Goal: Task Accomplishment & Management: Manage account settings

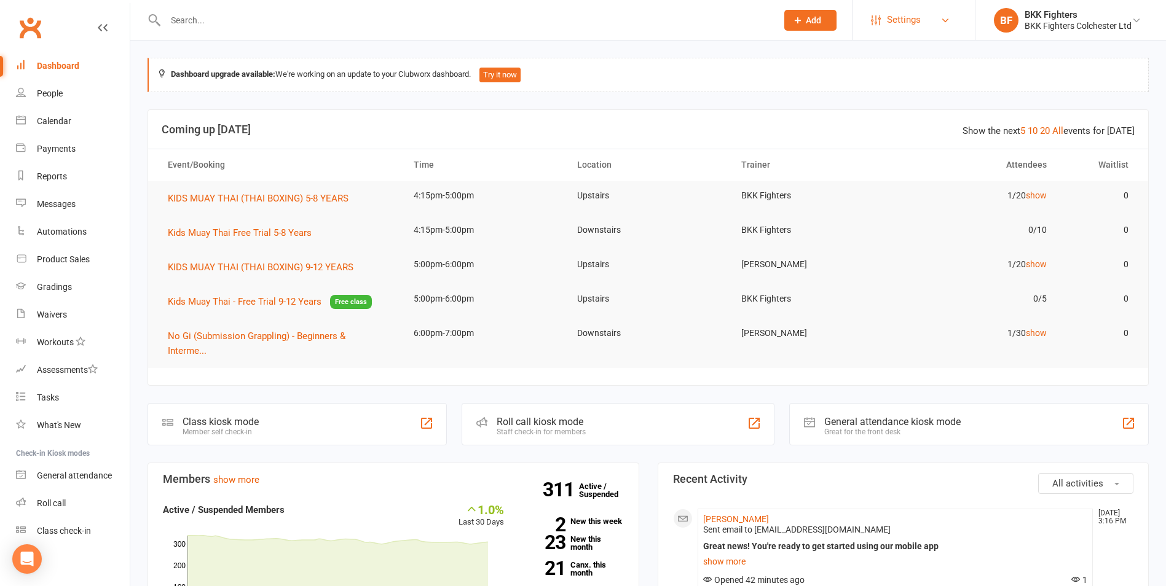
click at [950, 22] on link "Settings" at bounding box center [913, 20] width 85 height 28
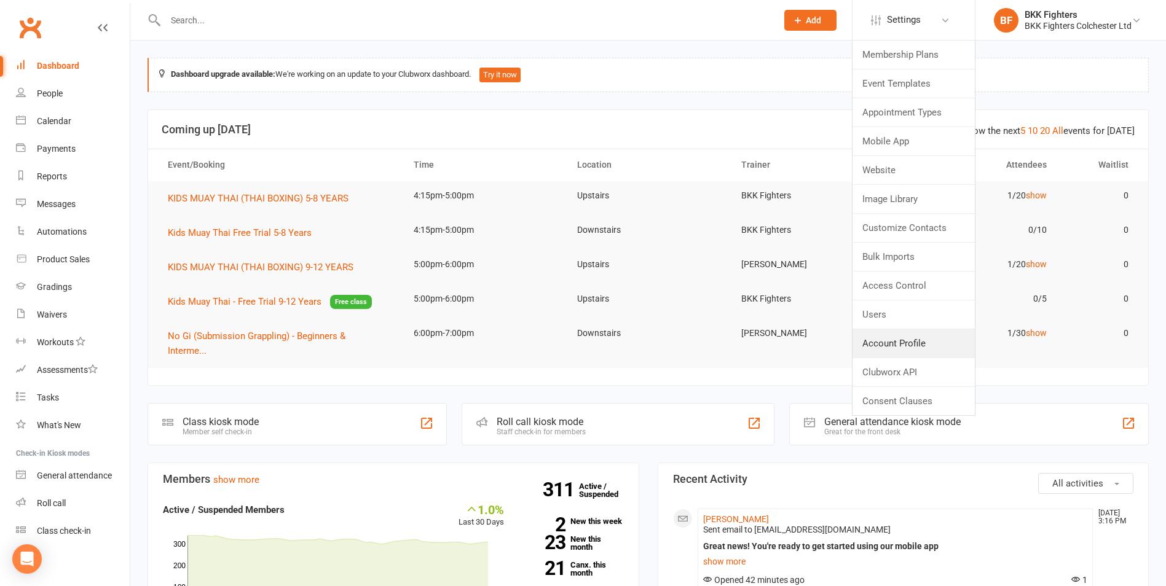
click at [907, 350] on link "Account Profile" at bounding box center [914, 344] width 122 height 28
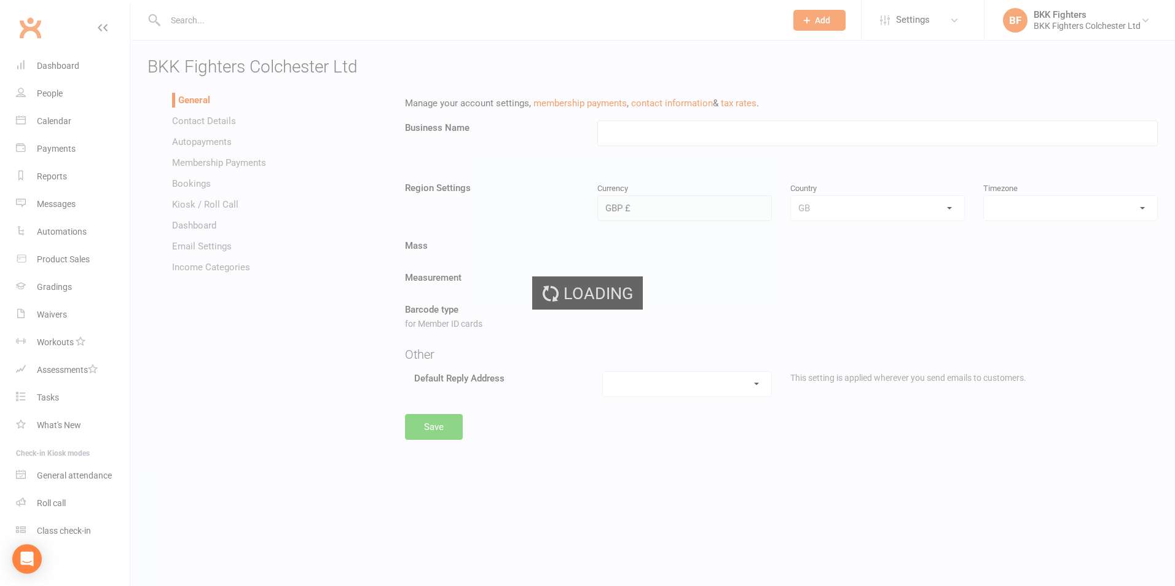
type input "BKK Fighters Colchester Ltd"
select select "Europe/[GEOGRAPHIC_DATA]"
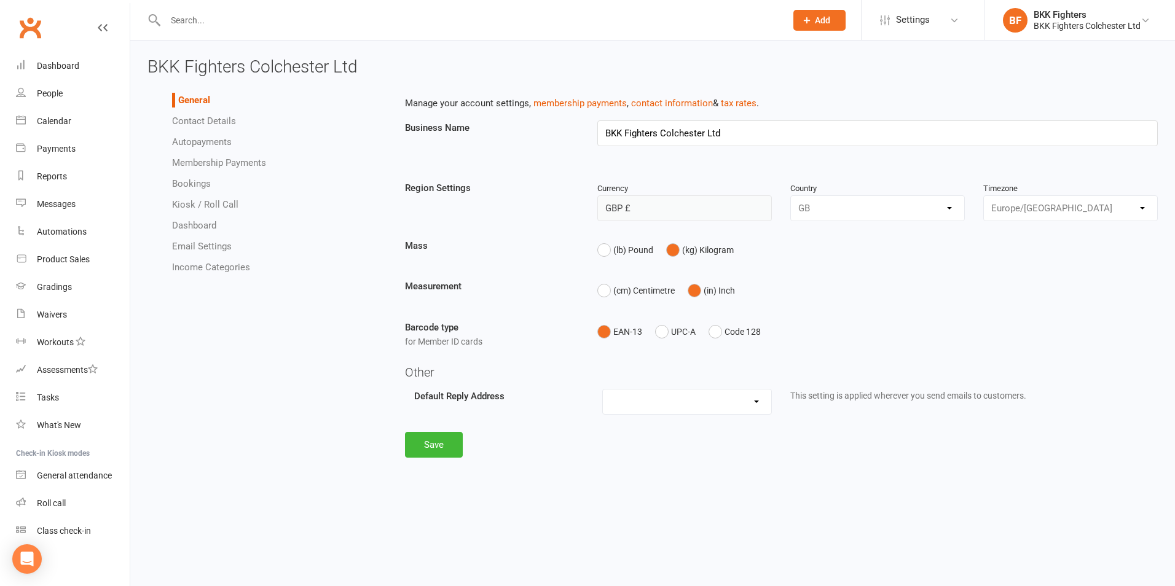
click at [199, 140] on link "Autopayments" at bounding box center [202, 141] width 60 height 11
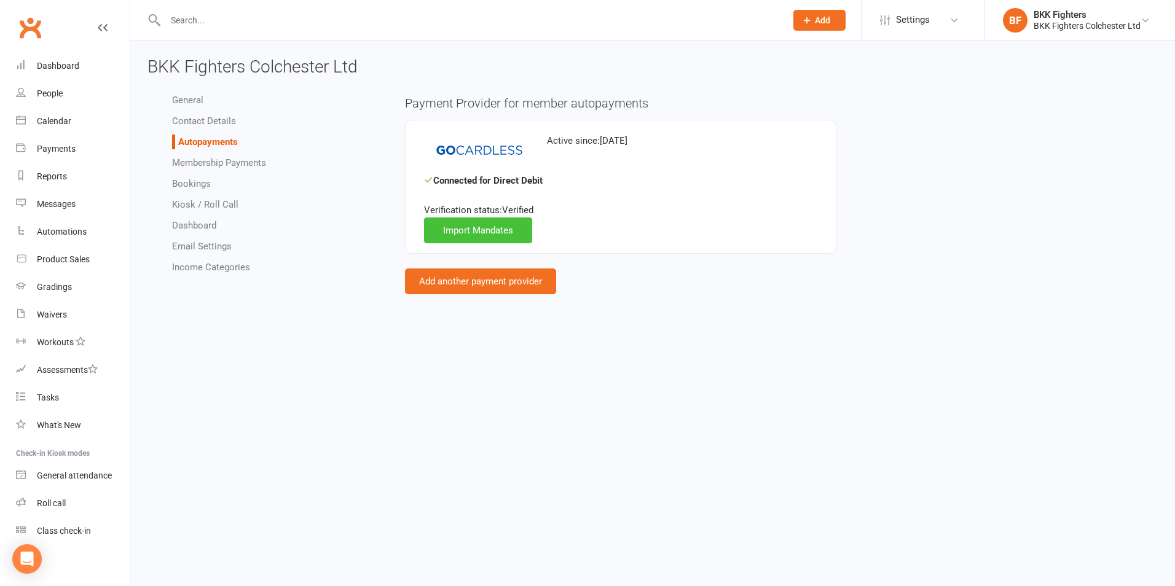
click at [496, 239] on link "Import Mandates" at bounding box center [478, 231] width 108 height 26
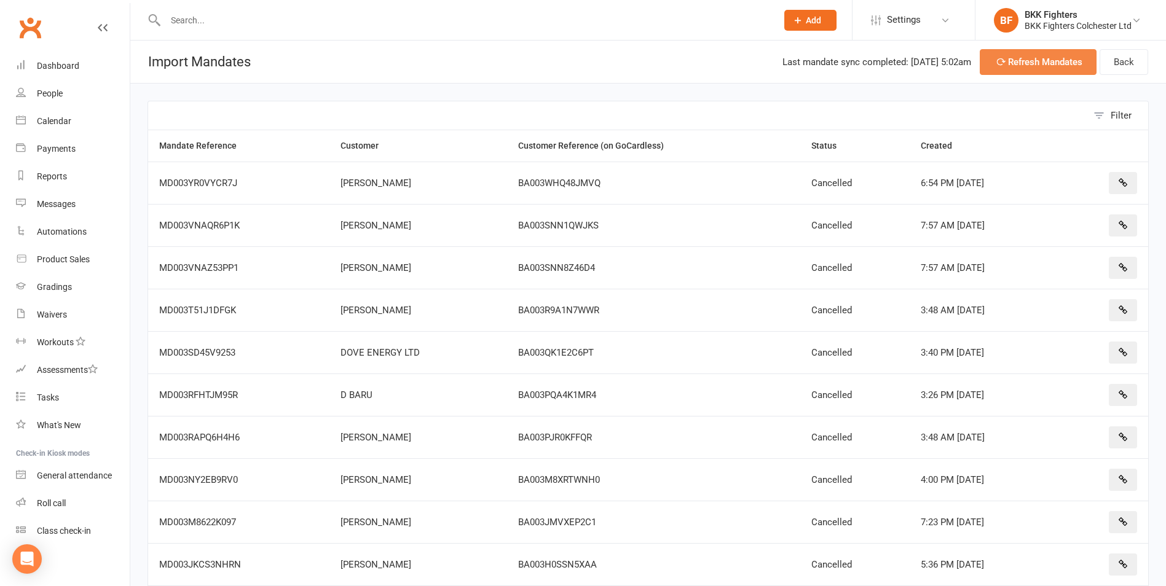
click at [1013, 64] on button "Refresh Mandates" at bounding box center [1038, 62] width 117 height 26
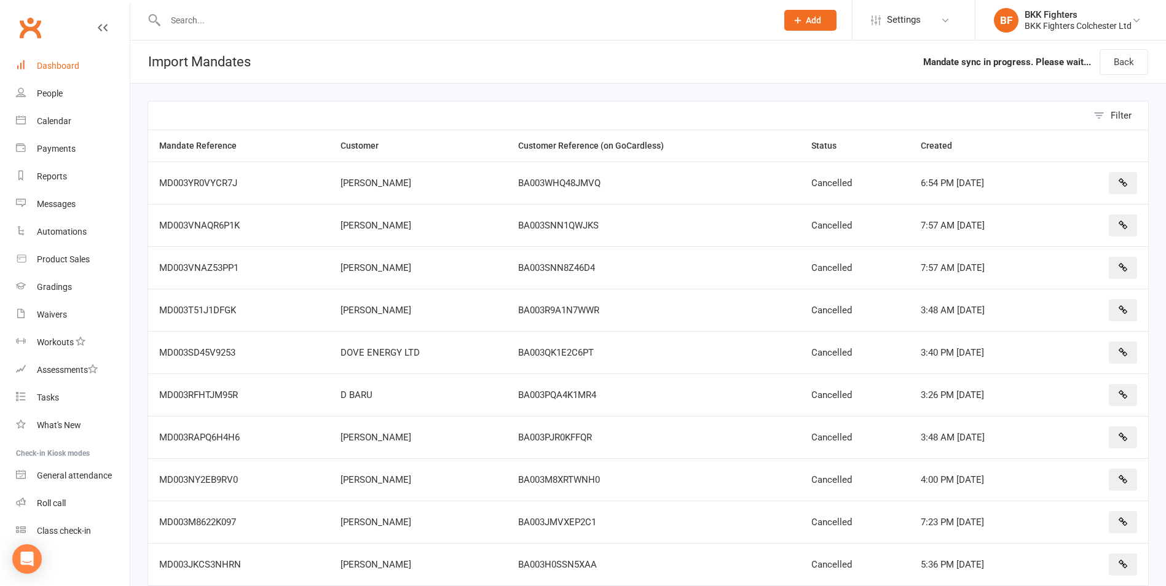
click at [73, 59] on link "Dashboard" at bounding box center [73, 66] width 114 height 28
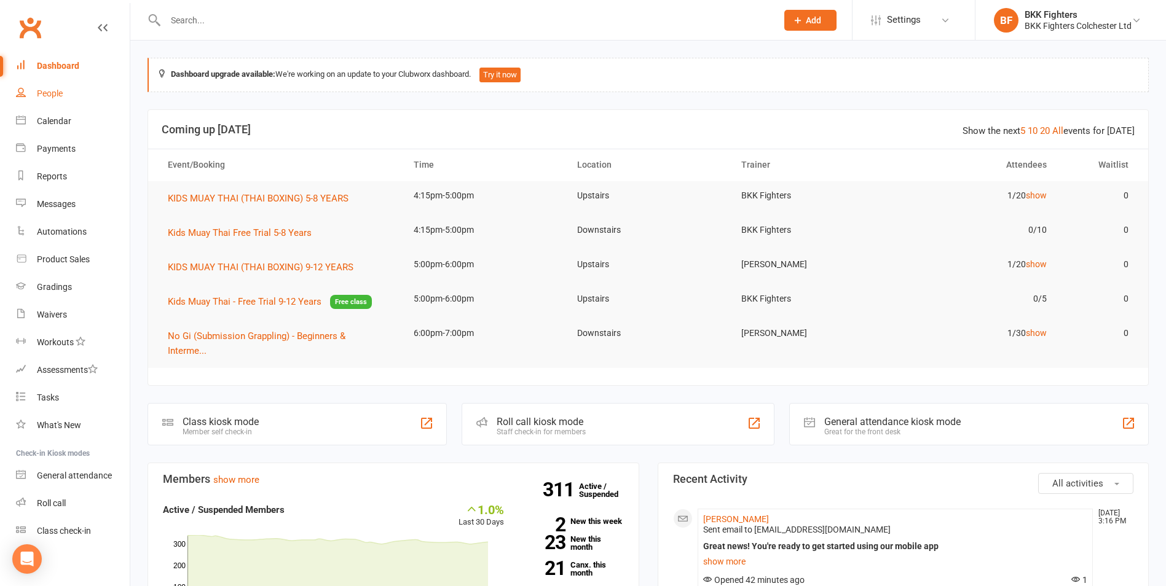
click at [42, 93] on div "People" at bounding box center [50, 94] width 26 height 10
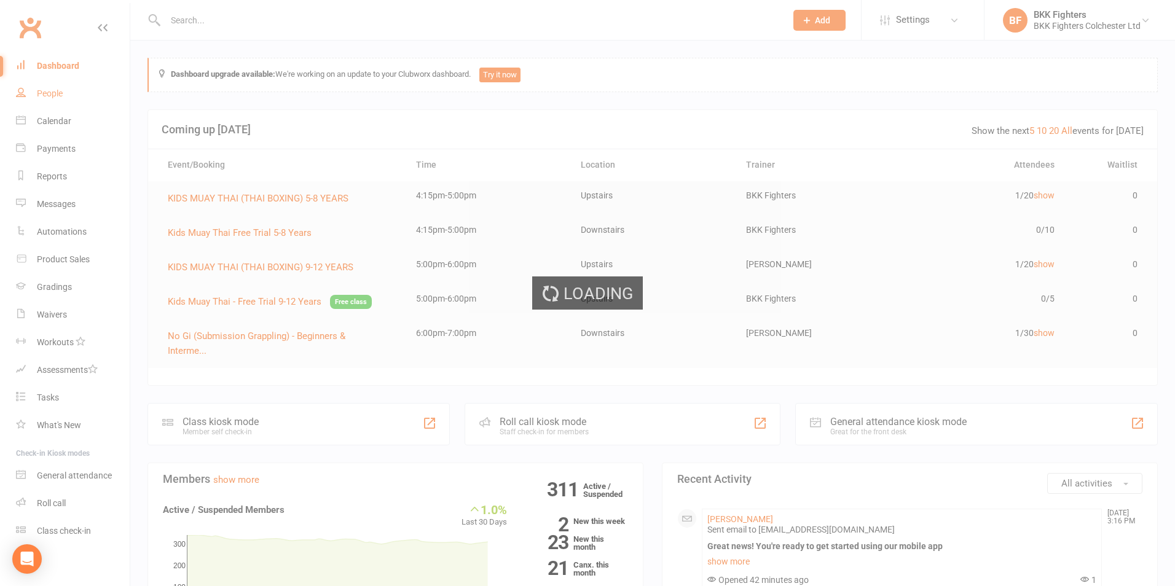
select select "100"
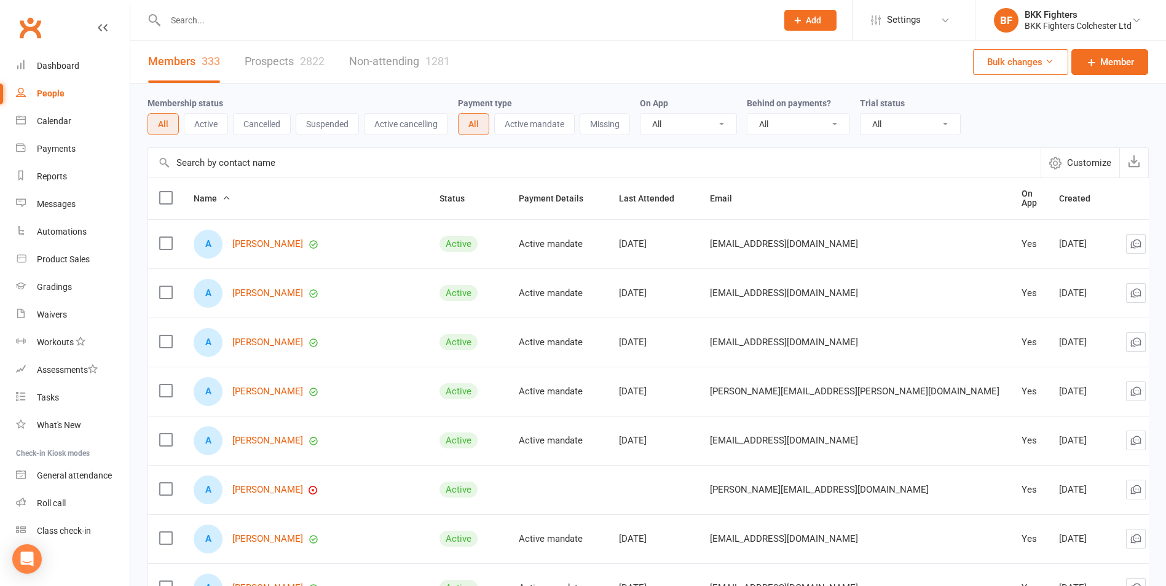
click at [620, 123] on button "Missing" at bounding box center [605, 124] width 50 height 22
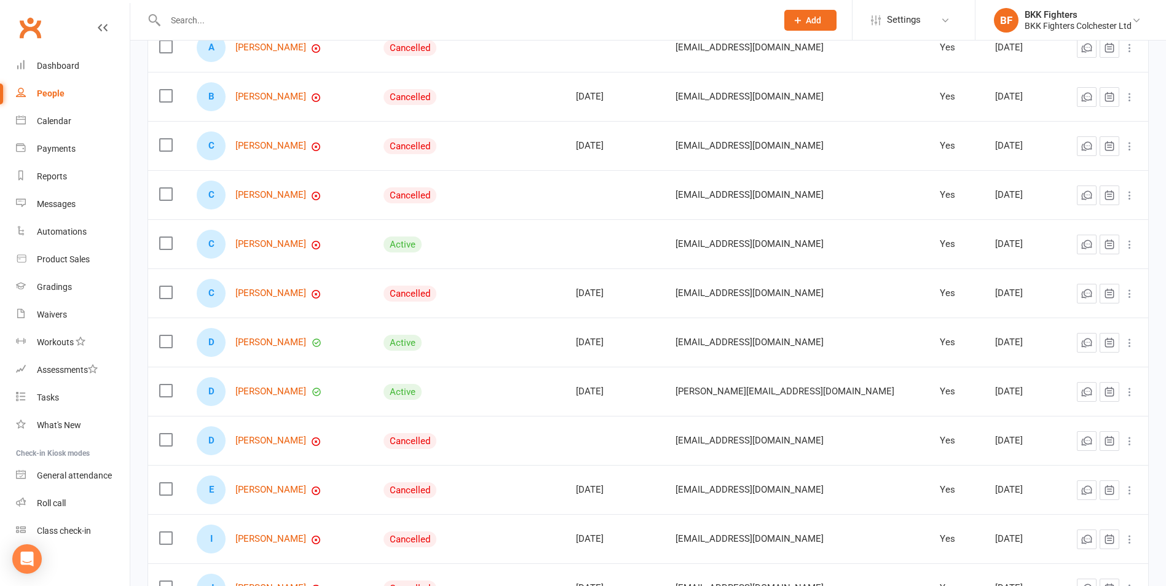
scroll to position [246, 0]
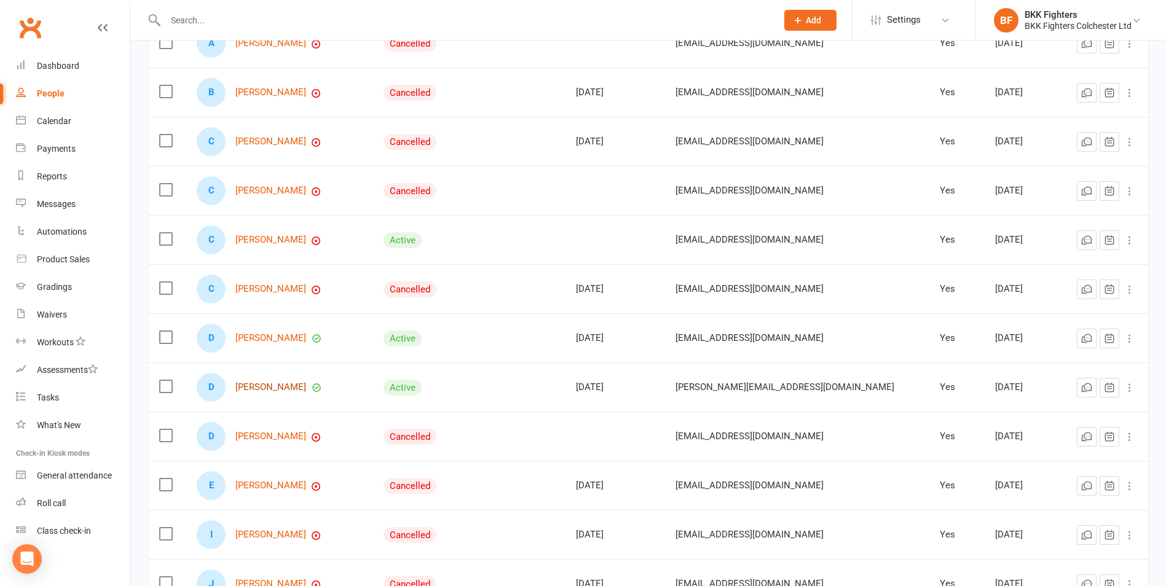
click at [270, 390] on link "[PERSON_NAME]" at bounding box center [270, 387] width 71 height 10
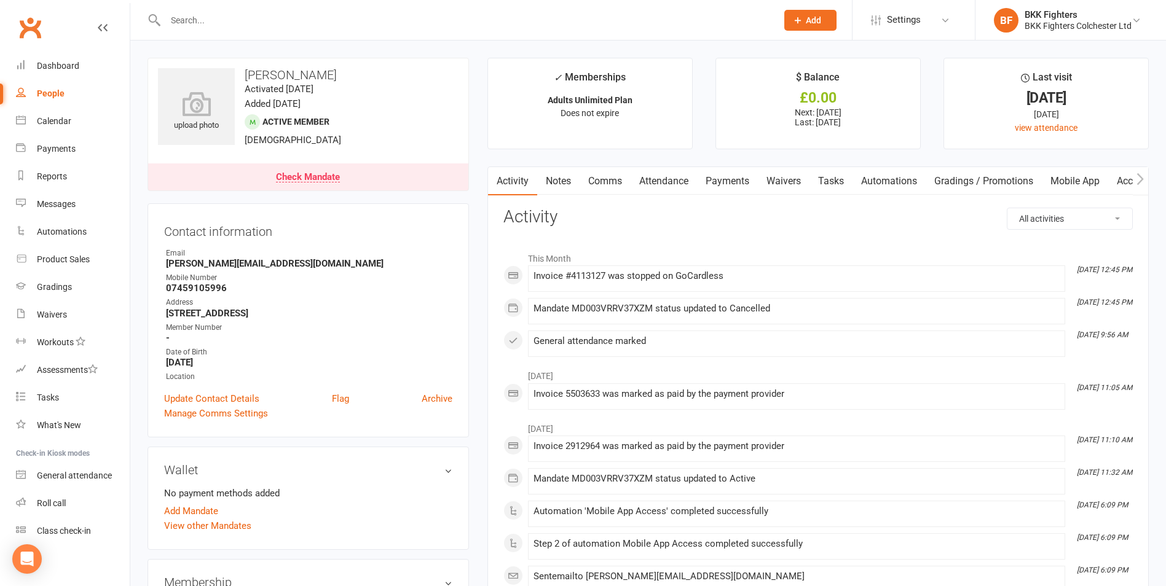
click at [743, 180] on link "Payments" at bounding box center [727, 181] width 61 height 28
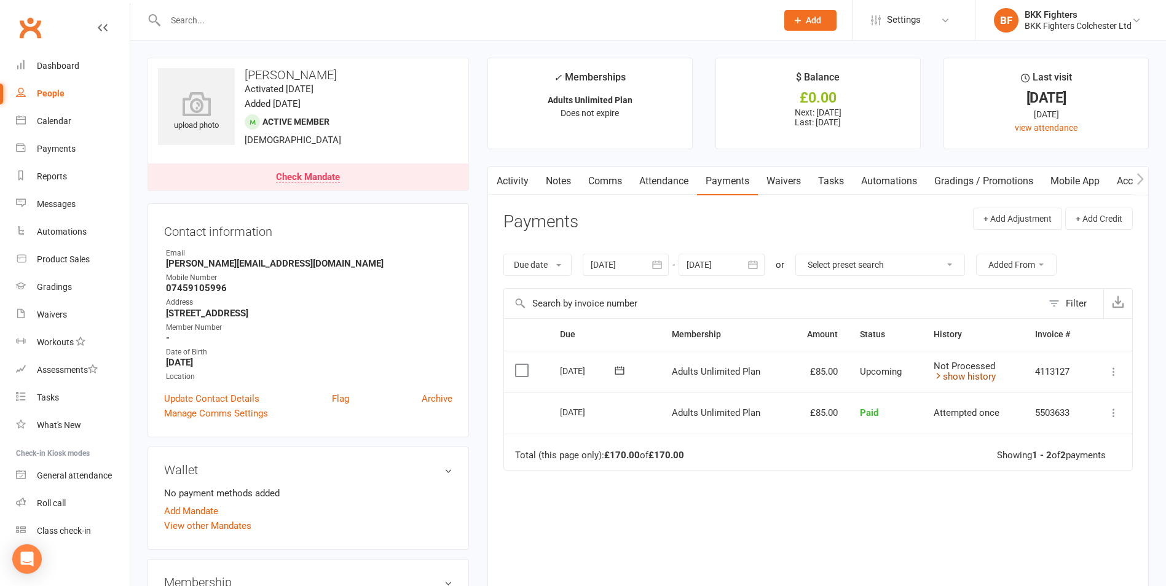
click at [990, 372] on link "show history" at bounding box center [965, 376] width 62 height 11
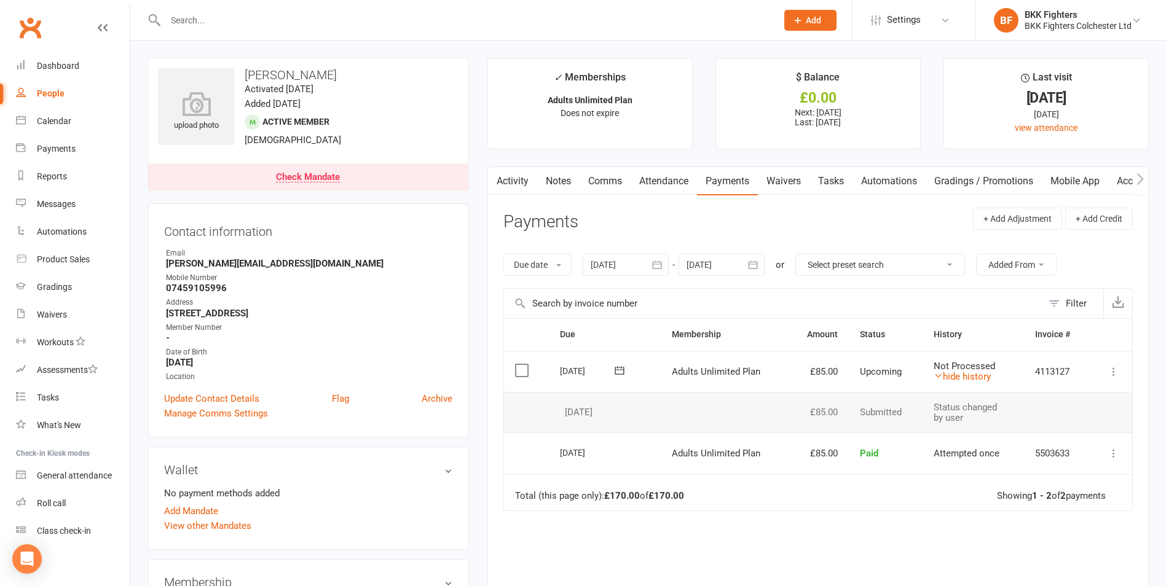
click at [609, 183] on link "Comms" at bounding box center [605, 181] width 51 height 28
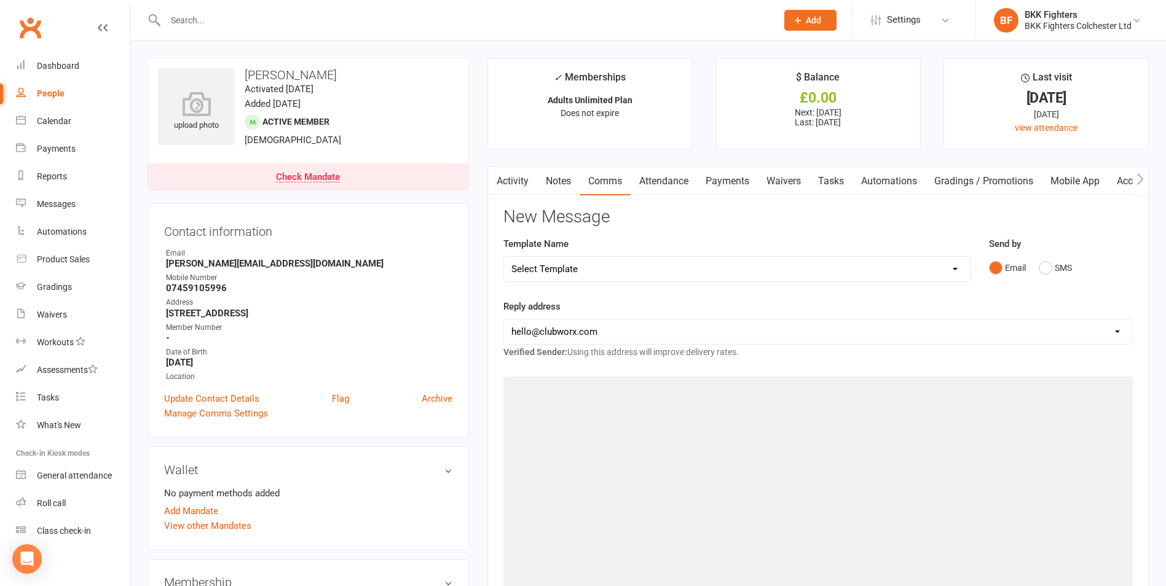
click at [610, 269] on select "Select Template [Push Notification] DD Set Up Invalid [Email] DD Set Up Invalid…" at bounding box center [737, 269] width 466 height 25
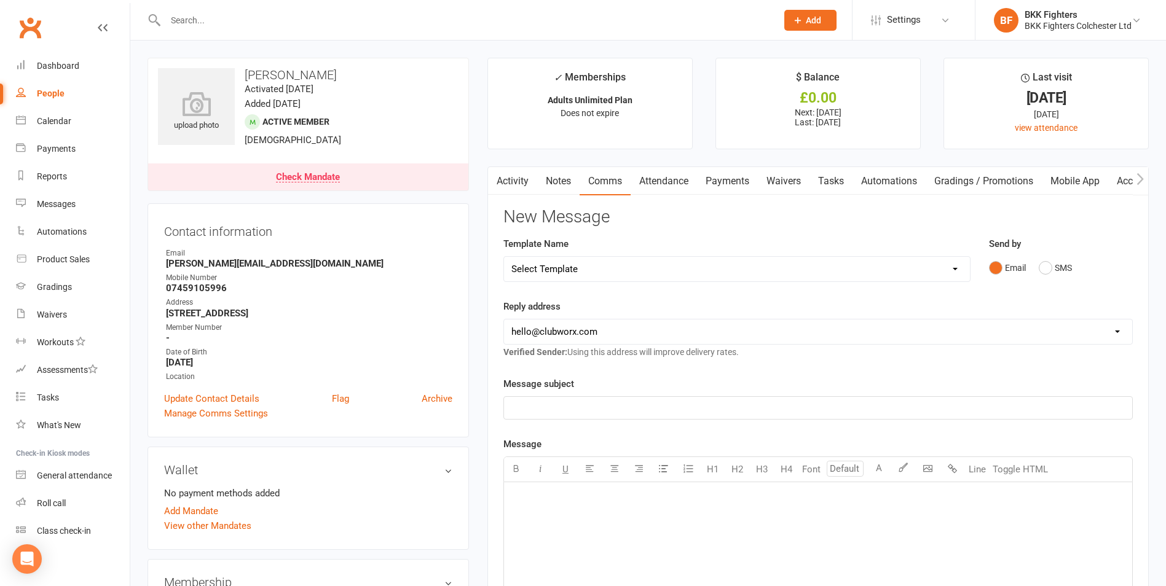
select select "9"
click at [504, 257] on select "Select Template [Push Notification] DD Set Up Invalid [Email] DD Set Up Invalid…" at bounding box center [737, 269] width 466 height 25
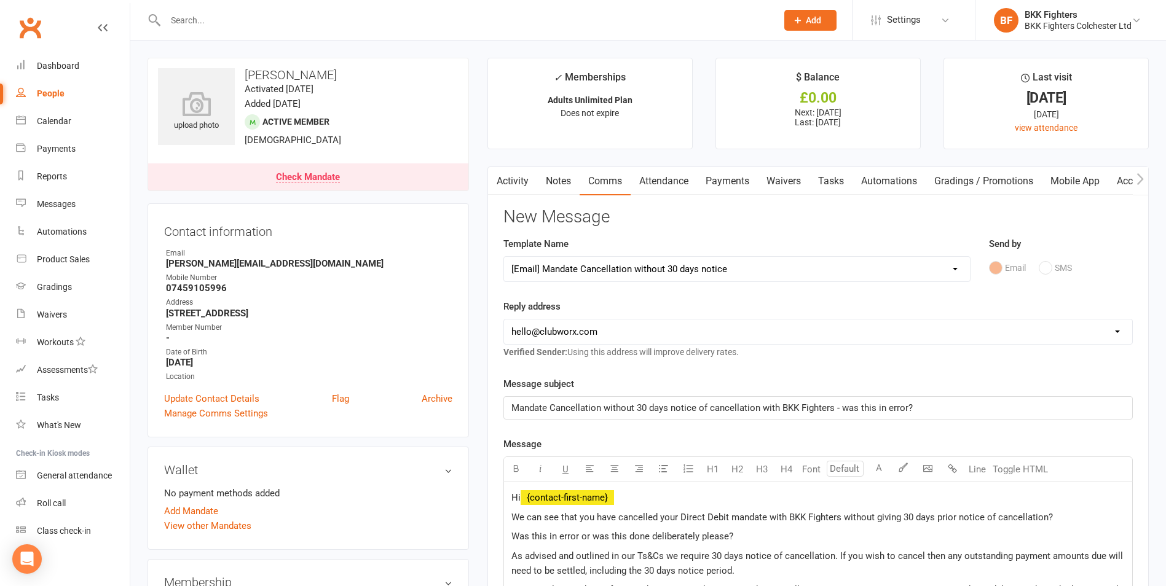
click at [610, 328] on select "[EMAIL_ADDRESS][DOMAIN_NAME] [EMAIL_ADDRESS][DOMAIN_NAME]" at bounding box center [818, 332] width 628 height 25
select select "1"
click at [504, 320] on select "[EMAIL_ADDRESS][DOMAIN_NAME] [EMAIL_ADDRESS][DOMAIN_NAME]" at bounding box center [818, 332] width 628 height 25
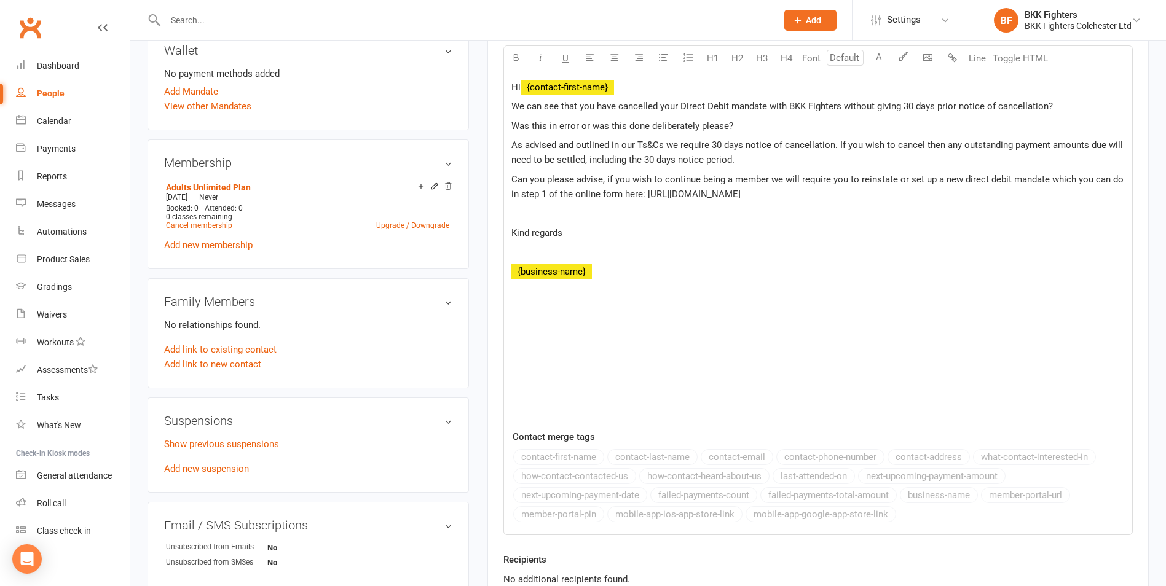
scroll to position [676, 0]
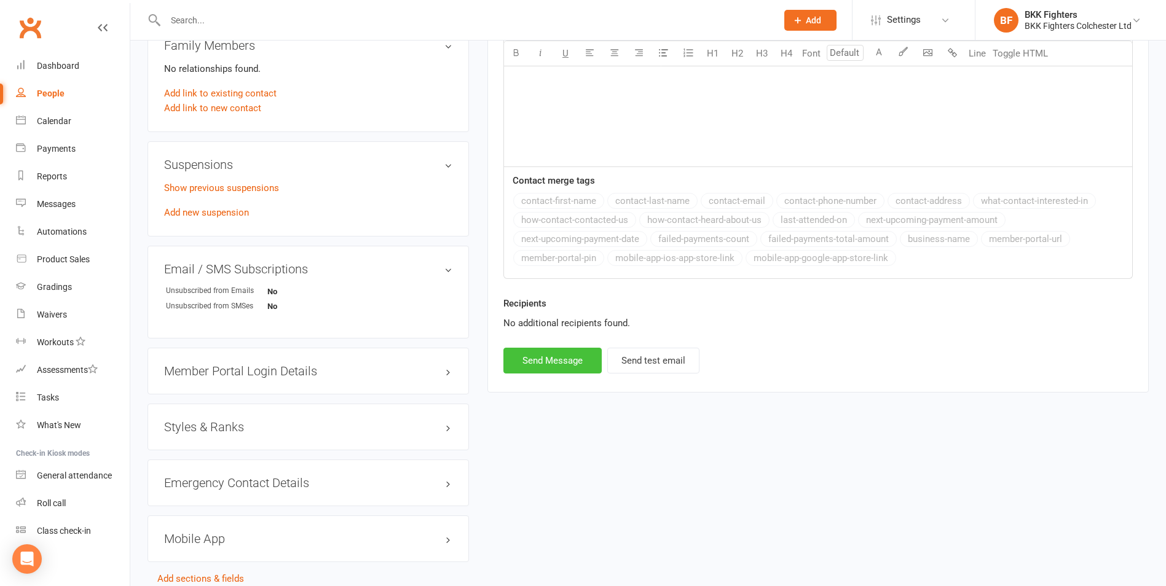
click at [585, 360] on button "Send Message" at bounding box center [552, 361] width 98 height 26
select select
select select "0"
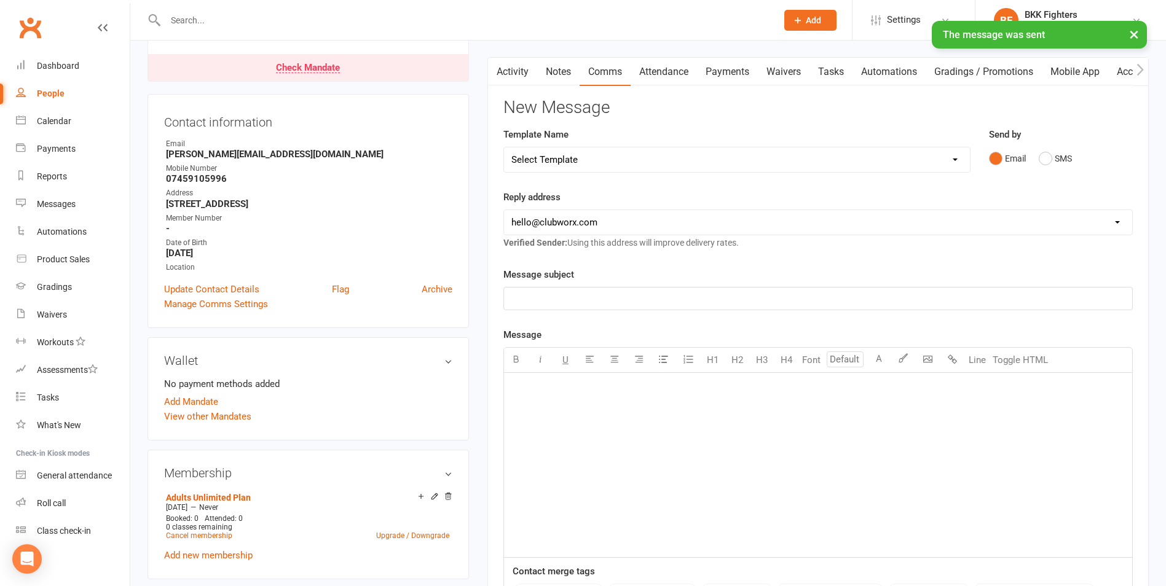
scroll to position [0, 0]
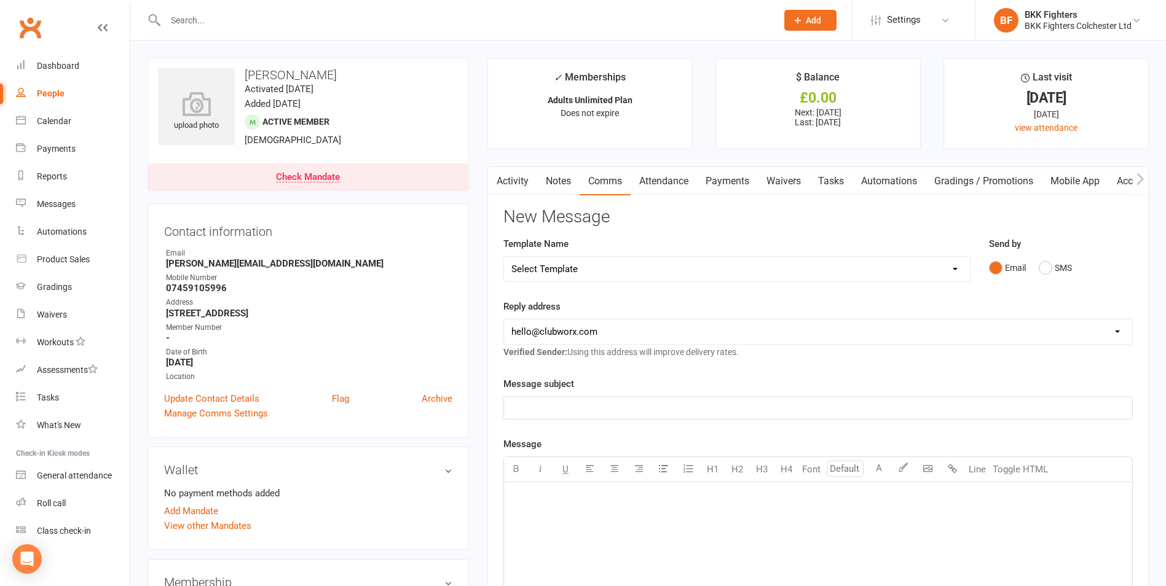
click at [50, 89] on div "People" at bounding box center [51, 94] width 28 height 10
select select "100"
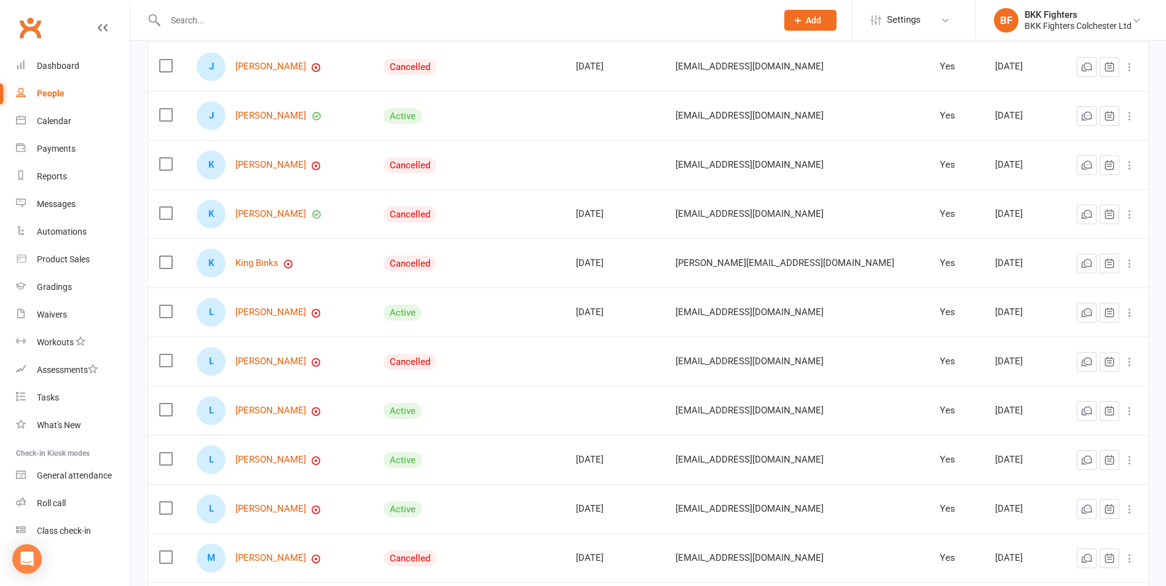
scroll to position [799, 0]
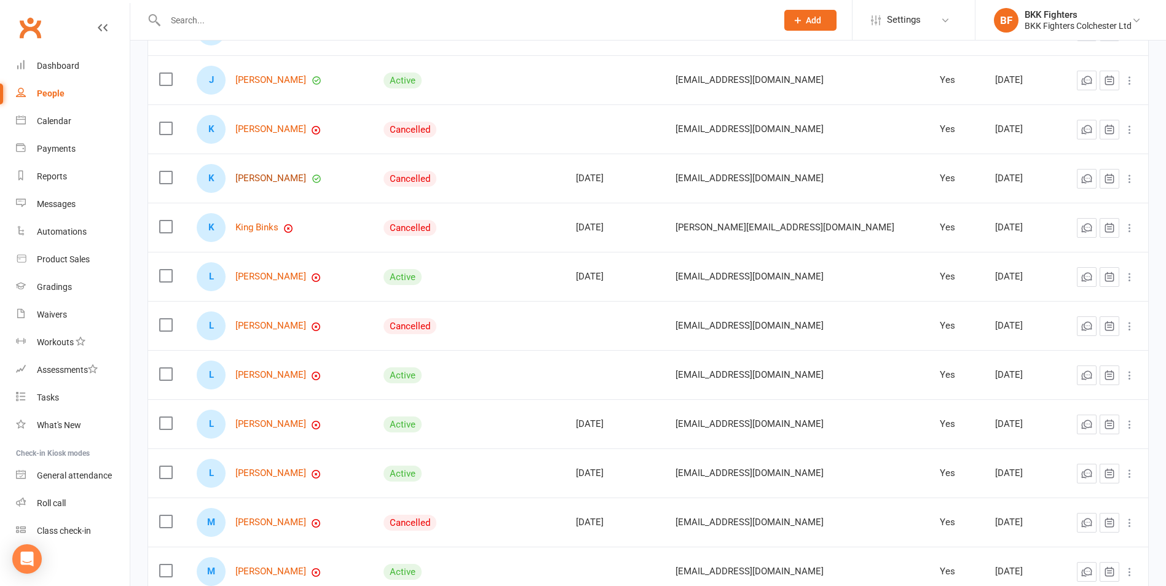
click at [299, 181] on link "[PERSON_NAME]" at bounding box center [270, 178] width 71 height 10
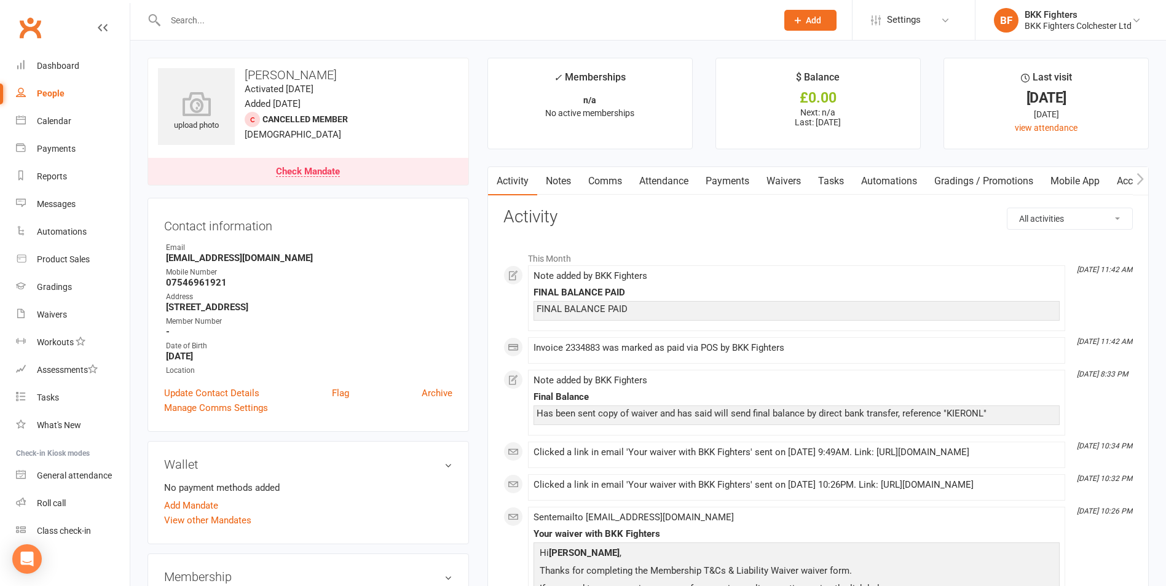
click at [735, 176] on link "Payments" at bounding box center [727, 181] width 61 height 28
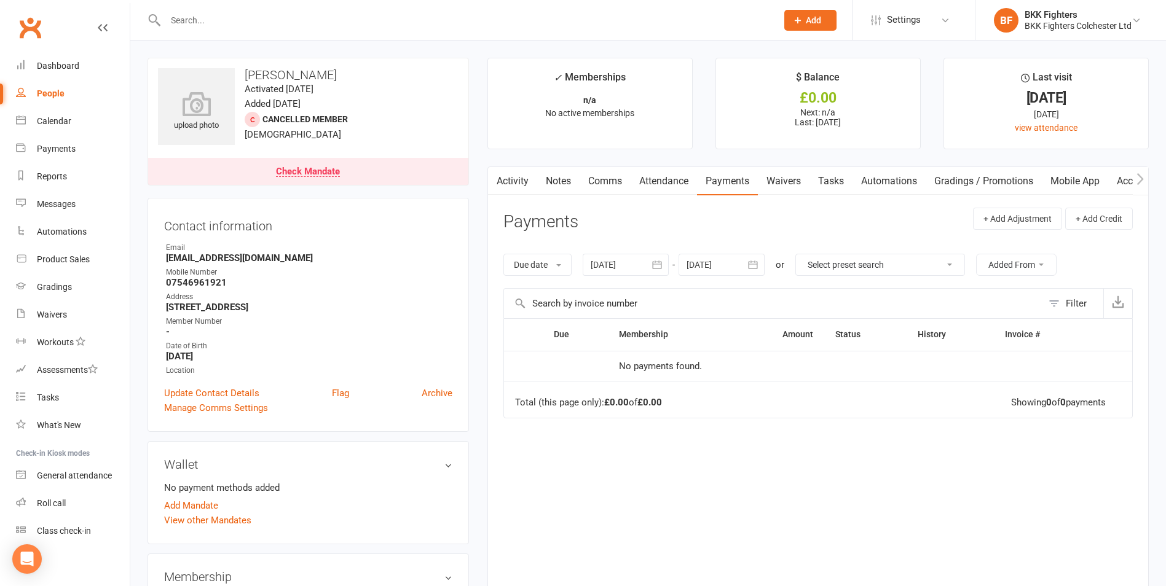
click at [638, 262] on div at bounding box center [626, 265] width 86 height 22
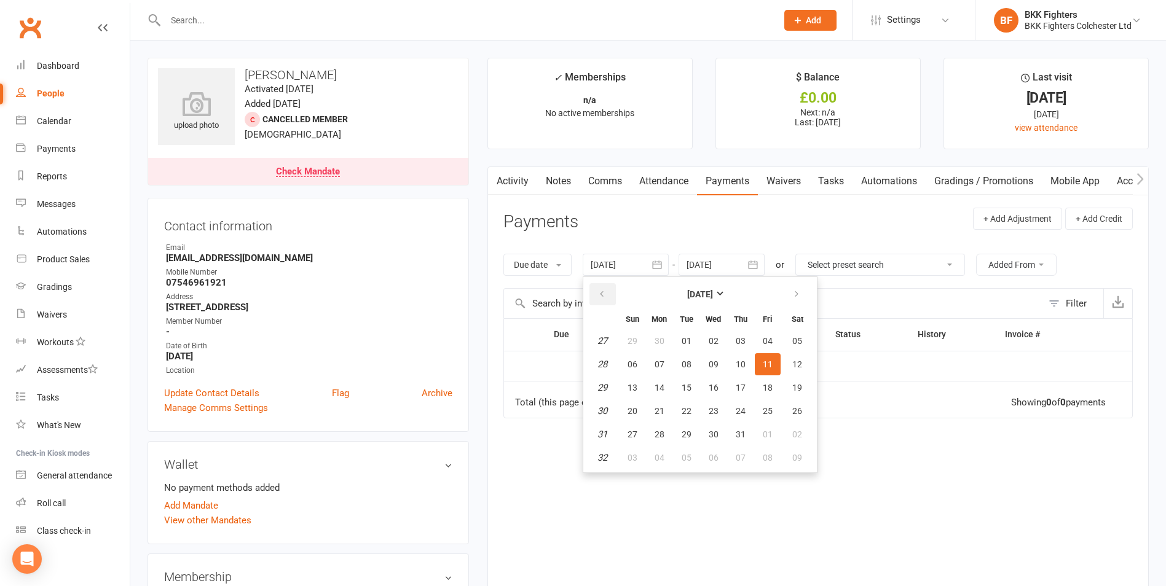
click at [609, 288] on button "button" at bounding box center [603, 294] width 26 height 22
click at [604, 293] on icon "button" at bounding box center [602, 295] width 9 height 10
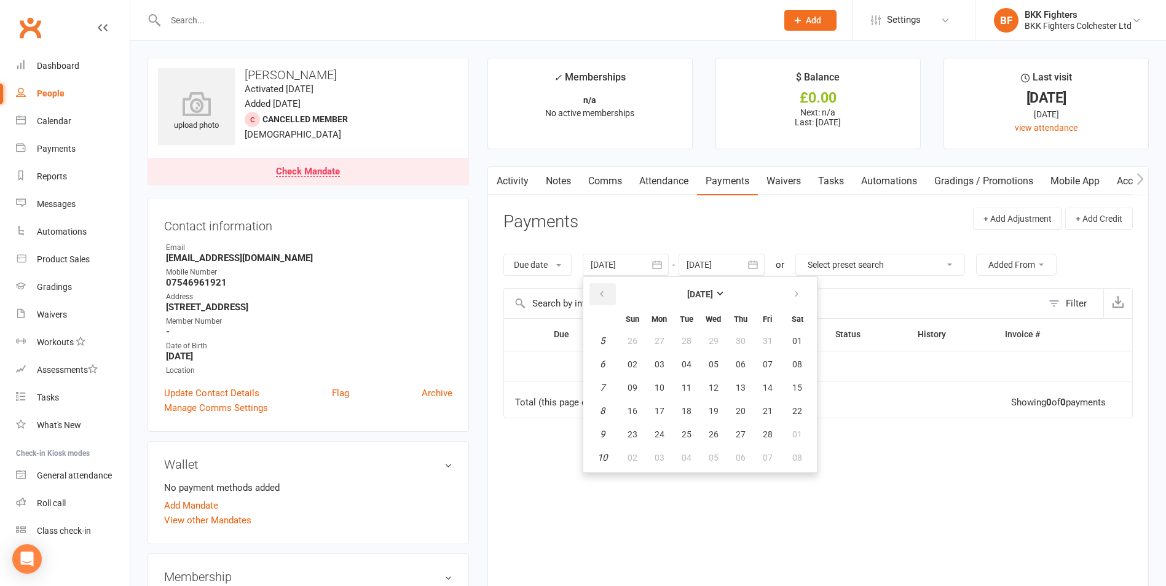
click at [604, 292] on icon "button" at bounding box center [602, 295] width 9 height 10
click at [652, 342] on button "02" at bounding box center [660, 341] width 26 height 22
type input "02 Dec 2024"
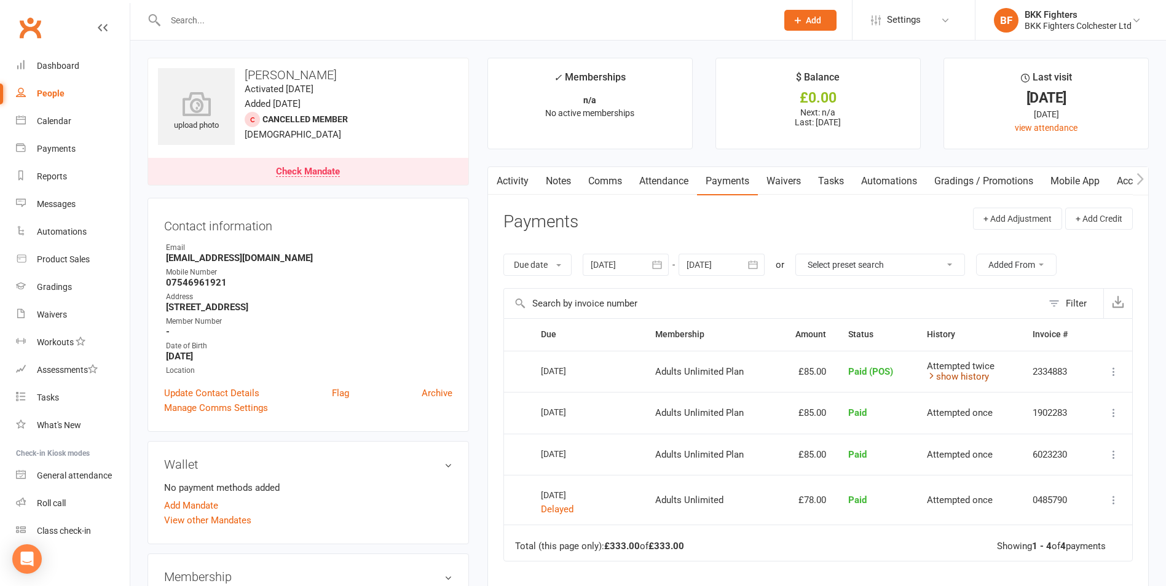
click at [986, 374] on link "show history" at bounding box center [958, 376] width 62 height 11
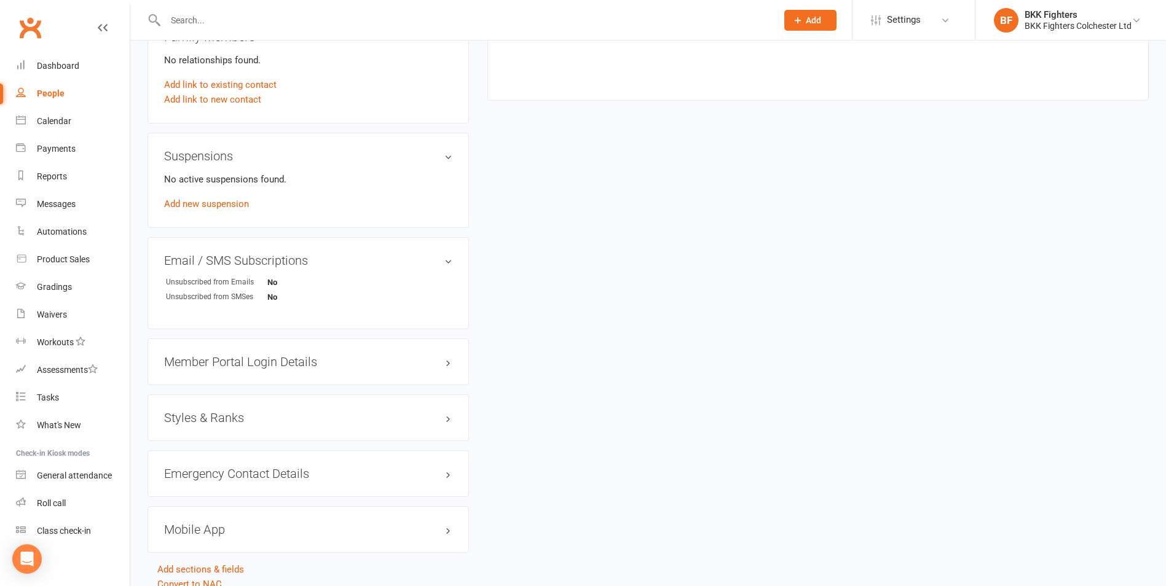
scroll to position [724, 0]
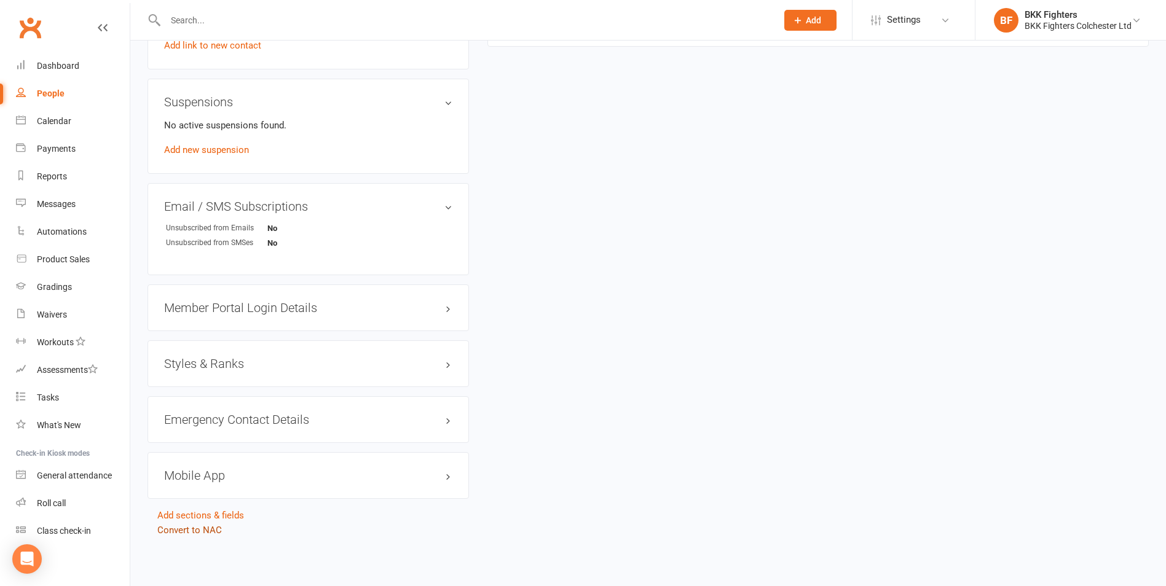
click at [204, 527] on link "Convert to NAC" at bounding box center [189, 530] width 65 height 11
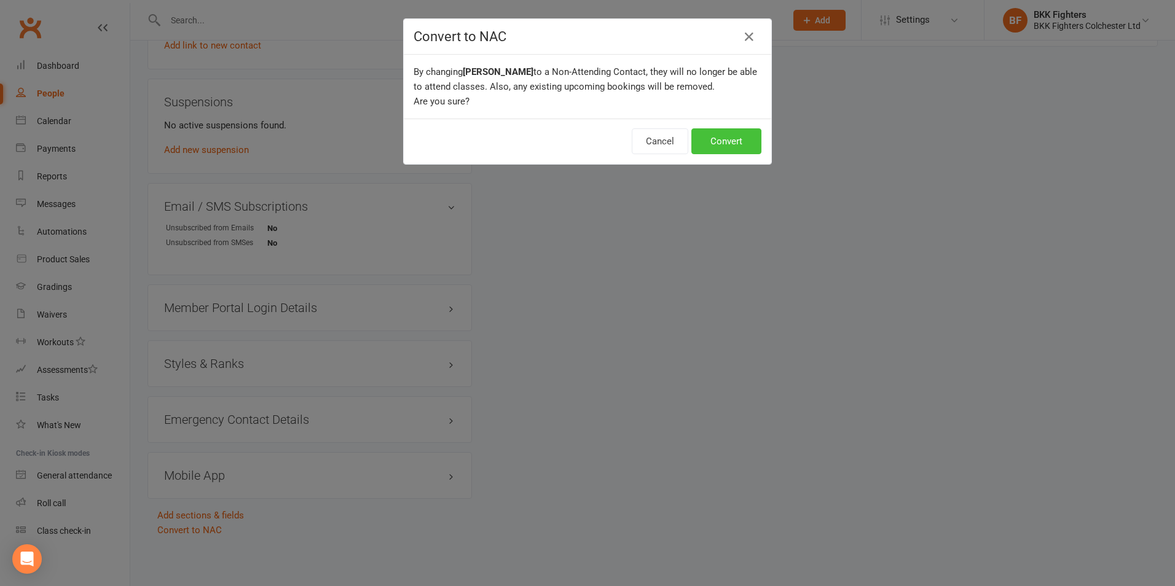
click at [729, 141] on button "Convert" at bounding box center [727, 141] width 70 height 26
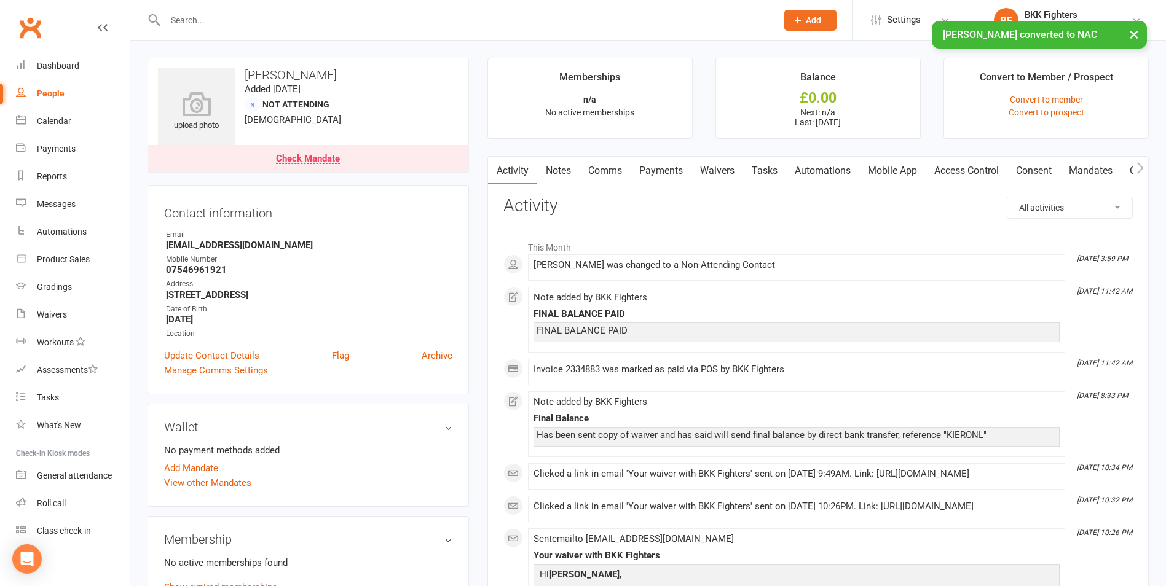
click at [52, 90] on div "People" at bounding box center [51, 94] width 28 height 10
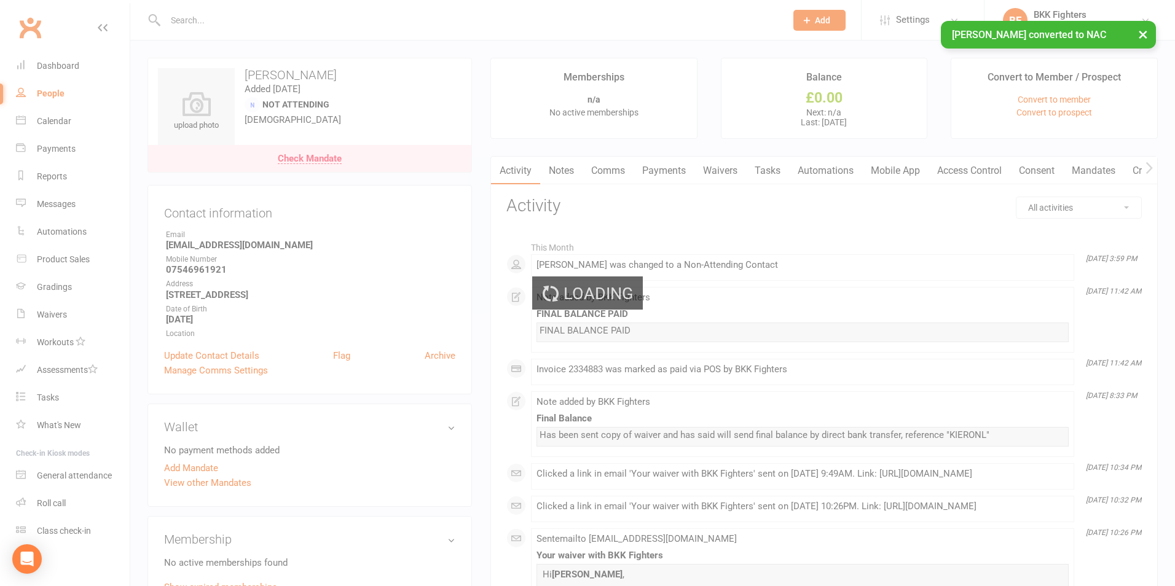
select select "100"
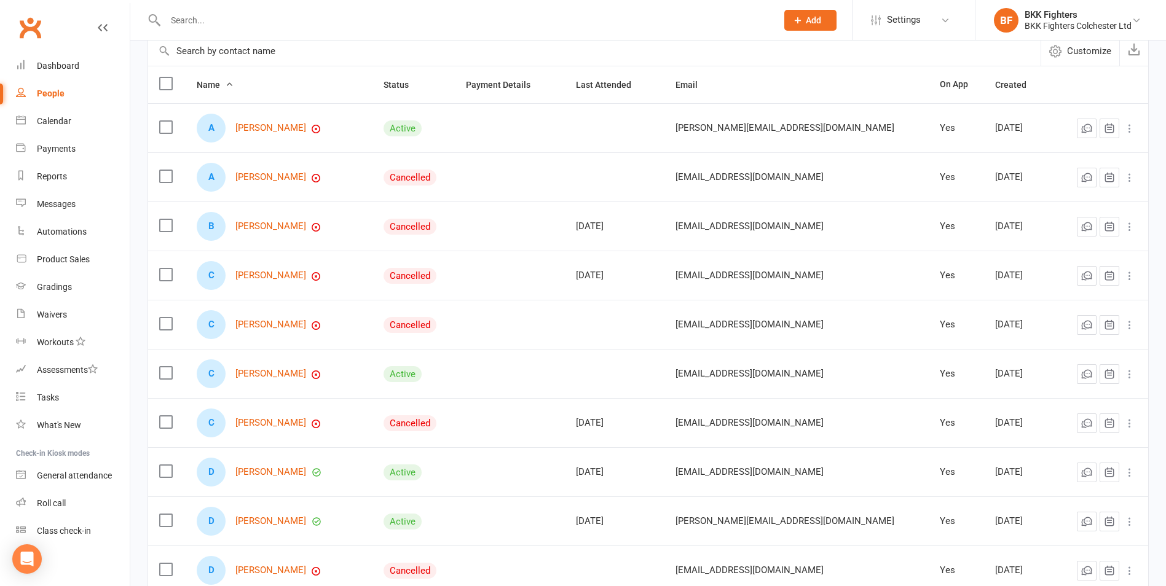
scroll to position [123, 0]
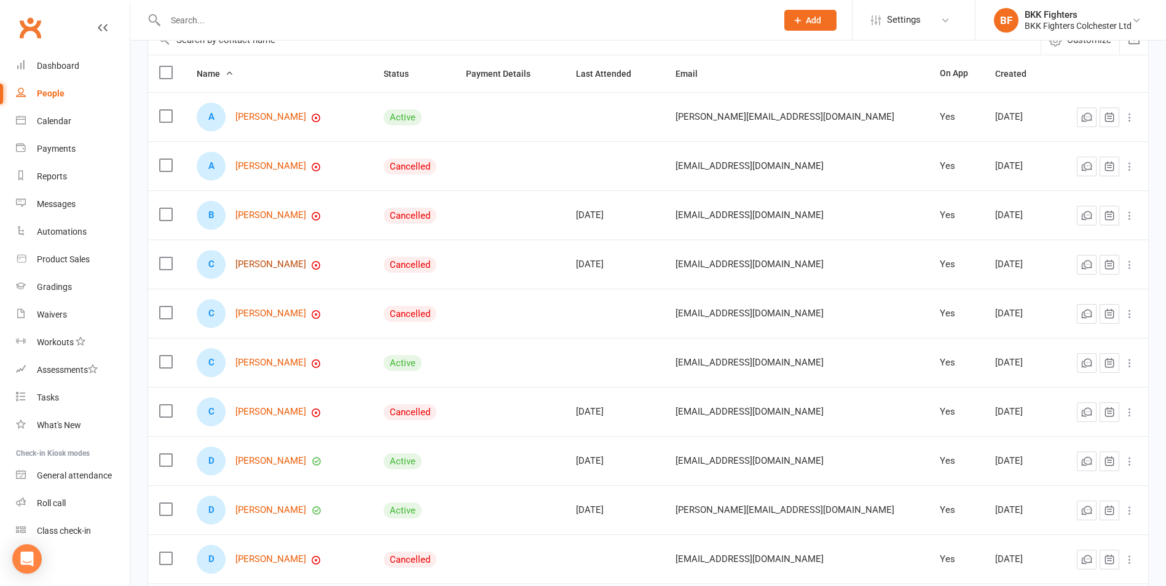
click at [276, 267] on link "[PERSON_NAME]" at bounding box center [270, 264] width 71 height 10
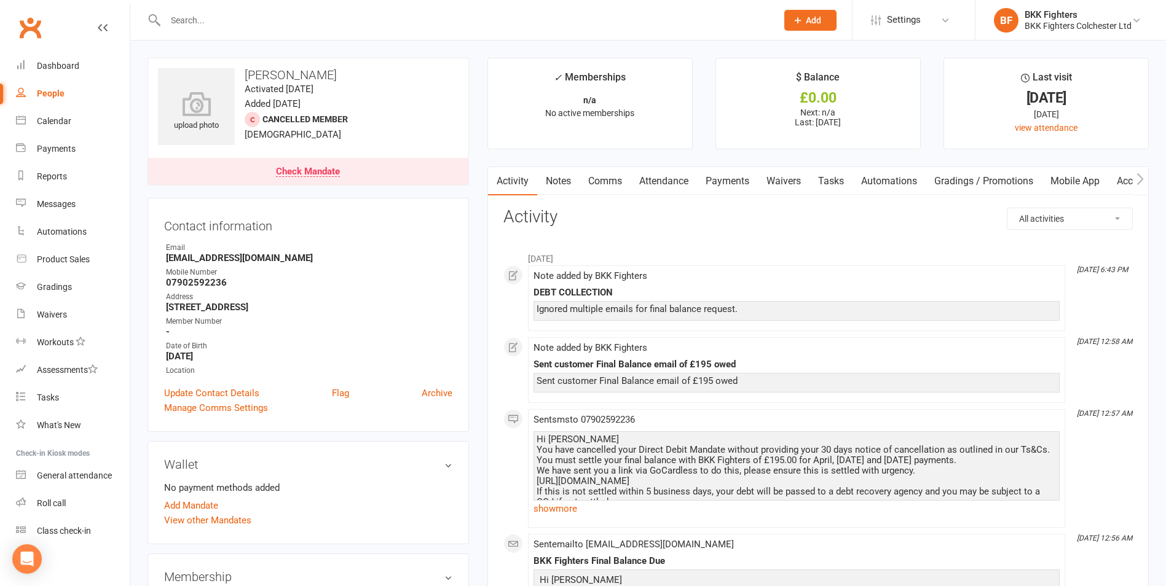
select select "100"
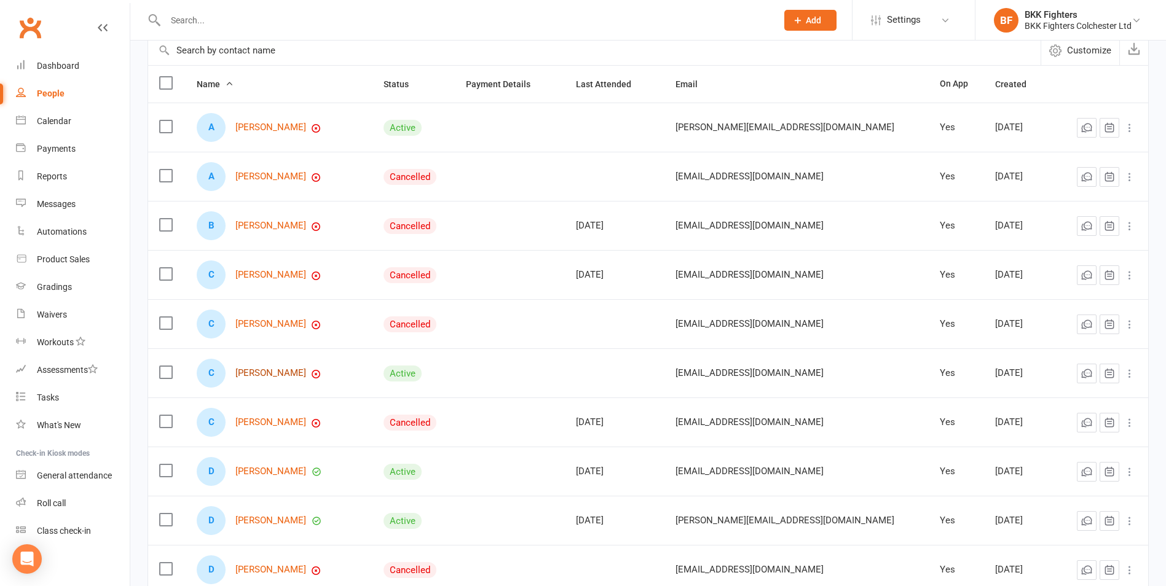
scroll to position [123, 0]
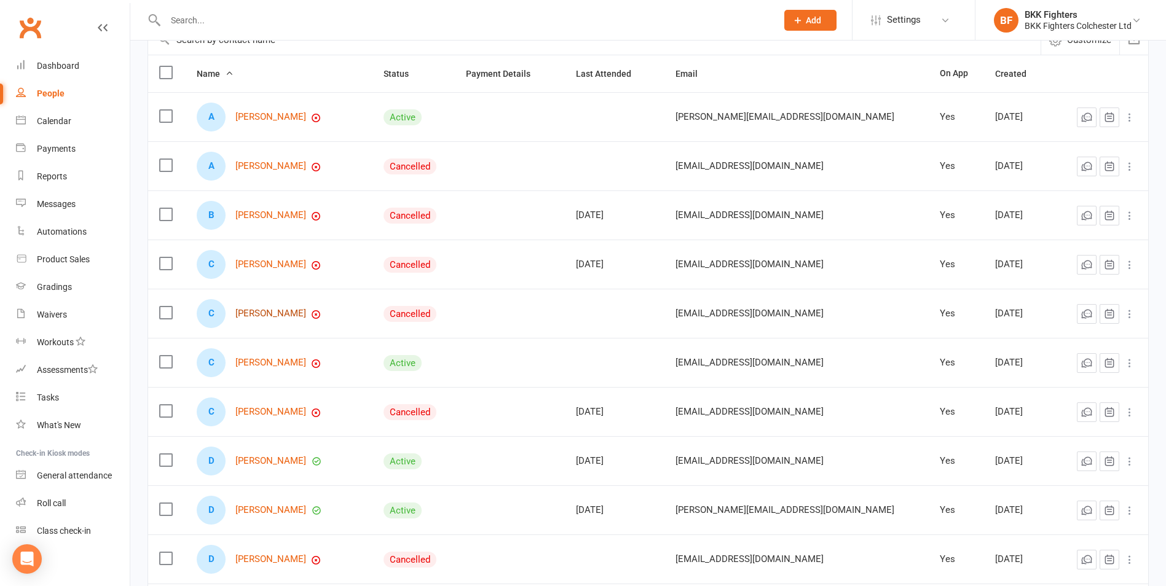
click at [271, 313] on link "[PERSON_NAME]" at bounding box center [270, 314] width 71 height 10
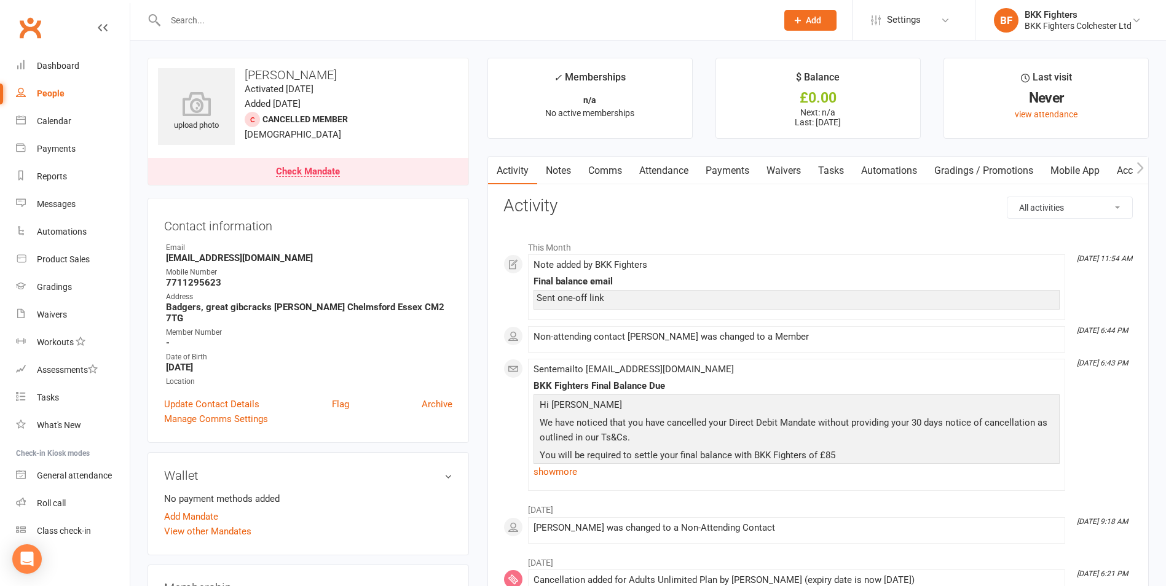
select select "100"
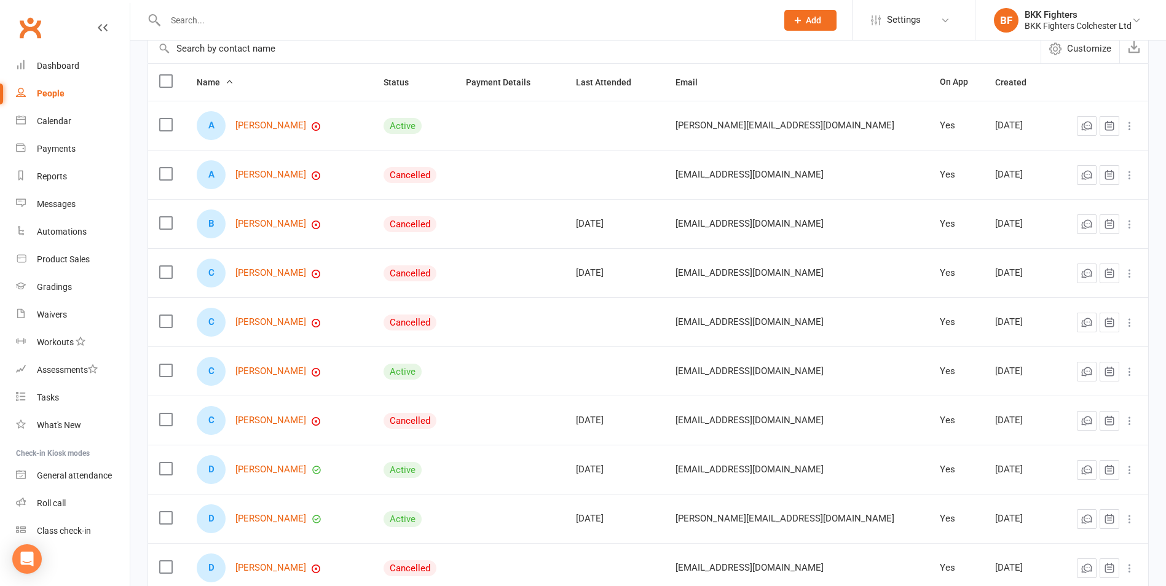
scroll to position [123, 0]
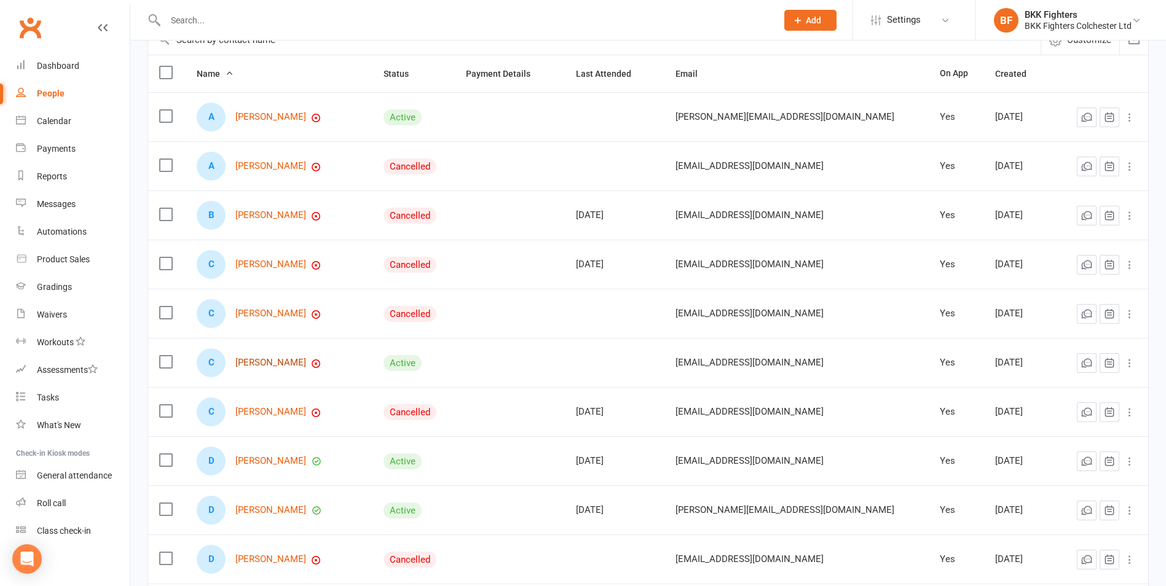
click at [274, 365] on link "[PERSON_NAME]" at bounding box center [270, 363] width 71 height 10
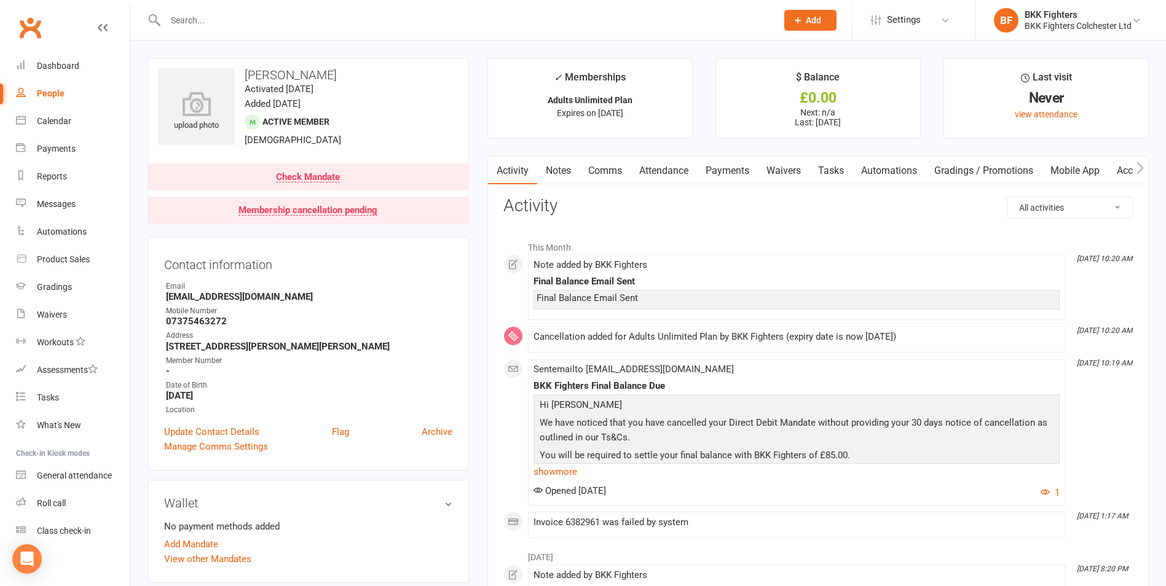
click at [599, 173] on link "Comms" at bounding box center [605, 171] width 51 height 28
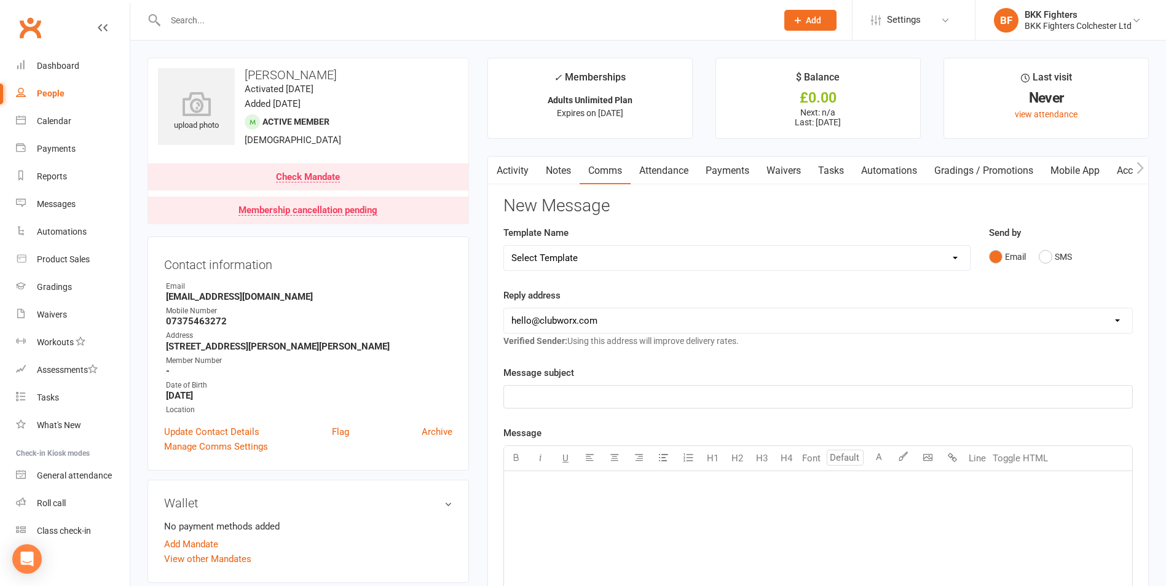
click at [572, 173] on link "Notes" at bounding box center [558, 171] width 42 height 28
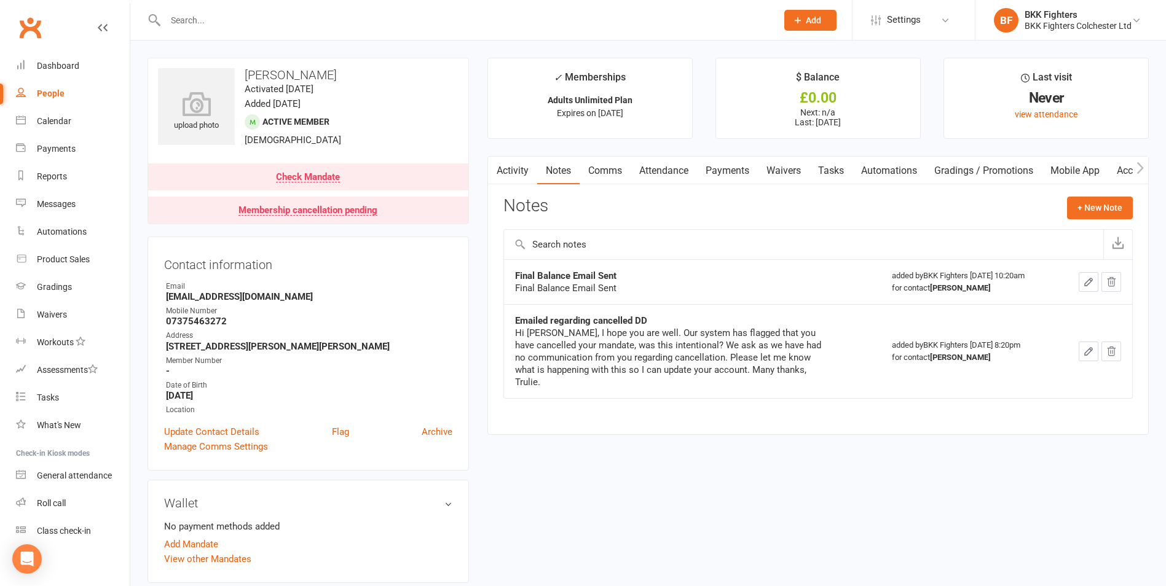
click at [518, 173] on link "Activity" at bounding box center [512, 171] width 49 height 28
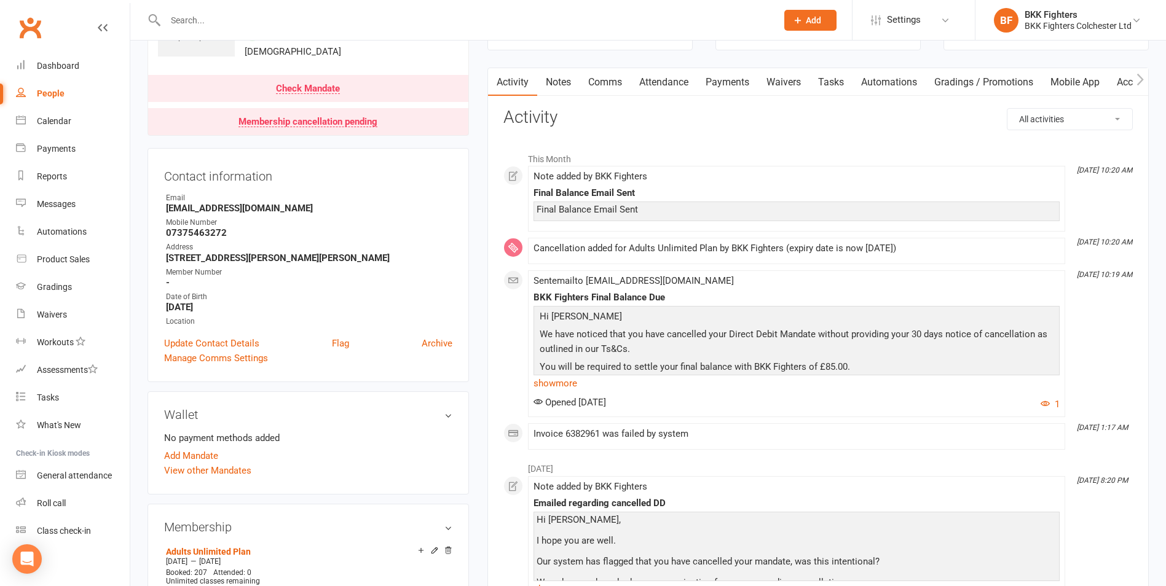
scroll to position [246, 0]
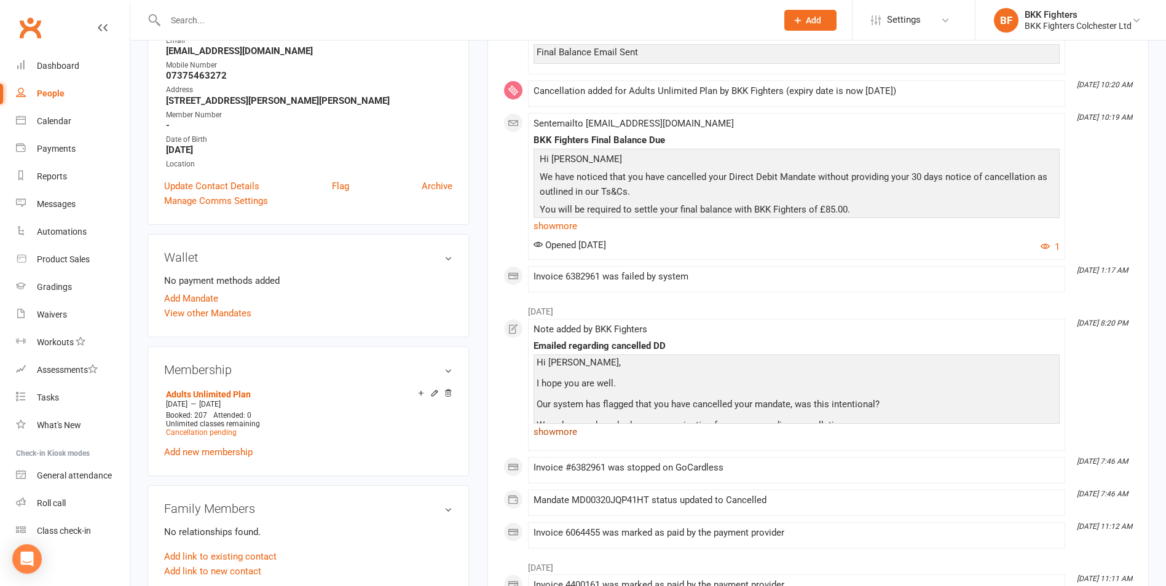
click at [562, 433] on link "show more" at bounding box center [797, 432] width 526 height 17
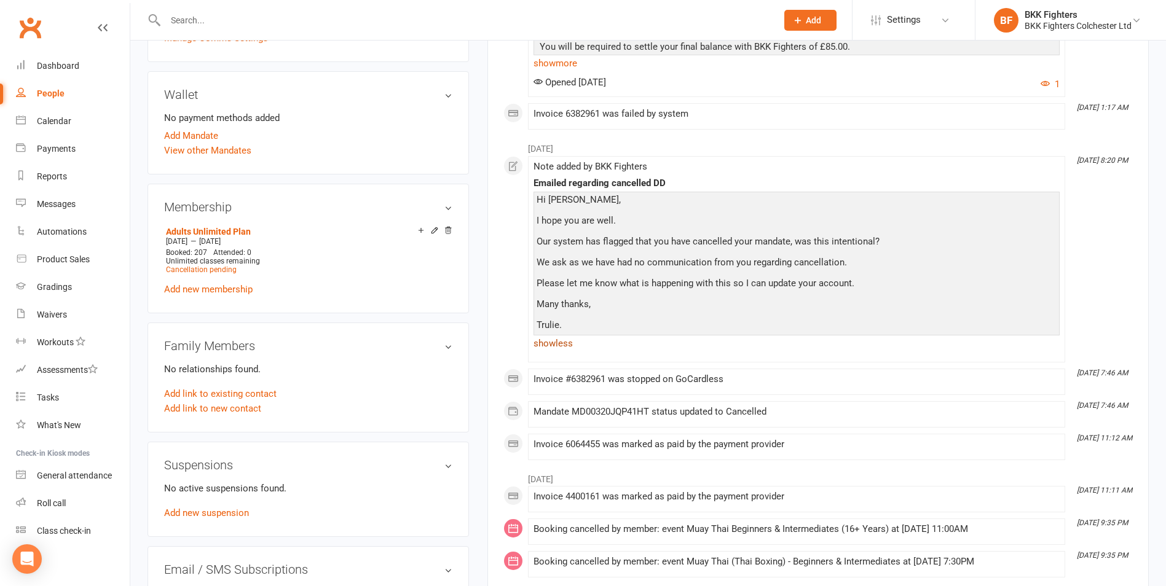
scroll to position [492, 0]
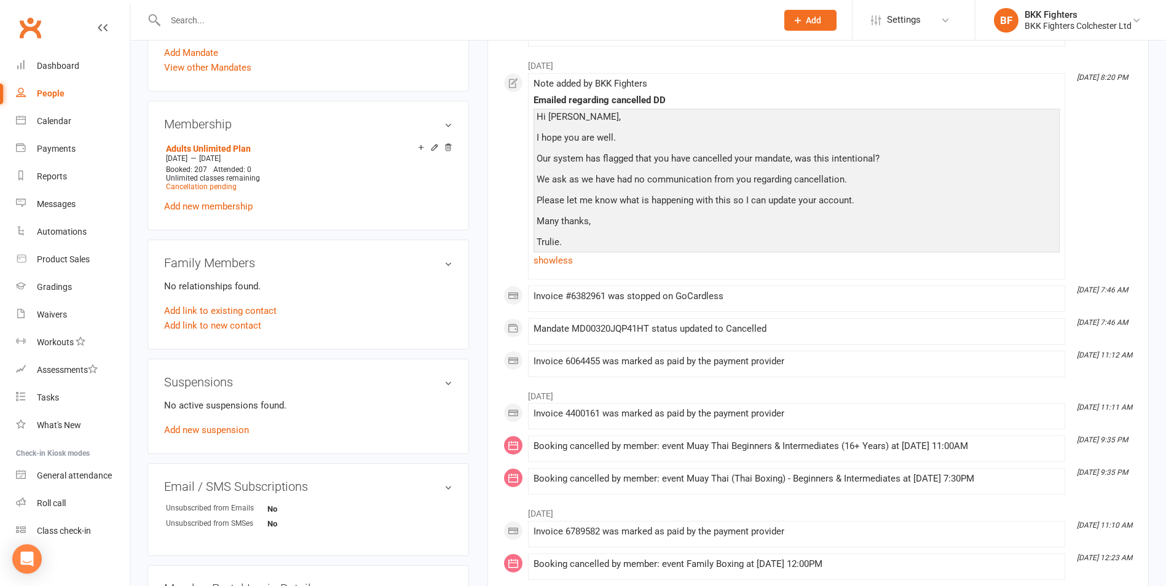
click at [46, 97] on div "People" at bounding box center [51, 94] width 28 height 10
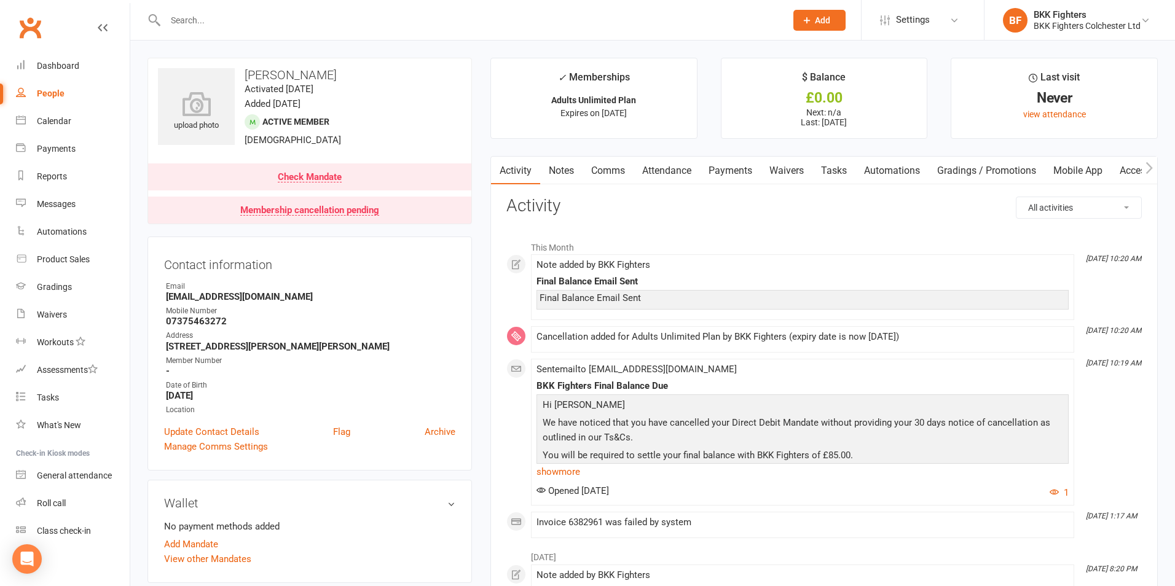
select select "100"
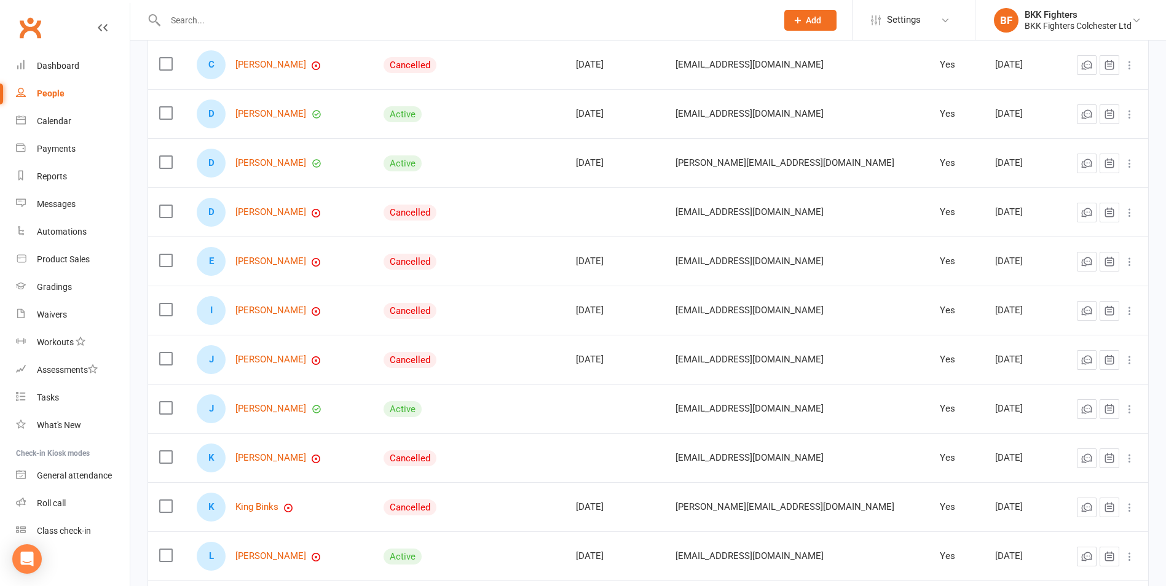
scroll to position [492, 0]
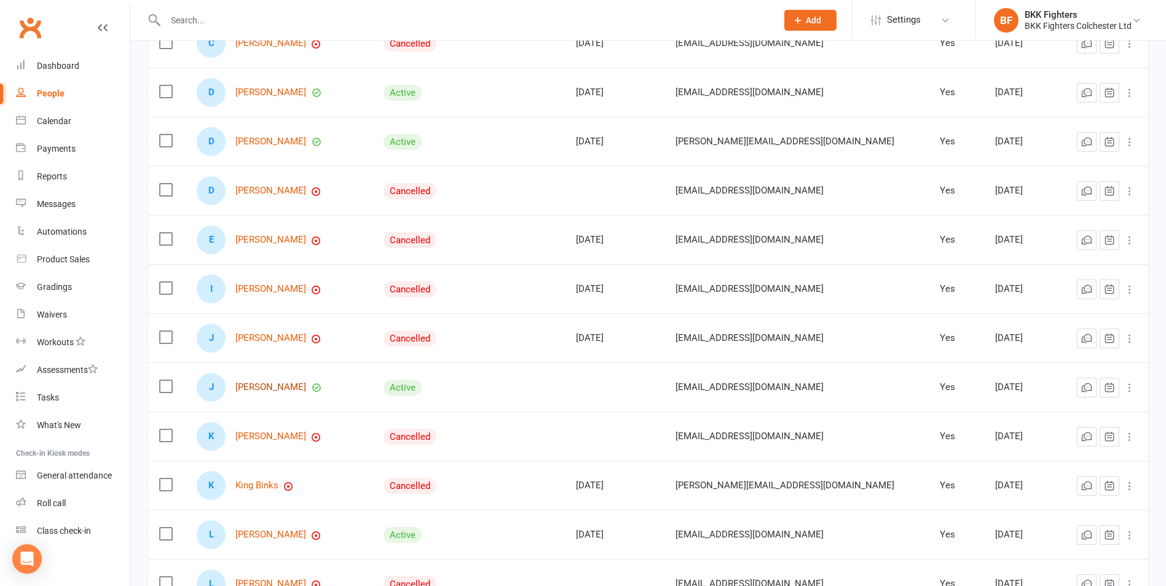
click at [277, 390] on link "[PERSON_NAME]" at bounding box center [270, 387] width 71 height 10
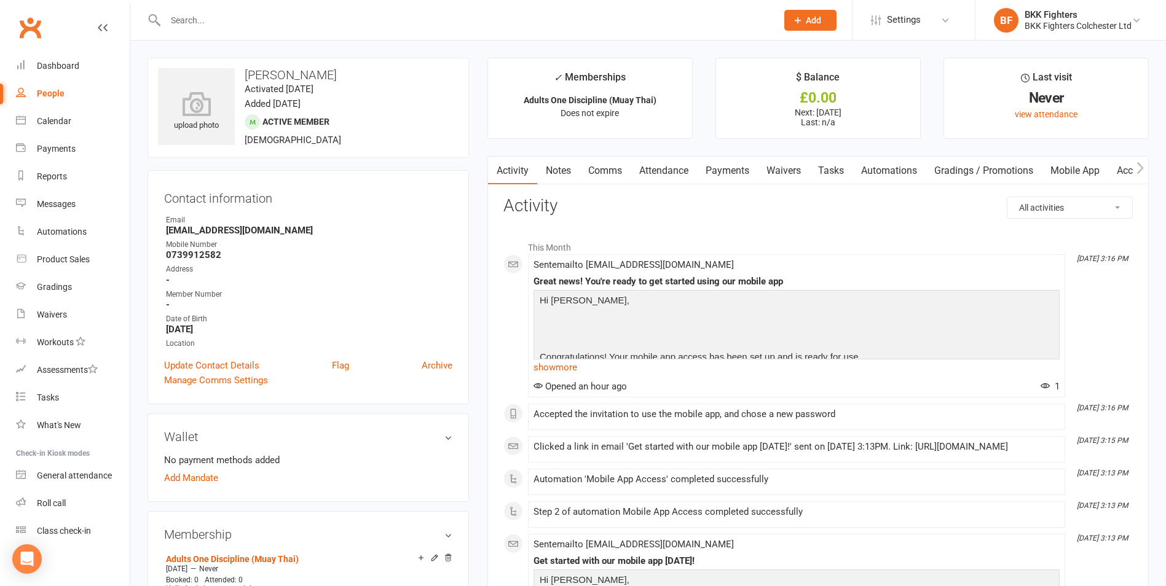
scroll to position [61, 0]
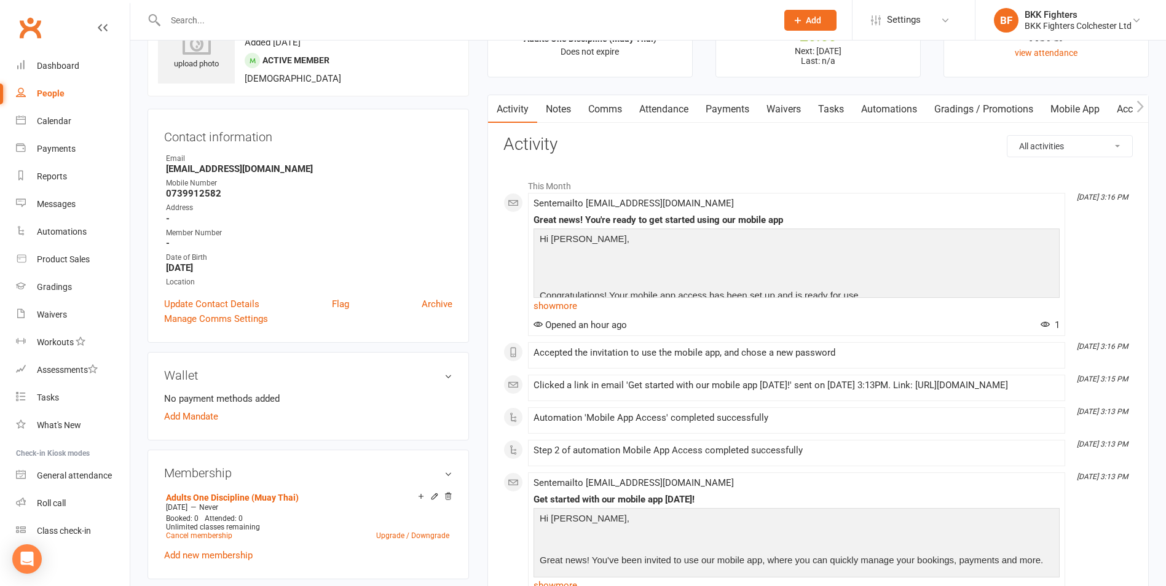
click at [52, 90] on div "People" at bounding box center [51, 94] width 28 height 10
select select "100"
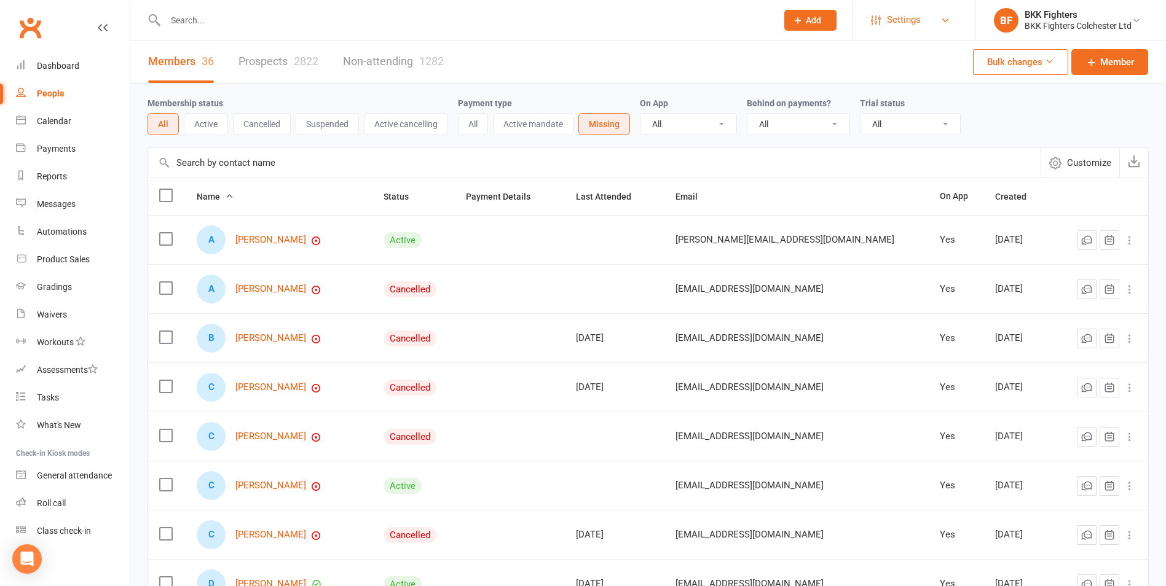
click at [910, 22] on span "Settings" at bounding box center [904, 20] width 34 height 28
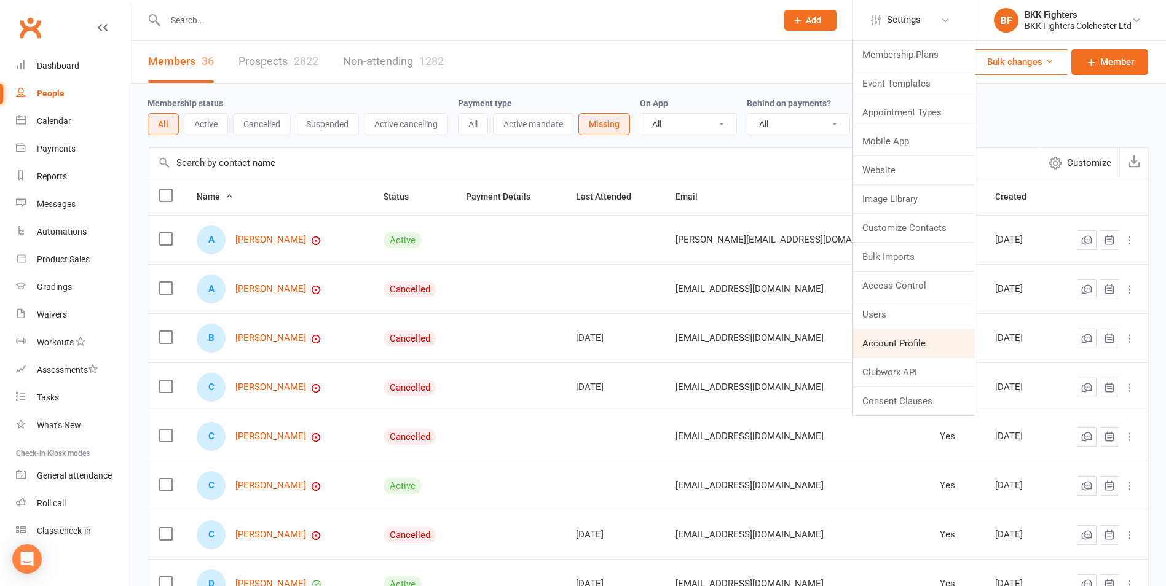
drag, startPoint x: 896, startPoint y: 340, endPoint x: 891, endPoint y: 343, distance: 6.3
click at [896, 341] on link "Account Profile" at bounding box center [914, 344] width 122 height 28
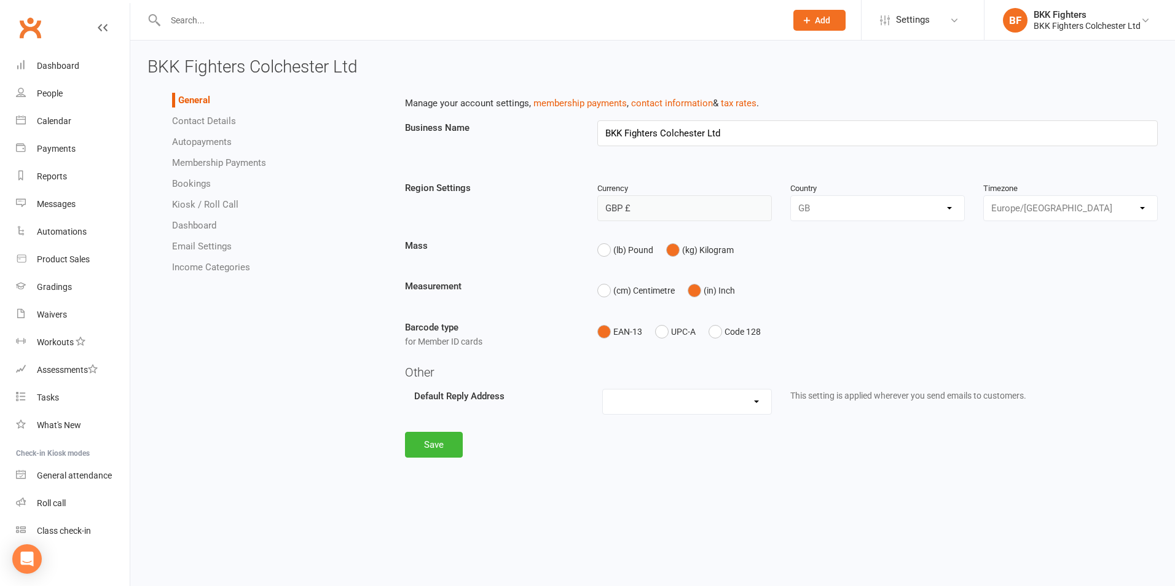
type input "BKK Fighters Colchester Ltd"
select select "Europe/[GEOGRAPHIC_DATA]"
click at [210, 141] on link "Autopayments" at bounding box center [202, 141] width 60 height 11
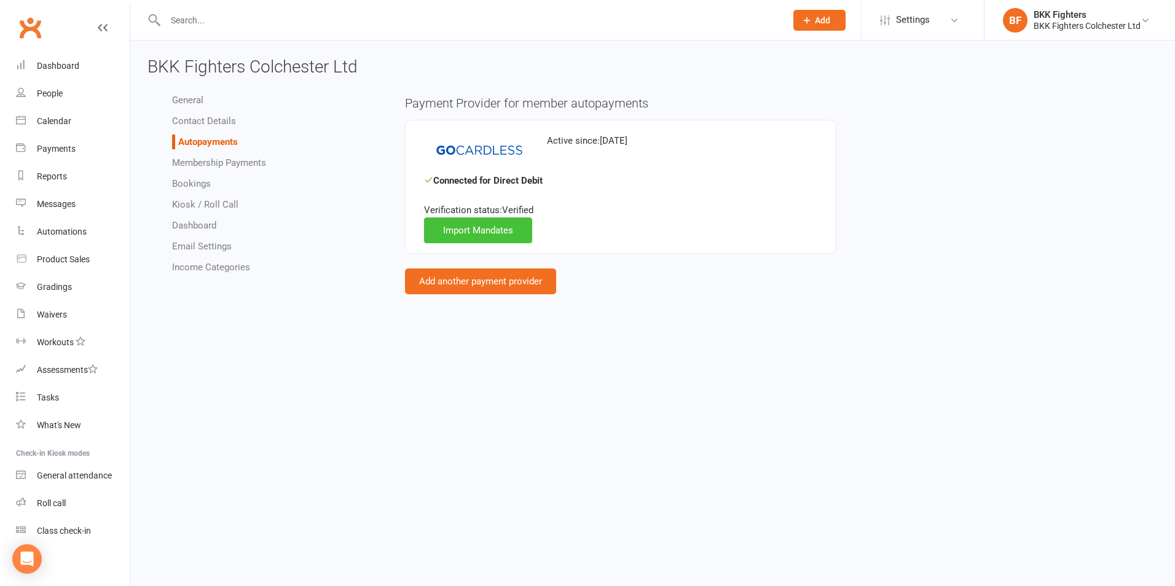
click at [460, 229] on link "Import Mandates" at bounding box center [478, 231] width 108 height 26
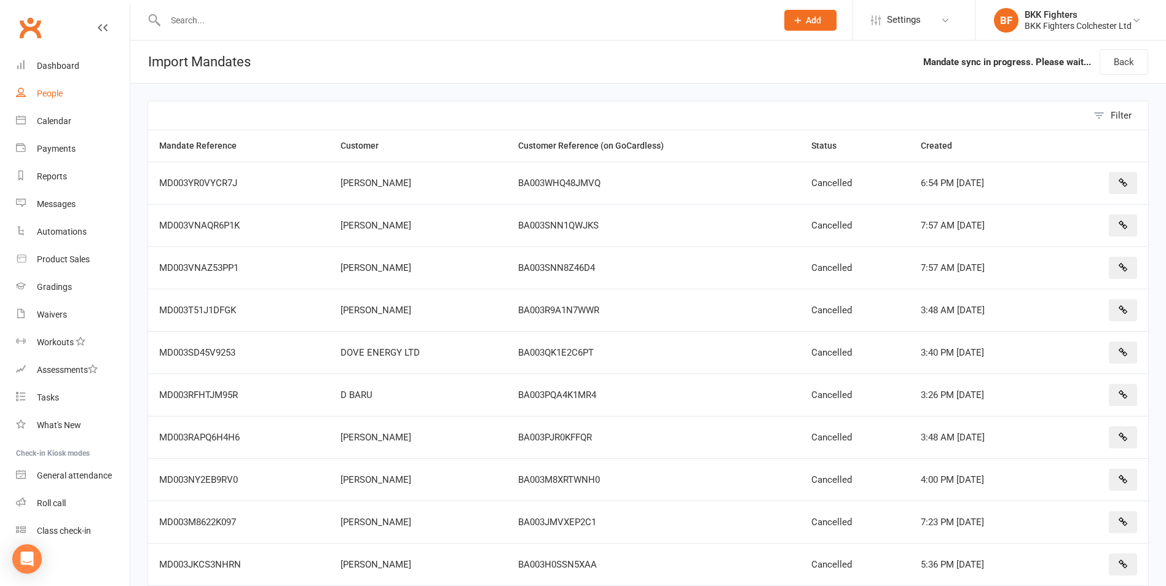
click at [45, 97] on div "People" at bounding box center [50, 94] width 26 height 10
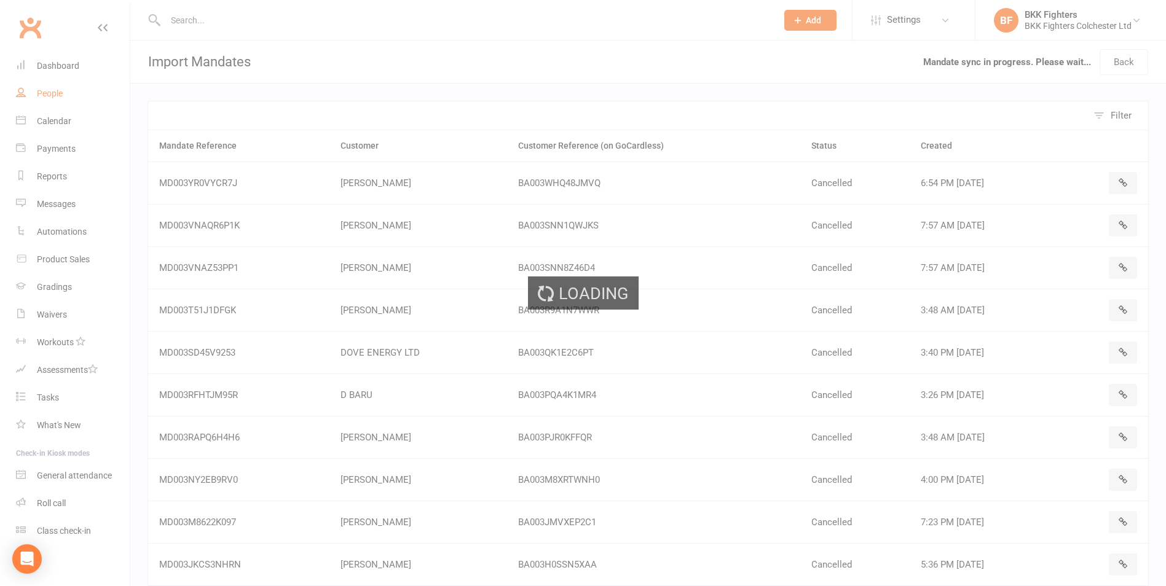
select select "100"
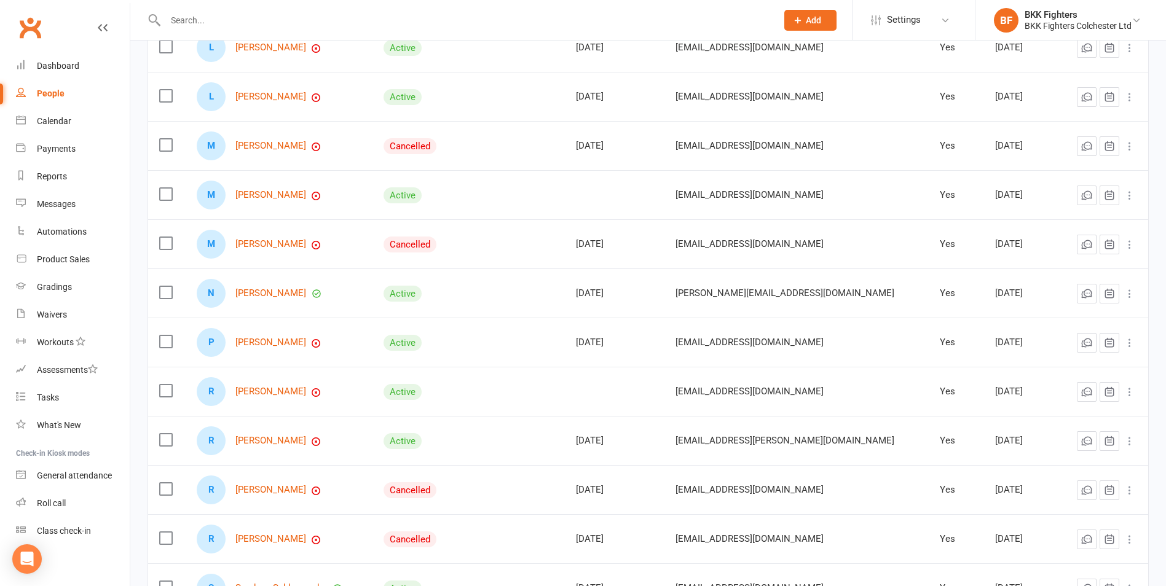
scroll to position [1168, 0]
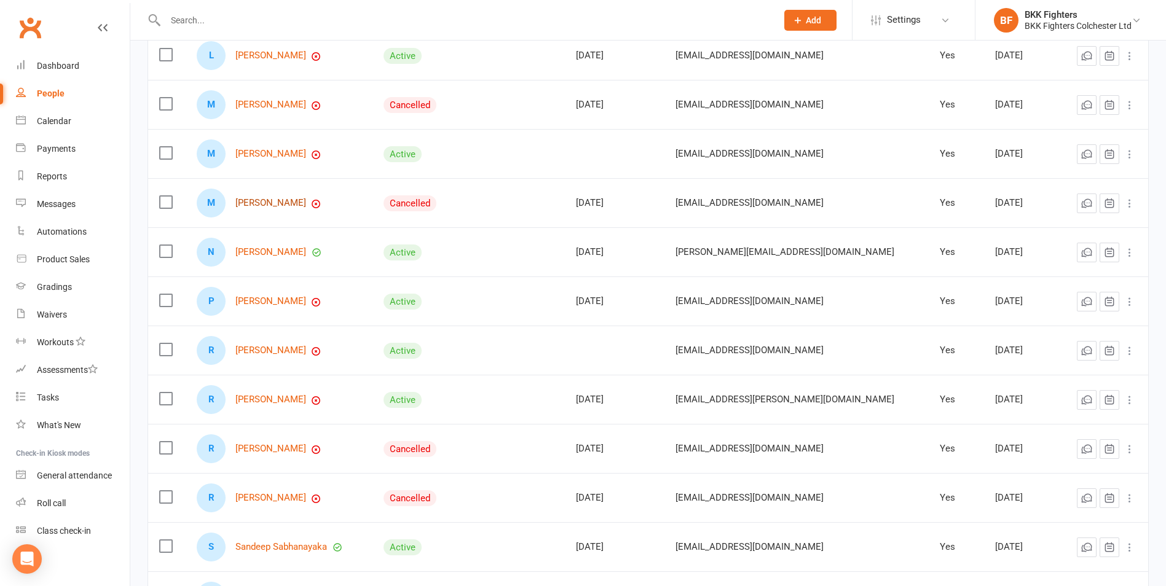
click at [283, 207] on link "[PERSON_NAME]" at bounding box center [270, 203] width 71 height 10
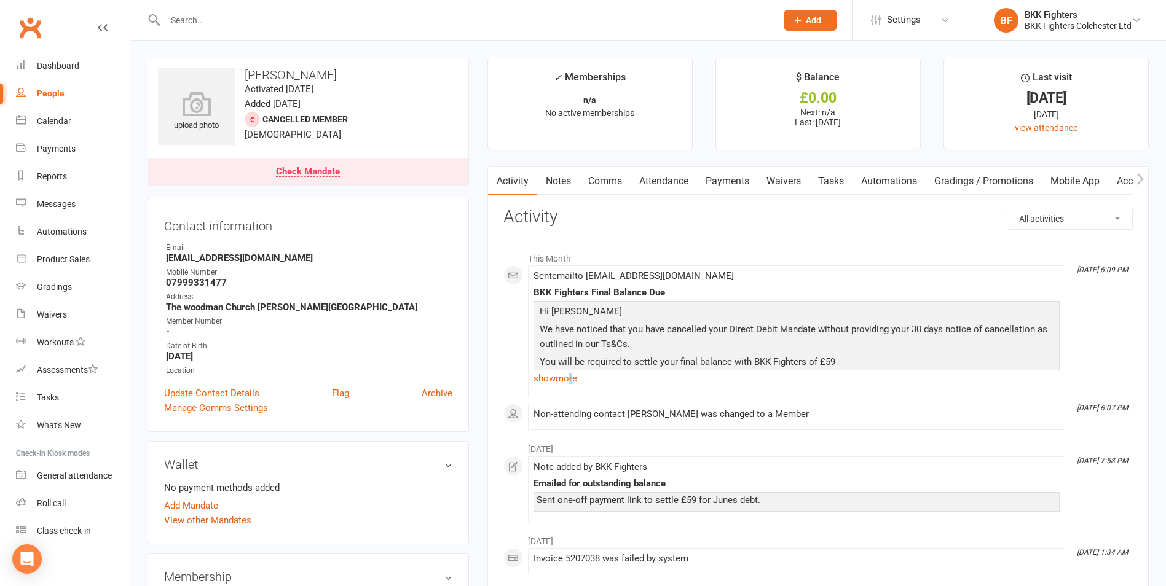
drag, startPoint x: 573, startPoint y: 382, endPoint x: 583, endPoint y: 381, distance: 9.9
click at [573, 383] on link "show more" at bounding box center [797, 378] width 526 height 17
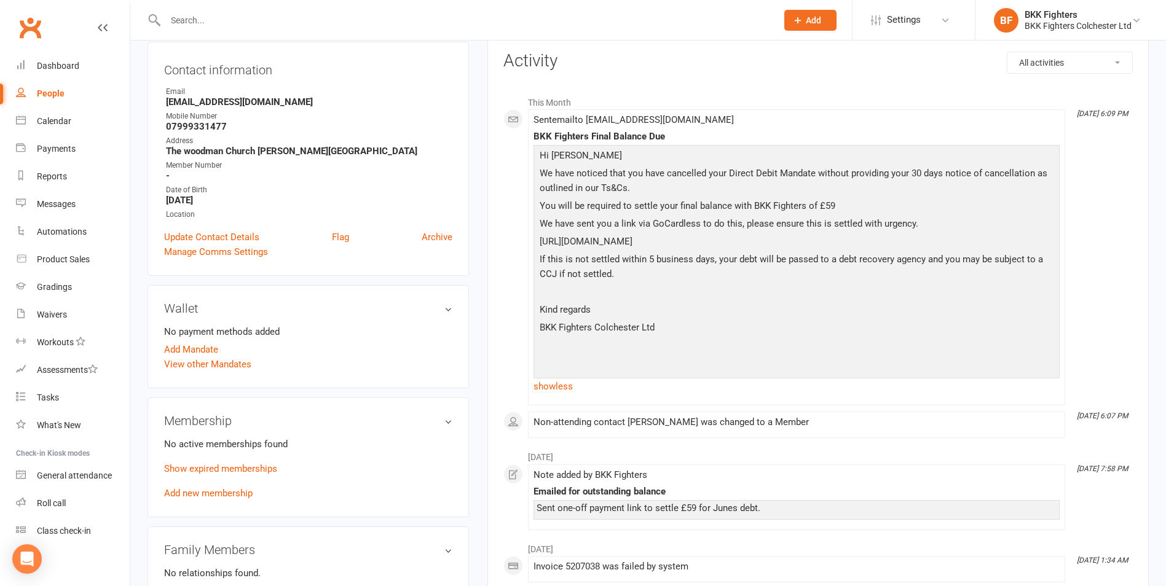
scroll to position [184, 0]
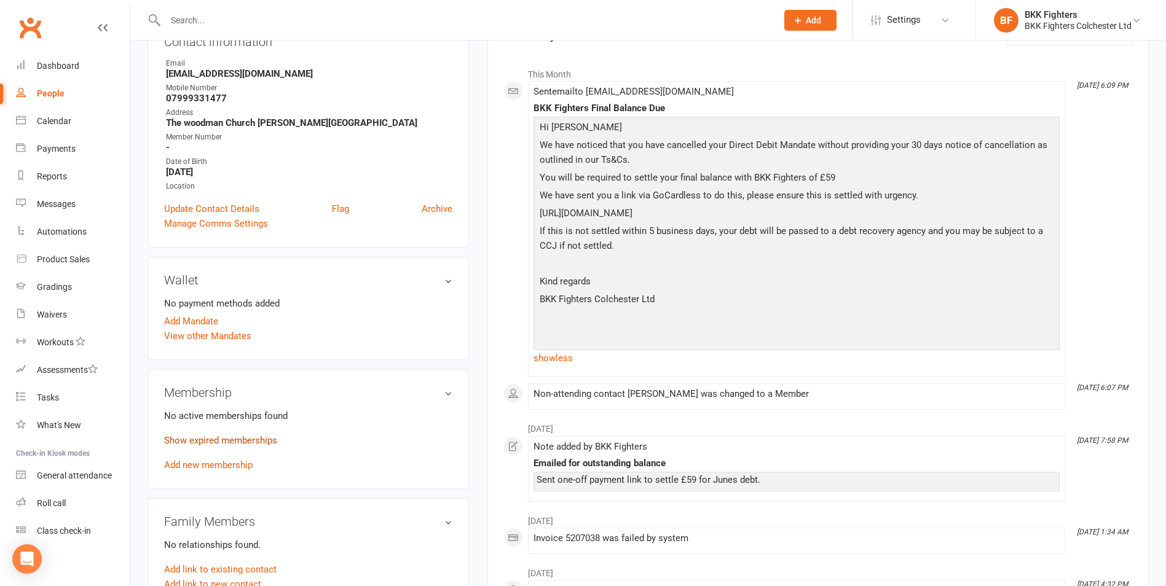
click at [239, 443] on link "Show expired memberships" at bounding box center [220, 440] width 113 height 11
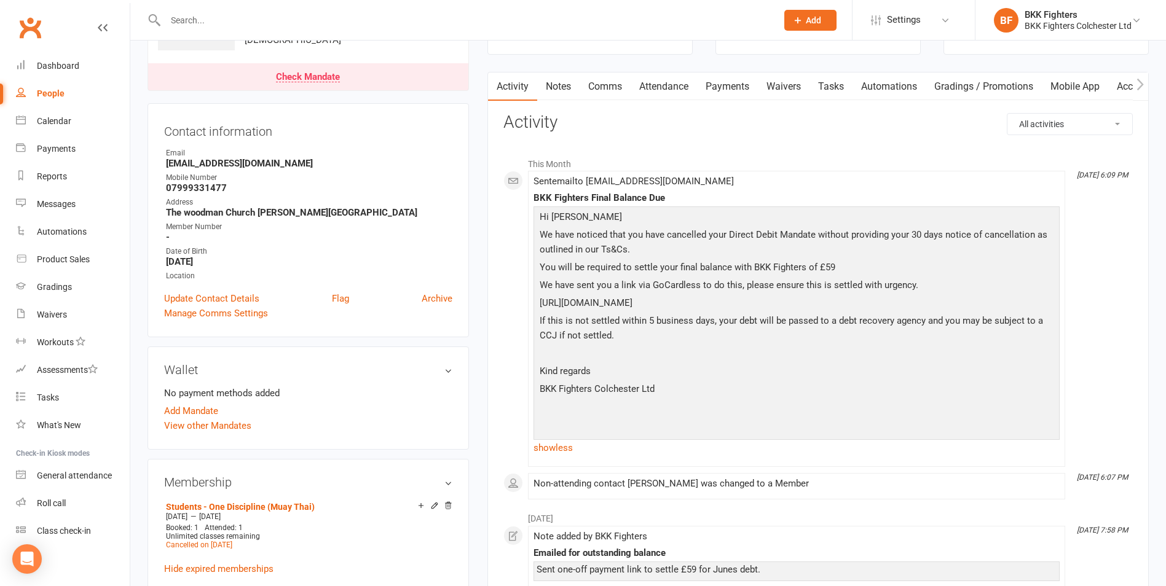
scroll to position [0, 0]
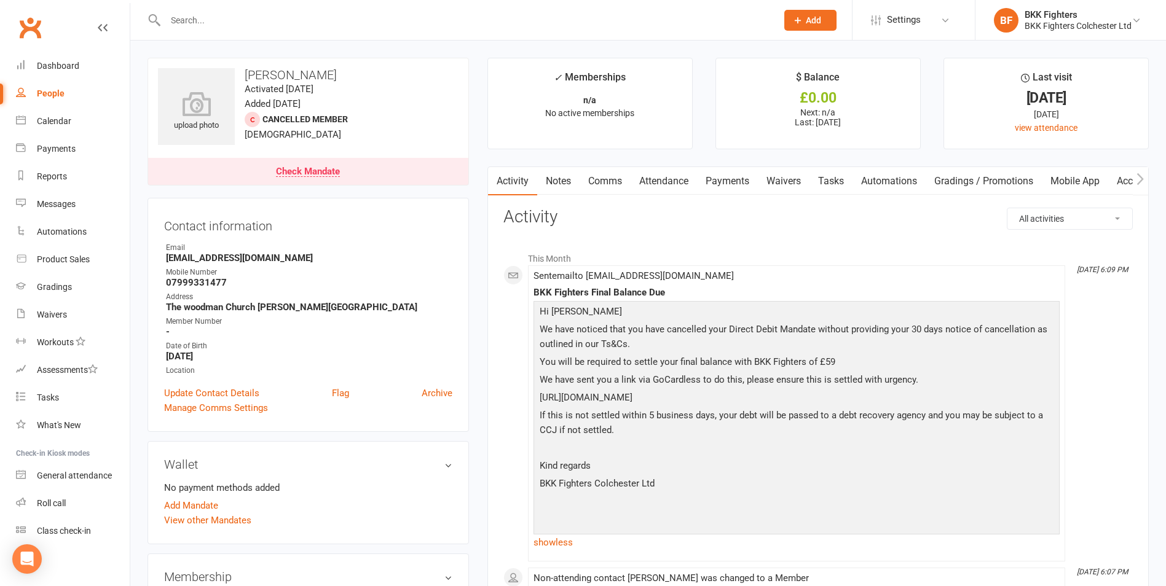
click at [41, 91] on div "People" at bounding box center [51, 94] width 28 height 10
select select "100"
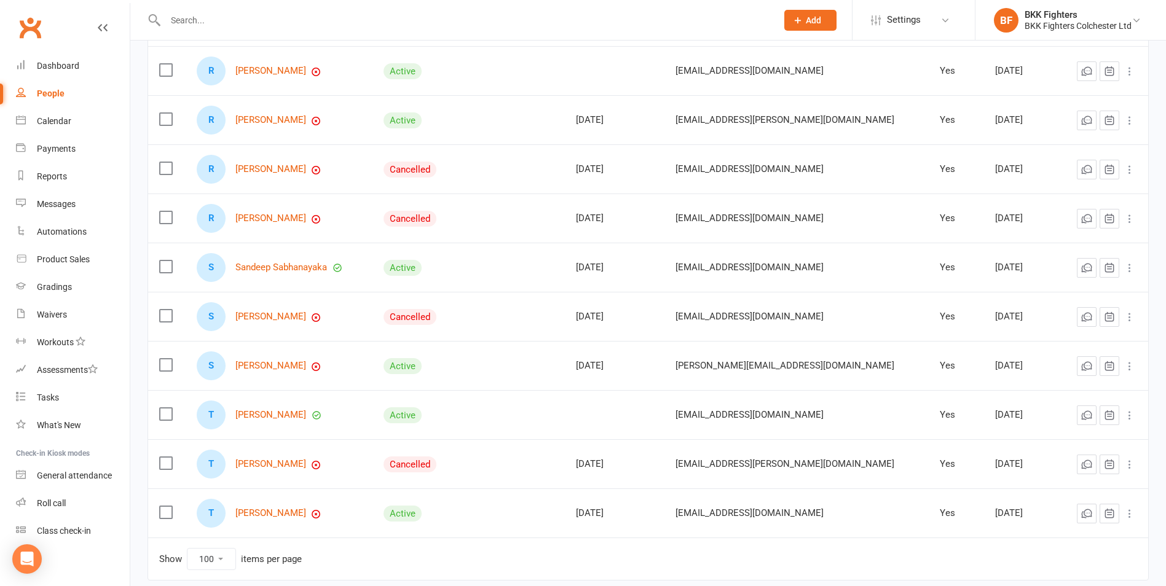
scroll to position [1475, 0]
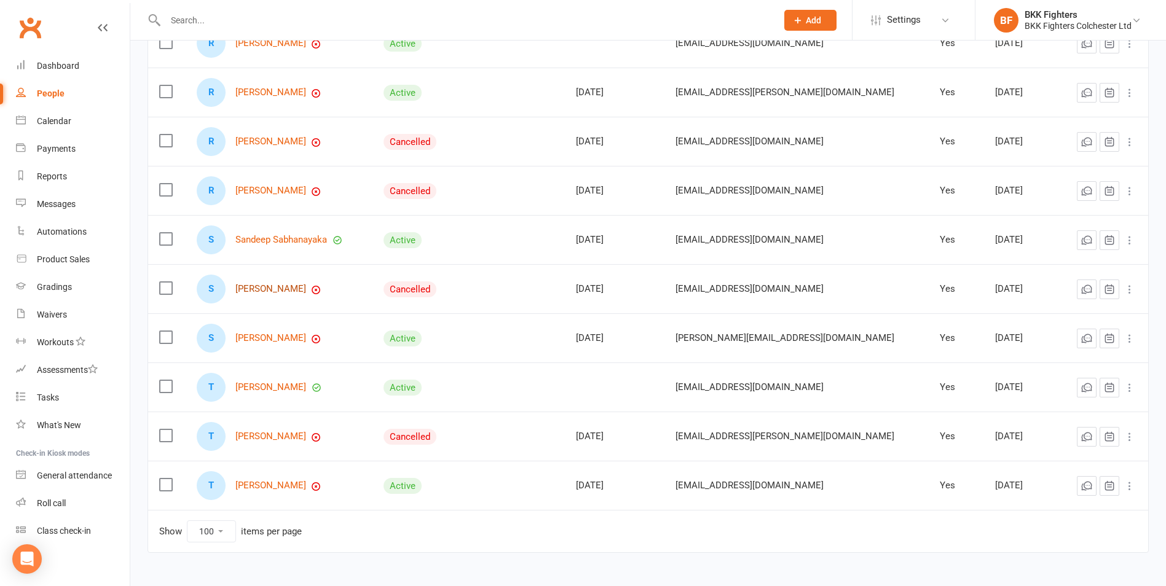
click at [270, 293] on link "[PERSON_NAME]" at bounding box center [270, 289] width 71 height 10
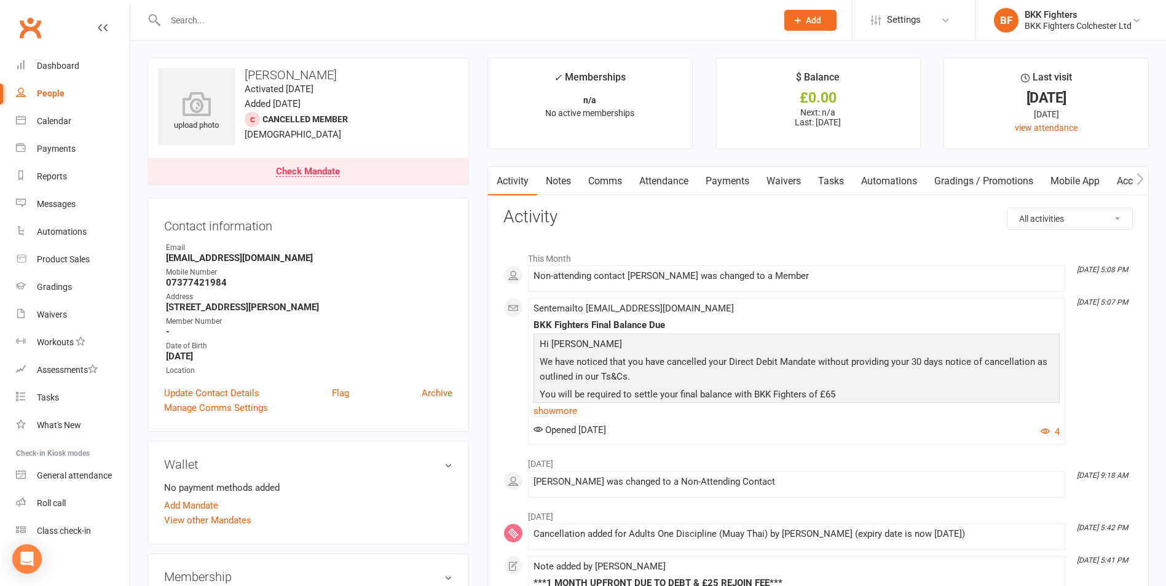
click at [49, 87] on link "People" at bounding box center [73, 94] width 114 height 28
select select "100"
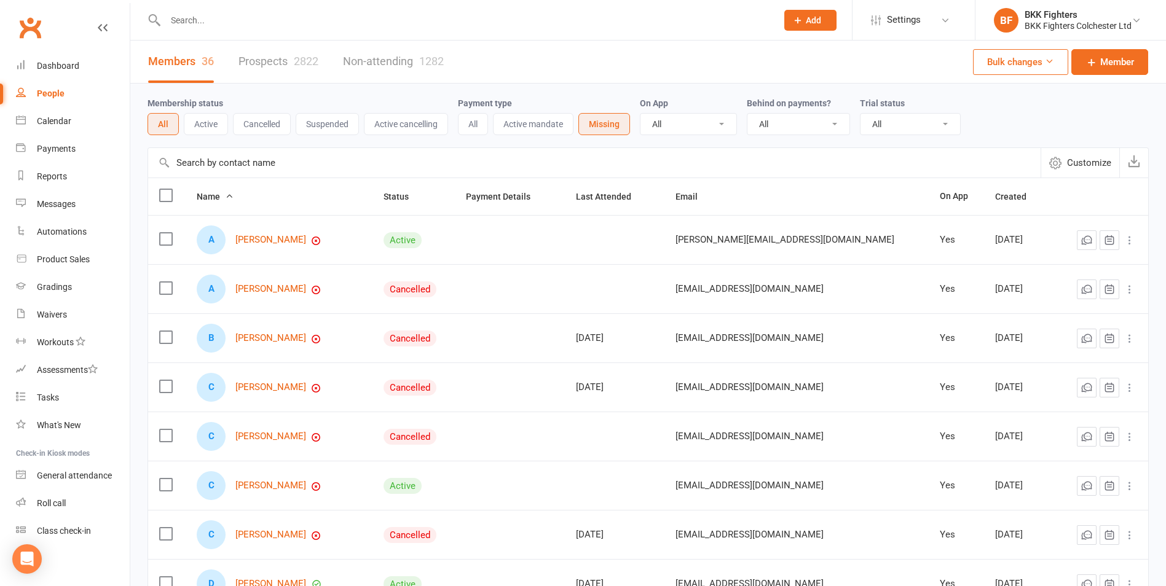
click at [200, 123] on button "Active" at bounding box center [206, 124] width 44 height 22
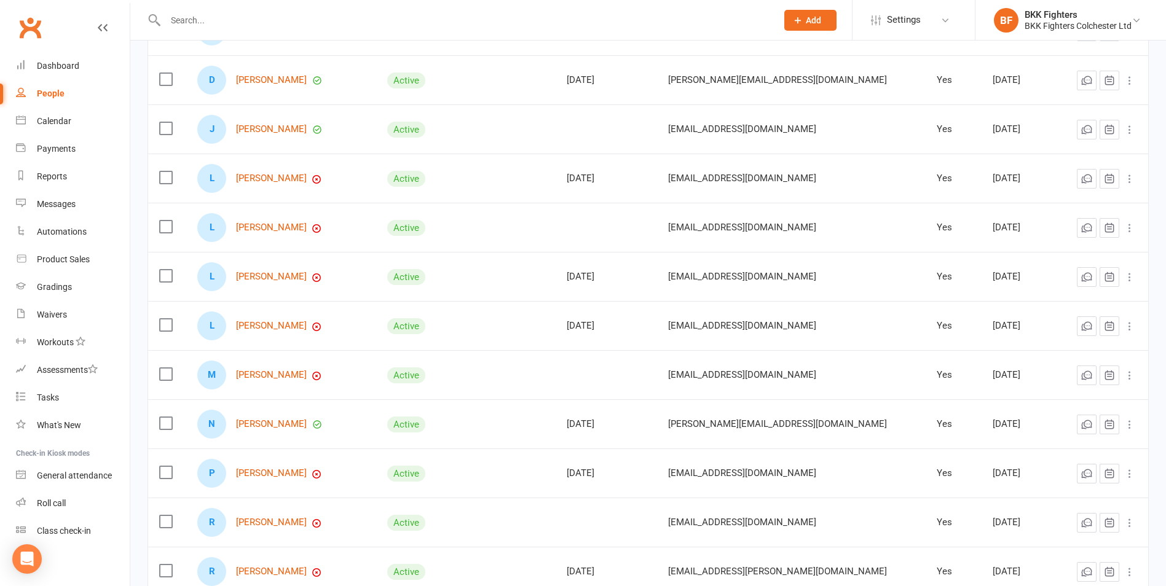
scroll to position [369, 0]
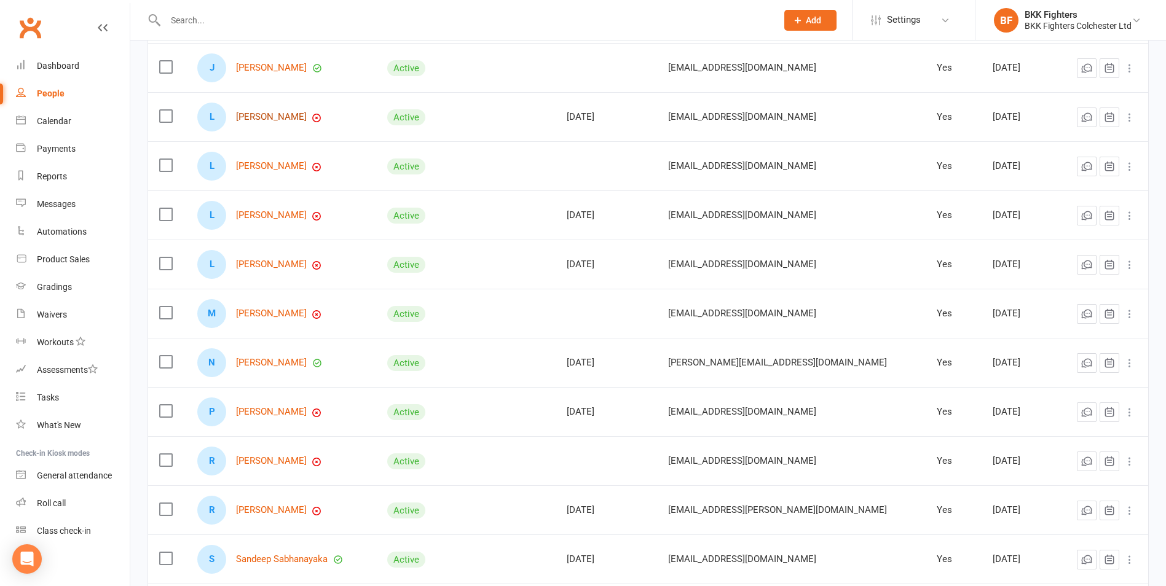
click at [307, 117] on link "[PERSON_NAME]" at bounding box center [271, 117] width 71 height 10
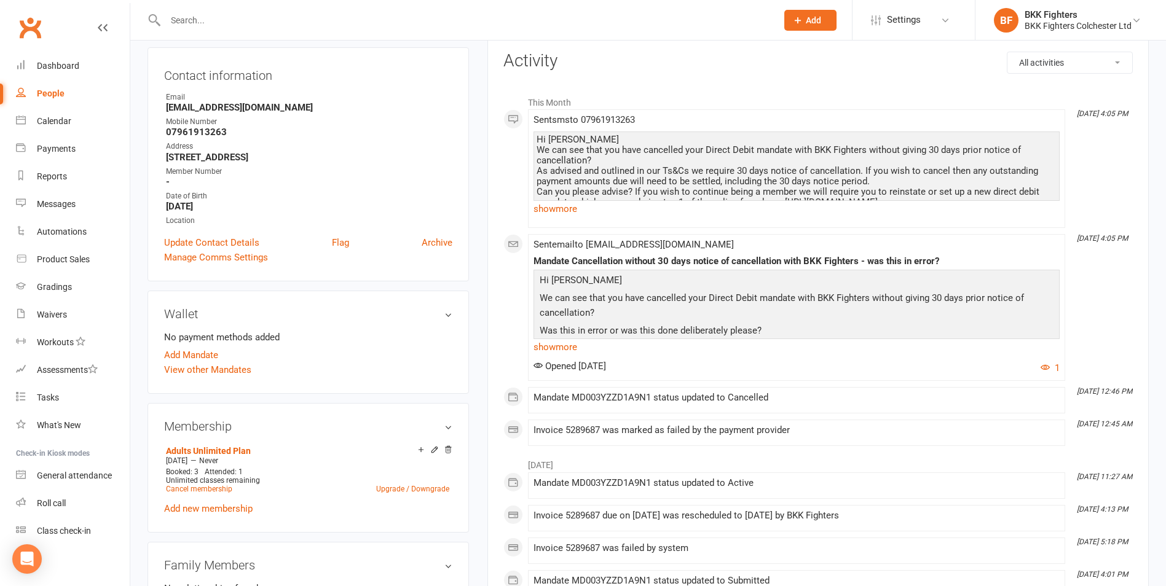
scroll to position [184, 0]
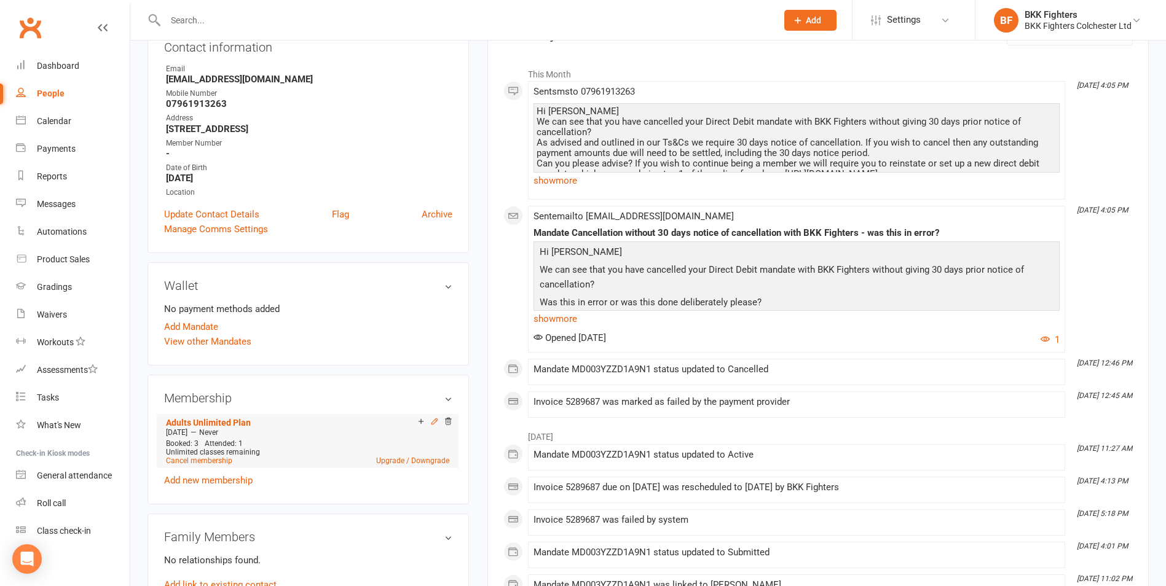
click at [435, 424] on icon at bounding box center [434, 421] width 9 height 9
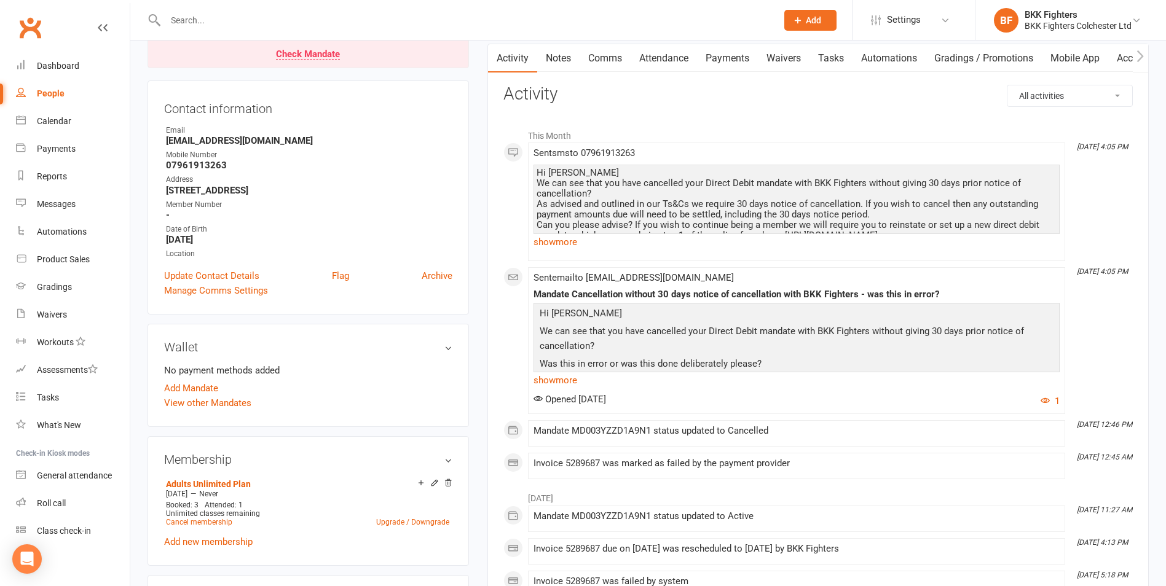
scroll to position [246, 0]
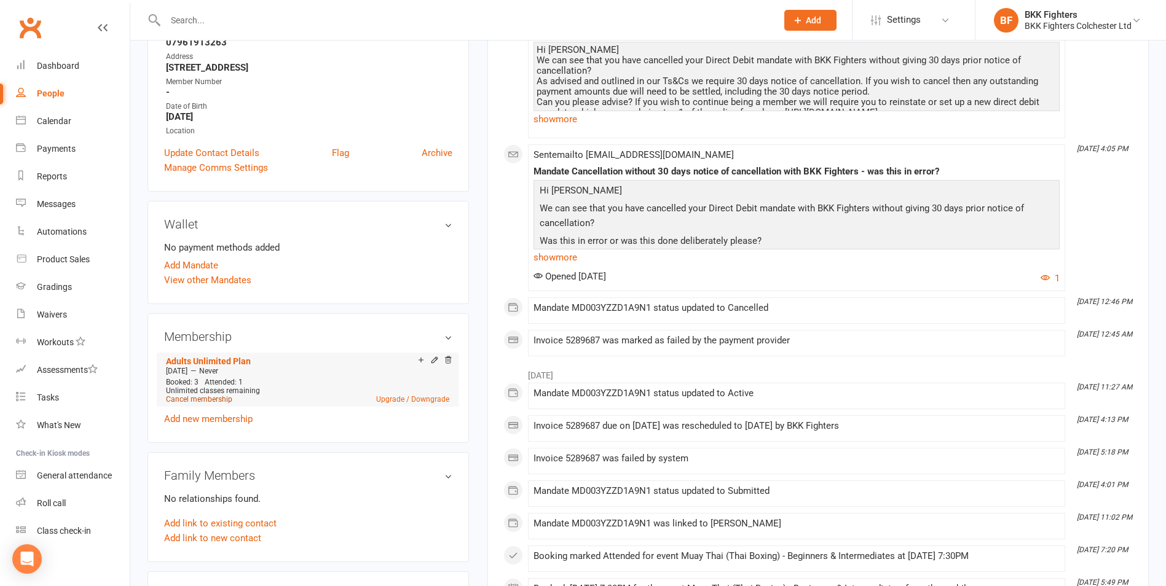
click at [200, 396] on link "Cancel membership" at bounding box center [199, 399] width 66 height 9
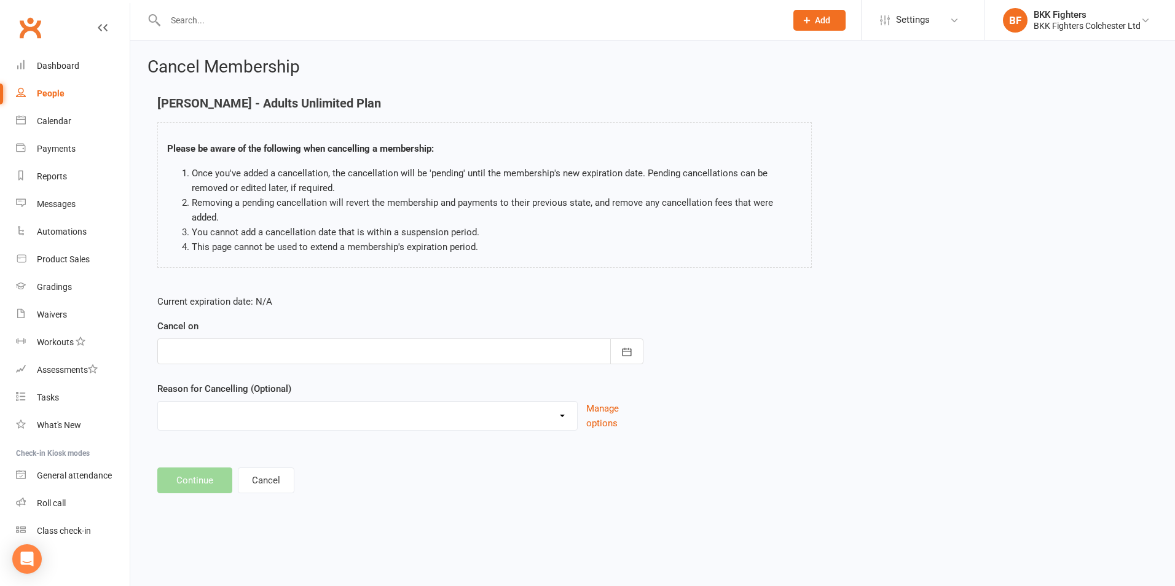
click at [213, 344] on div at bounding box center [400, 352] width 486 height 26
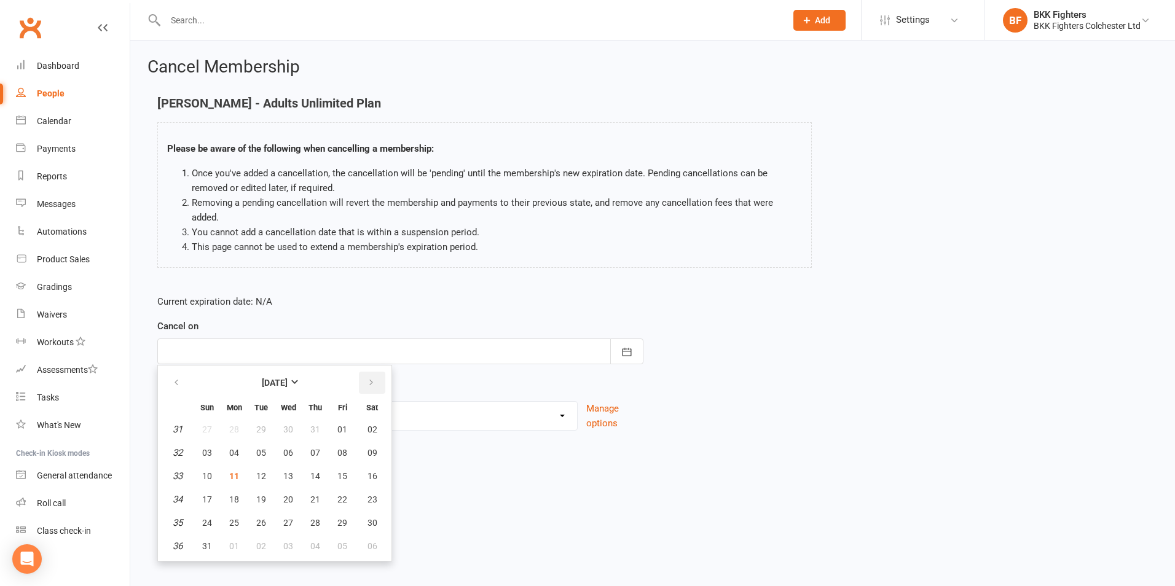
click at [374, 378] on icon "button" at bounding box center [371, 383] width 9 height 10
click at [342, 425] on span "05" at bounding box center [343, 430] width 10 height 10
type input "05 Sep 2025"
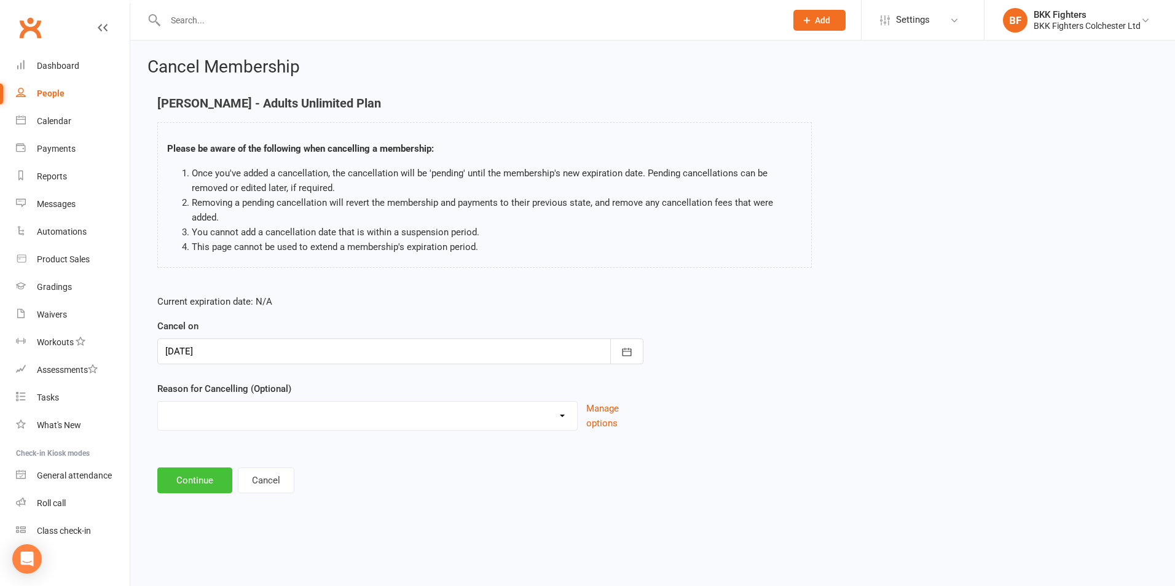
click at [192, 468] on button "Continue" at bounding box center [194, 481] width 75 height 26
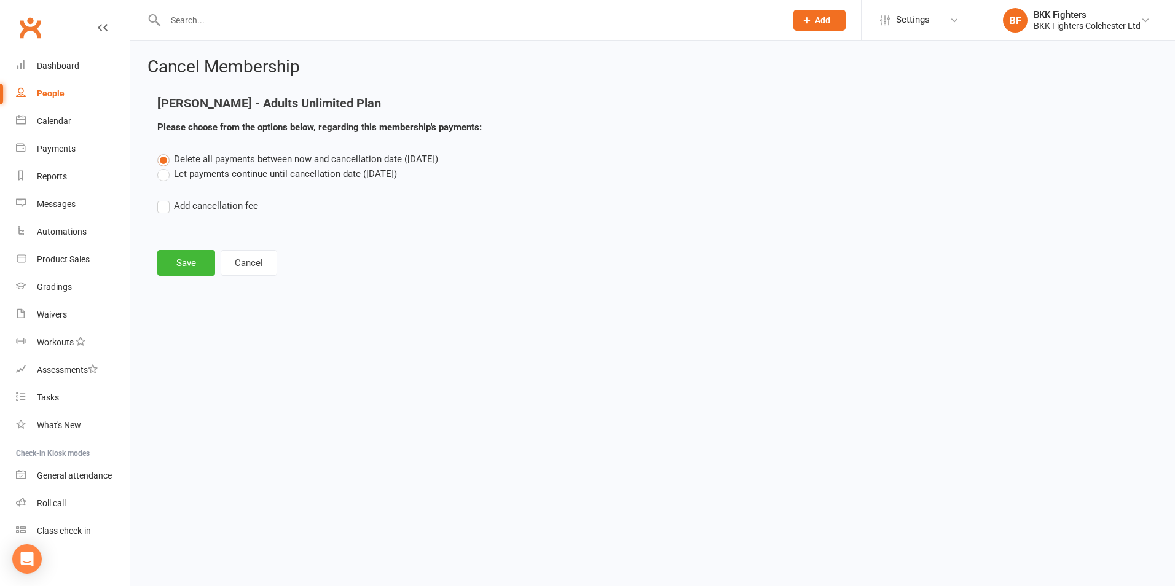
click at [203, 167] on label "Let payments continue until cancellation date (Sep 5, 2025)" at bounding box center [277, 174] width 240 height 15
click at [165, 167] on input "Let payments continue until cancellation date (Sep 5, 2025)" at bounding box center [161, 167] width 8 height 0
click at [186, 269] on button "Save" at bounding box center [186, 263] width 58 height 26
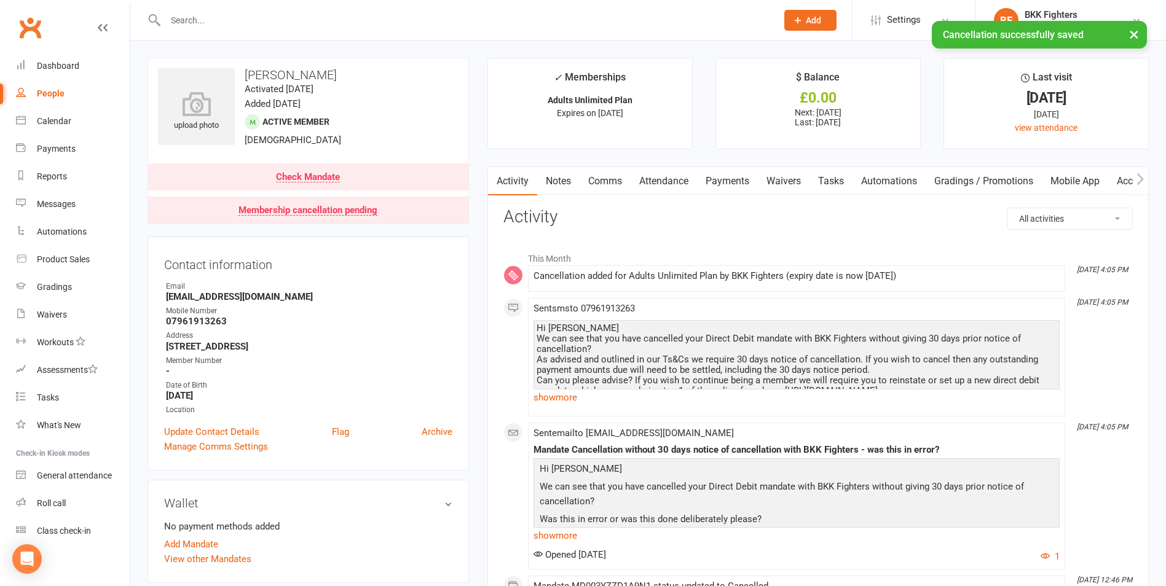
click at [48, 90] on div "People" at bounding box center [51, 94] width 28 height 10
select select "100"
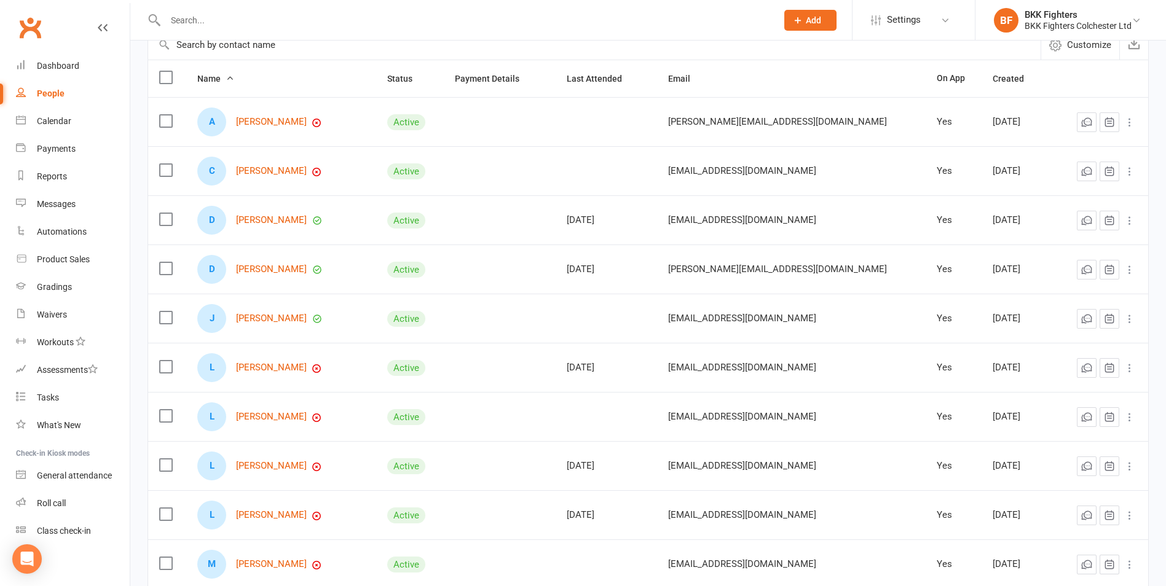
scroll to position [123, 0]
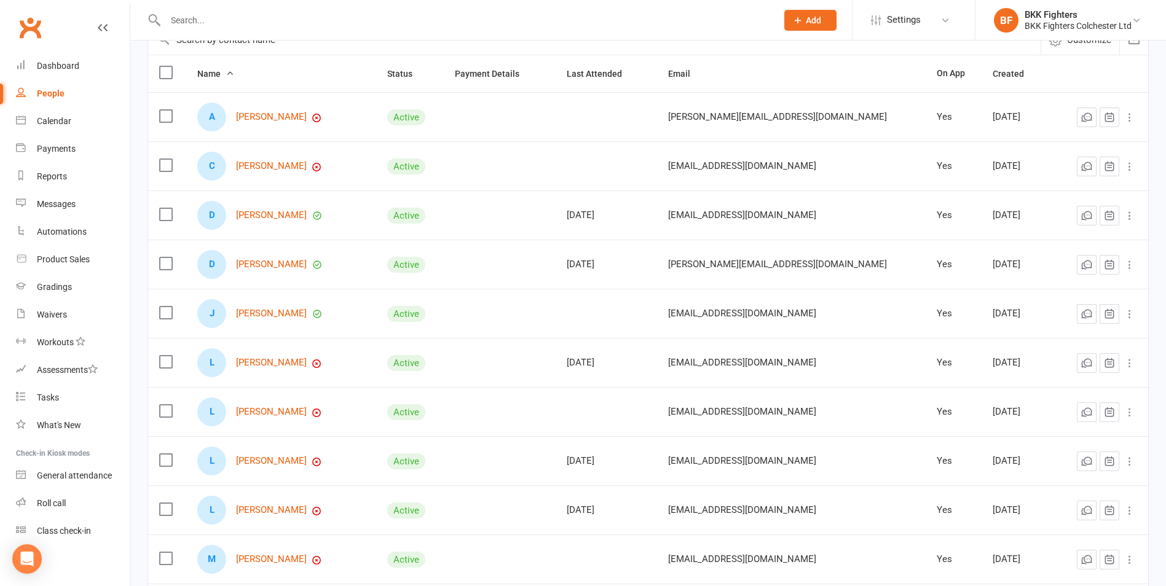
click at [269, 419] on div "L Leon Watts" at bounding box center [281, 412] width 168 height 29
click at [267, 413] on link "[PERSON_NAME]" at bounding box center [271, 412] width 71 height 10
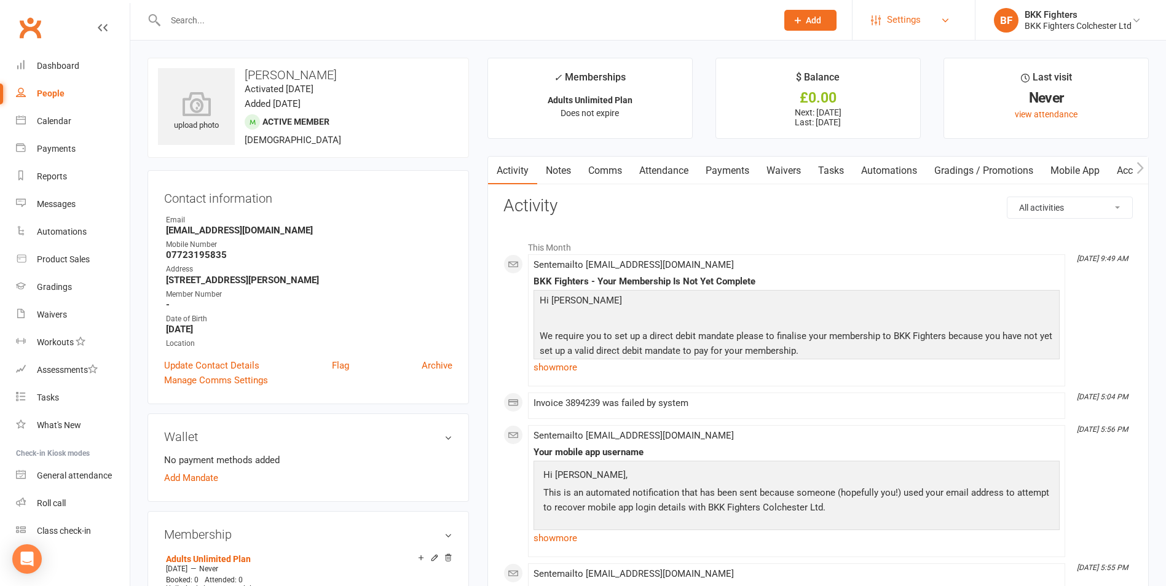
click at [909, 24] on span "Settings" at bounding box center [904, 20] width 34 height 28
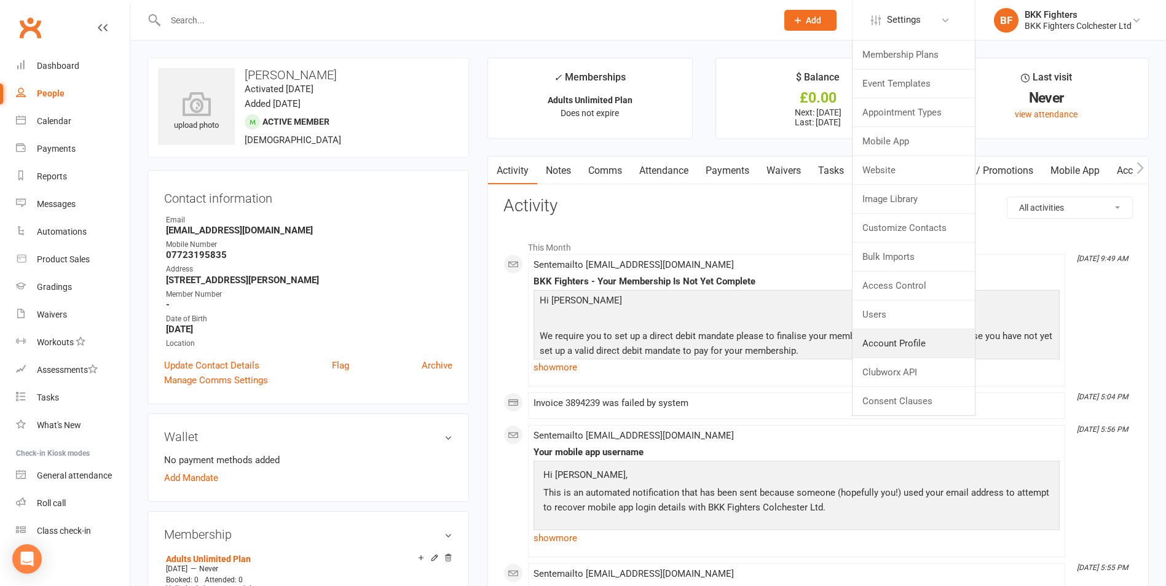
click at [929, 342] on link "Account Profile" at bounding box center [914, 344] width 122 height 28
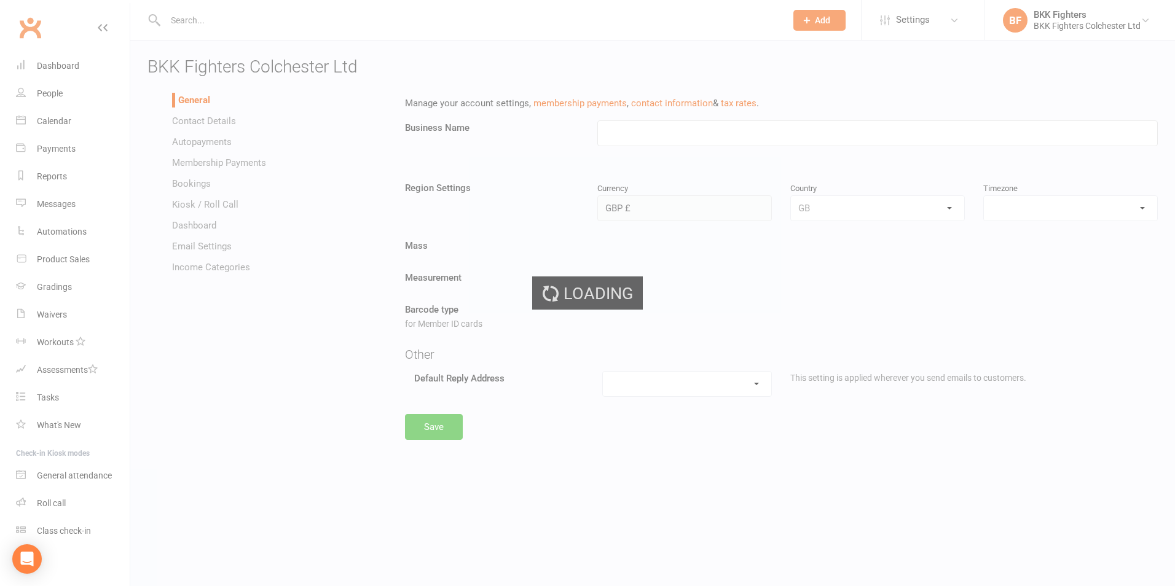
type input "BKK Fighters Colchester Ltd"
select select "Europe/[GEOGRAPHIC_DATA]"
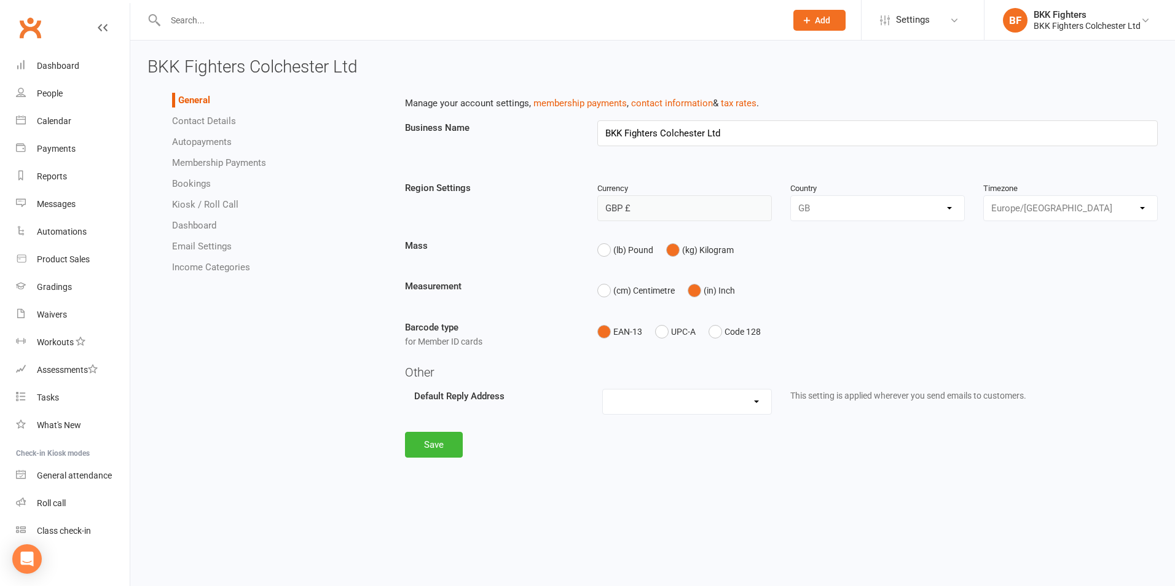
click at [195, 138] on link "Autopayments" at bounding box center [202, 141] width 60 height 11
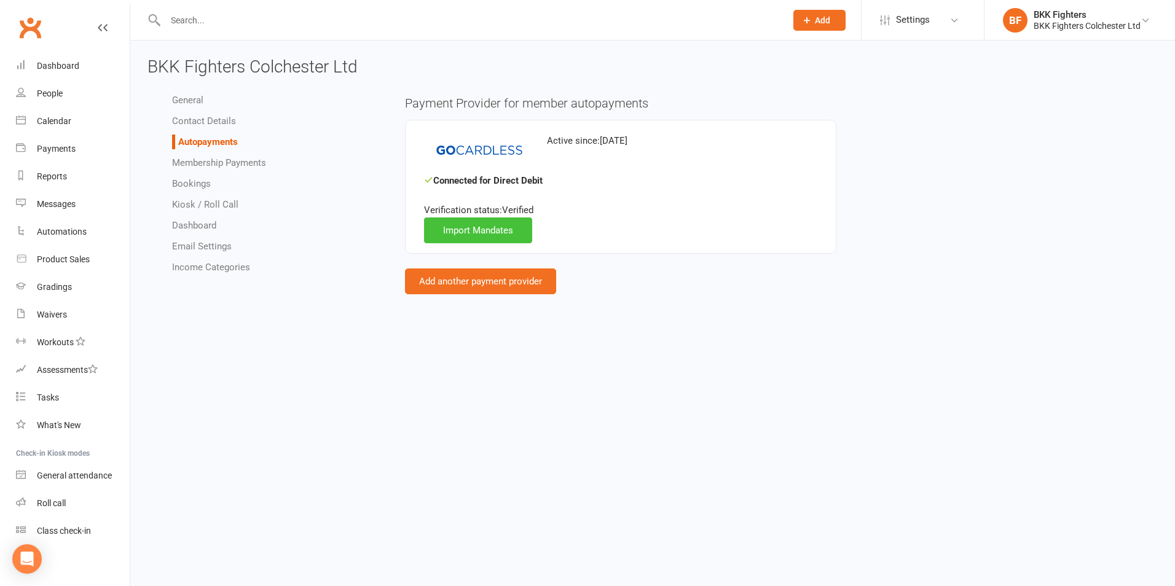
click at [495, 223] on link "Import Mandates" at bounding box center [478, 231] width 108 height 26
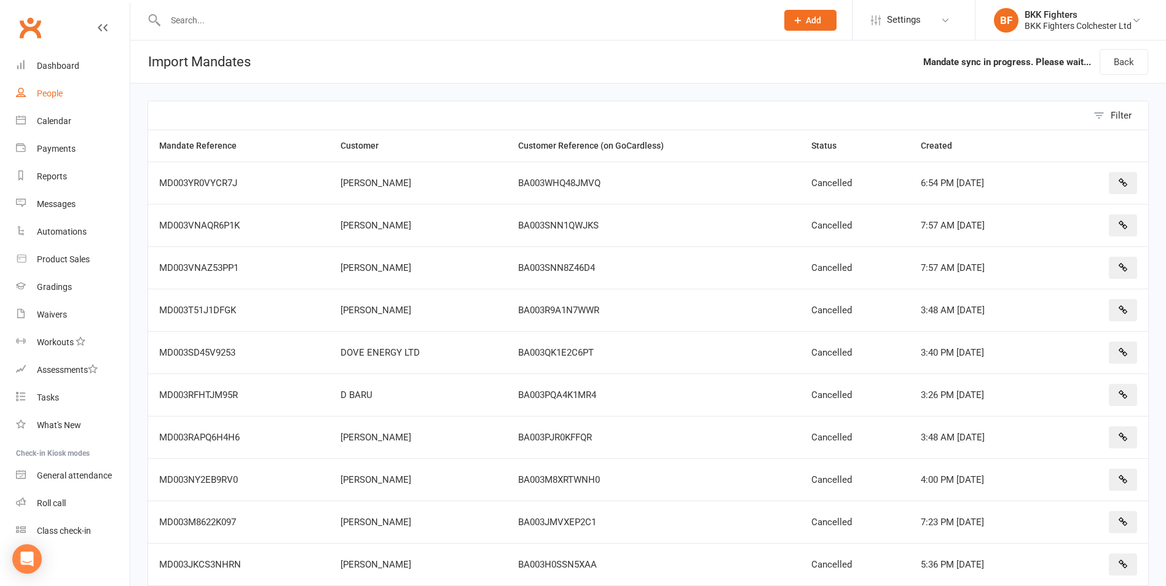
click at [58, 97] on div "People" at bounding box center [50, 94] width 26 height 10
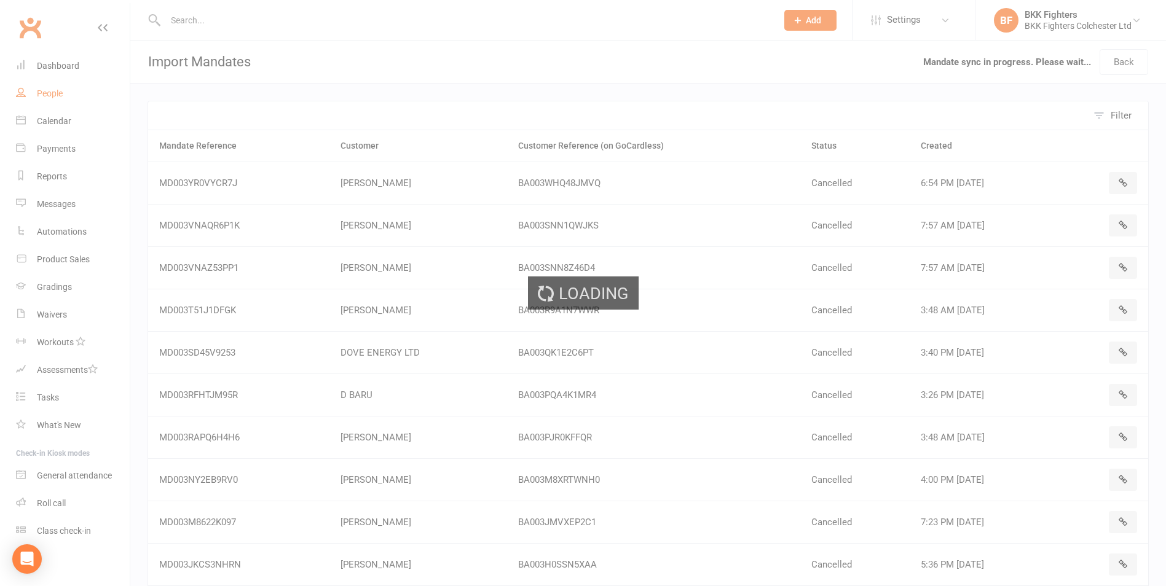
select select "100"
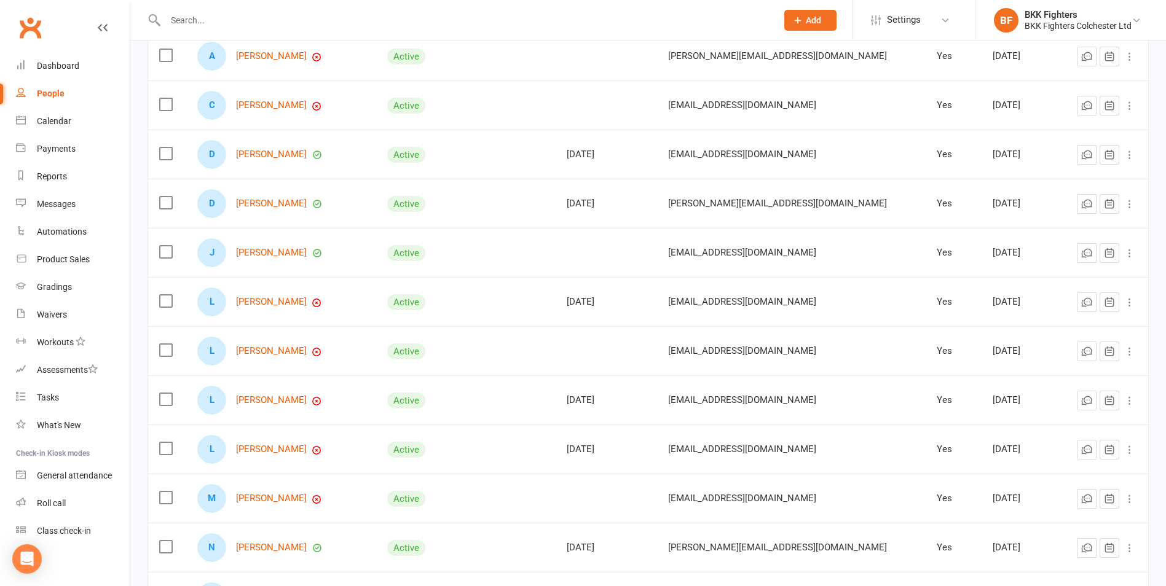
scroll to position [184, 0]
click at [270, 353] on link "[PERSON_NAME]" at bounding box center [271, 350] width 71 height 10
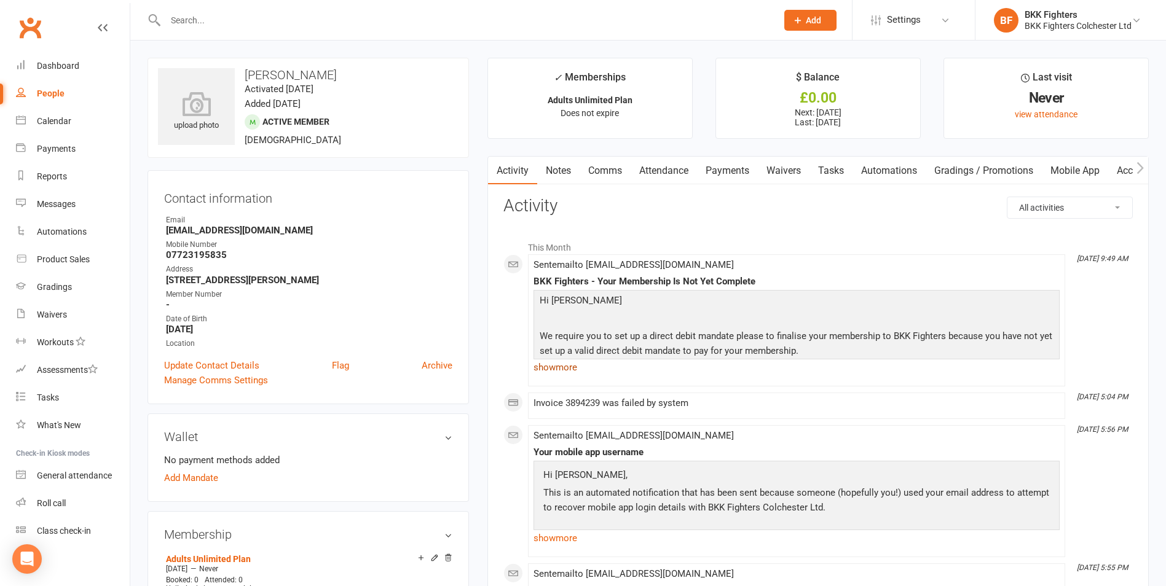
click at [567, 366] on link "show more" at bounding box center [797, 367] width 526 height 17
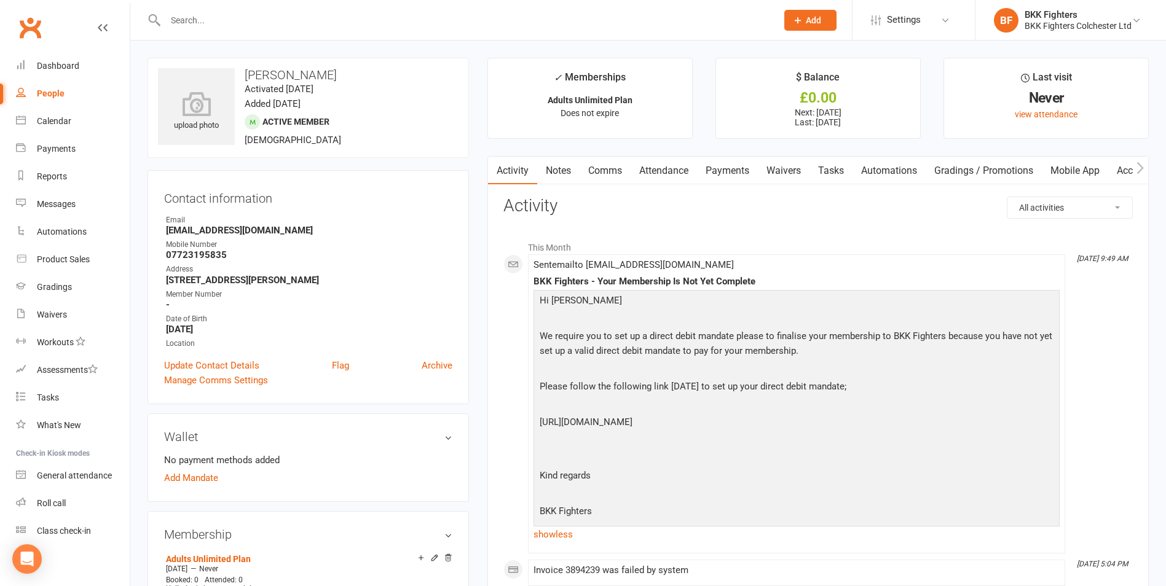
click at [613, 170] on link "Comms" at bounding box center [605, 171] width 51 height 28
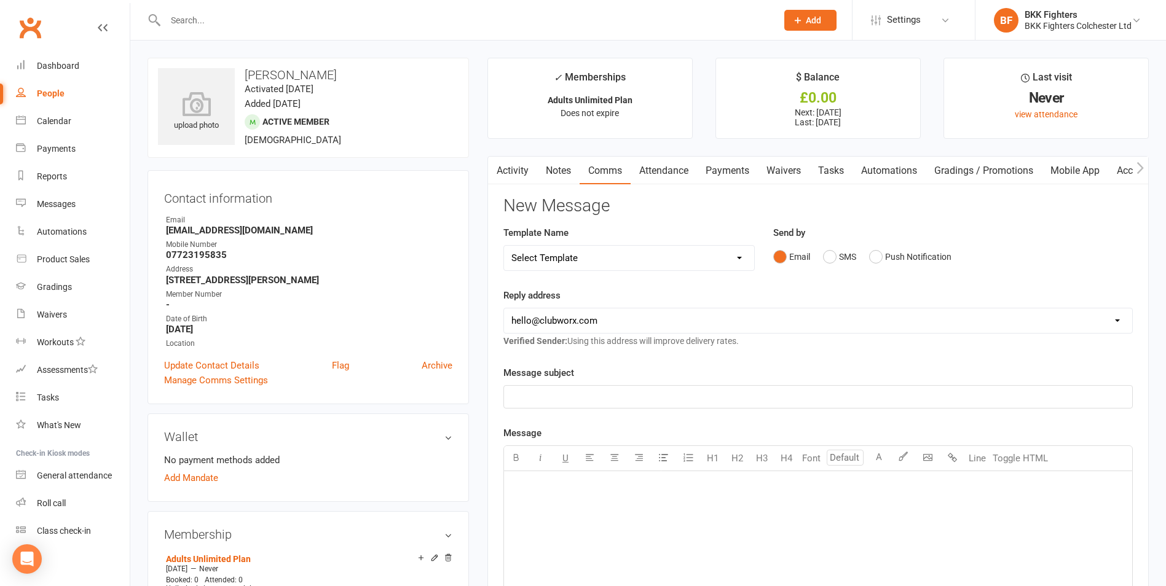
click at [646, 262] on select "Select Template [Push Notification] DD Set Up Invalid [Email] DD Set Up Invalid…" at bounding box center [629, 258] width 250 height 25
select select "7"
click at [504, 246] on select "Select Template [Push Notification] DD Set Up Invalid [Email] DD Set Up Invalid…" at bounding box center [629, 258] width 250 height 25
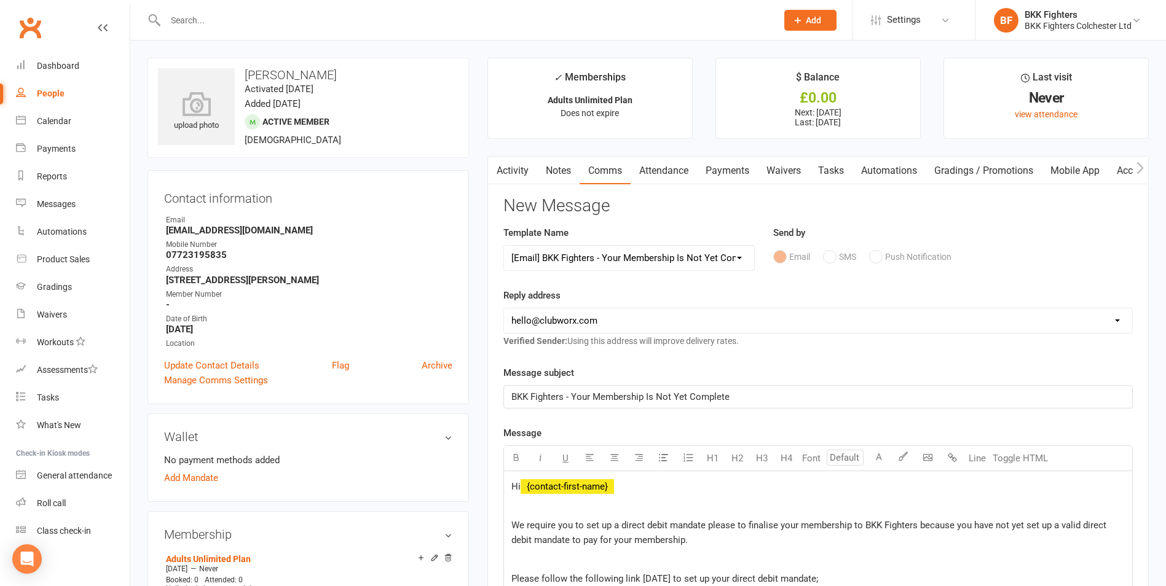
click at [623, 326] on select "[EMAIL_ADDRESS][DOMAIN_NAME] [EMAIL_ADDRESS][DOMAIN_NAME]" at bounding box center [818, 321] width 628 height 25
select select "1"
click at [504, 309] on select "[EMAIL_ADDRESS][DOMAIN_NAME] [EMAIL_ADDRESS][DOMAIN_NAME]" at bounding box center [818, 321] width 628 height 25
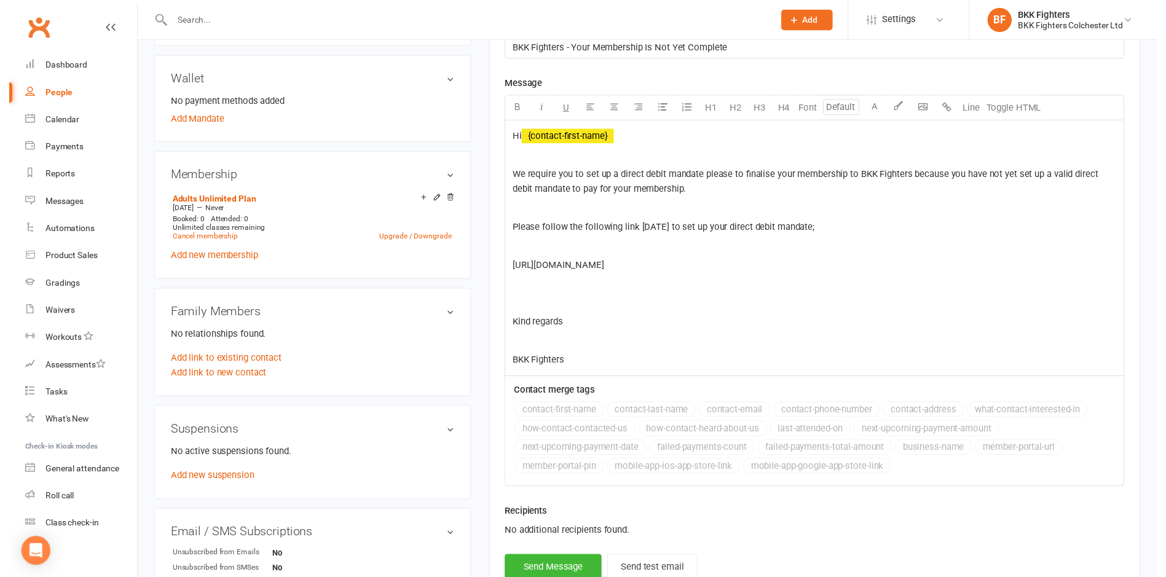
scroll to position [430, 0]
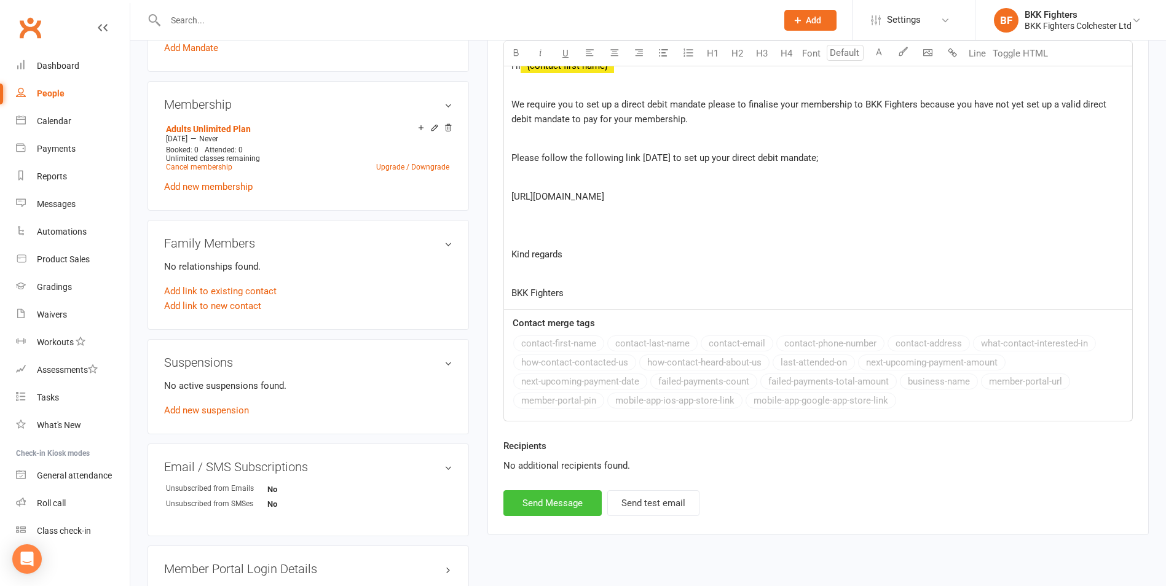
click at [564, 503] on button "Send Message" at bounding box center [552, 504] width 98 height 26
select select
select select "0"
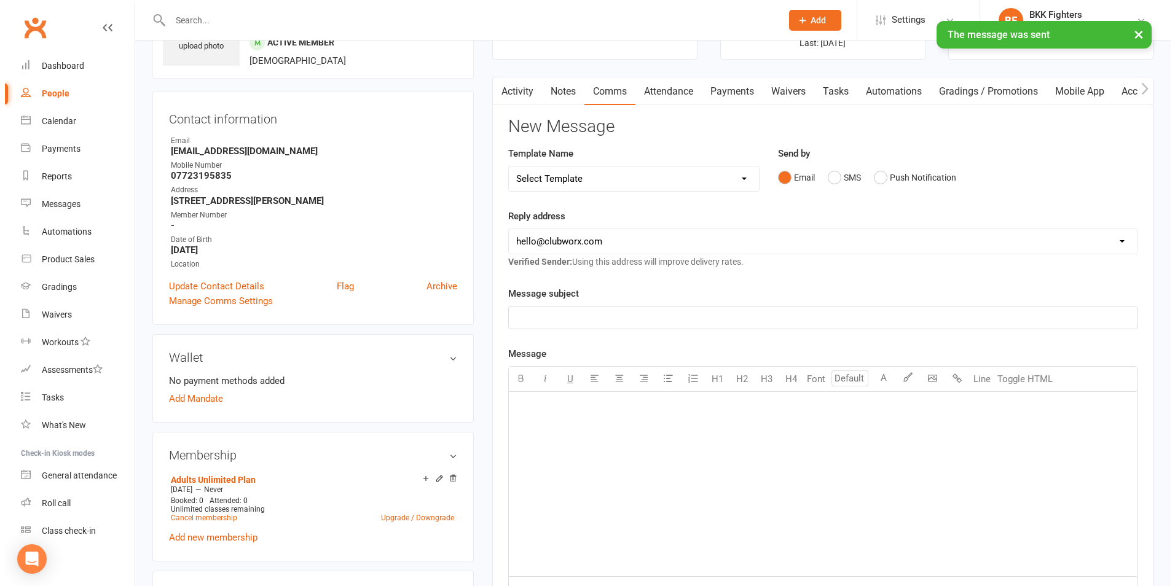
scroll to position [0, 0]
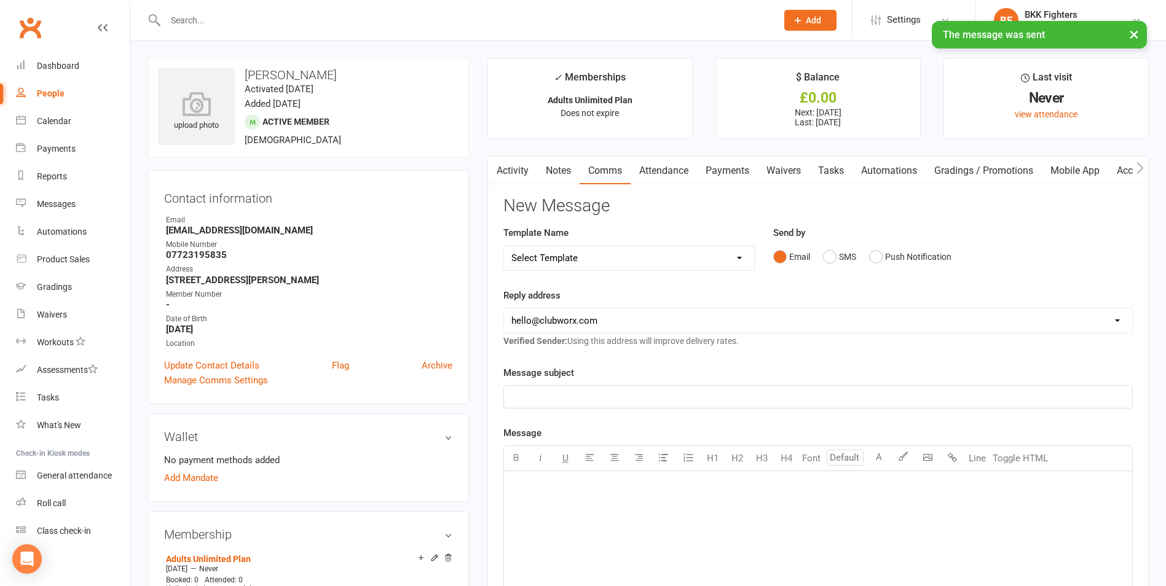
click at [572, 166] on link "Notes" at bounding box center [558, 171] width 42 height 28
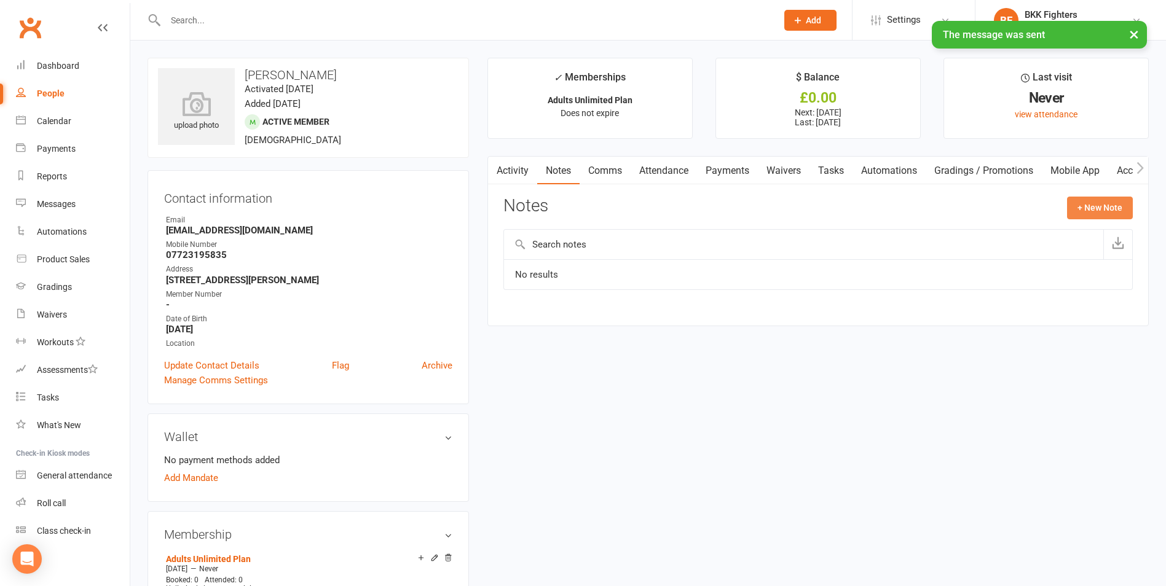
click at [1094, 203] on button "+ New Note" at bounding box center [1100, 208] width 66 height 22
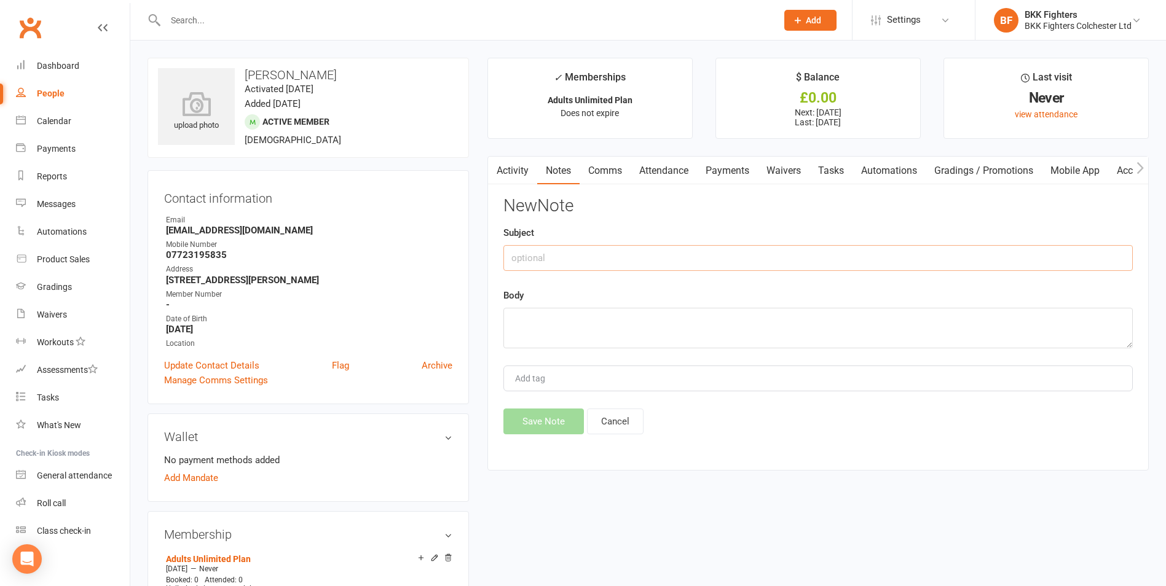
click at [712, 258] on input "text" at bounding box center [818, 258] width 630 height 26
drag, startPoint x: 805, startPoint y: 252, endPoint x: 485, endPoint y: 278, distance: 321.4
click at [485, 278] on main "✓ Memberships Adults Unlimited Plan Does not expire $ Balance £0.00 Next: 7 Sep…" at bounding box center [818, 270] width 680 height 425
type input "Has not set up a direct debit - needs to set this up (also a debtor)"
drag, startPoint x: 572, startPoint y: 328, endPoint x: 578, endPoint y: 304, distance: 24.0
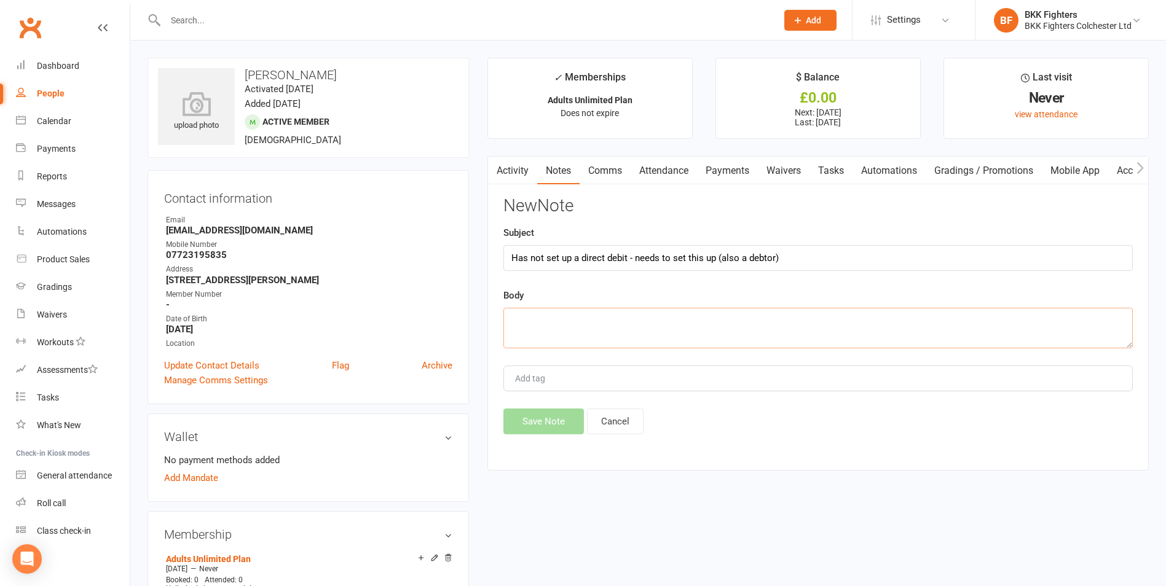
click at [573, 328] on textarea at bounding box center [818, 328] width 630 height 41
paste textarea "Has not set up a direct debit - needs to set this up (also a debtor)"
click at [774, 320] on textarea "Has not set up a direct debit - needs to set this up (also a debtor)" at bounding box center [818, 328] width 630 height 41
type textarea "Has not set up a direct debit - needs to set this up (also a debtor so will nee…"
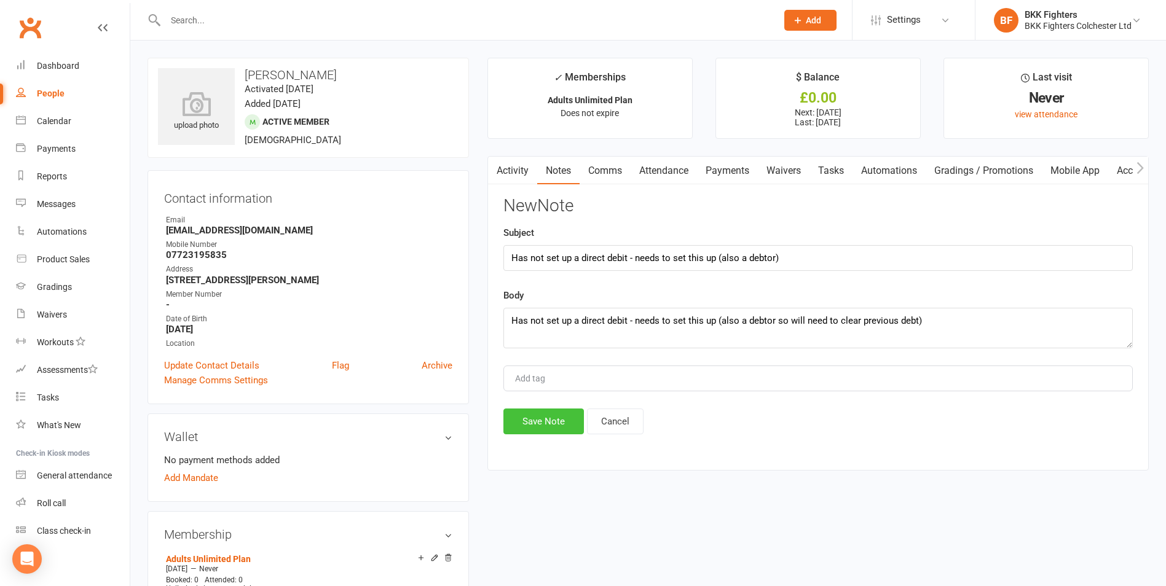
click at [534, 419] on button "Save Note" at bounding box center [543, 422] width 81 height 26
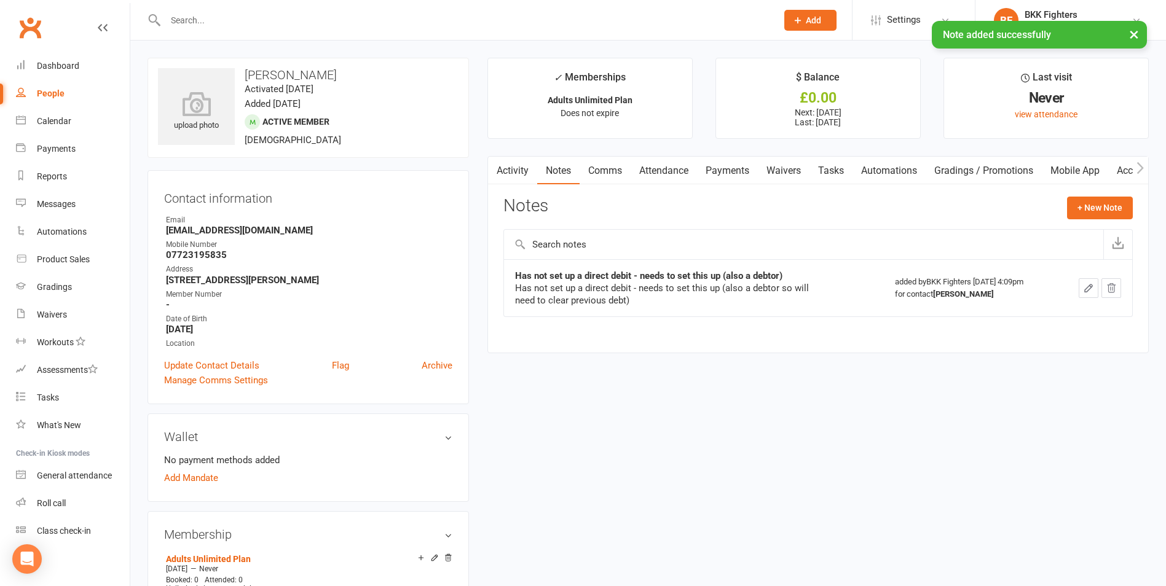
click at [511, 171] on link "Activity" at bounding box center [512, 171] width 49 height 28
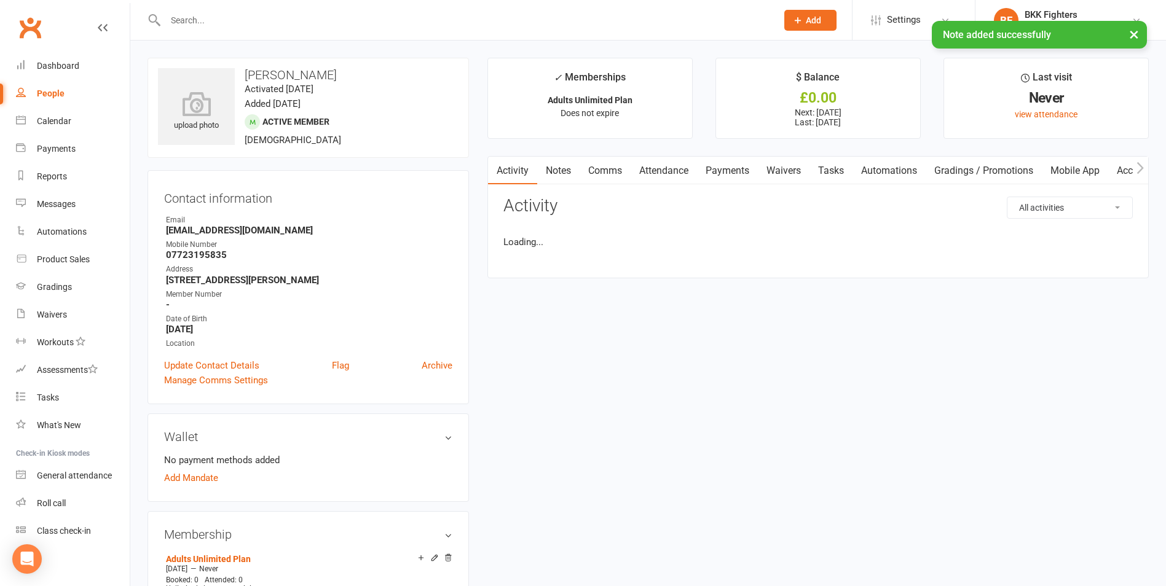
click at [604, 168] on link "Comms" at bounding box center [605, 171] width 51 height 28
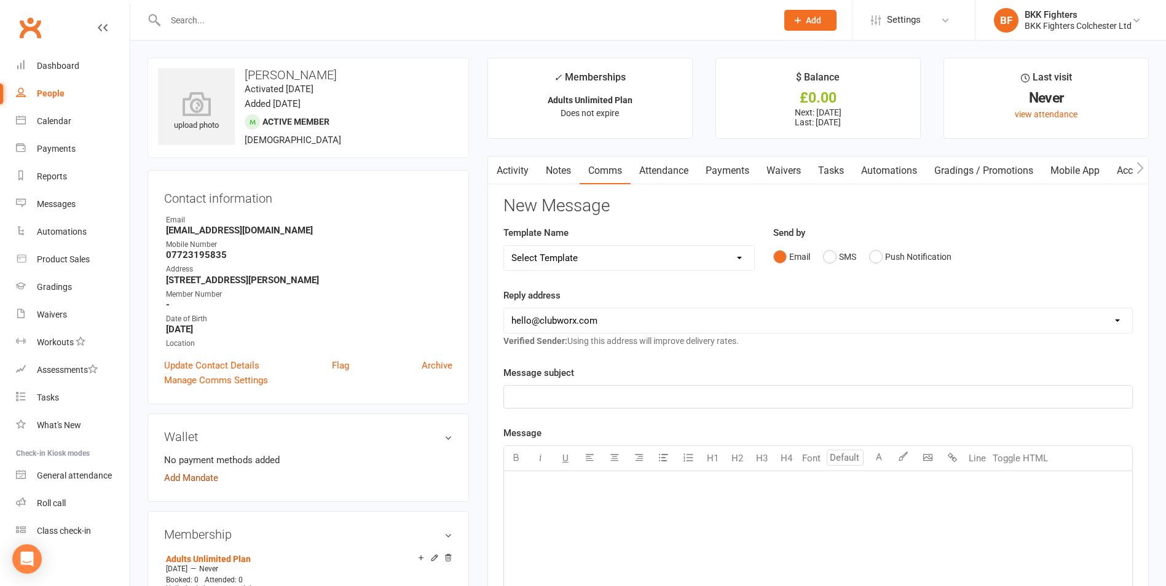
click at [195, 480] on link "Add Mandate" at bounding box center [191, 478] width 54 height 15
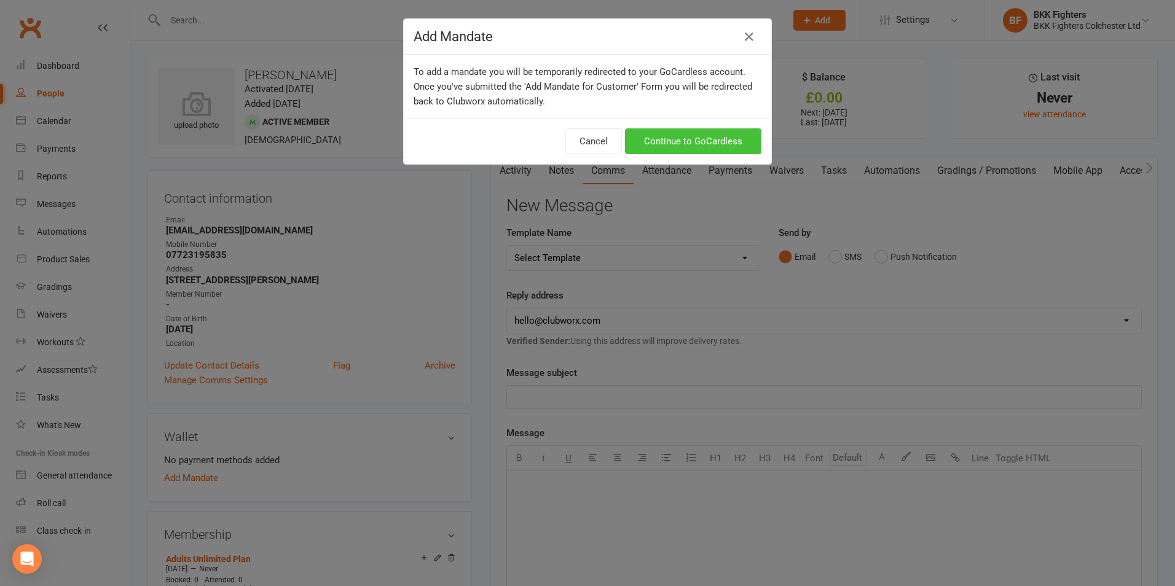
click at [696, 131] on link "Continue to GoCardless" at bounding box center [693, 141] width 136 height 26
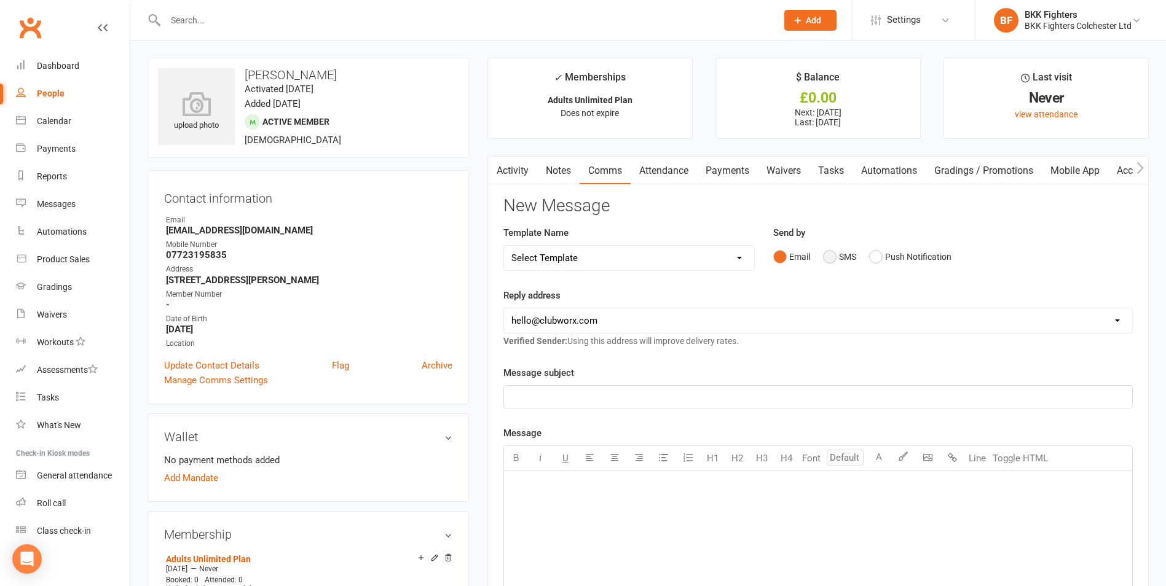
click at [831, 255] on button "SMS" at bounding box center [839, 256] width 33 height 23
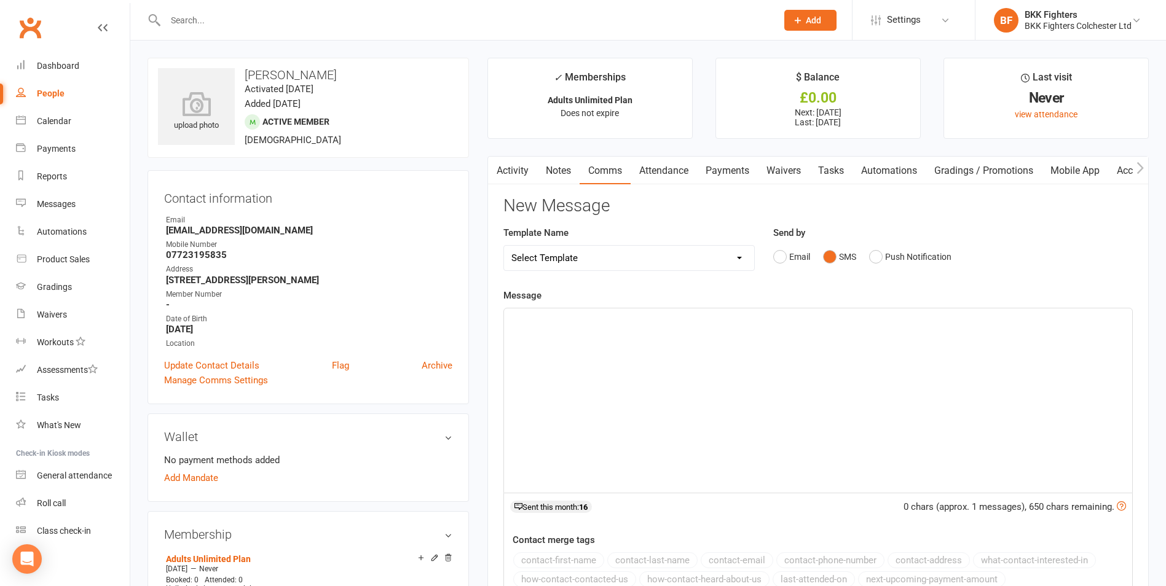
click at [582, 350] on div "﻿" at bounding box center [818, 401] width 628 height 184
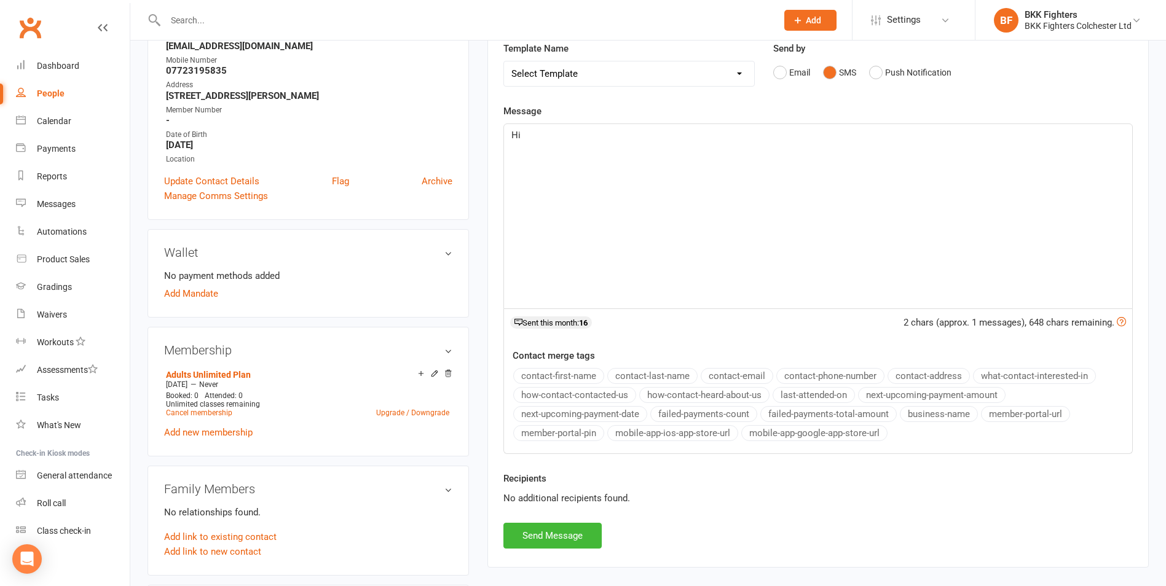
click at [582, 376] on button "contact-first-name" at bounding box center [558, 376] width 91 height 16
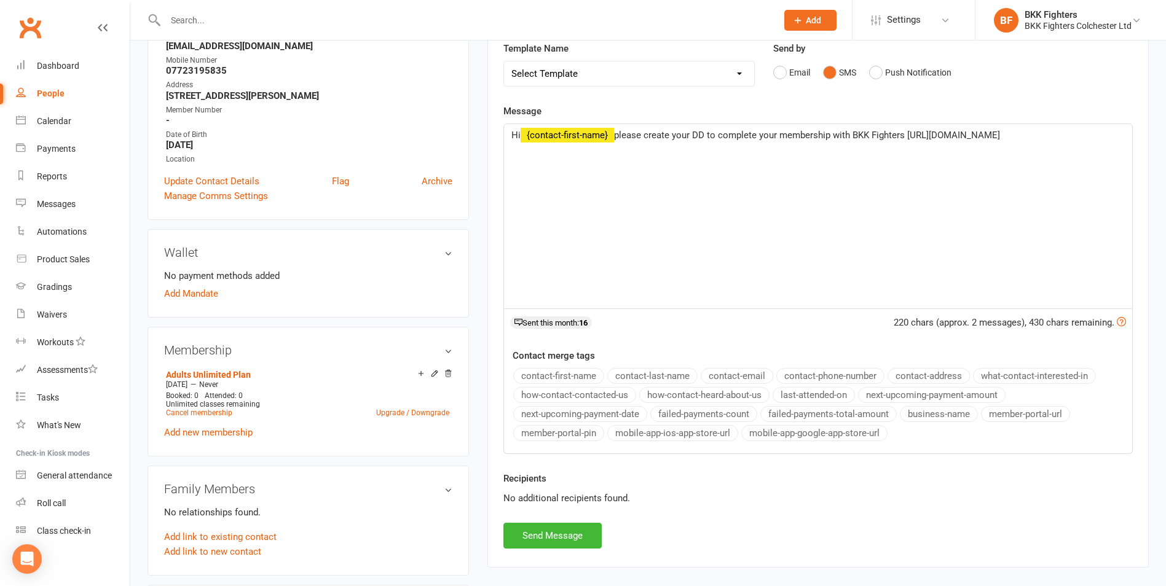
click at [910, 133] on span "please create your DD to complete your membership with BKK Fighters [URL][DOMAI…" at bounding box center [807, 135] width 386 height 11
click at [563, 539] on button "Send Message" at bounding box center [552, 536] width 98 height 26
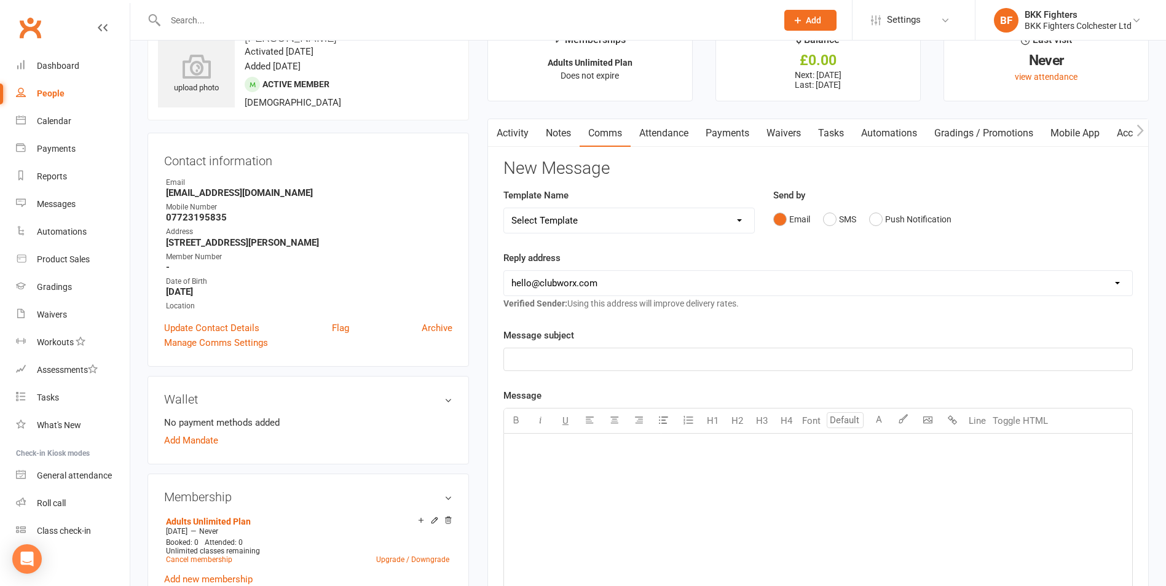
scroll to position [0, 0]
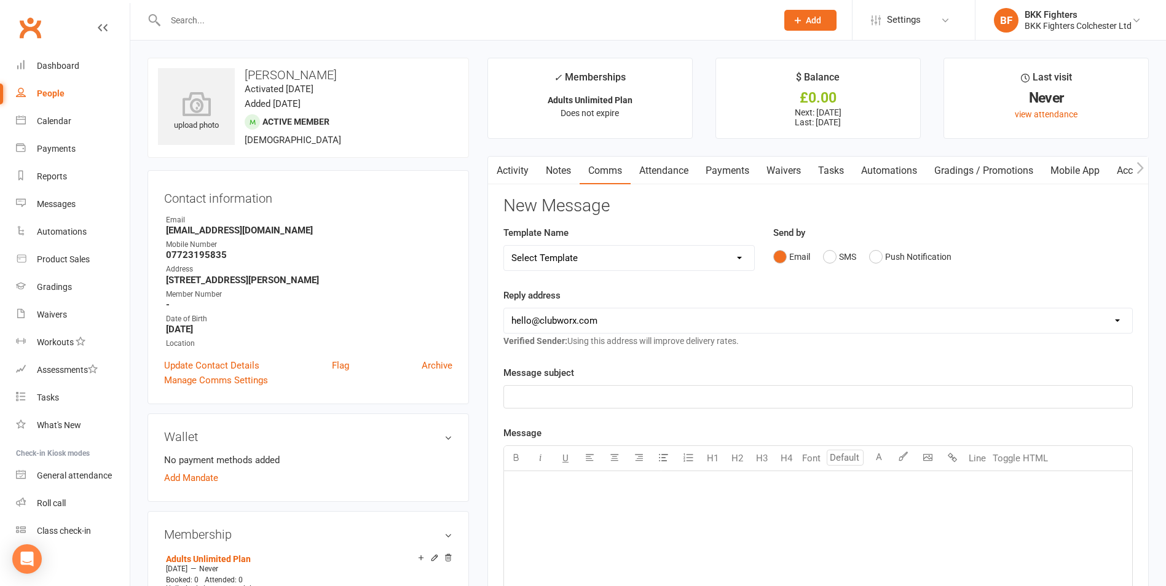
click at [57, 93] on div "People" at bounding box center [51, 94] width 28 height 10
select select "100"
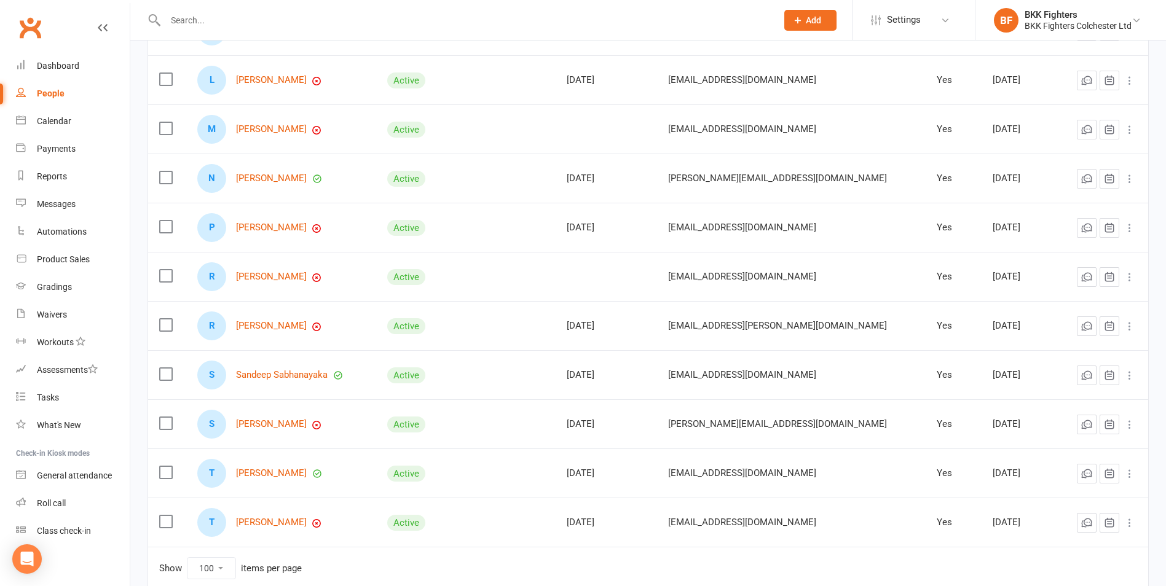
scroll to position [615, 0]
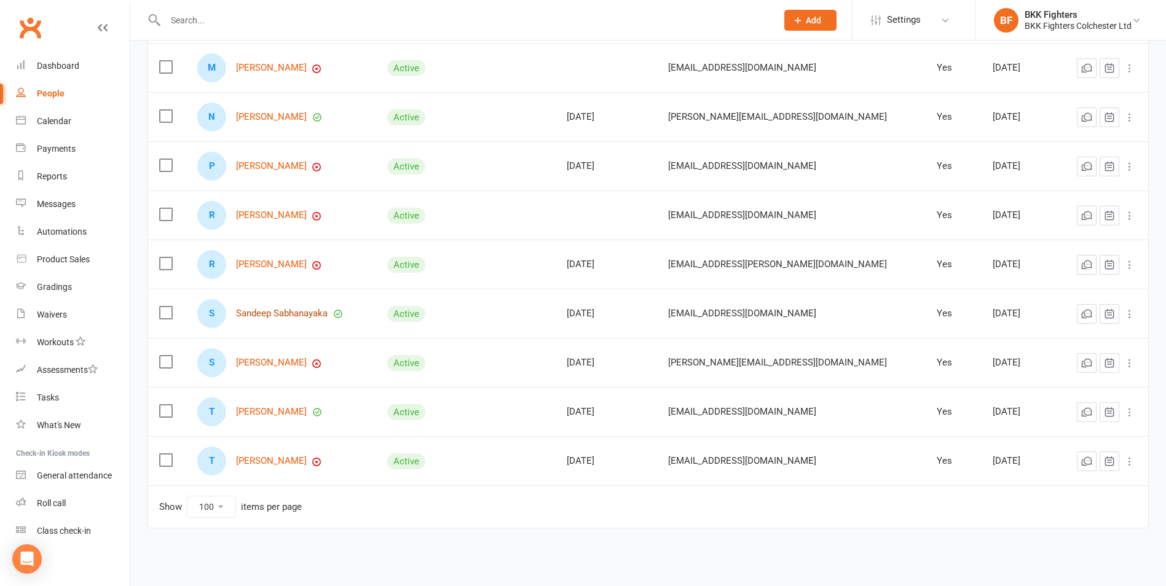
click at [299, 312] on link "Sandeep Sabhanayaka" at bounding box center [282, 314] width 92 height 10
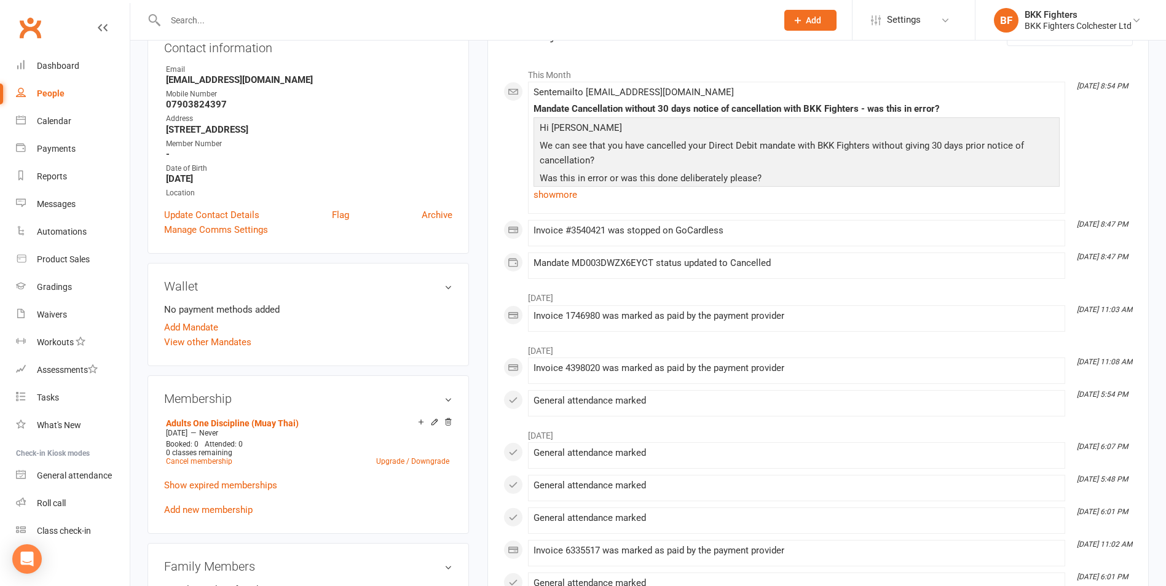
scroll to position [184, 0]
click at [191, 460] on link "Cancel membership" at bounding box center [199, 461] width 66 height 9
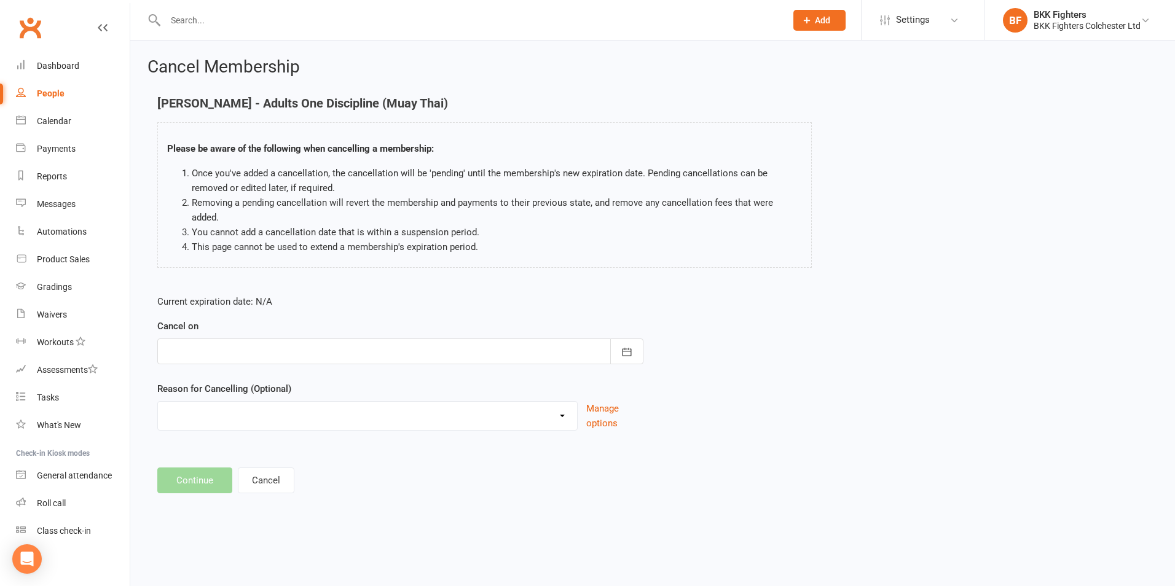
click at [259, 342] on div at bounding box center [400, 352] width 486 height 26
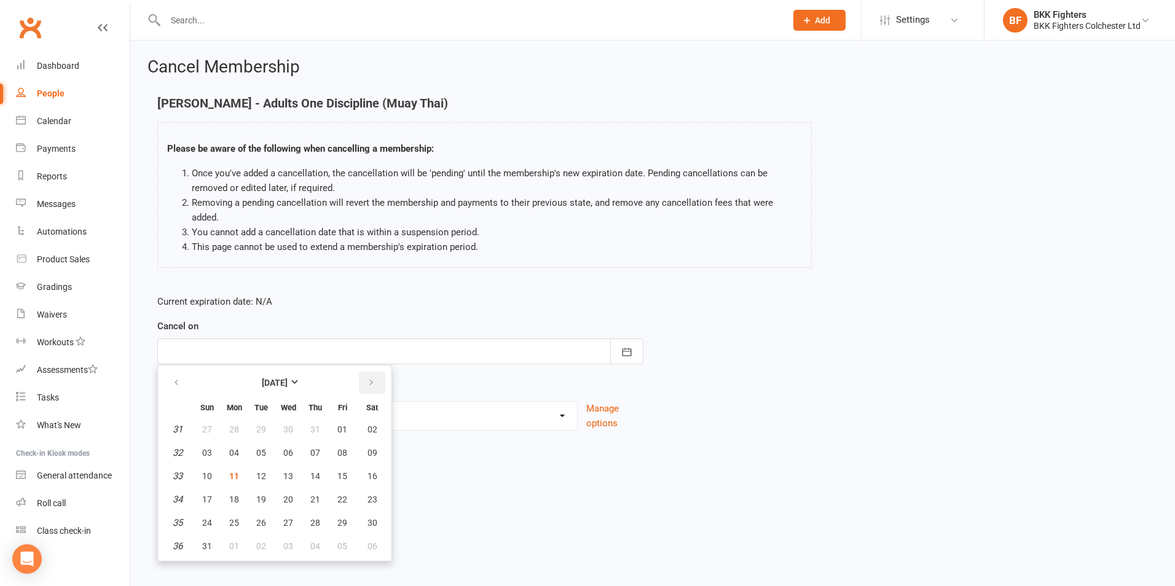
click at [371, 378] on icon "button" at bounding box center [371, 383] width 9 height 10
click at [239, 442] on button "08" at bounding box center [234, 453] width 26 height 22
type input "[DATE]"
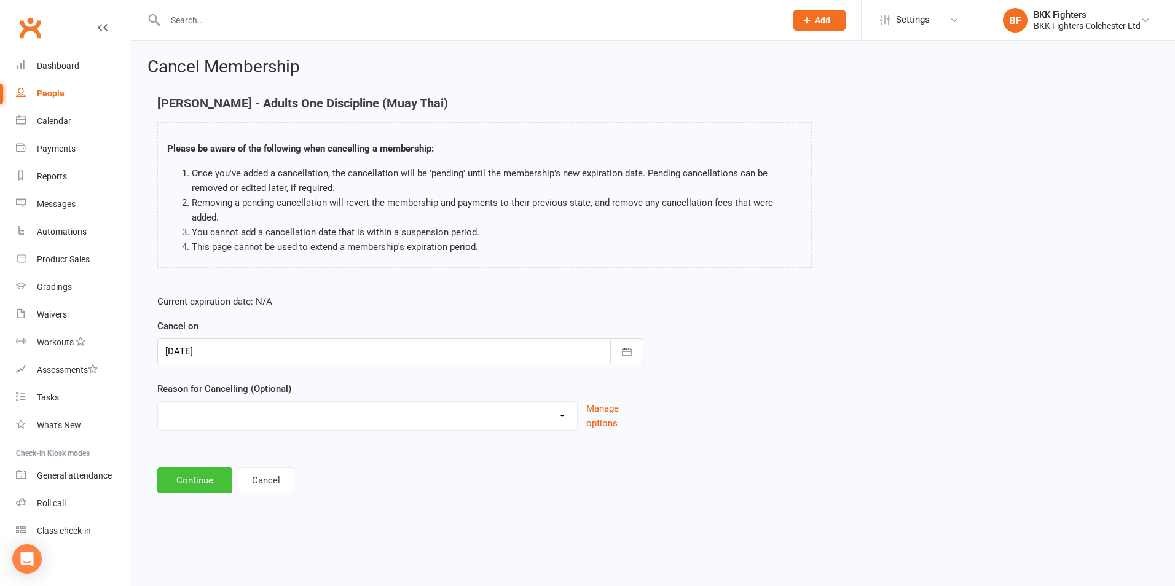
click at [204, 474] on button "Continue" at bounding box center [194, 481] width 75 height 26
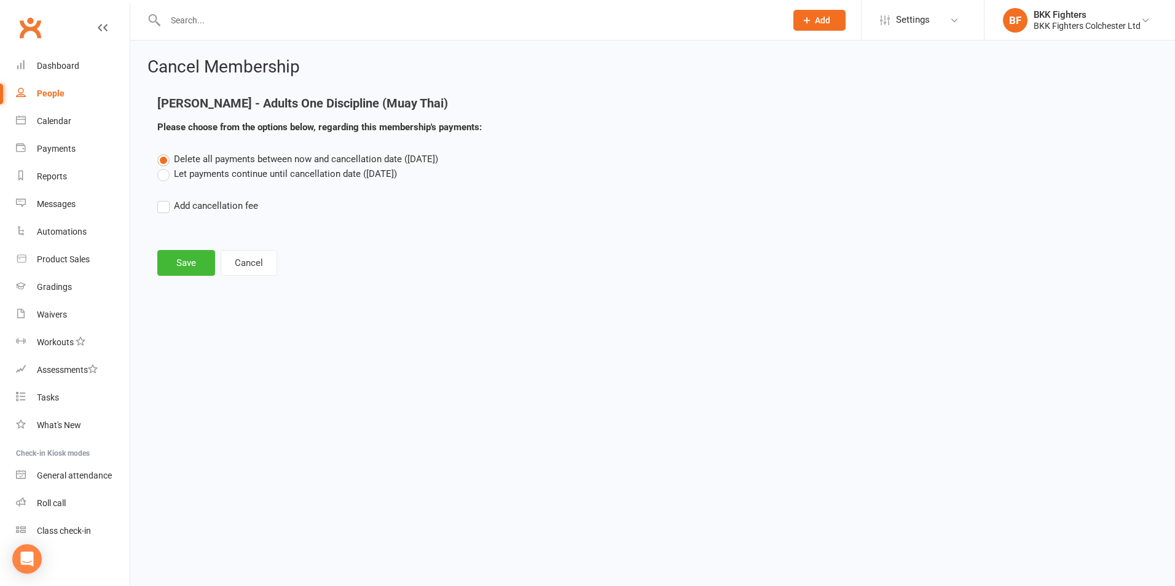
click at [167, 175] on label "Let payments continue until cancellation date ([DATE])" at bounding box center [277, 174] width 240 height 15
click at [165, 167] on input "Let payments continue until cancellation date ([DATE])" at bounding box center [161, 167] width 8 height 0
click at [187, 282] on div "Cancel Membership Sandeep Sabhanayaka - Adults One Discipline (Muay Thai) Pleas…" at bounding box center [652, 168] width 1045 height 255
click at [186, 258] on button "Save" at bounding box center [186, 263] width 58 height 26
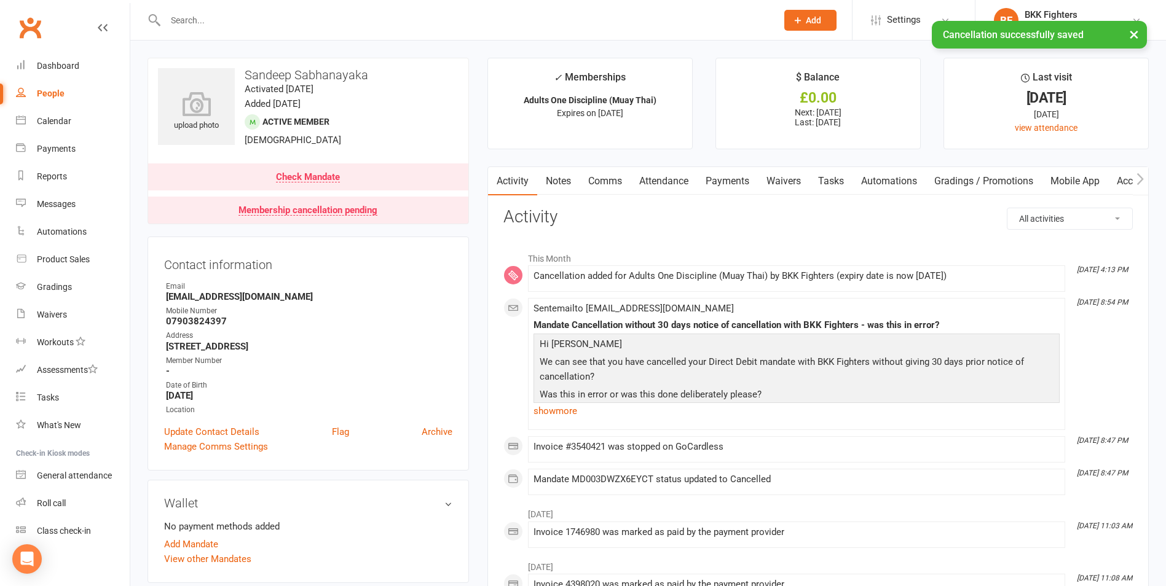
click at [617, 181] on link "Comms" at bounding box center [605, 181] width 51 height 28
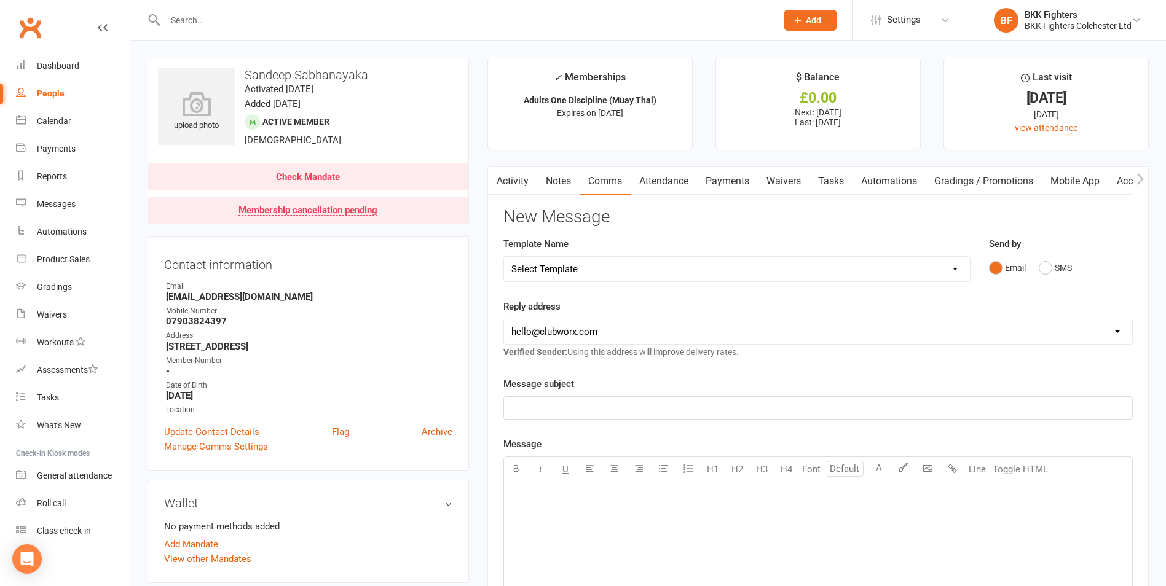
click at [604, 275] on select "Select Template [Push Notification] DD Set Up Invalid [Email] DD Set Up Invalid…" at bounding box center [737, 269] width 466 height 25
select select "4"
click at [504, 257] on select "Select Template [Push Notification] DD Set Up Invalid [Email] DD Set Up Invalid…" at bounding box center [737, 269] width 466 height 25
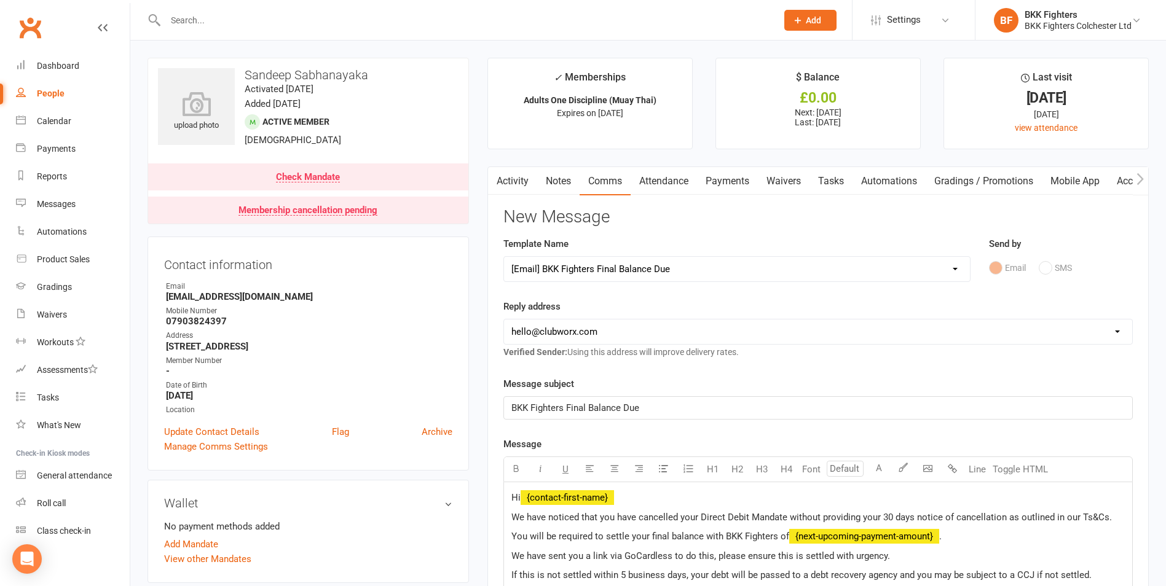
click at [607, 338] on select "[EMAIL_ADDRESS][DOMAIN_NAME] [EMAIL_ADDRESS][DOMAIN_NAME]" at bounding box center [818, 332] width 628 height 25
select select "1"
click at [504, 320] on select "[EMAIL_ADDRESS][DOMAIN_NAME] [EMAIL_ADDRESS][DOMAIN_NAME]" at bounding box center [818, 332] width 628 height 25
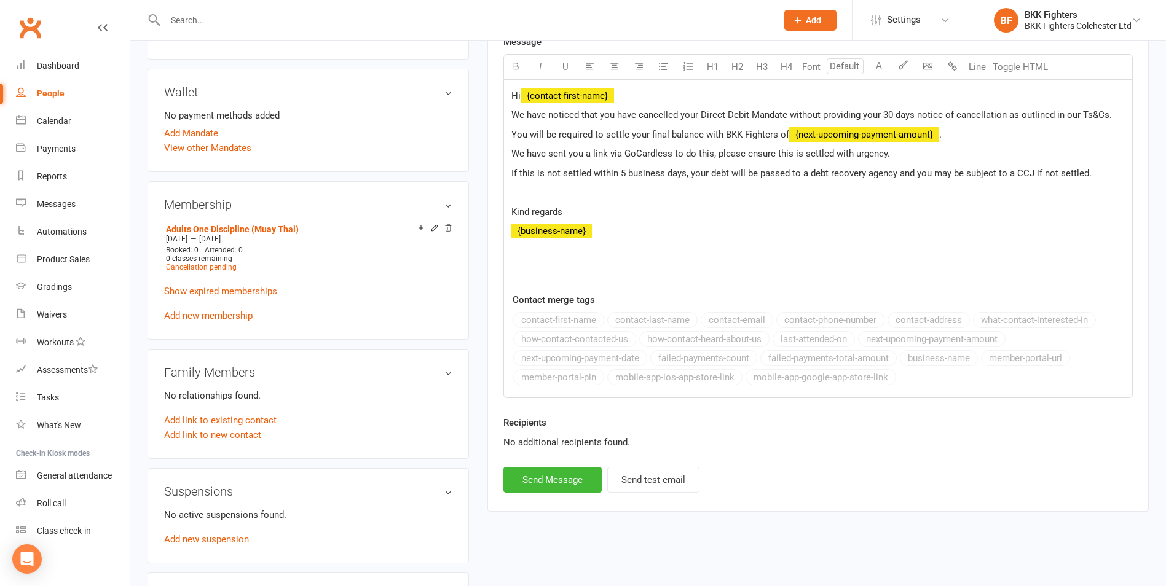
scroll to position [430, 0]
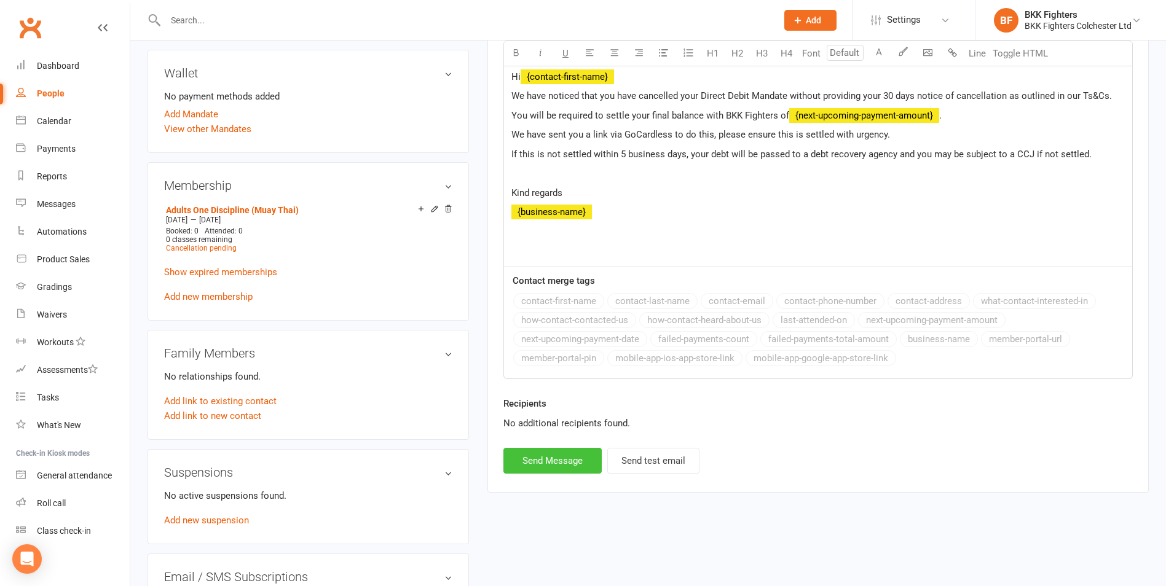
click at [559, 464] on button "Send Message" at bounding box center [552, 461] width 98 height 26
select select
select select "0"
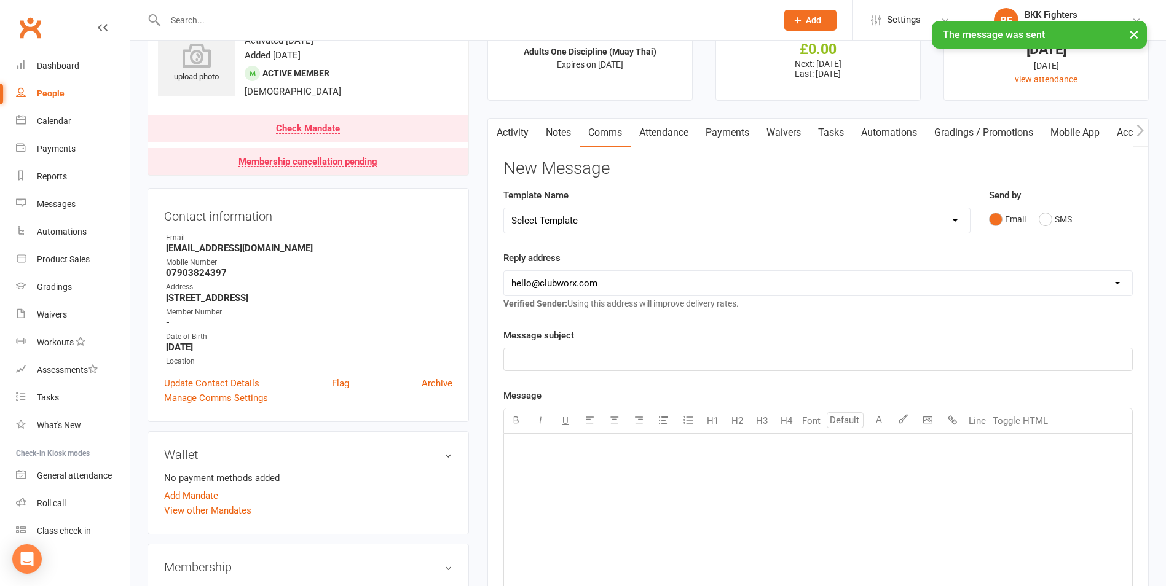
scroll to position [0, 0]
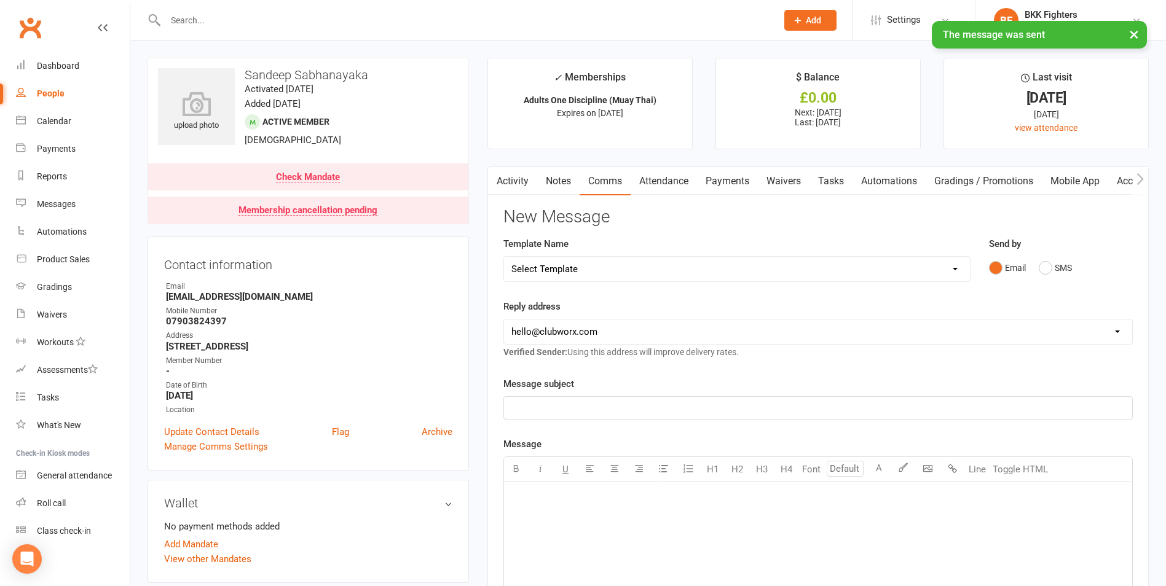
click at [52, 90] on div "People" at bounding box center [51, 94] width 28 height 10
select select "100"
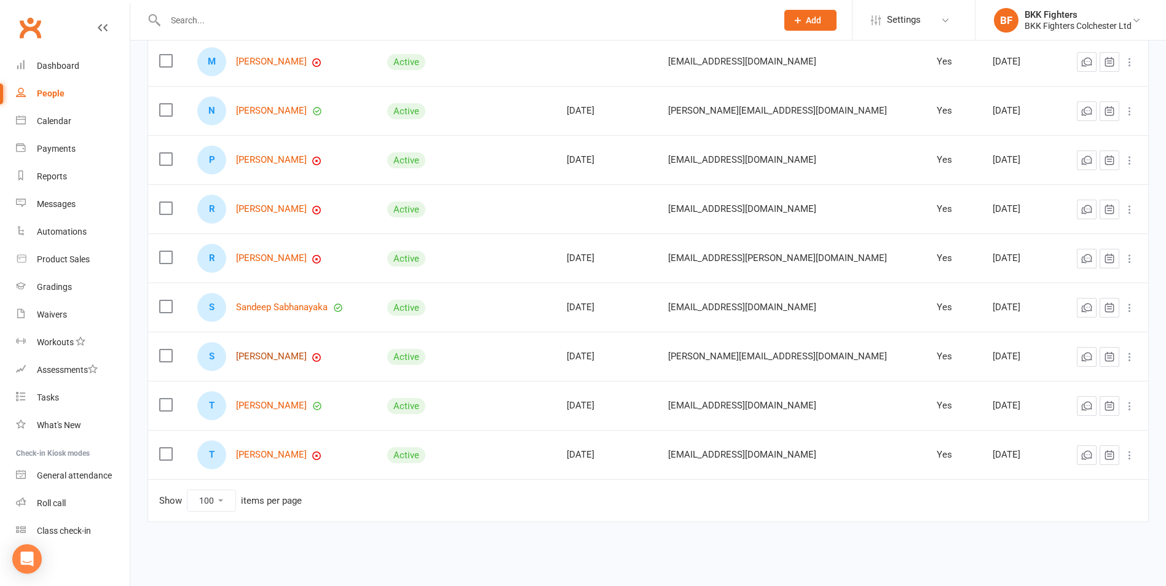
scroll to position [623, 0]
click at [270, 401] on link "[PERSON_NAME]" at bounding box center [271, 404] width 71 height 10
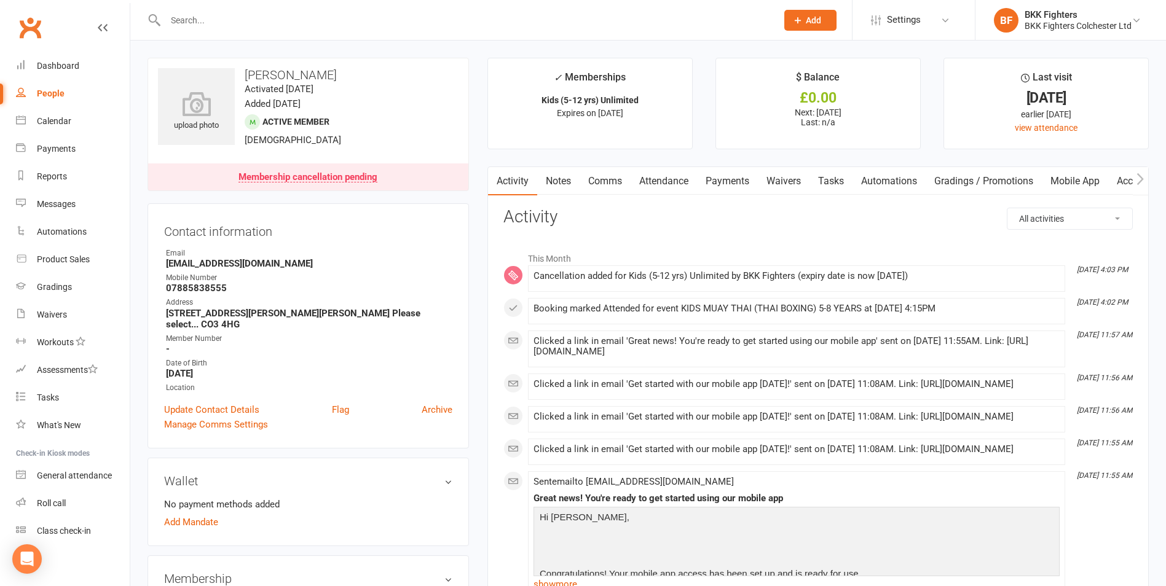
click at [726, 183] on link "Payments" at bounding box center [727, 181] width 61 height 28
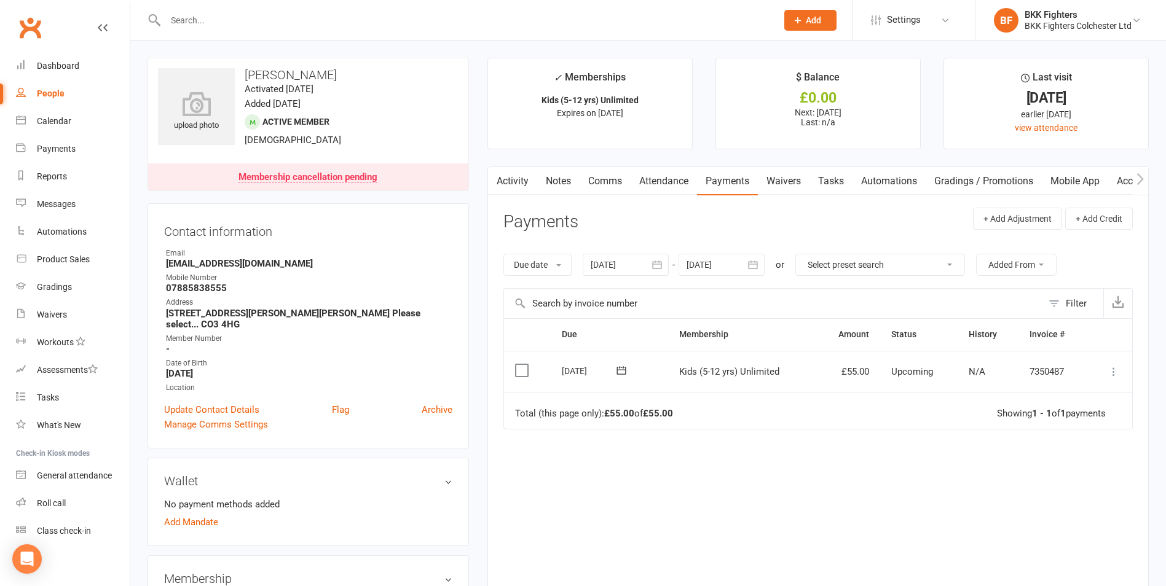
click at [513, 180] on link "Activity" at bounding box center [512, 181] width 49 height 28
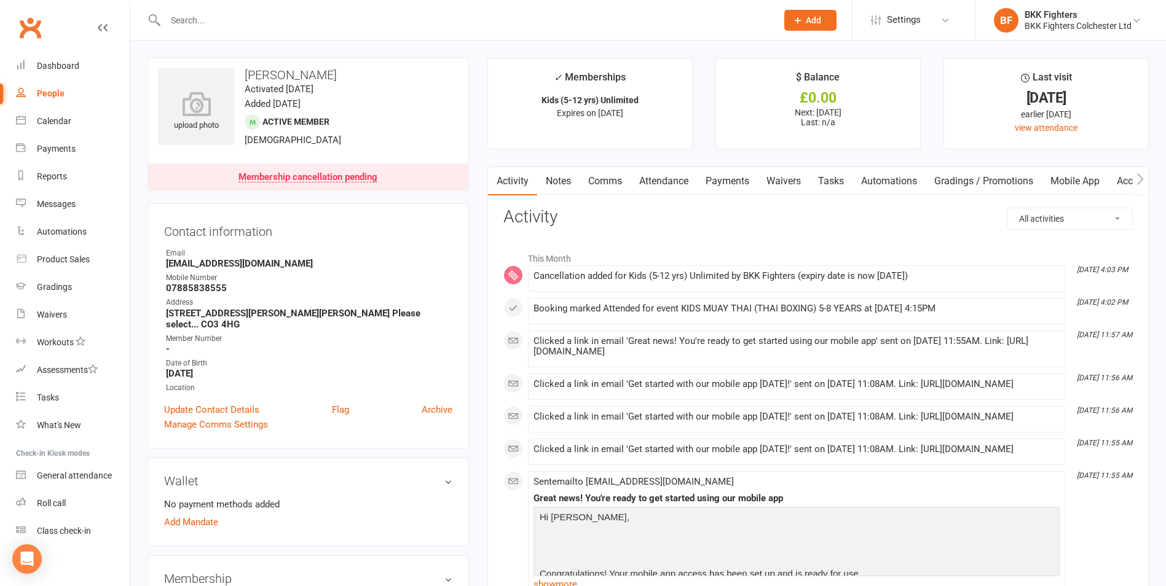
click at [703, 178] on link "Payments" at bounding box center [727, 181] width 61 height 28
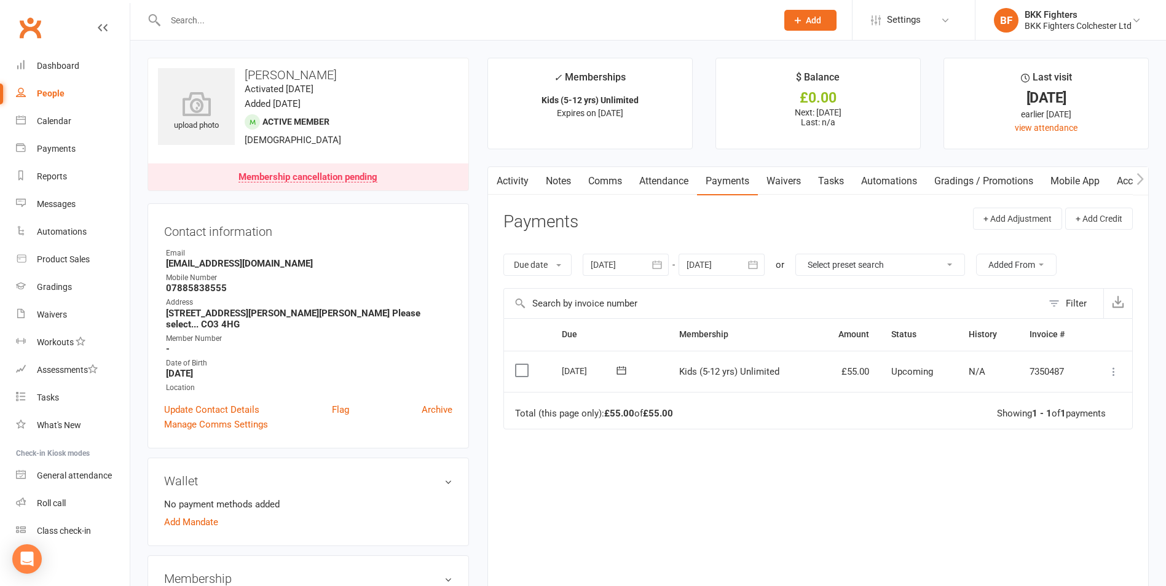
click at [524, 178] on link "Activity" at bounding box center [512, 181] width 49 height 28
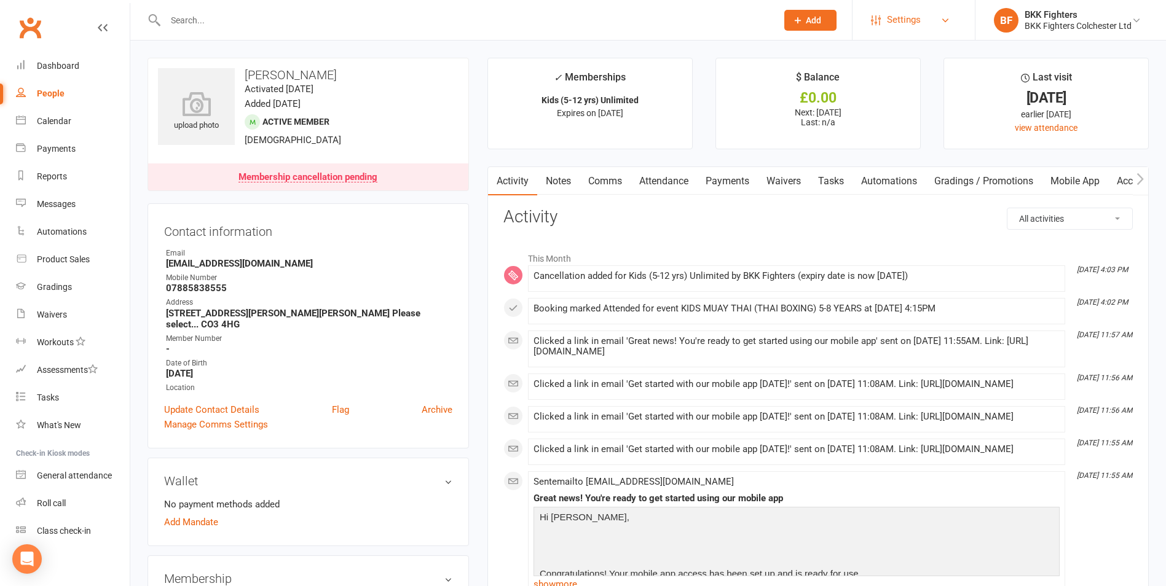
click at [914, 22] on span "Settings" at bounding box center [904, 20] width 34 height 28
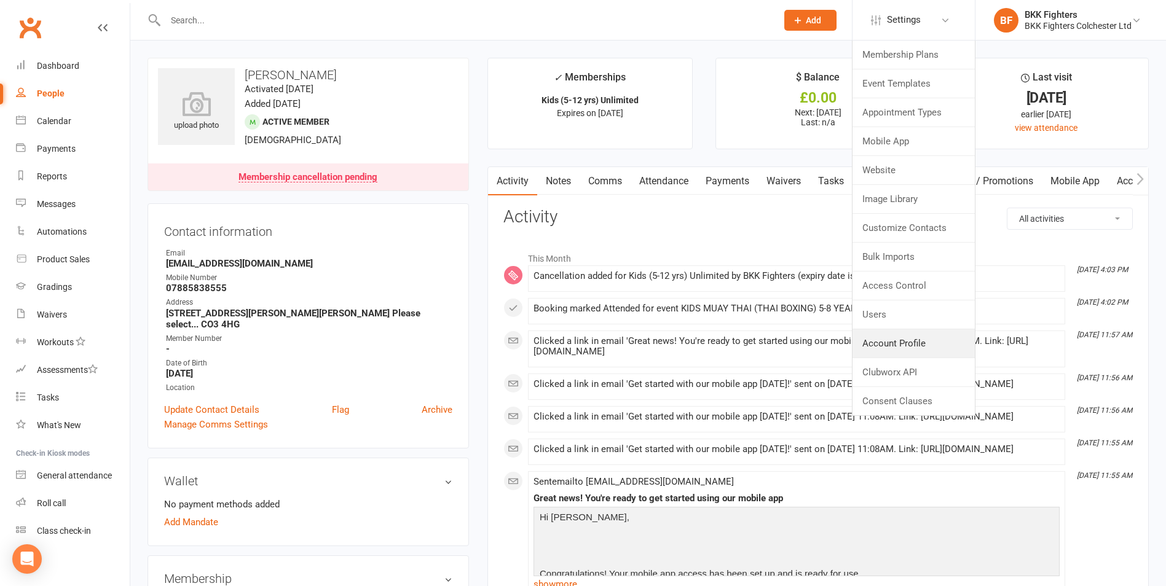
drag, startPoint x: 904, startPoint y: 345, endPoint x: 814, endPoint y: 345, distance: 90.4
click at [904, 345] on link "Account Profile" at bounding box center [914, 344] width 122 height 28
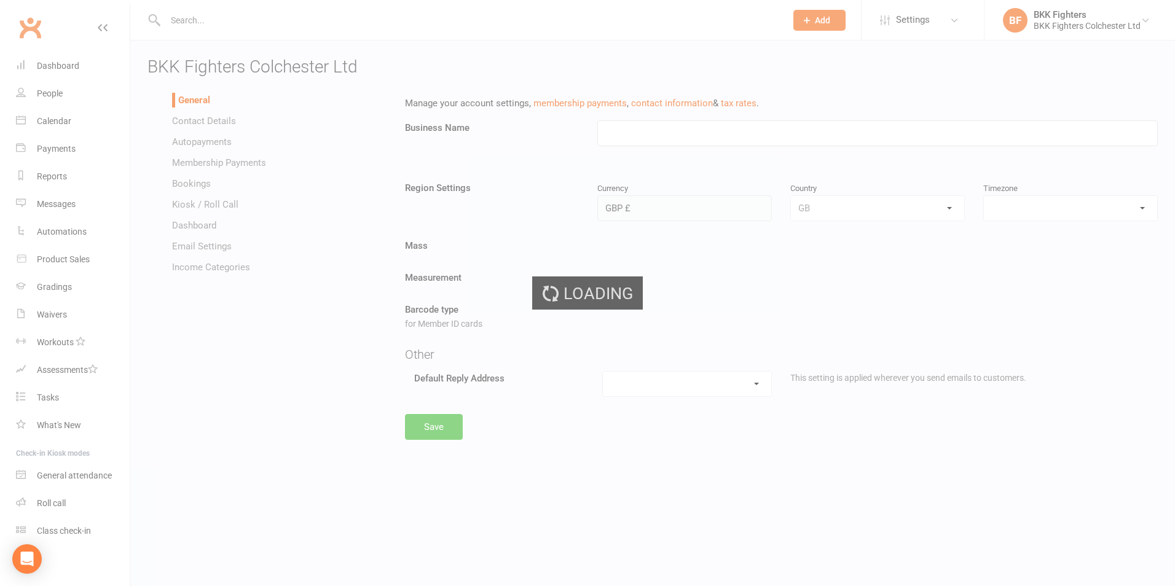
type input "BKK Fighters Colchester Ltd"
select select "Europe/[GEOGRAPHIC_DATA]"
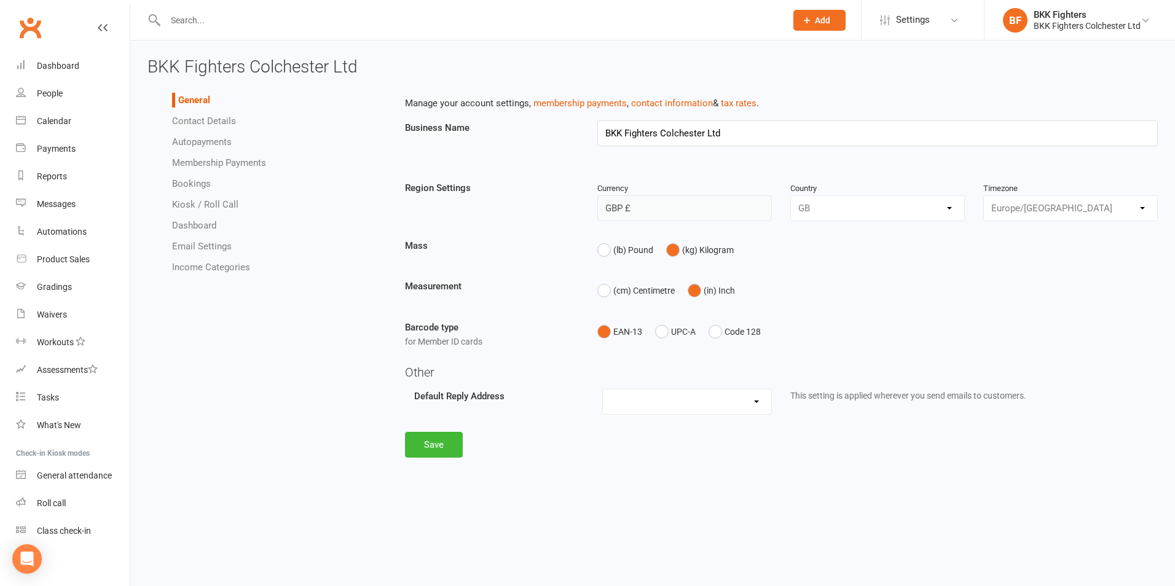
click at [192, 138] on link "Autopayments" at bounding box center [202, 141] width 60 height 11
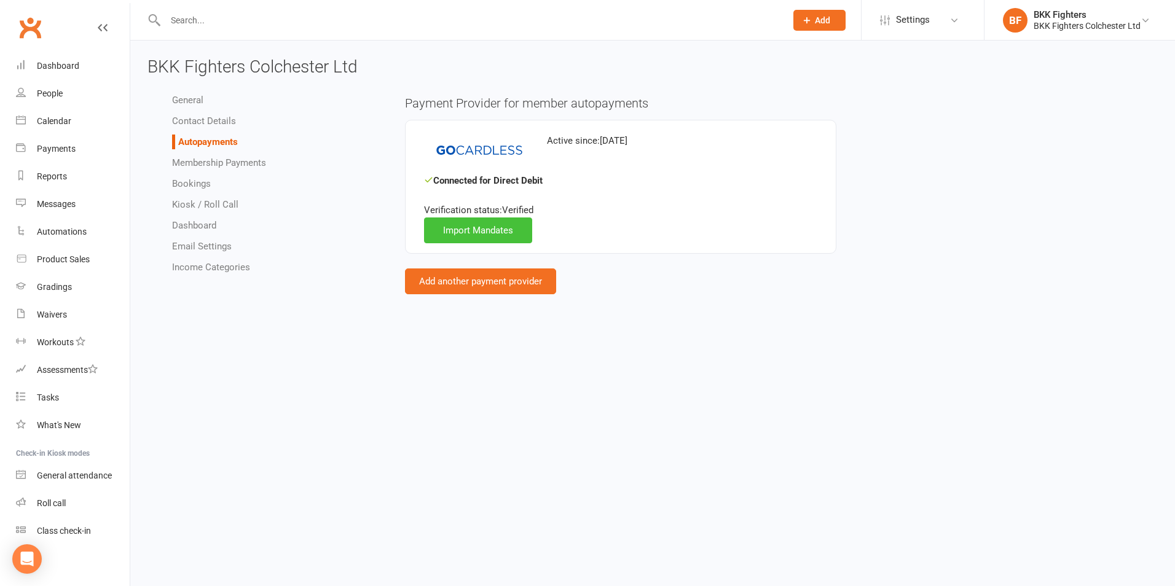
click at [508, 229] on link "Import Mandates" at bounding box center [478, 231] width 108 height 26
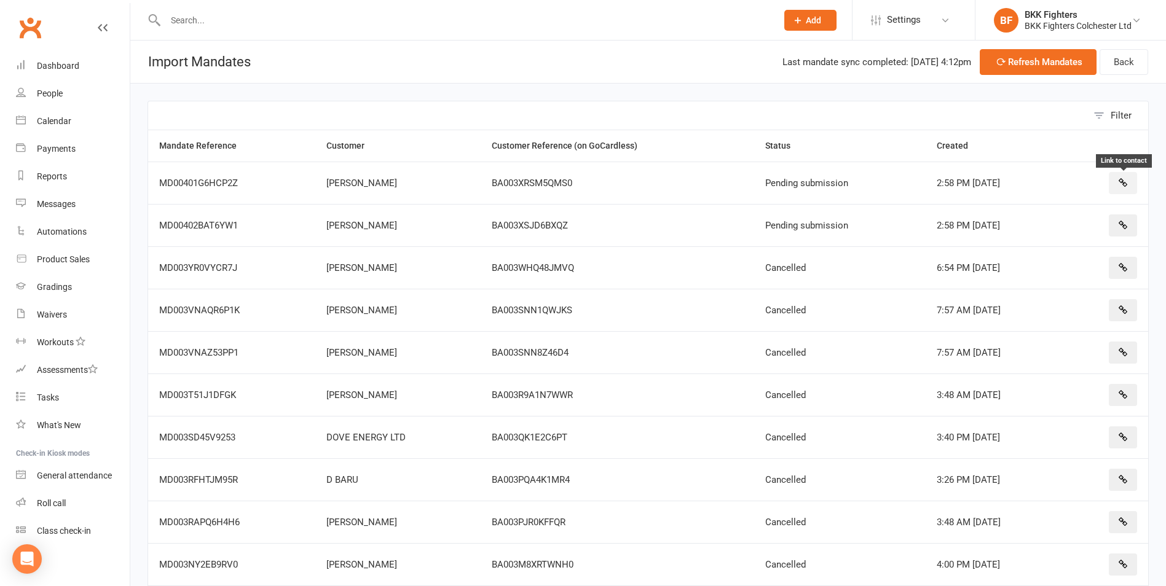
click at [1129, 178] on button "button" at bounding box center [1123, 183] width 28 height 22
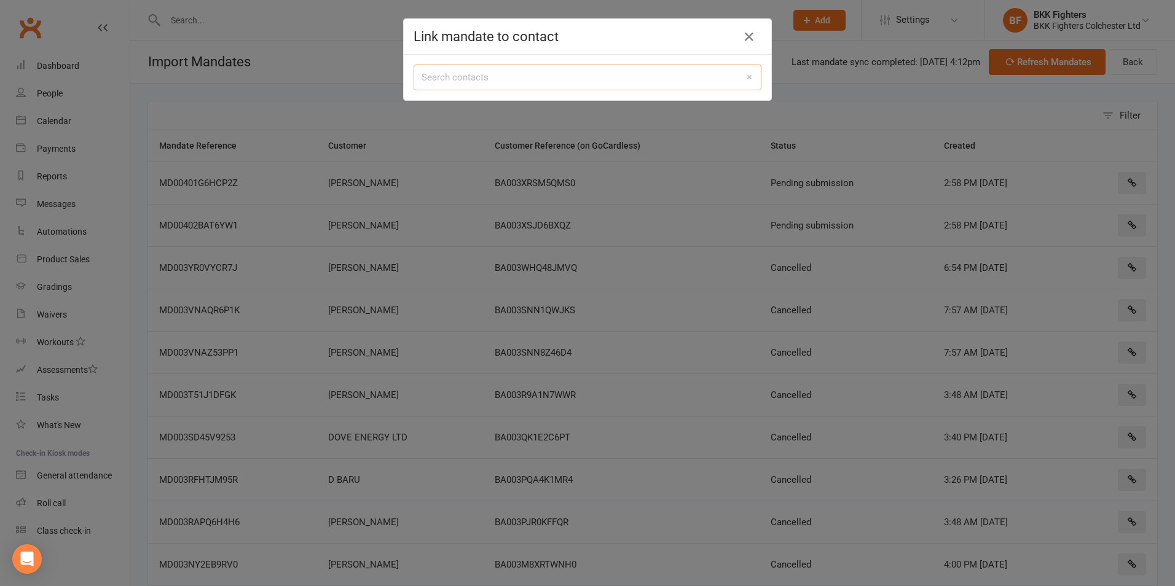
click at [452, 79] on input "search" at bounding box center [588, 78] width 348 height 26
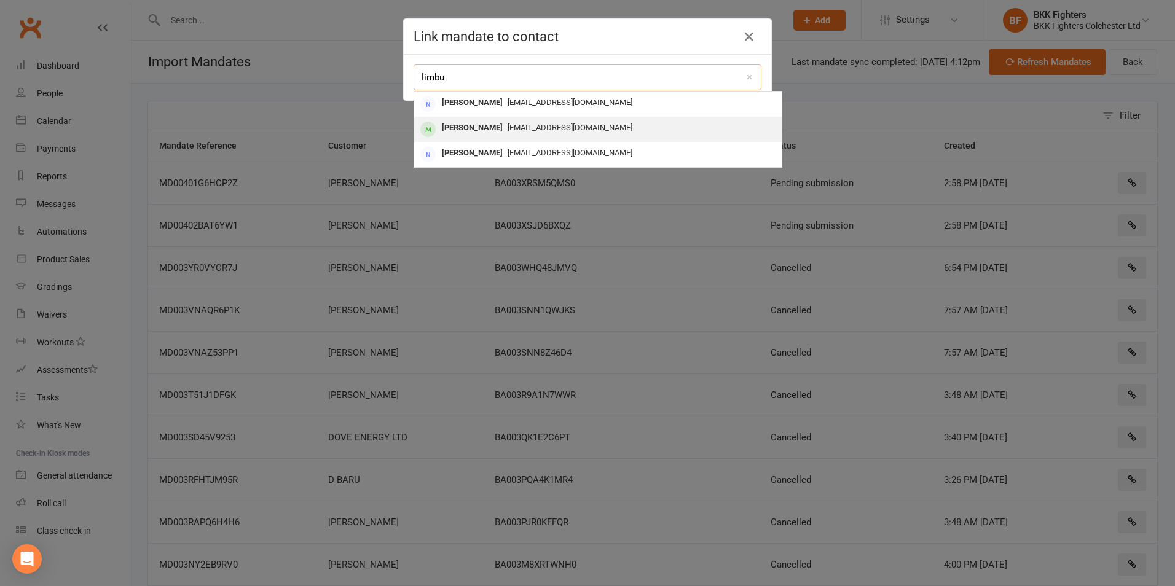
type input "limbu"
click at [484, 127] on div "[PERSON_NAME]" at bounding box center [472, 128] width 71 height 18
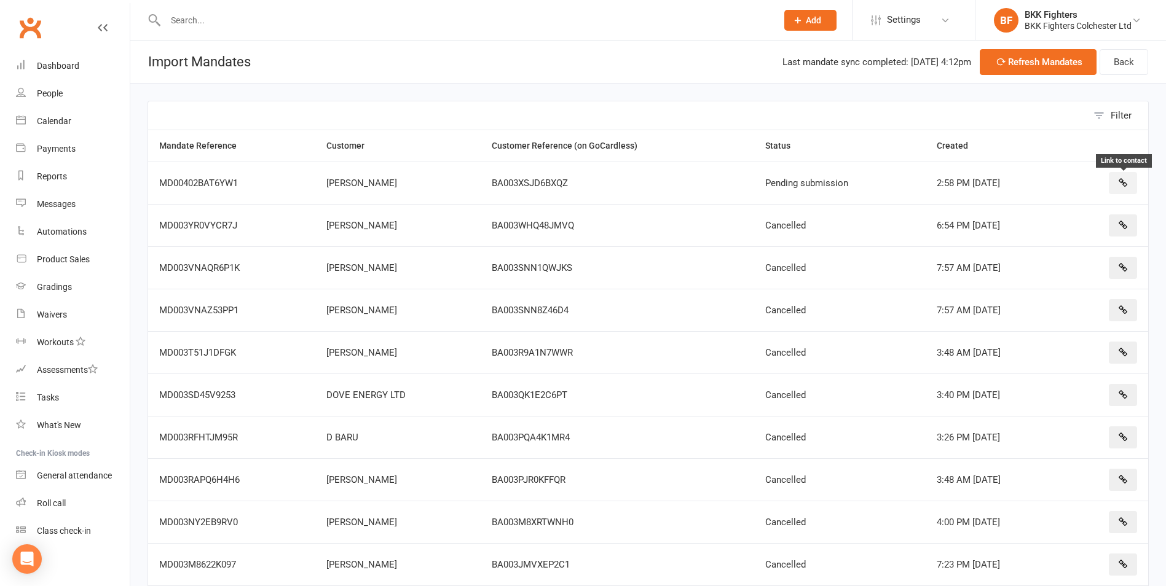
click at [1123, 183] on icon "button" at bounding box center [1123, 182] width 9 height 9
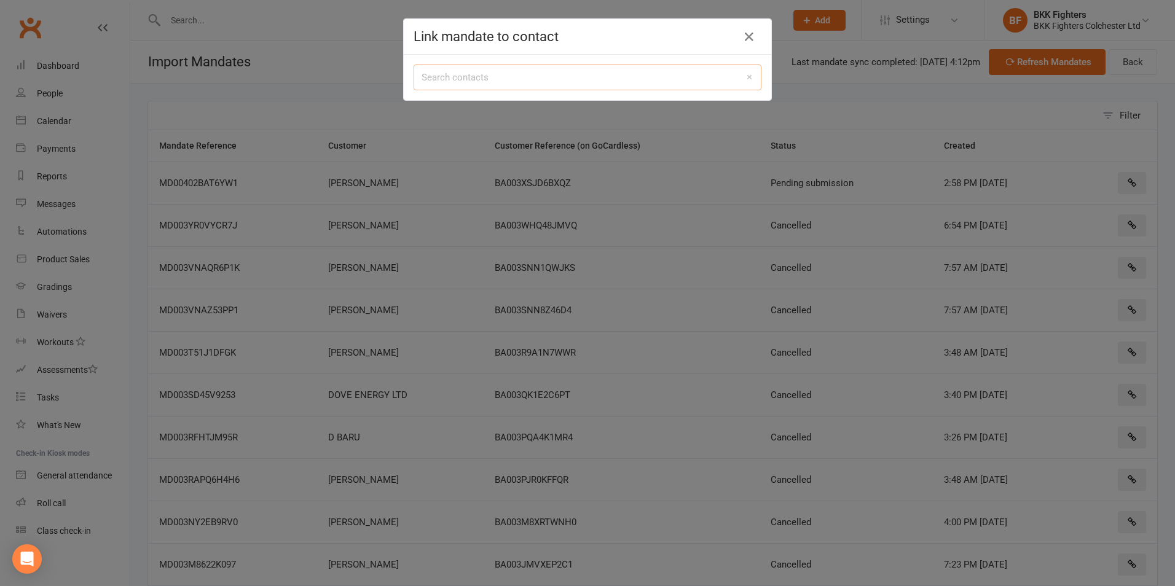
click at [564, 77] on input "search" at bounding box center [588, 78] width 348 height 26
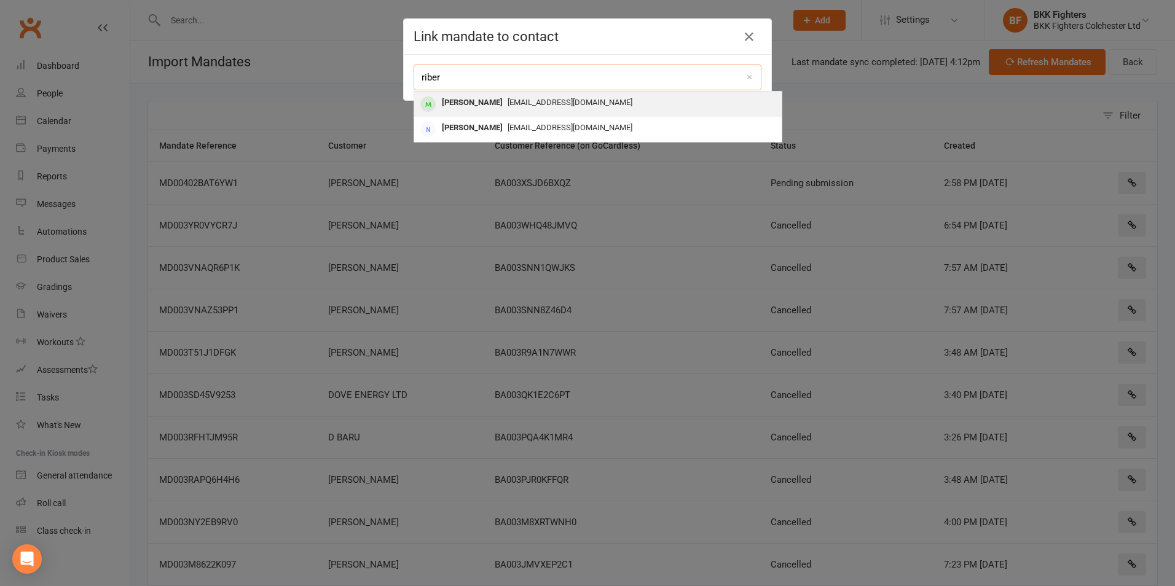
type input "riber"
click at [526, 98] on span "[EMAIL_ADDRESS][DOMAIN_NAME]" at bounding box center [570, 102] width 125 height 9
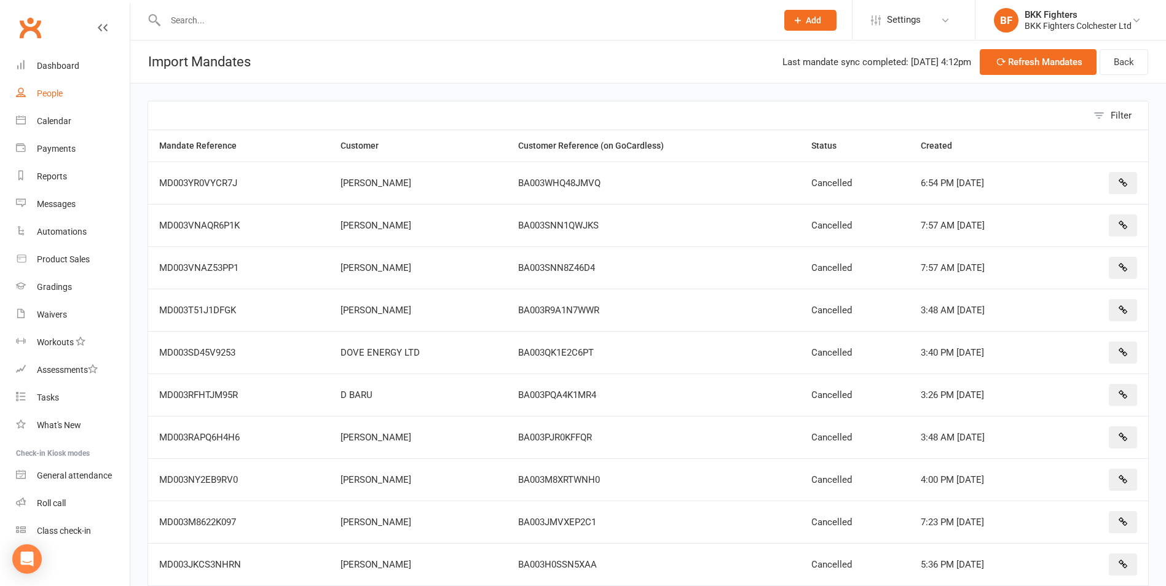
click at [47, 90] on div "People" at bounding box center [50, 94] width 26 height 10
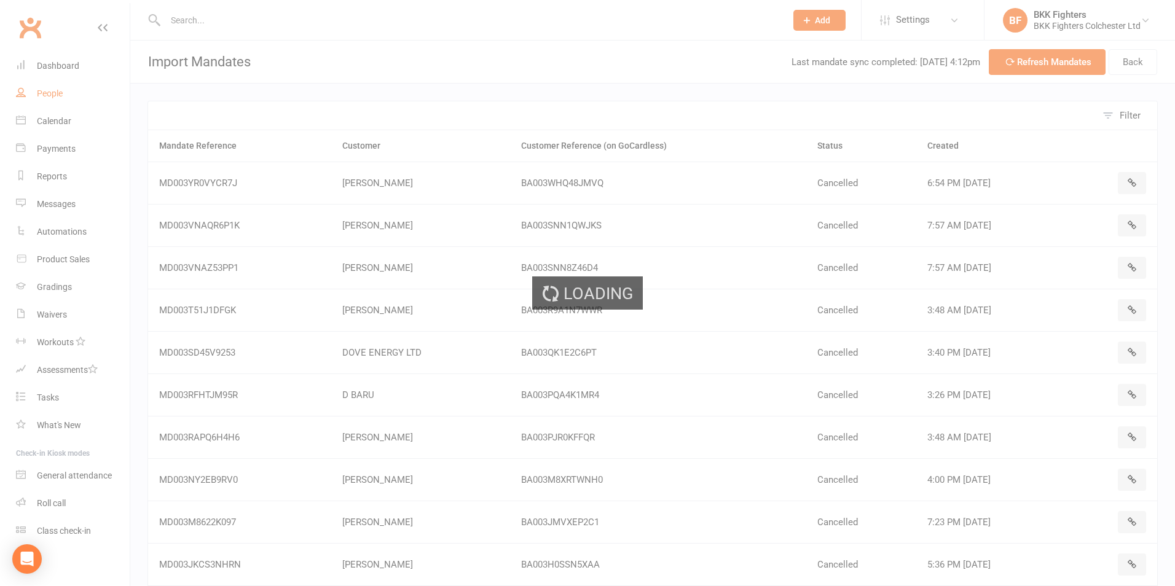
select select "100"
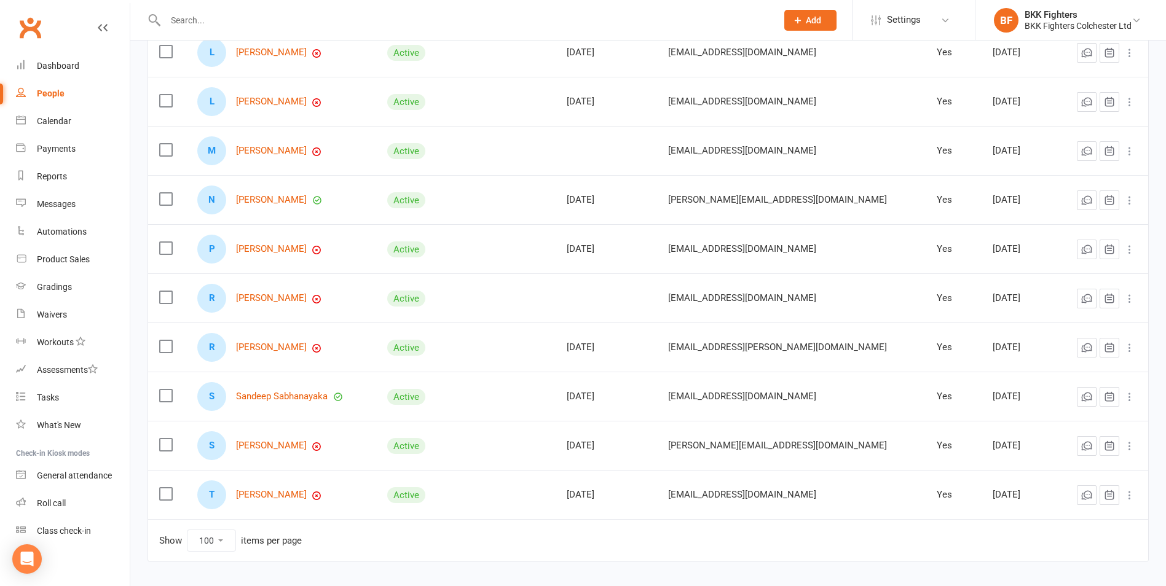
scroll to position [553, 0]
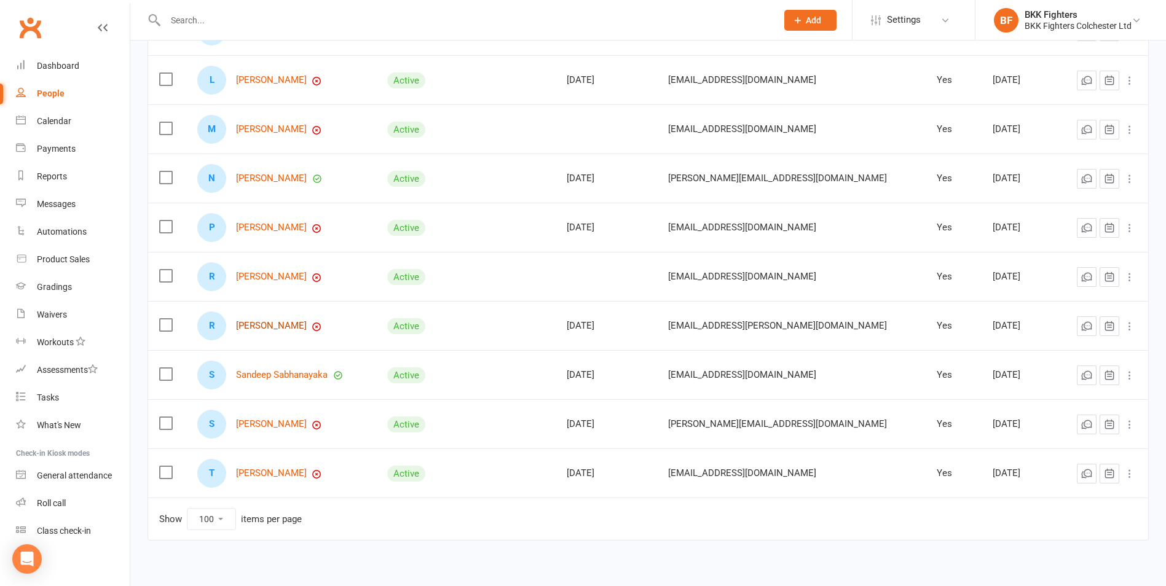
click at [288, 326] on link "[PERSON_NAME]" at bounding box center [271, 326] width 71 height 10
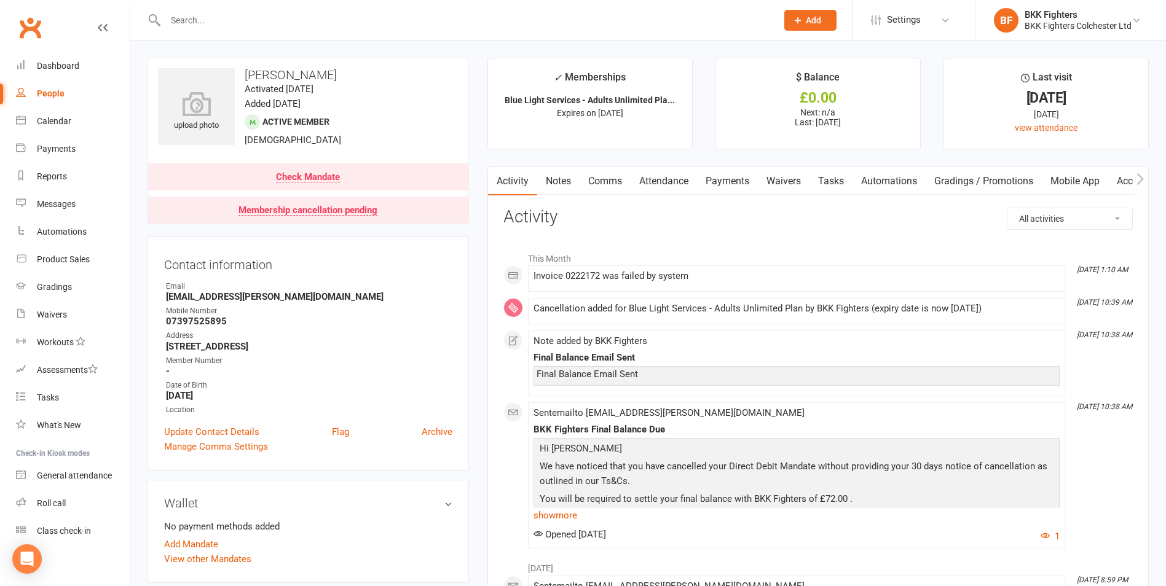
select select "100"
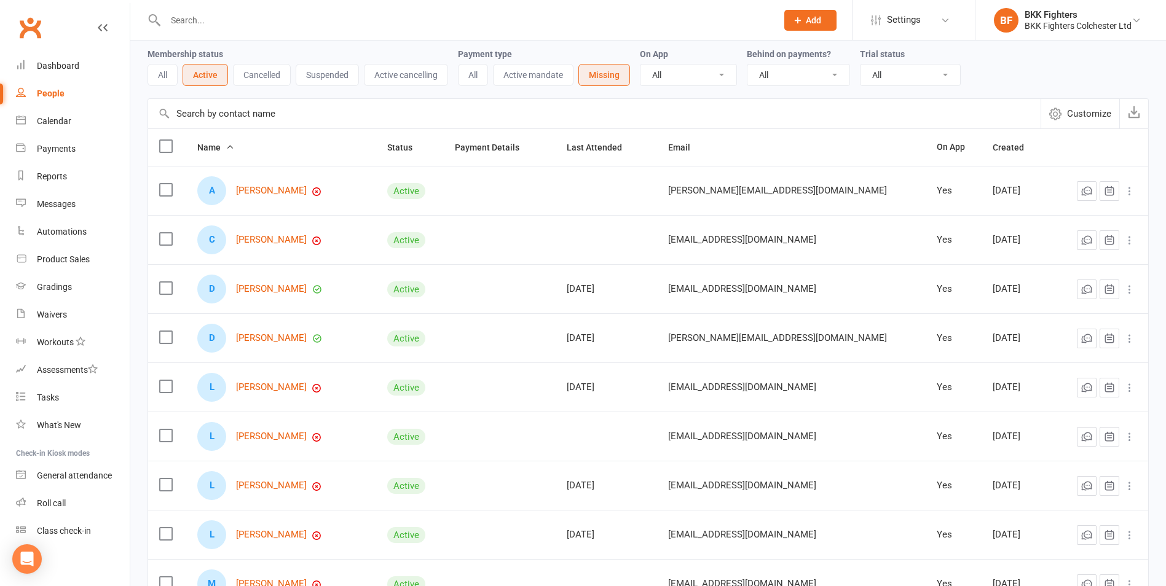
scroll to position [123, 0]
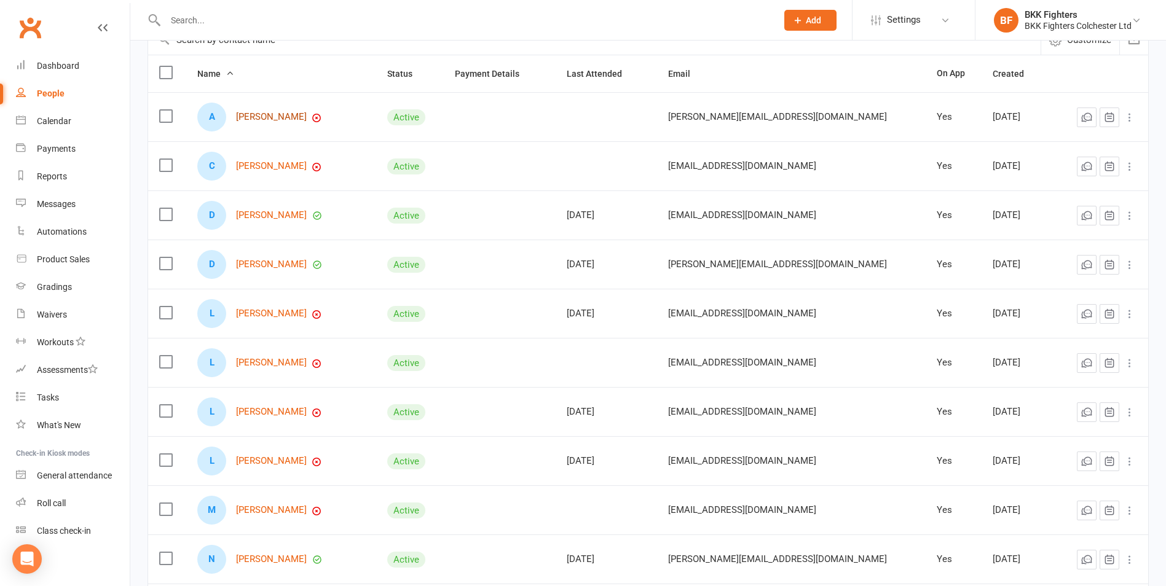
click at [266, 117] on link "[PERSON_NAME]" at bounding box center [271, 117] width 71 height 10
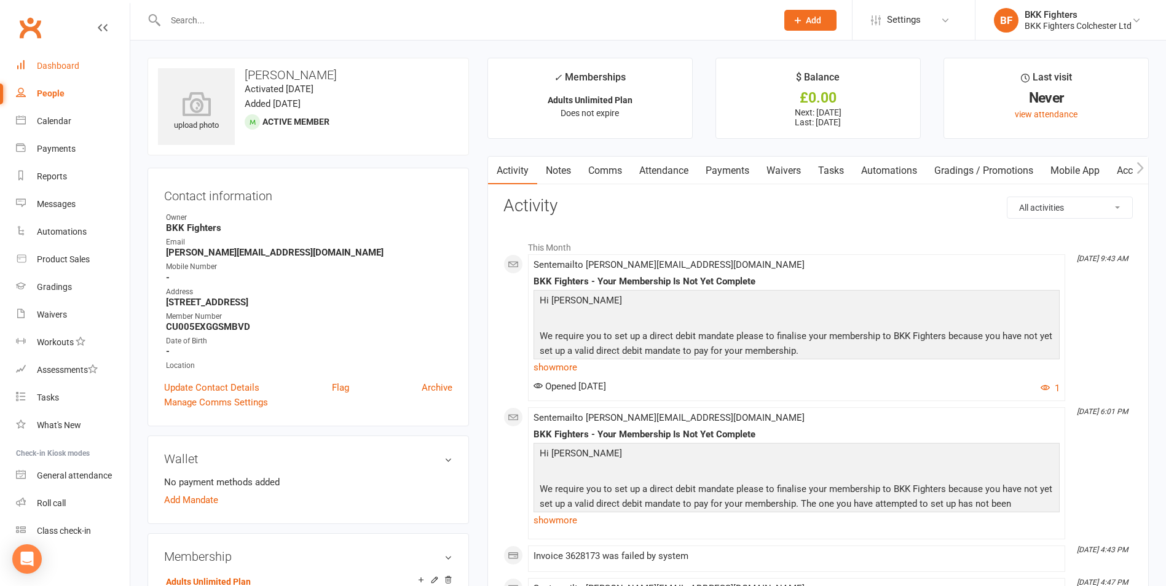
click at [65, 71] on link "Dashboard" at bounding box center [73, 66] width 114 height 28
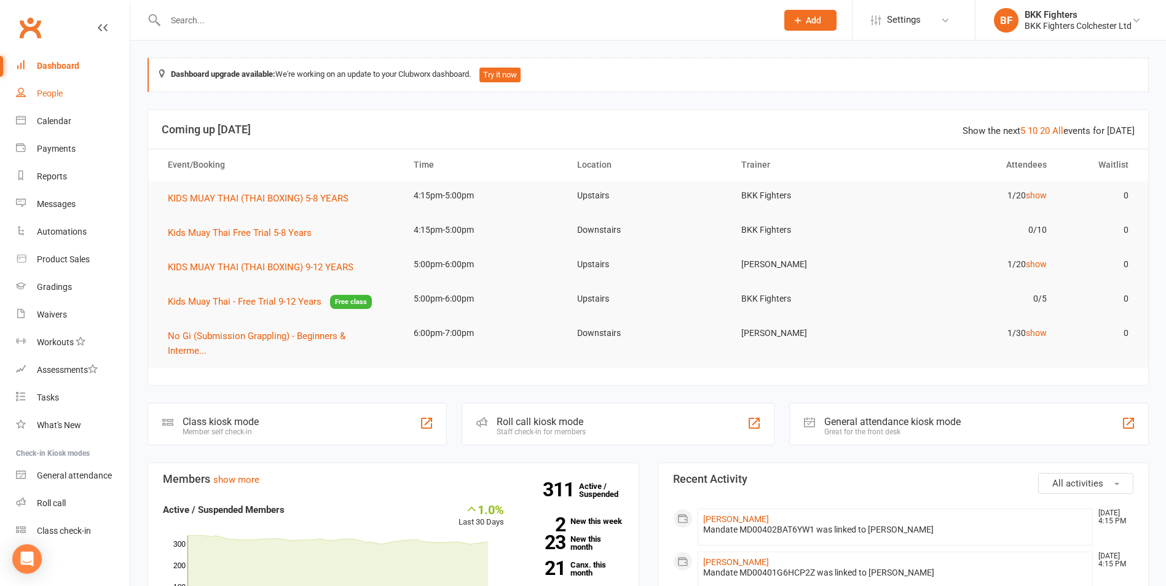
click at [53, 92] on div "People" at bounding box center [50, 94] width 26 height 10
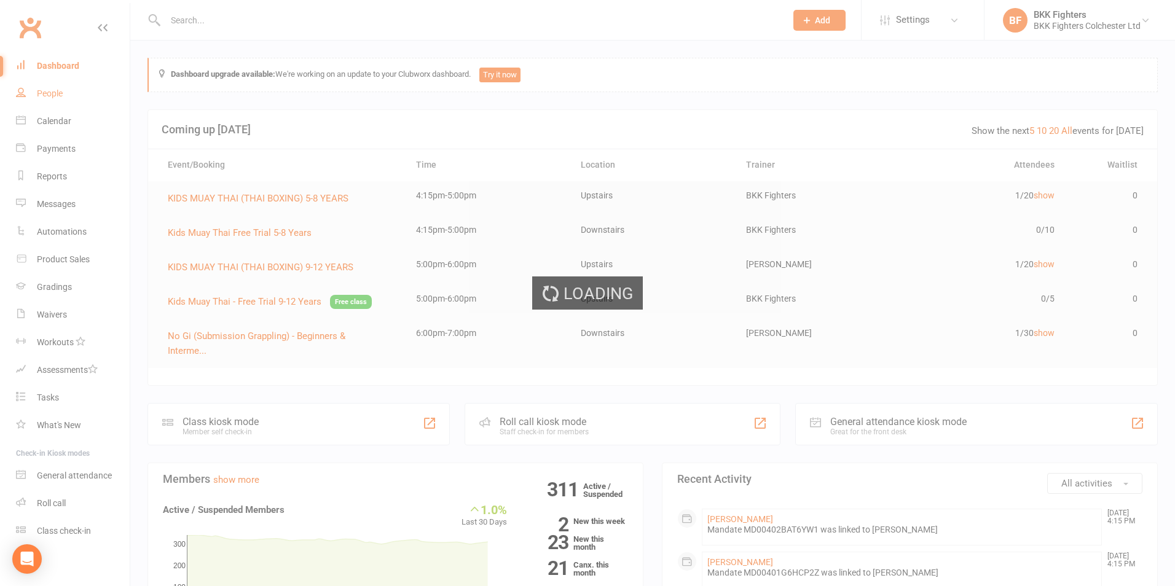
select select "100"
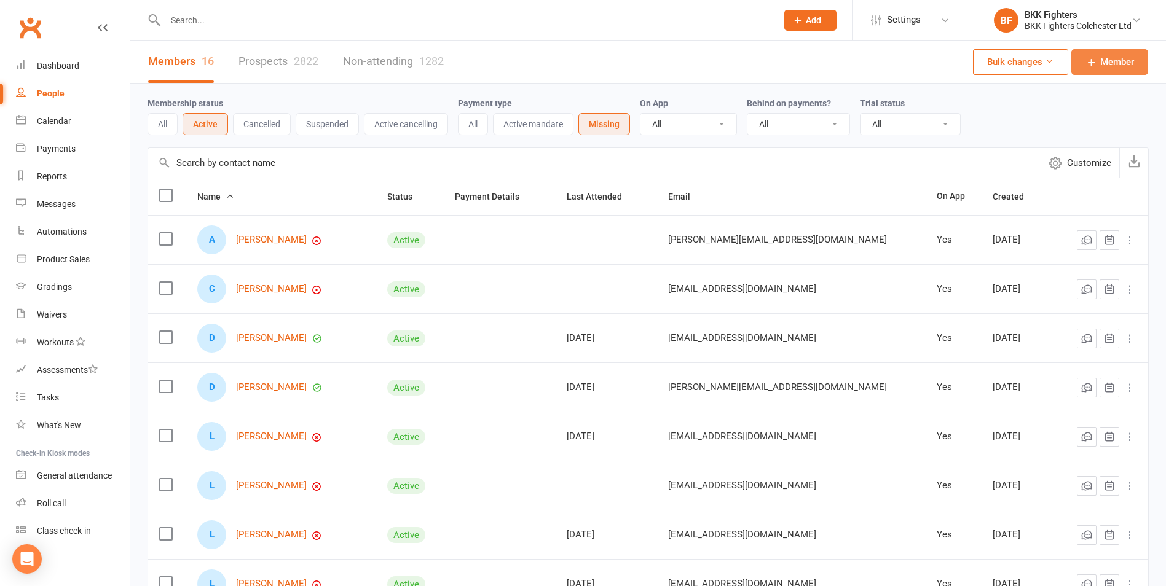
click at [1129, 60] on span "Member" at bounding box center [1117, 62] width 34 height 15
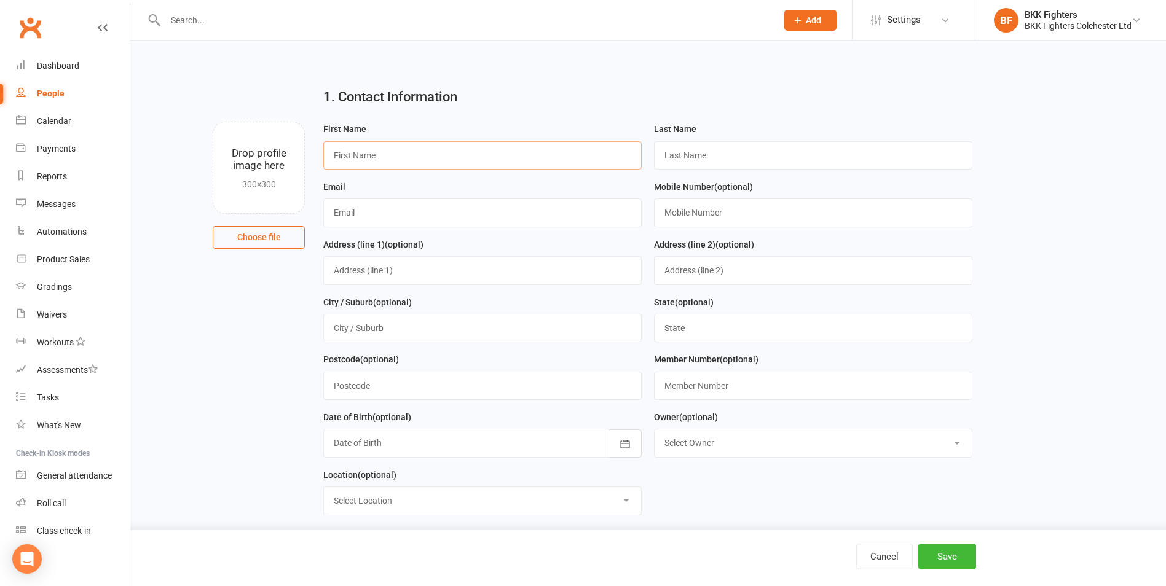
click at [351, 156] on input "text" at bounding box center [482, 155] width 318 height 28
paste input "[PERSON_NAME]"
drag, startPoint x: 403, startPoint y: 154, endPoint x: 374, endPoint y: 155, distance: 28.9
click at [374, 155] on input "[PERSON_NAME]" at bounding box center [482, 155] width 318 height 28
click at [403, 160] on input "[PERSON_NAME]" at bounding box center [482, 155] width 318 height 28
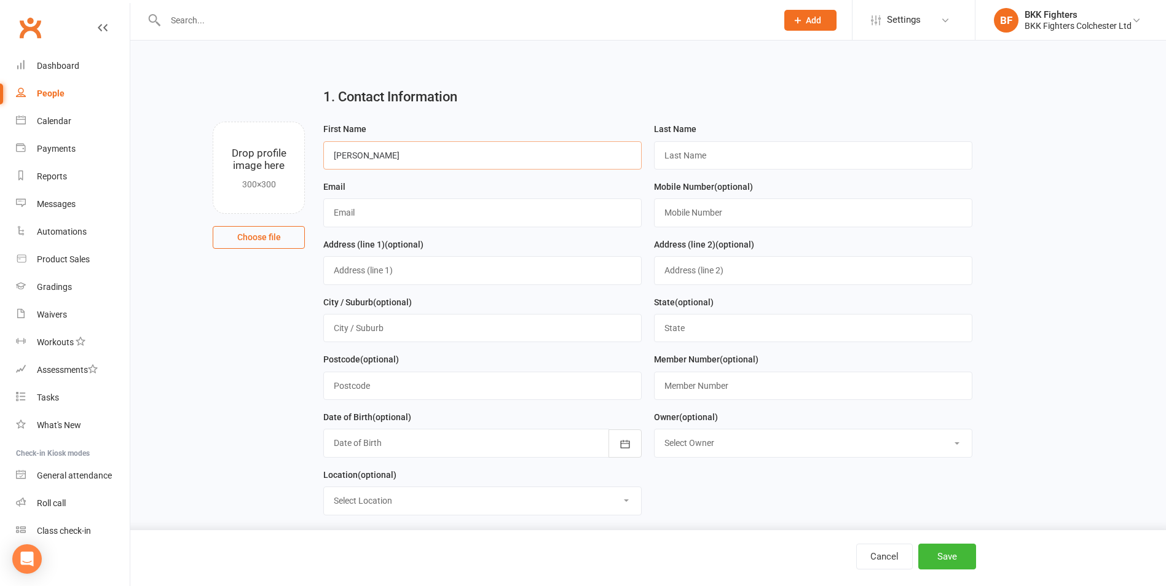
drag, startPoint x: 400, startPoint y: 157, endPoint x: 377, endPoint y: 154, distance: 23.6
click at [377, 154] on input "[PERSON_NAME]" at bounding box center [482, 155] width 318 height 28
type input "[PERSON_NAME]"
click at [370, 212] on input "text" at bounding box center [482, 213] width 318 height 28
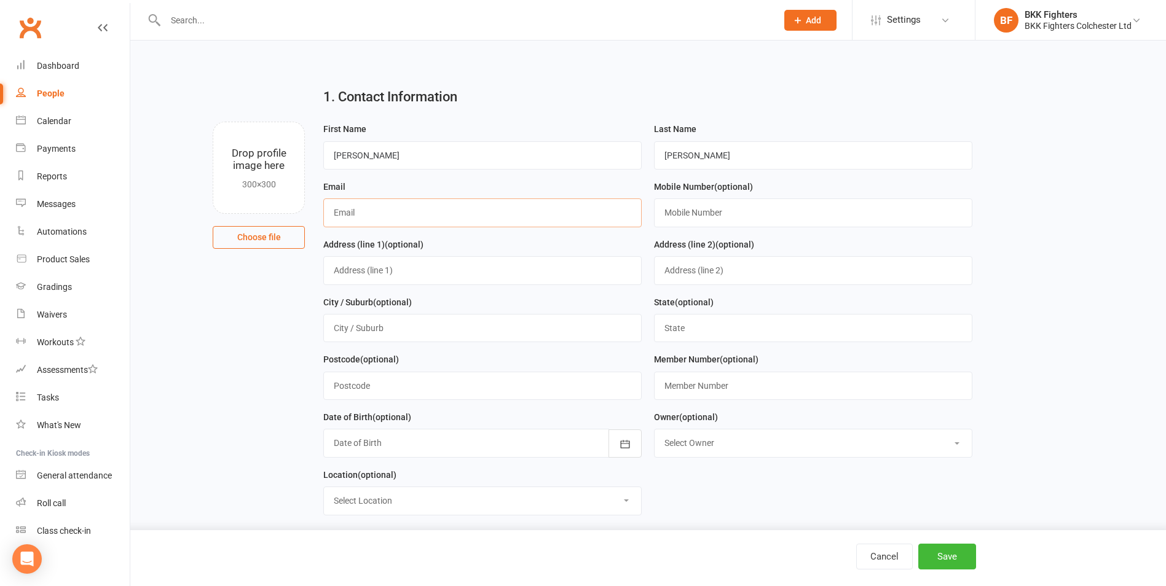
paste input "[EMAIL_ADDRESS][DOMAIN_NAME]"
type input "[EMAIL_ADDRESS][DOMAIN_NAME]"
click at [390, 274] on input "text" at bounding box center [482, 270] width 318 height 28
paste input "[STREET_ADDRESS][PERSON_NAME]"
drag, startPoint x: 555, startPoint y: 272, endPoint x: 519, endPoint y: 270, distance: 35.7
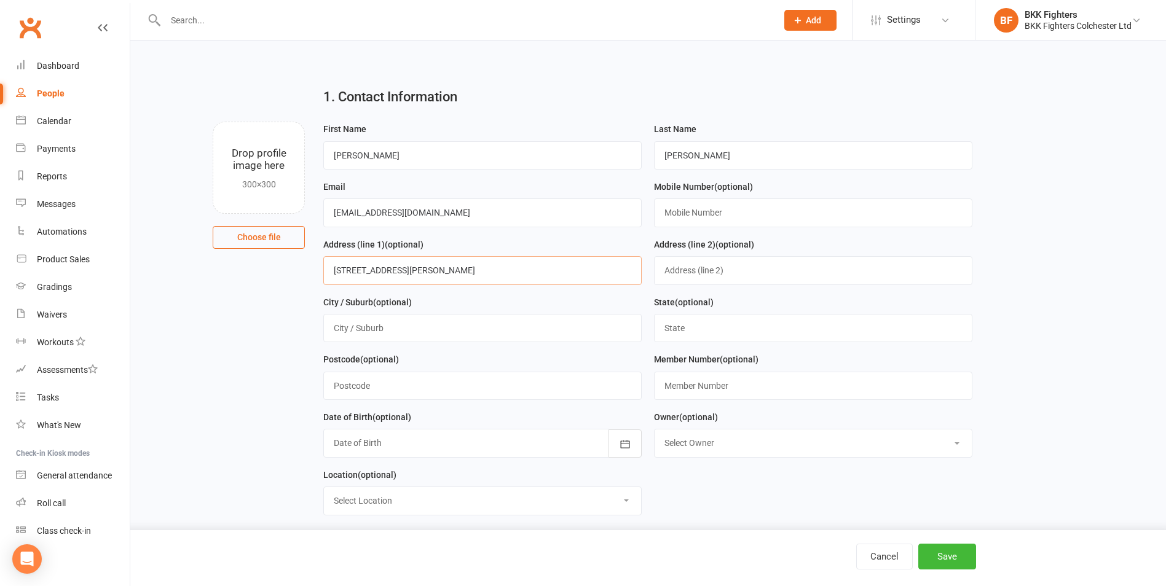
click at [519, 270] on input "[STREET_ADDRESS][PERSON_NAME]" at bounding box center [482, 270] width 318 height 28
type input "[STREET_ADDRESS][PERSON_NAME],"
type input "CO2 9FE"
click at [520, 277] on input "[STREET_ADDRESS][PERSON_NAME]," at bounding box center [482, 270] width 318 height 28
drag, startPoint x: 438, startPoint y: 276, endPoint x: 408, endPoint y: 276, distance: 29.5
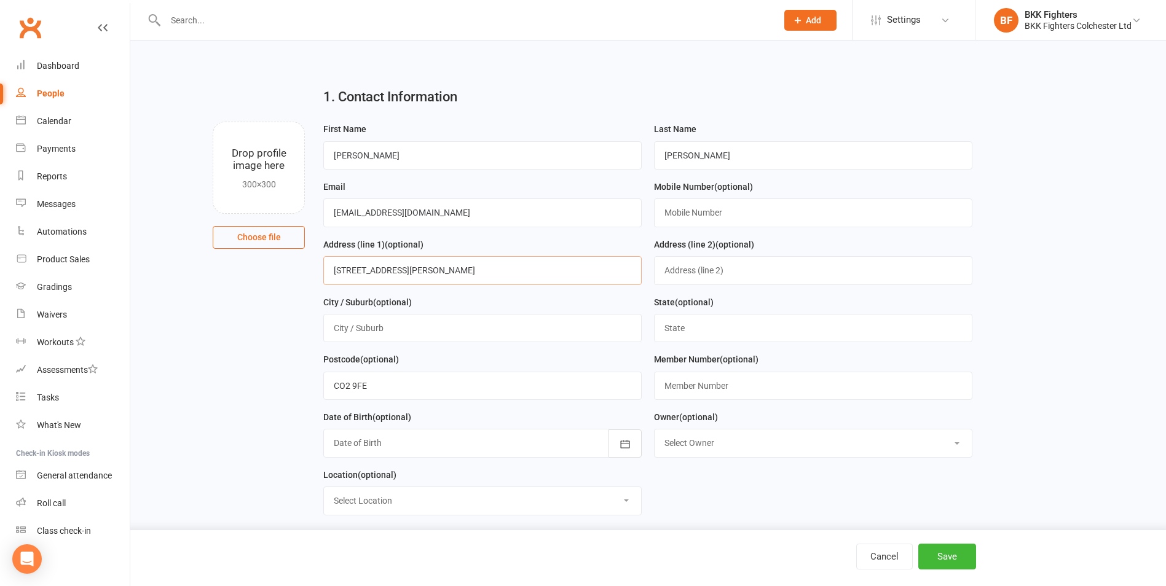
click at [408, 276] on input "[STREET_ADDRESS][PERSON_NAME]" at bounding box center [482, 270] width 318 height 28
type input "[STREET_ADDRESS][PERSON_NAME],"
type input "Colchester"
click at [686, 330] on input "text" at bounding box center [813, 328] width 318 height 28
click at [689, 330] on input "text" at bounding box center [813, 328] width 318 height 28
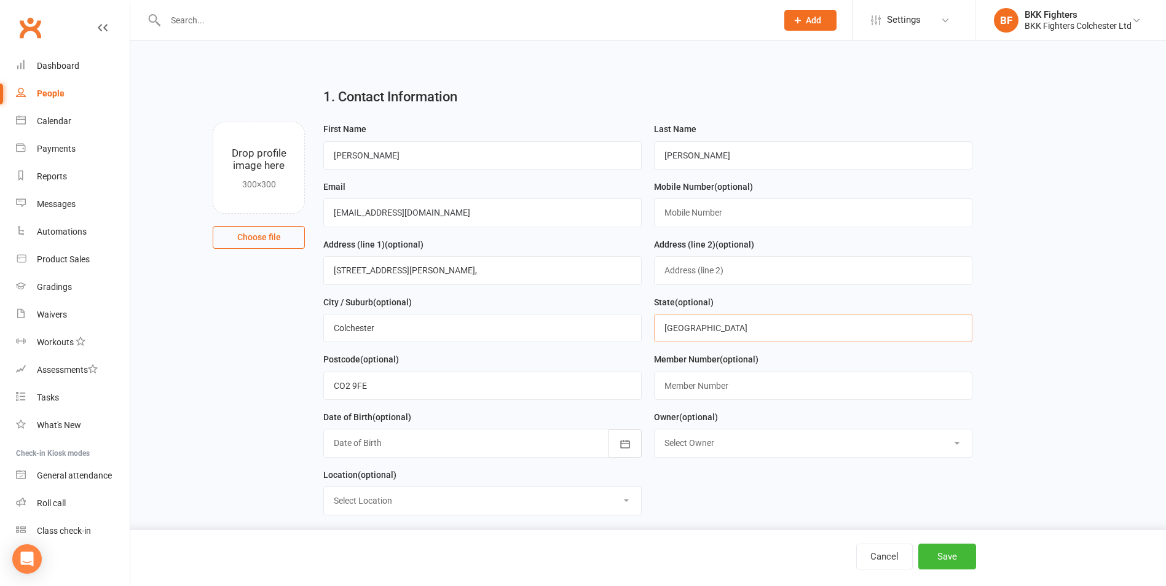
type input "[GEOGRAPHIC_DATA]"
click at [438, 262] on input "[STREET_ADDRESS][PERSON_NAME]," at bounding box center [482, 270] width 318 height 28
type input "[STREET_ADDRESS][PERSON_NAME]"
click at [714, 387] on input "text" at bounding box center [813, 386] width 318 height 28
paste input "CU005FPDAVKM1Q"
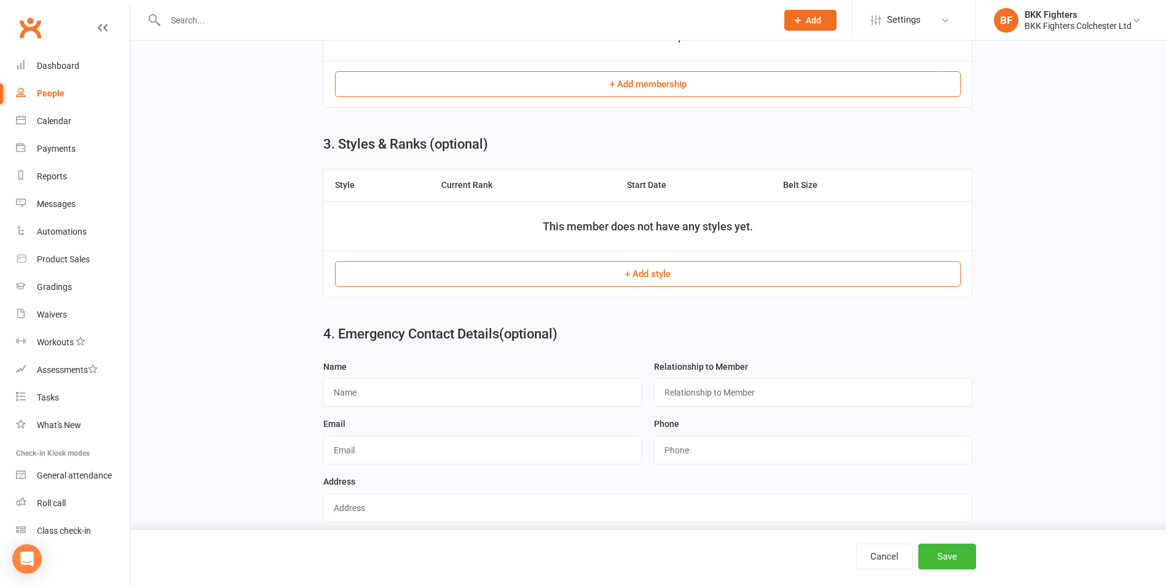
scroll to position [611, 0]
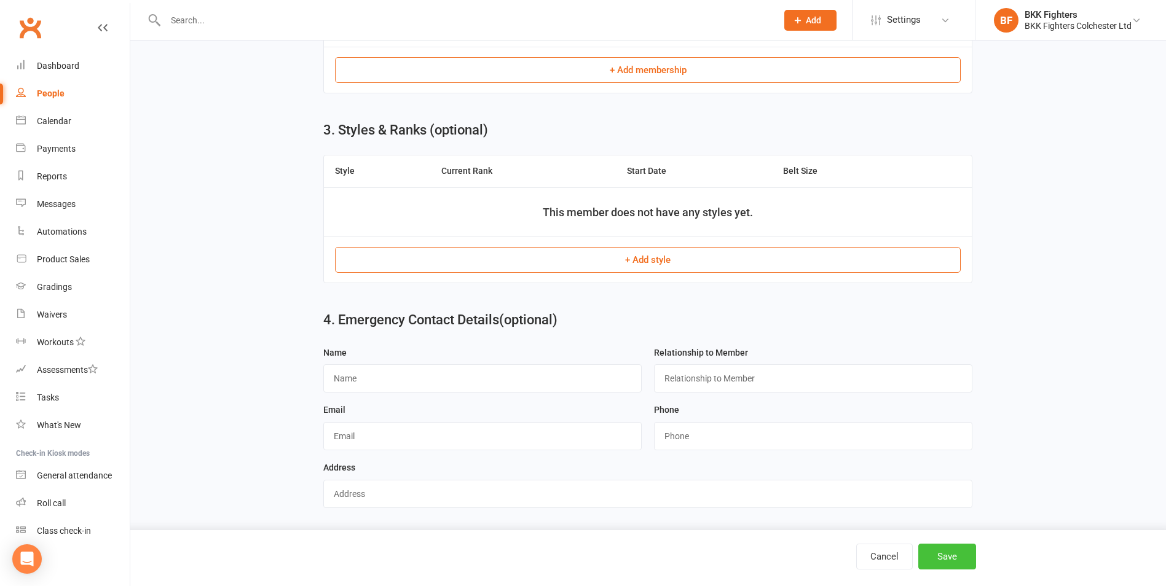
type input "CU005FPDAVKM1Q"
click at [949, 553] on button "Save" at bounding box center [947, 557] width 58 height 26
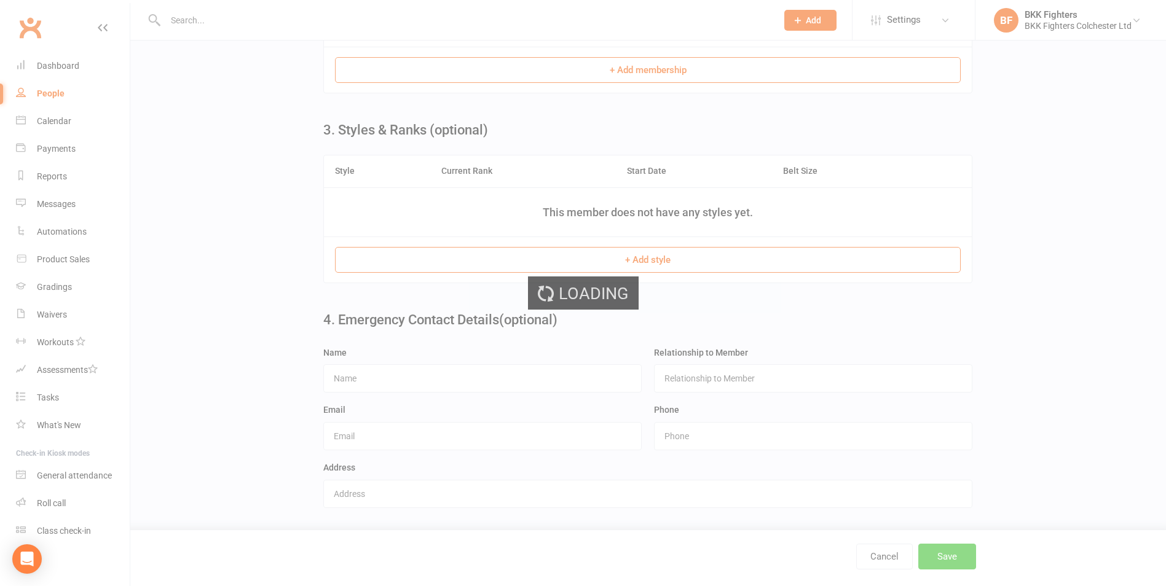
scroll to position [0, 0]
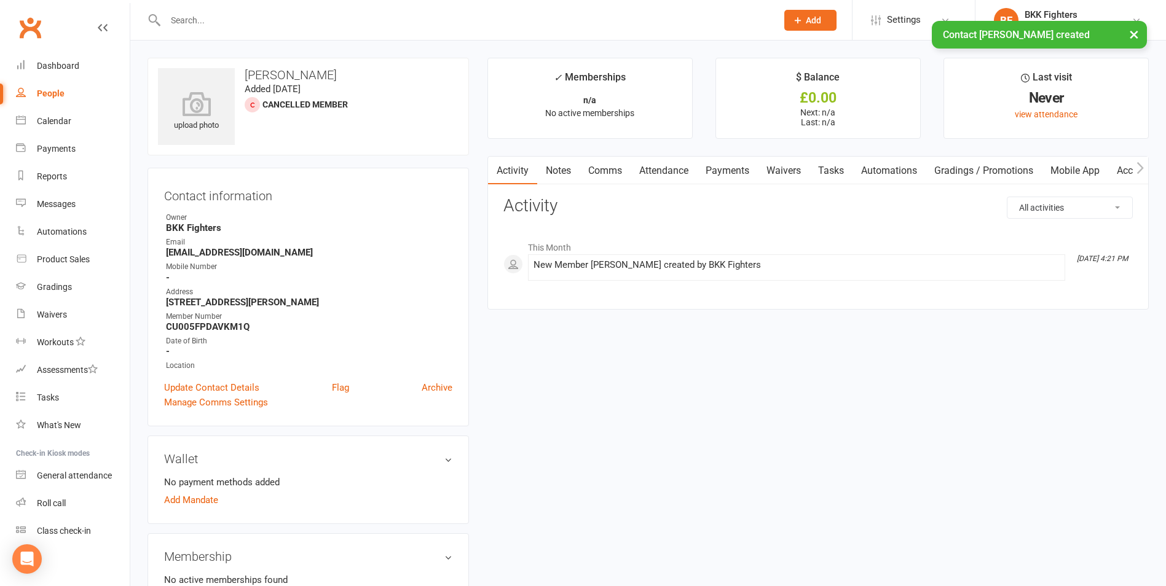
click at [792, 168] on link "Waivers" at bounding box center [784, 171] width 52 height 28
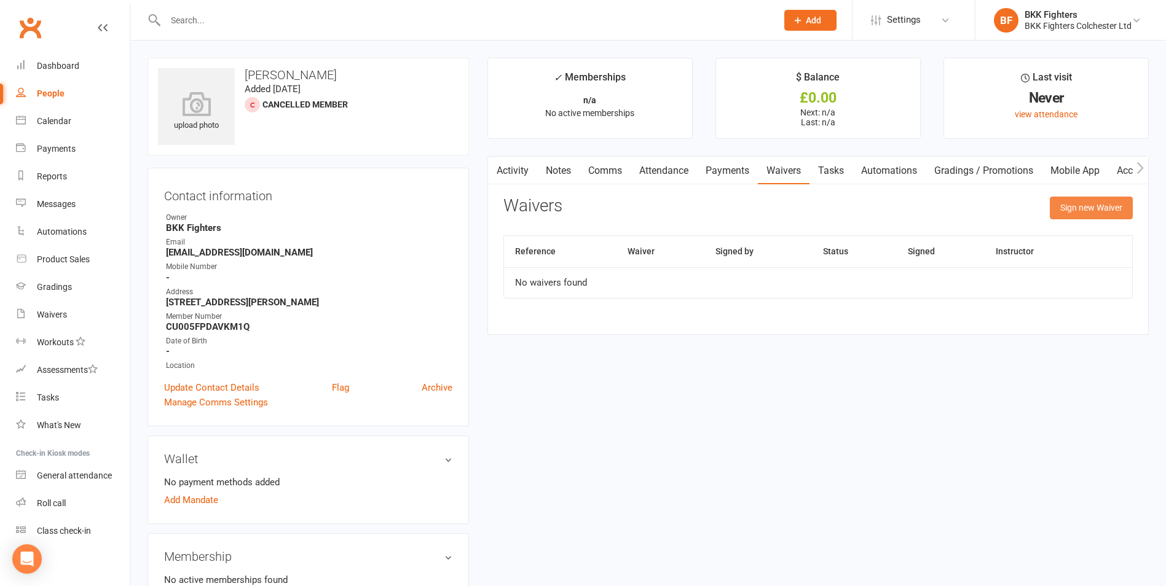
click at [1107, 210] on button "Sign new Waiver" at bounding box center [1091, 208] width 83 height 22
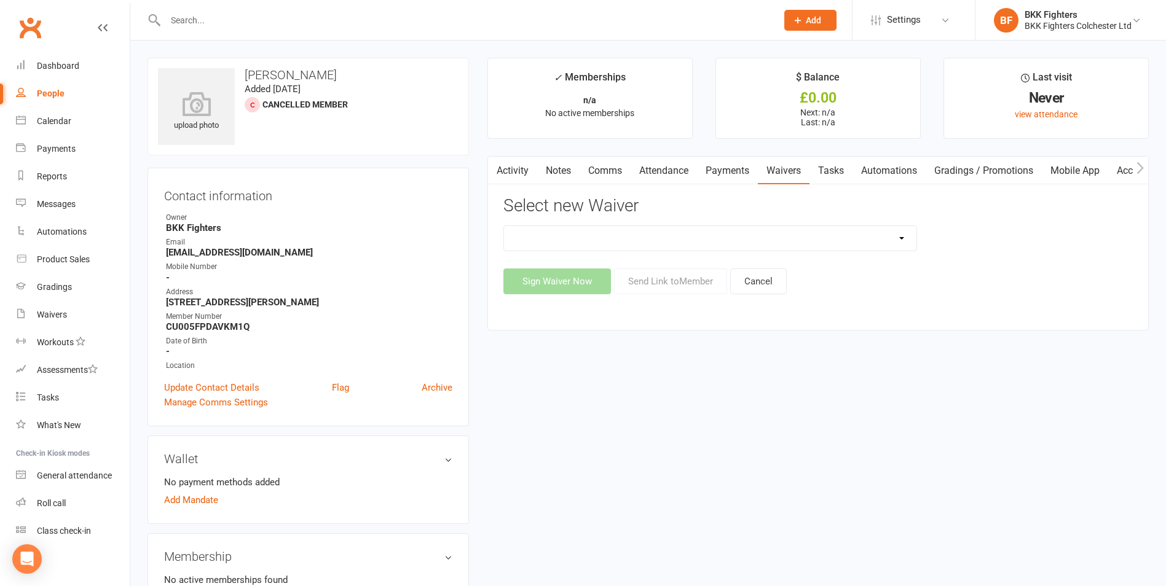
click at [680, 239] on select "Membership T&Cs & Liability Waiver New Member Waiver" at bounding box center [710, 238] width 413 height 25
select select "6172"
click at [504, 226] on select "Membership T&Cs & Liability Waiver New Member Waiver" at bounding box center [710, 238] width 413 height 25
click at [682, 278] on button "Send Link to Member" at bounding box center [670, 282] width 113 height 26
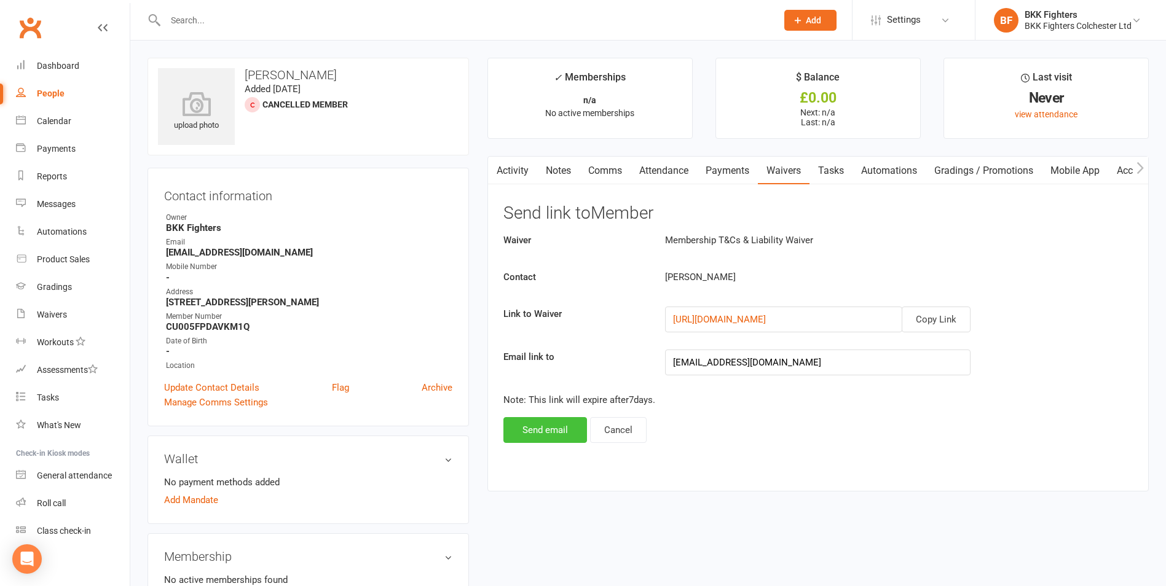
click at [572, 432] on button "Send email" at bounding box center [545, 430] width 84 height 26
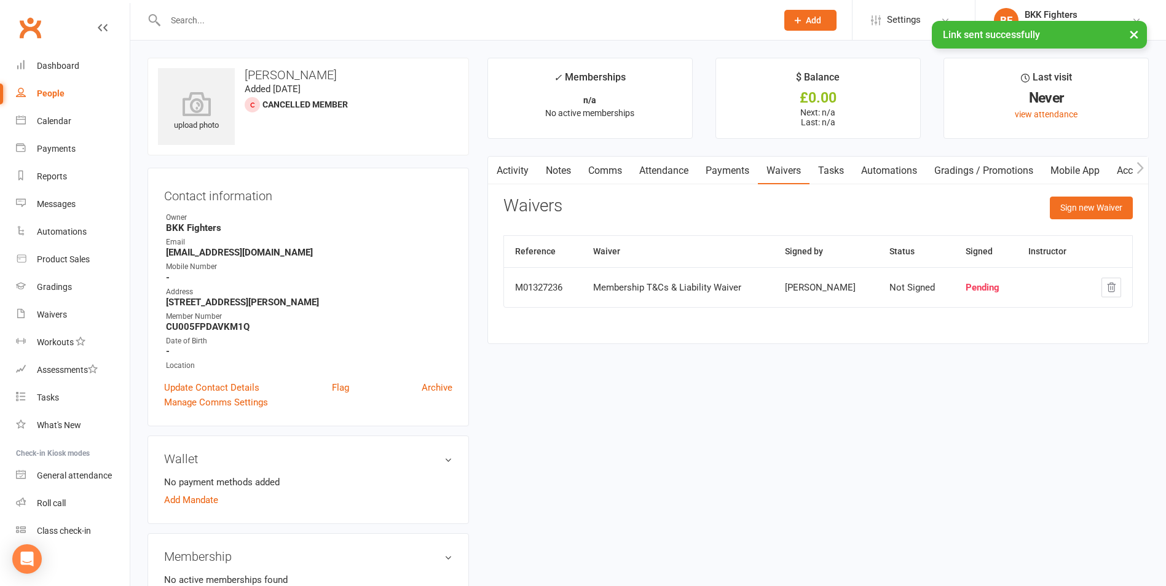
click at [620, 170] on link "Comms" at bounding box center [605, 171] width 51 height 28
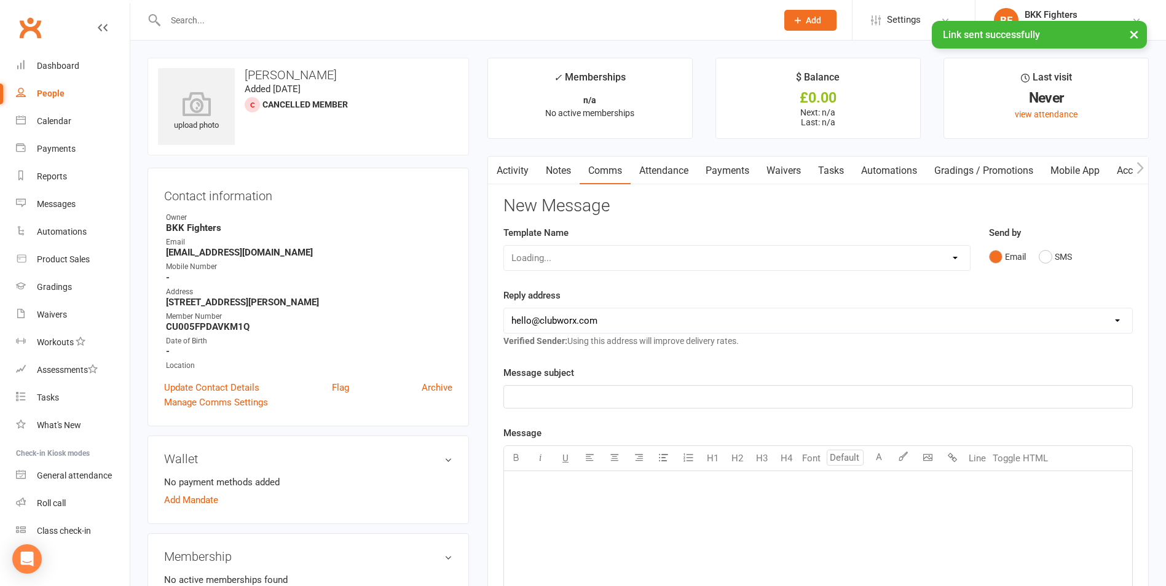
click at [634, 253] on div "Loading..." at bounding box center [736, 258] width 467 height 26
click at [640, 319] on select "[EMAIL_ADDRESS][DOMAIN_NAME] [EMAIL_ADDRESS][DOMAIN_NAME]" at bounding box center [818, 321] width 628 height 25
select select "1"
click at [504, 309] on select "[EMAIL_ADDRESS][DOMAIN_NAME] [EMAIL_ADDRESS][DOMAIN_NAME]" at bounding box center [818, 321] width 628 height 25
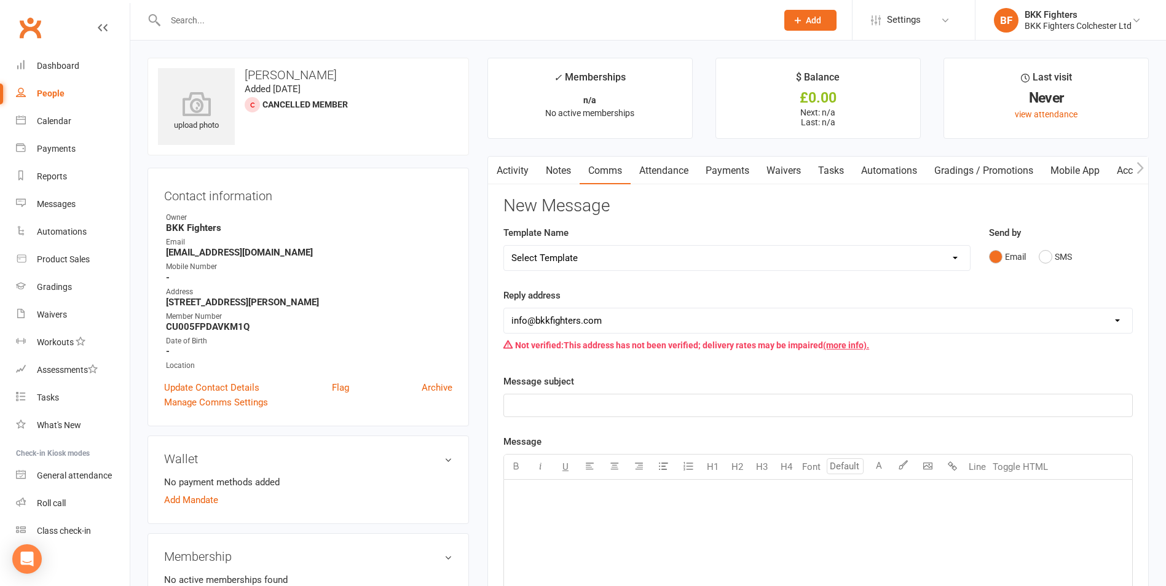
drag, startPoint x: 665, startPoint y: 248, endPoint x: 663, endPoint y: 255, distance: 6.9
click at [665, 248] on select "Select Template [Push Notification] DD Set Up Invalid [Email] DD Set Up Invalid…" at bounding box center [737, 258] width 466 height 25
select select "1"
click at [504, 246] on select "Select Template [Push Notification] DD Set Up Invalid [Email] DD Set Up Invalid…" at bounding box center [737, 258] width 466 height 25
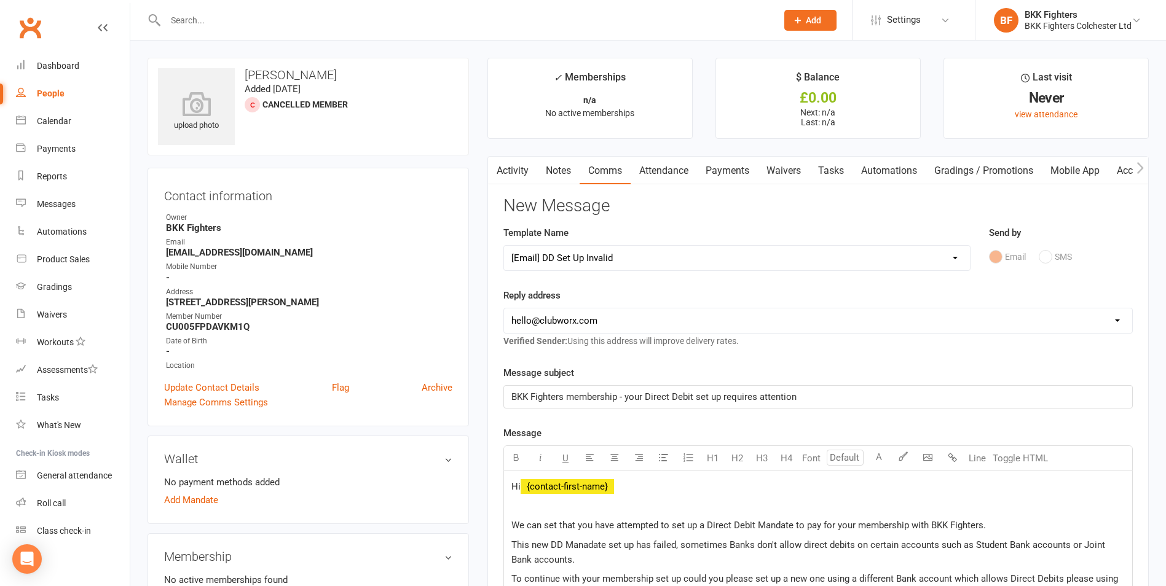
click at [596, 319] on select "[EMAIL_ADDRESS][DOMAIN_NAME] [EMAIL_ADDRESS][DOMAIN_NAME]" at bounding box center [818, 321] width 628 height 25
select select "1"
click at [504, 309] on select "[EMAIL_ADDRESS][DOMAIN_NAME] [EMAIL_ADDRESS][DOMAIN_NAME]" at bounding box center [818, 321] width 628 height 25
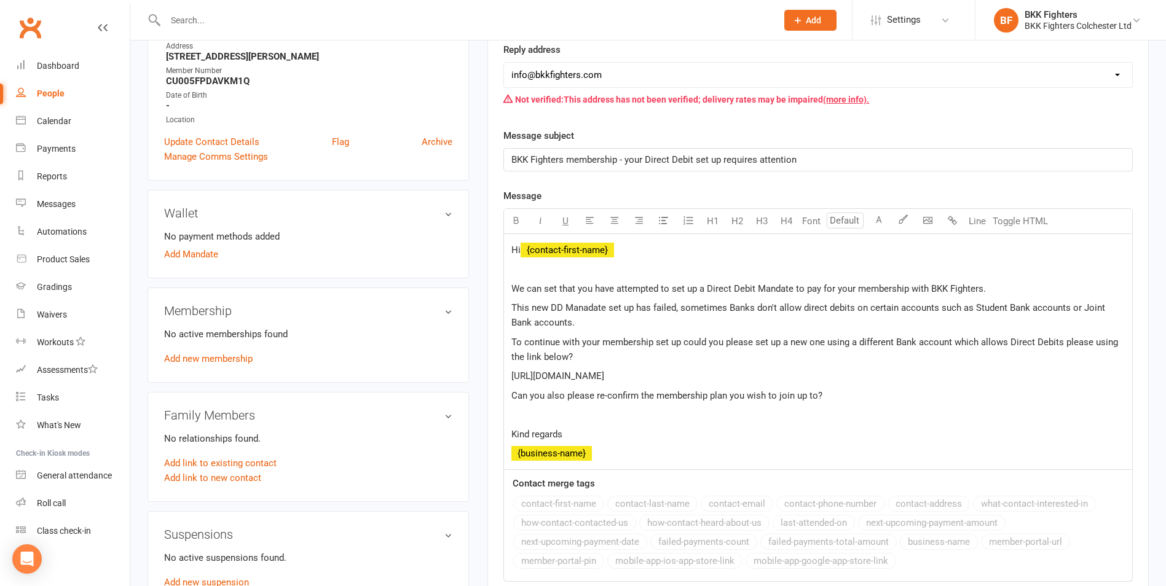
scroll to position [369, 0]
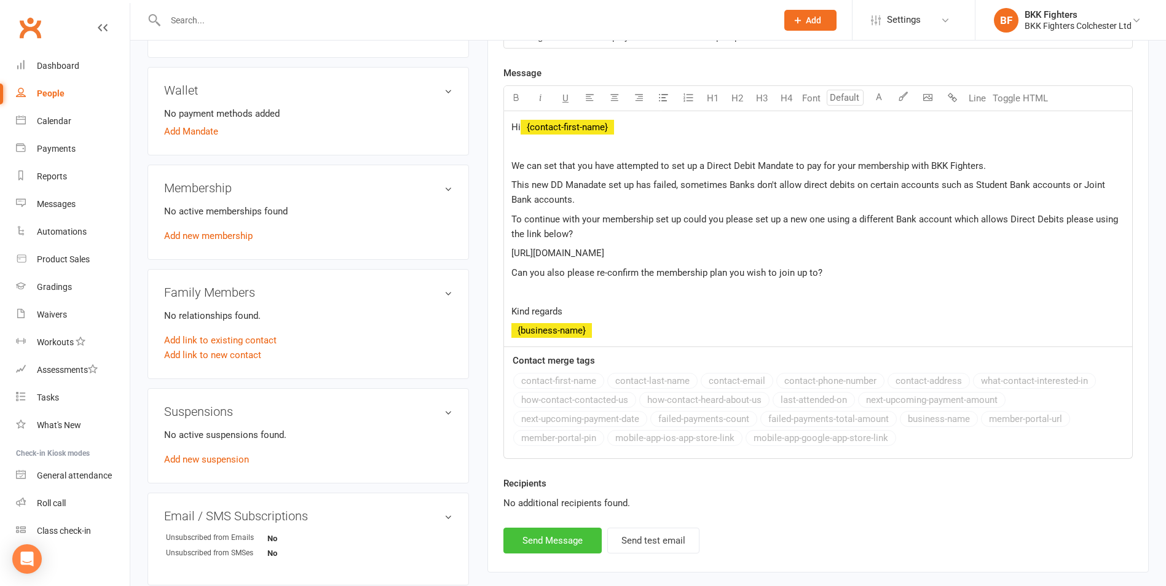
click at [554, 542] on button "Send Message" at bounding box center [552, 541] width 98 height 26
select select
select select "0"
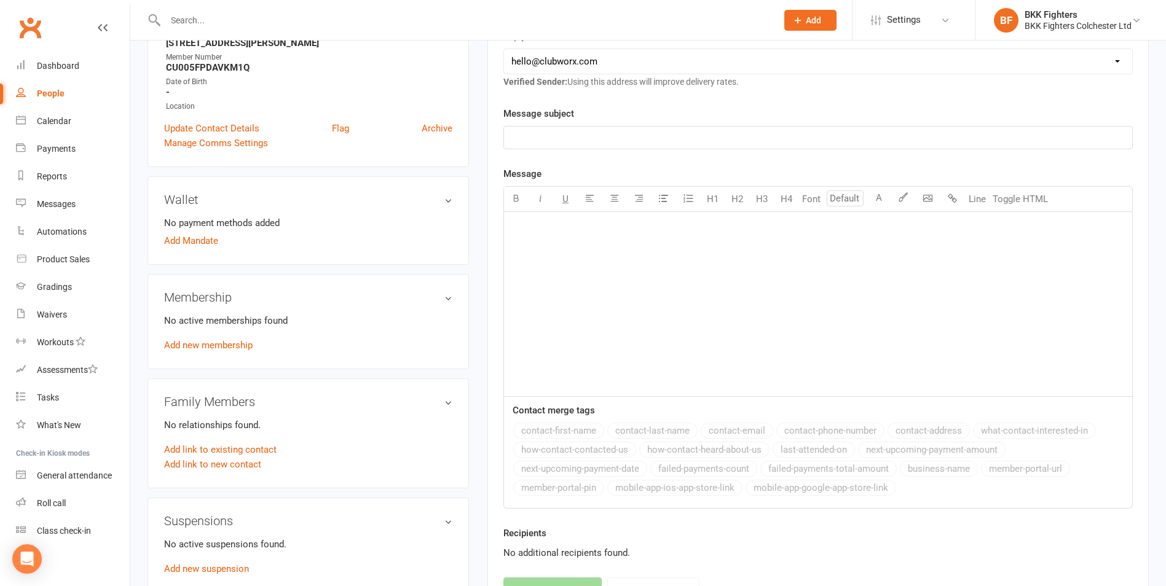
scroll to position [246, 0]
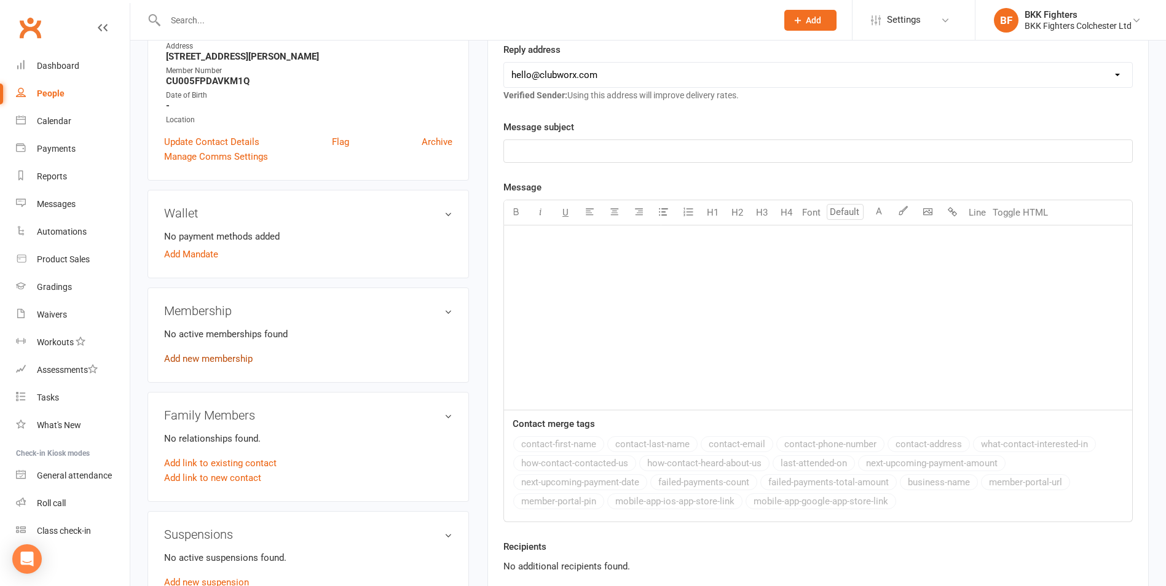
click at [215, 362] on link "Add new membership" at bounding box center [208, 358] width 89 height 11
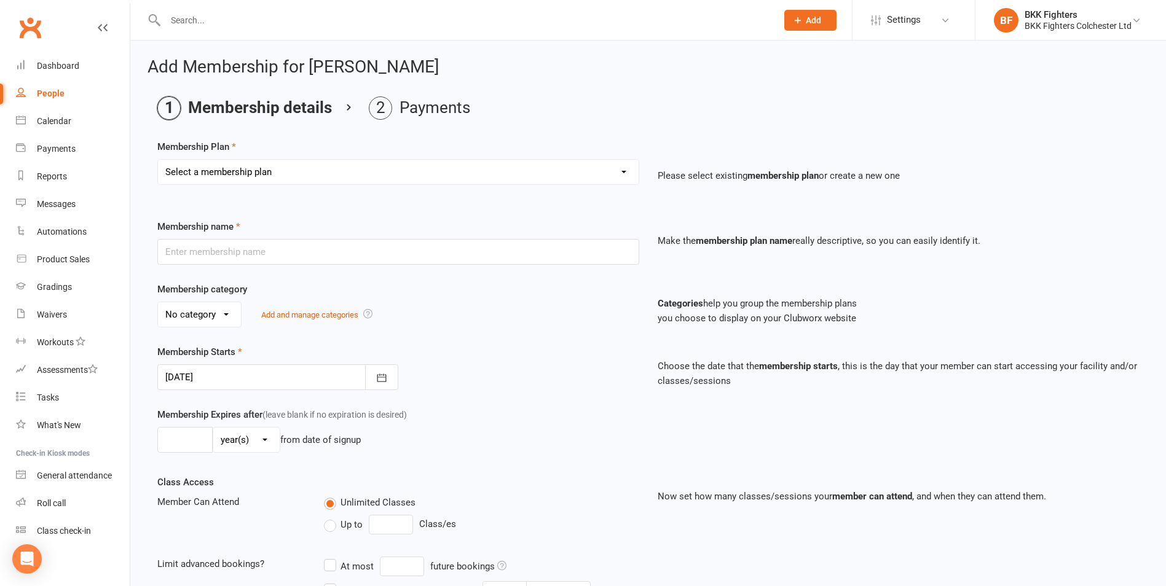
click at [281, 176] on select "Select a membership plan Create new Membership Plan Teens (13-16 yrs) Unlimited…" at bounding box center [398, 172] width 481 height 25
select select "3"
click at [158, 160] on select "Select a membership plan Create new Membership Plan Teens (13-16 yrs) Unlimited…" at bounding box center [398, 172] width 481 height 25
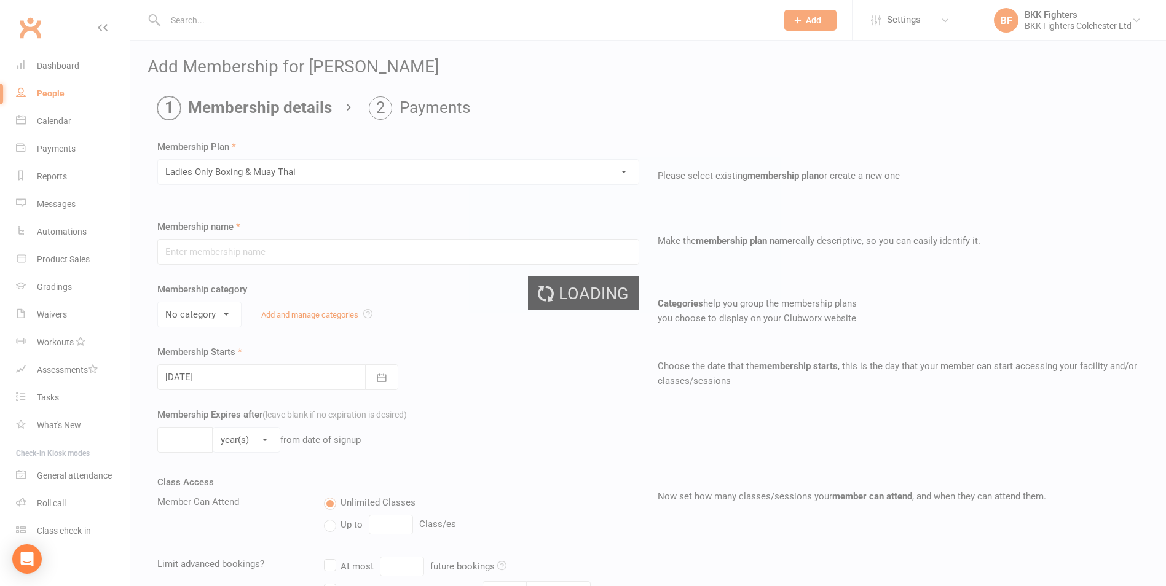
type input "[DEMOGRAPHIC_DATA] Only Boxing & Muay Thai"
select select "3"
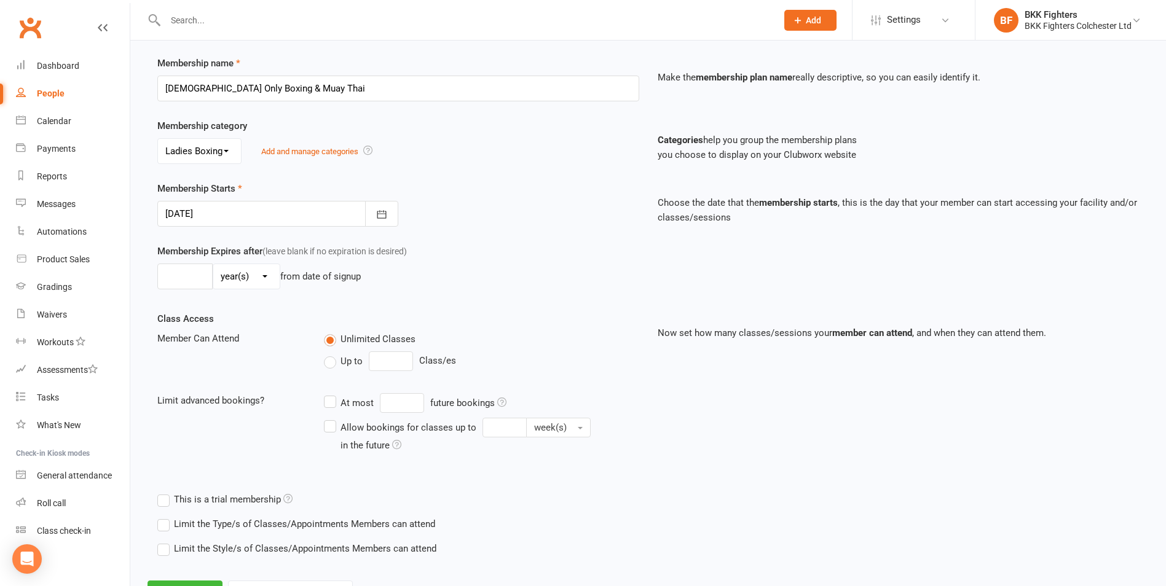
scroll to position [219, 0]
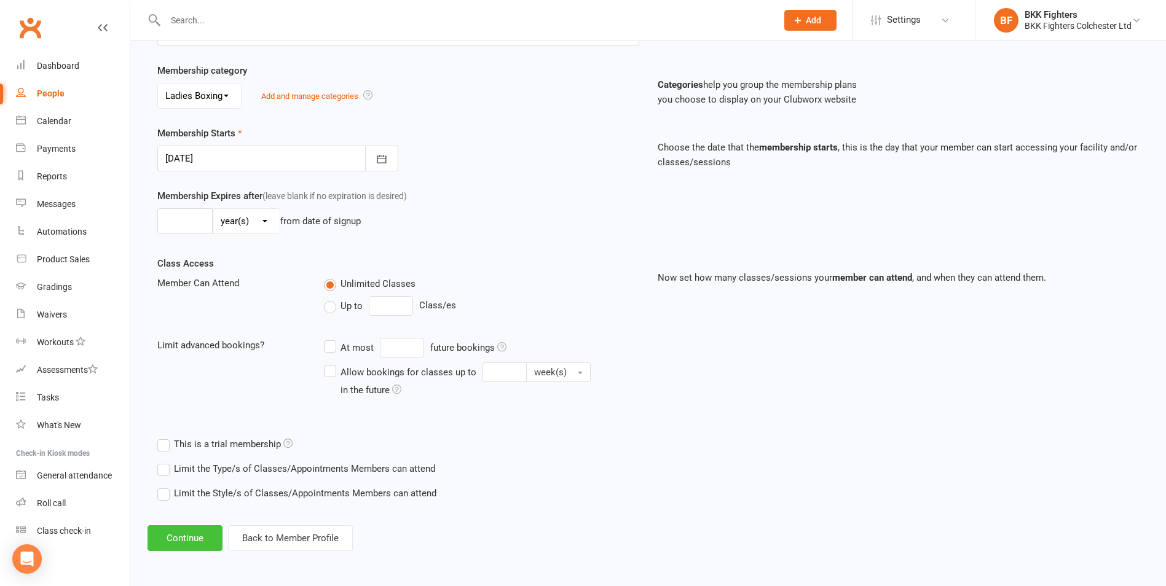
click at [195, 540] on button "Continue" at bounding box center [185, 539] width 75 height 26
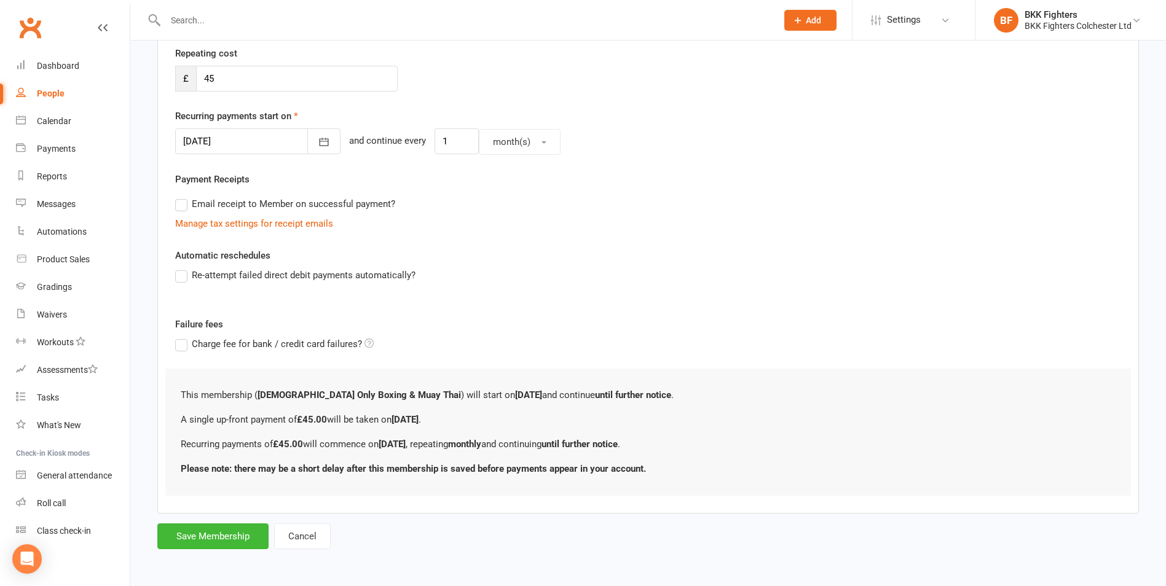
scroll to position [234, 0]
click at [220, 527] on button "Save Membership" at bounding box center [212, 536] width 111 height 26
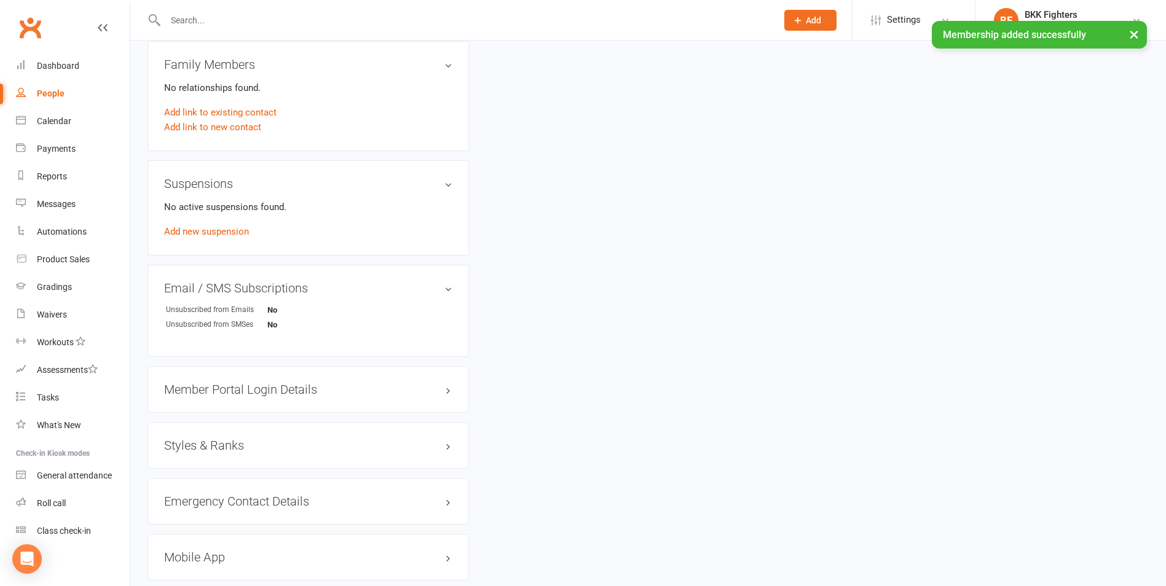
scroll to position [713, 0]
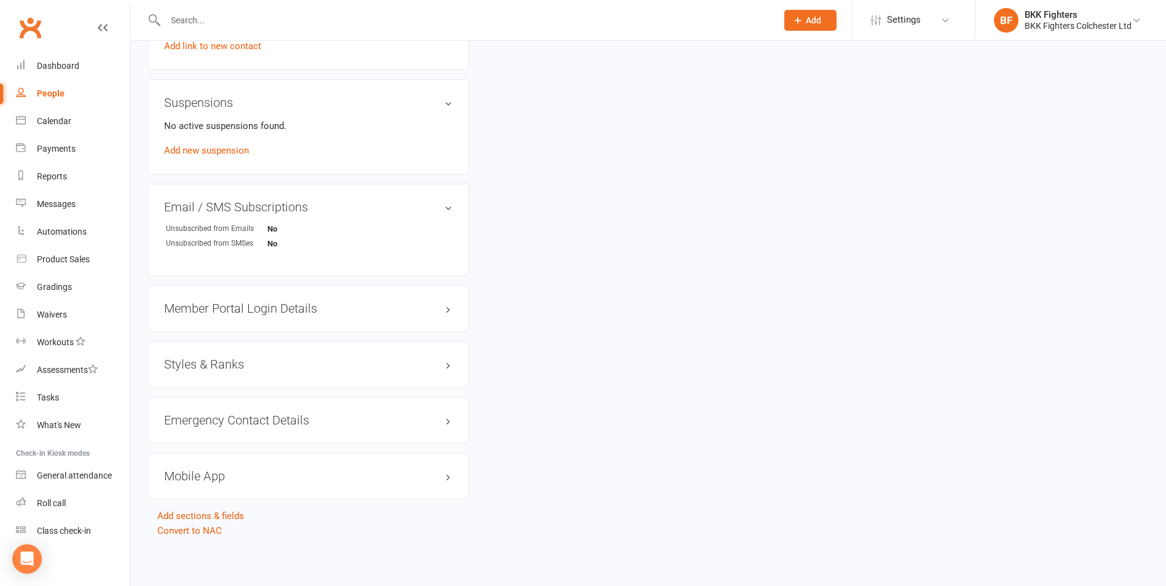
click at [299, 481] on h3 "Mobile App" at bounding box center [308, 477] width 288 height 14
click at [221, 499] on div at bounding box center [210, 501] width 21 height 9
click at [200, 500] on input "checkbox" at bounding box center [200, 500] width 0 height 0
click at [205, 560] on link "Manage Settings" at bounding box center [198, 558] width 69 height 11
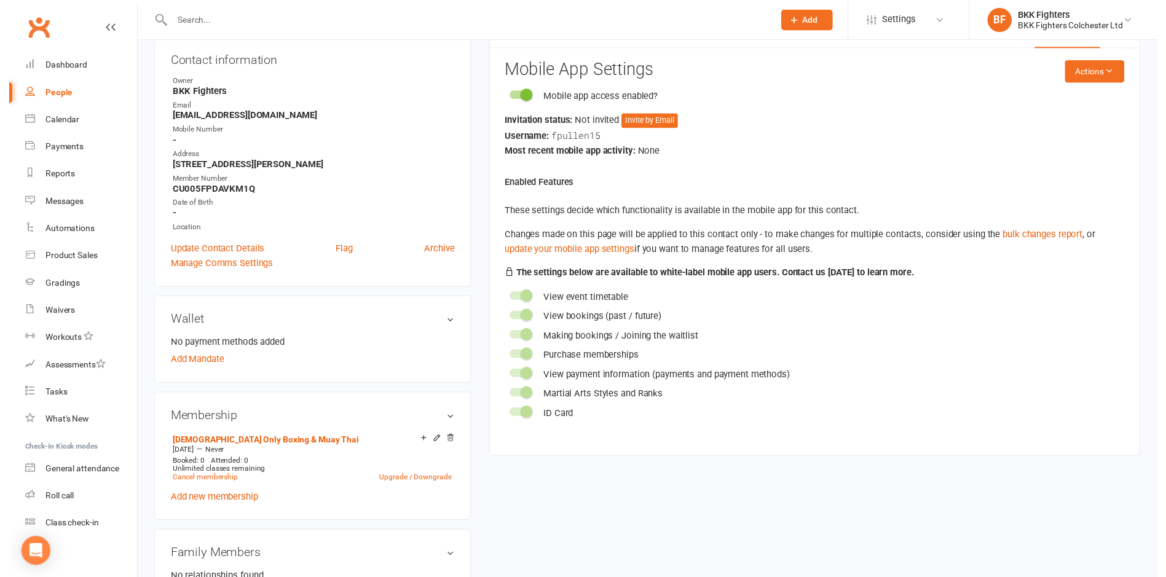
scroll to position [95, 0]
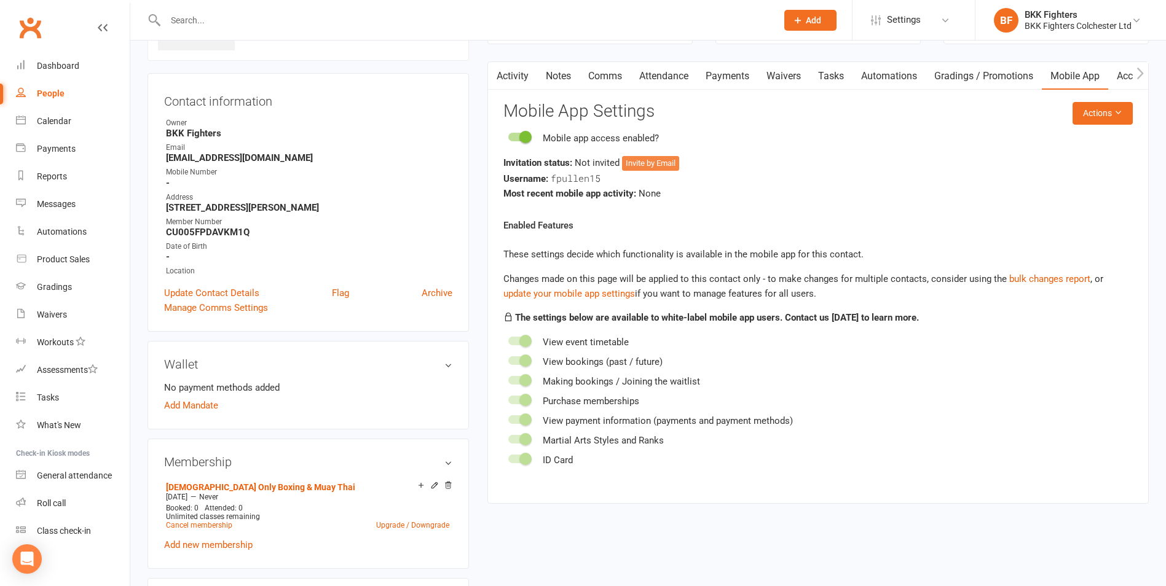
click at [661, 167] on button "Invite by Email" at bounding box center [650, 163] width 57 height 15
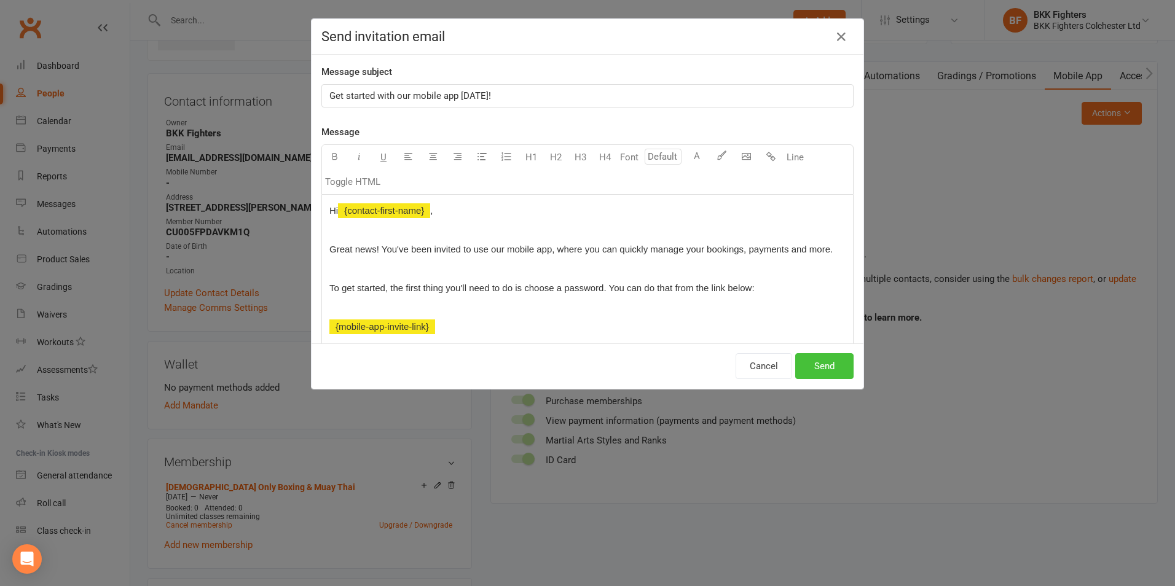
drag, startPoint x: 831, startPoint y: 363, endPoint x: 812, endPoint y: 369, distance: 19.3
click at [831, 363] on button "Send" at bounding box center [824, 366] width 58 height 26
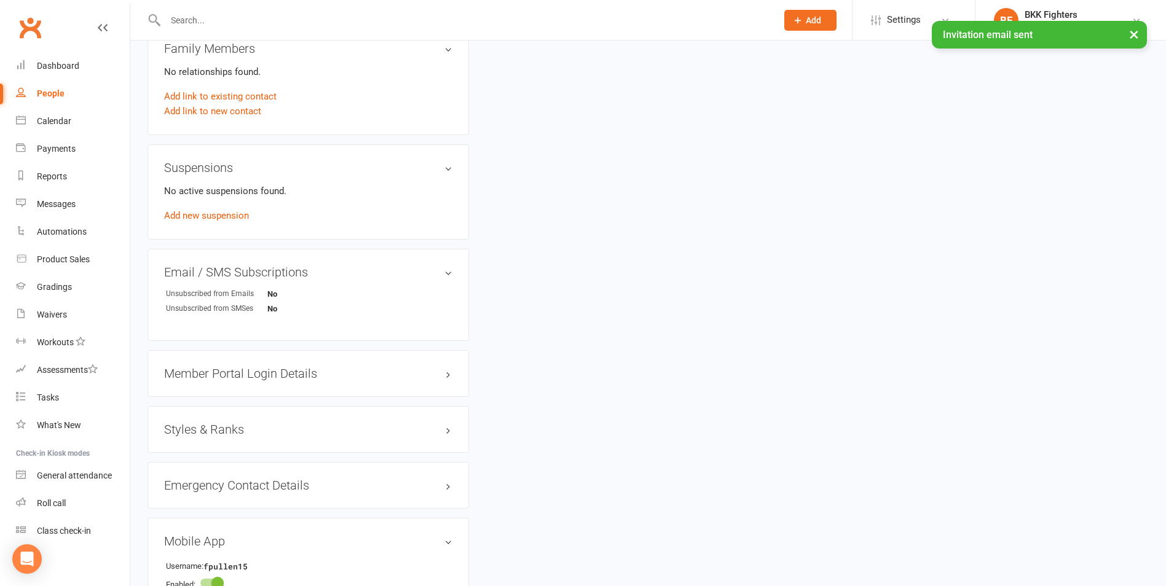
scroll to position [811, 0]
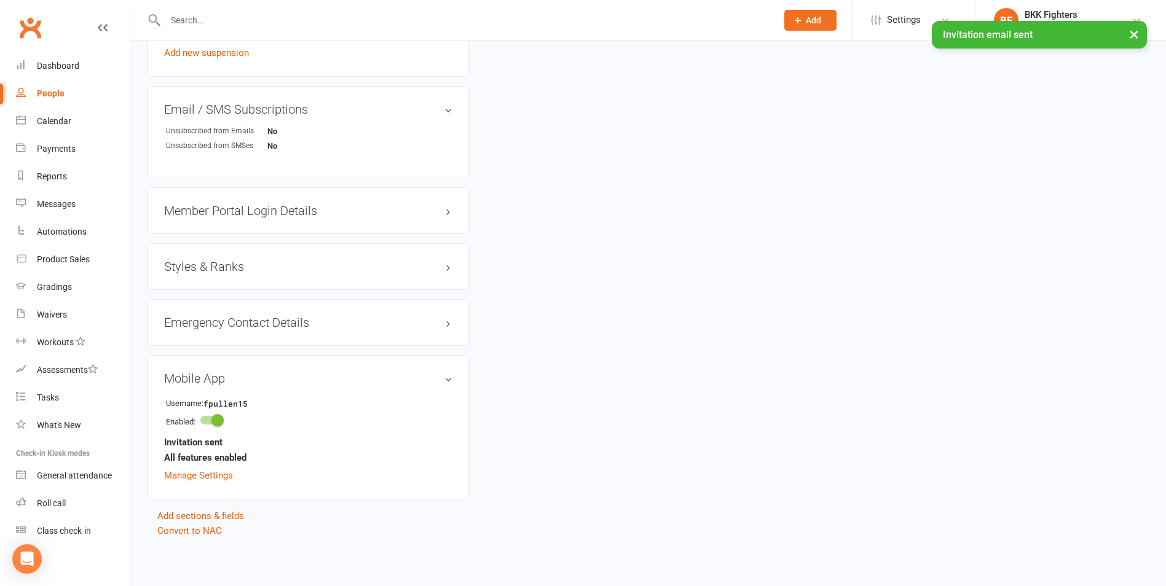
click at [369, 218] on div "Member Portal Login Details" at bounding box center [309, 211] width 322 height 47
click at [438, 204] on h3 "Member Portal Login Details" at bounding box center [308, 211] width 288 height 14
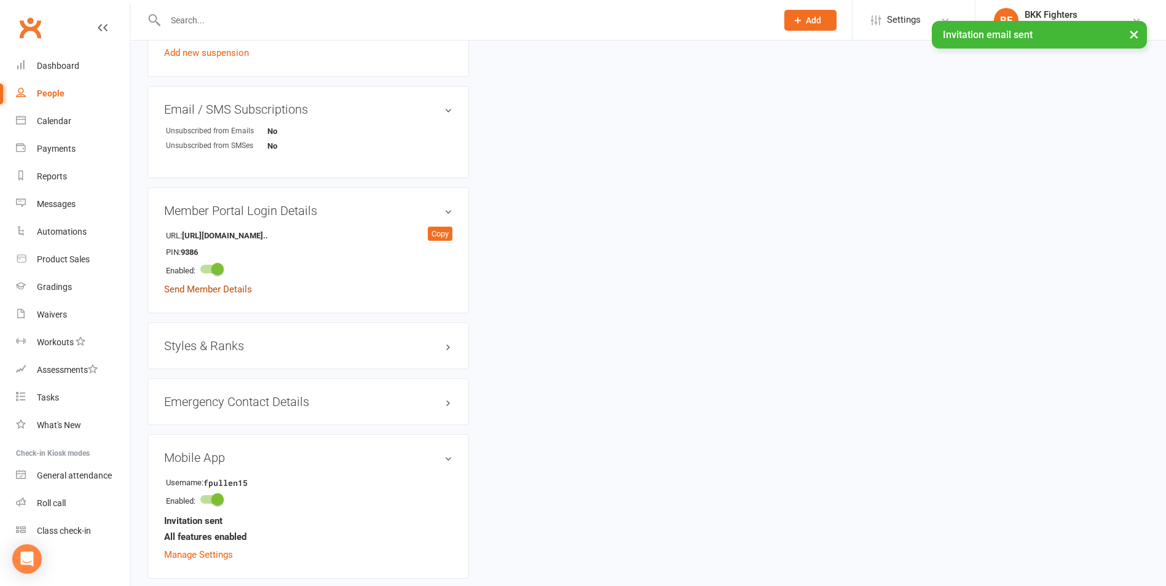
click at [205, 289] on link "Send Member Details" at bounding box center [208, 289] width 88 height 11
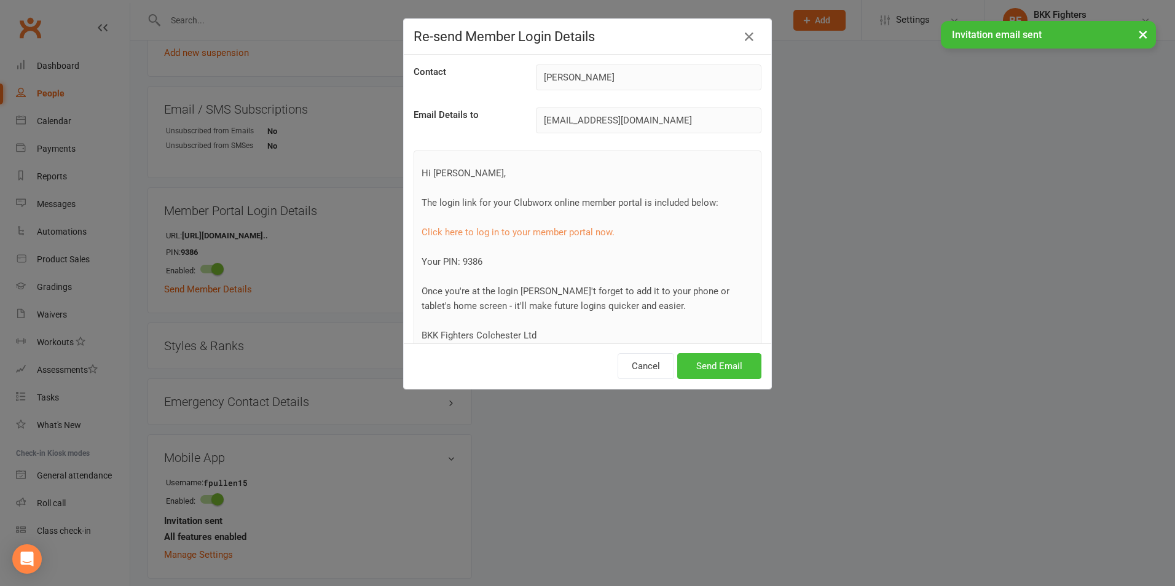
click at [713, 369] on button "Send Email" at bounding box center [719, 366] width 84 height 26
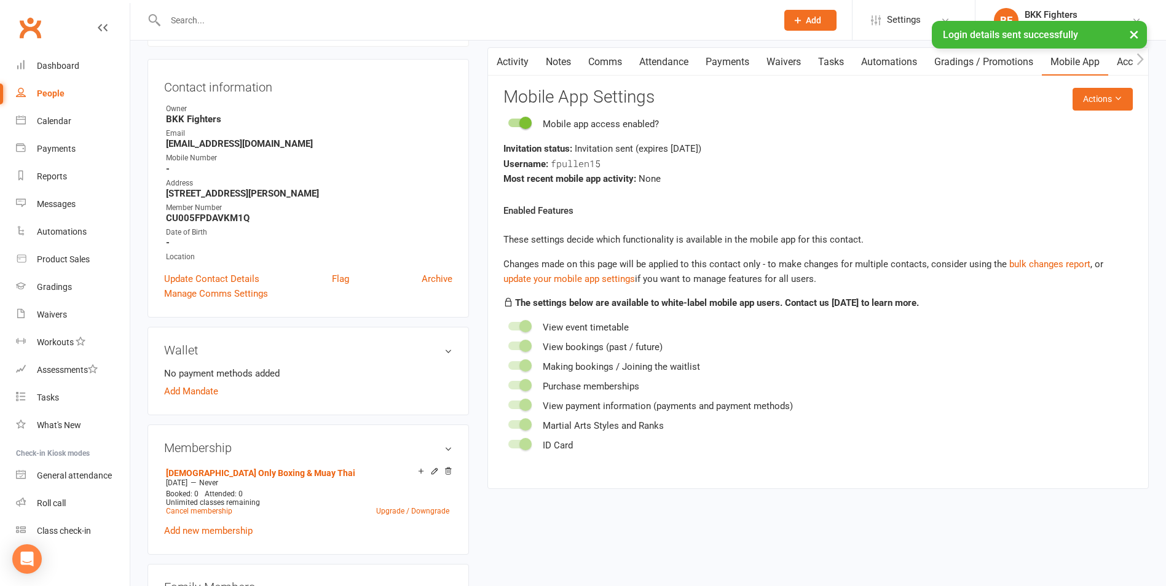
scroll to position [0, 0]
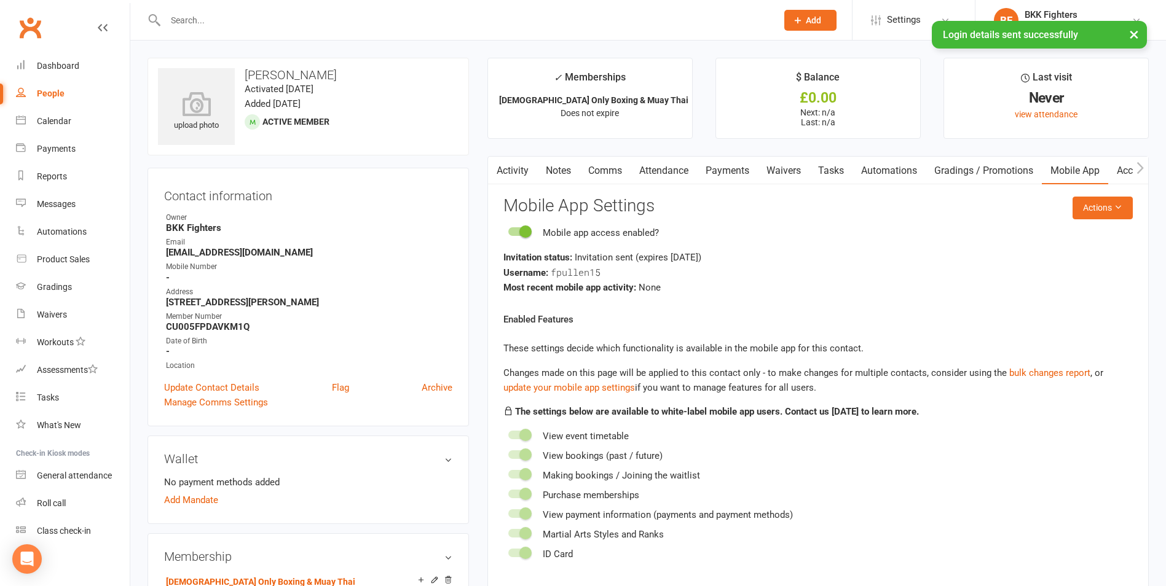
drag, startPoint x: 563, startPoint y: 171, endPoint x: 571, endPoint y: 175, distance: 9.6
click at [563, 171] on link "Notes" at bounding box center [558, 171] width 42 height 28
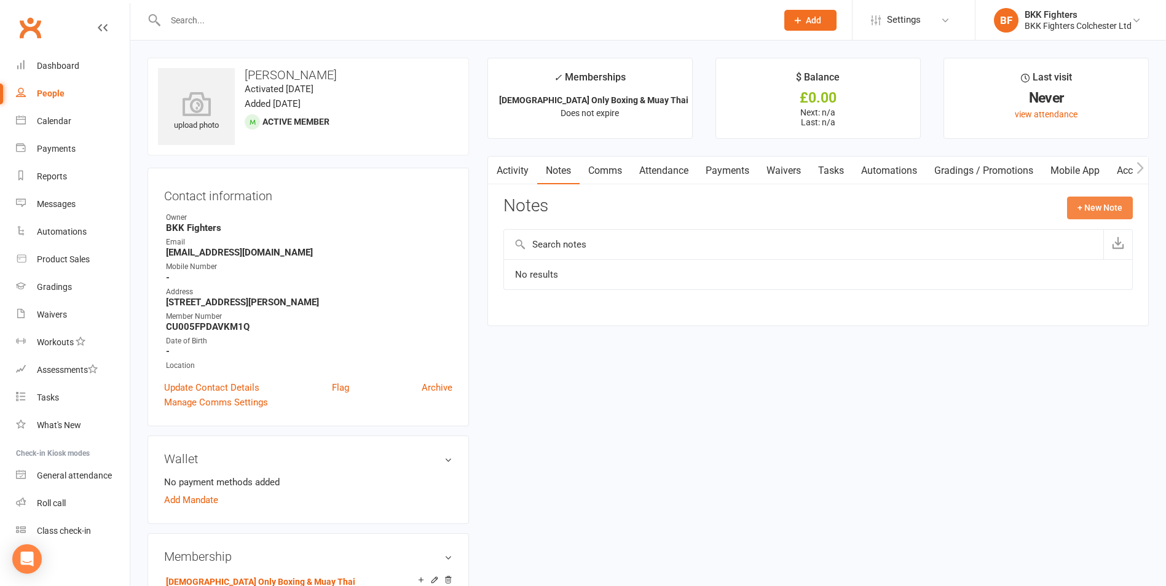
click at [1101, 207] on button "+ New Note" at bounding box center [1100, 208] width 66 height 22
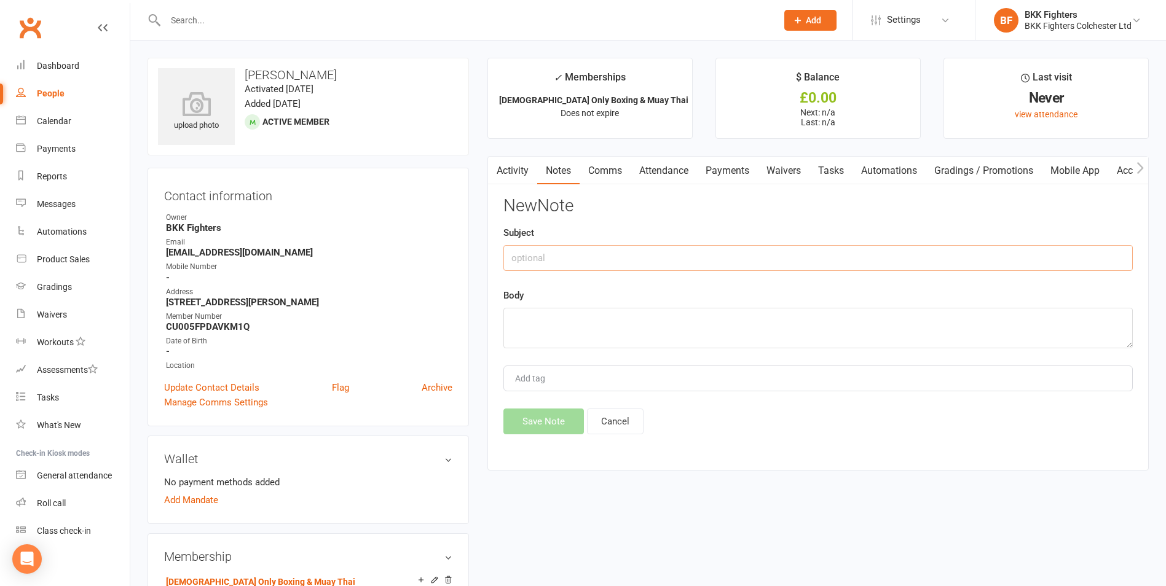
click at [583, 253] on input "text" at bounding box center [818, 258] width 630 height 26
type input "No DD set up yet, must set up to complete membership"
click at [536, 332] on textarea at bounding box center [818, 328] width 630 height 41
drag, startPoint x: 748, startPoint y: 255, endPoint x: 452, endPoint y: 248, distance: 295.8
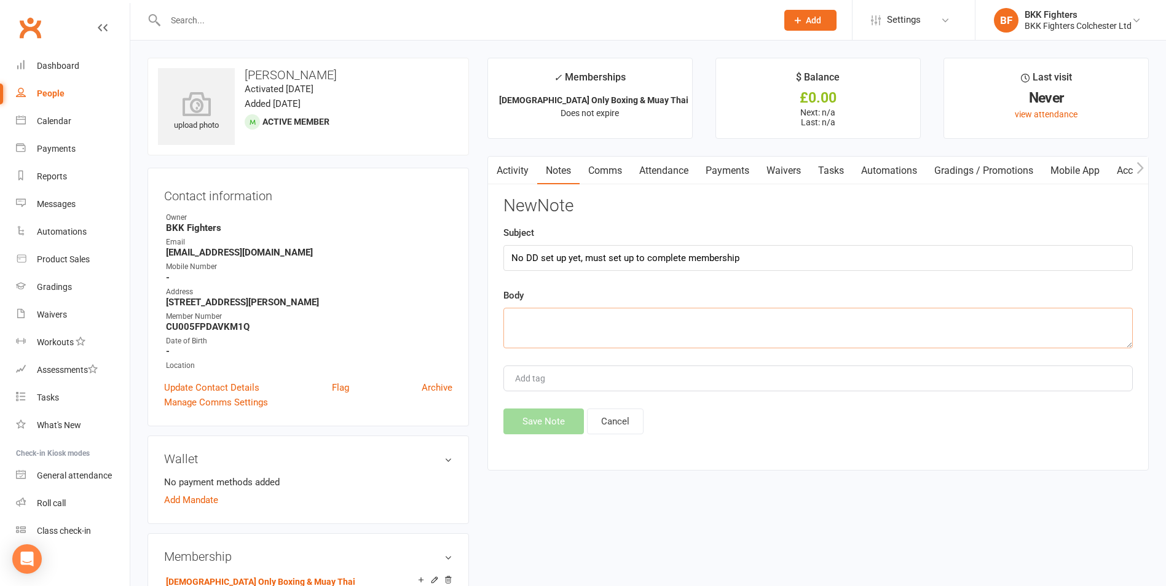
click at [616, 327] on textarea at bounding box center [818, 328] width 630 height 41
paste textarea "No DD set up yet, must set up to complete membership"
type textarea "No DD set up yet, must set up to complete membership"
click at [555, 417] on button "Save Note" at bounding box center [543, 422] width 81 height 26
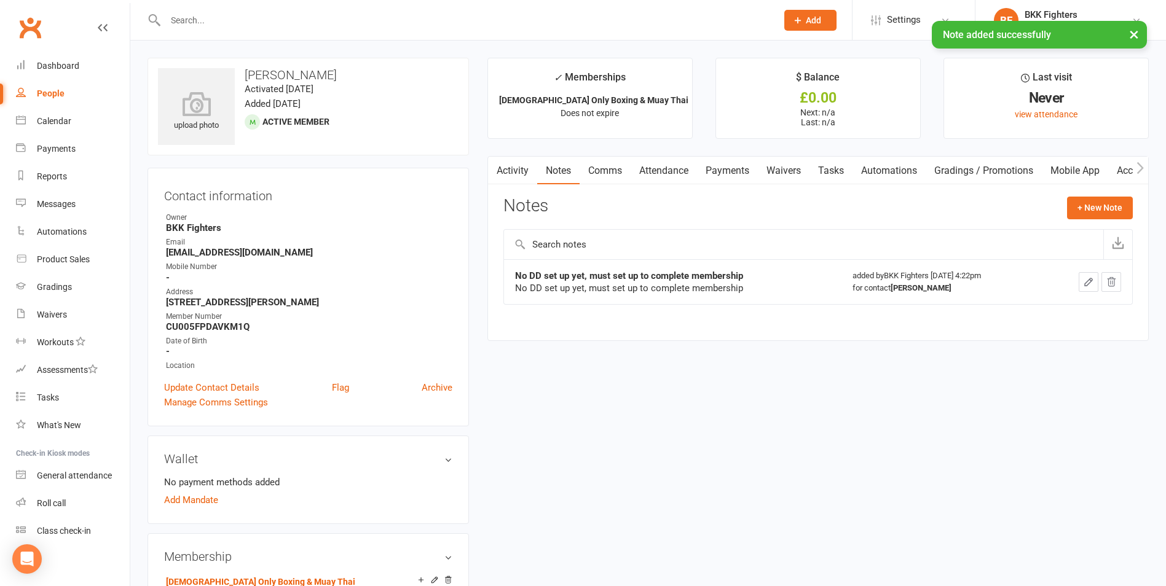
click at [42, 97] on div "People" at bounding box center [51, 94] width 28 height 10
select select "100"
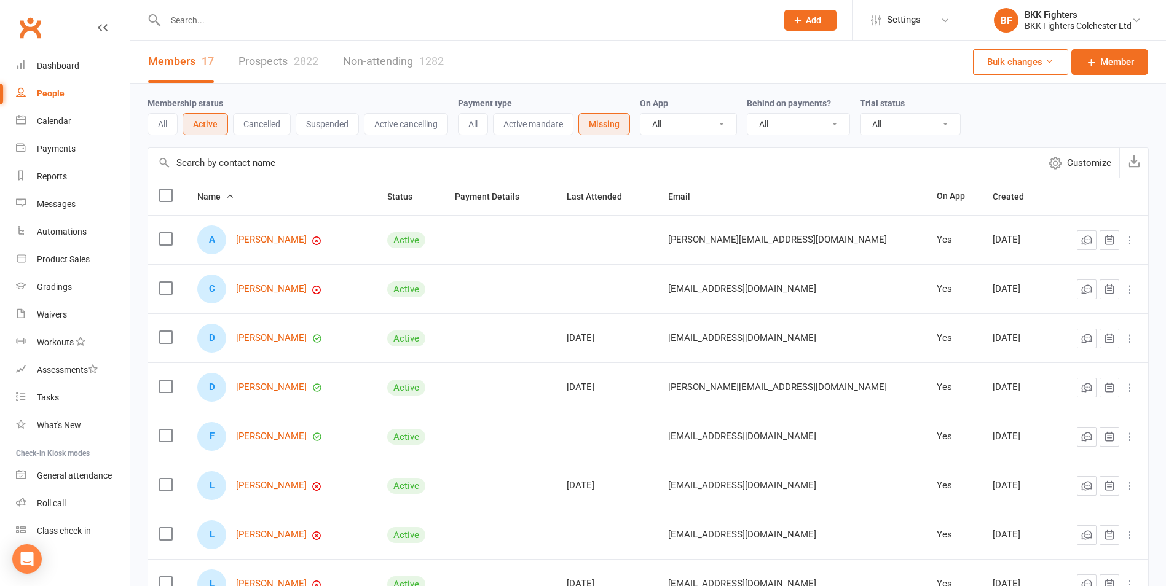
click at [548, 128] on button "Active mandate" at bounding box center [533, 124] width 81 height 22
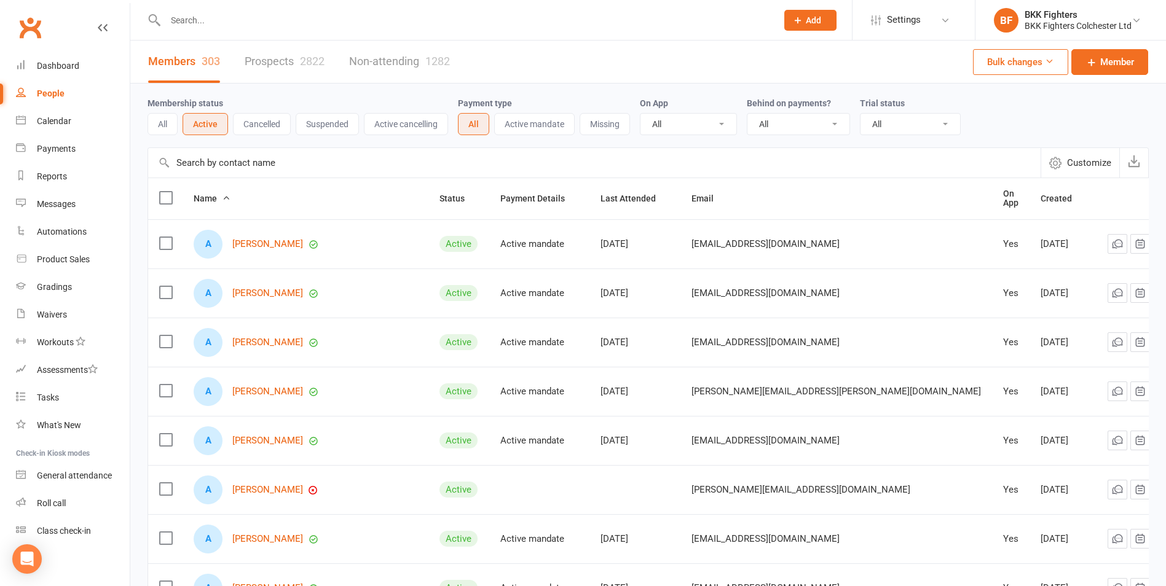
click at [543, 127] on button "Active mandate" at bounding box center [534, 124] width 81 height 22
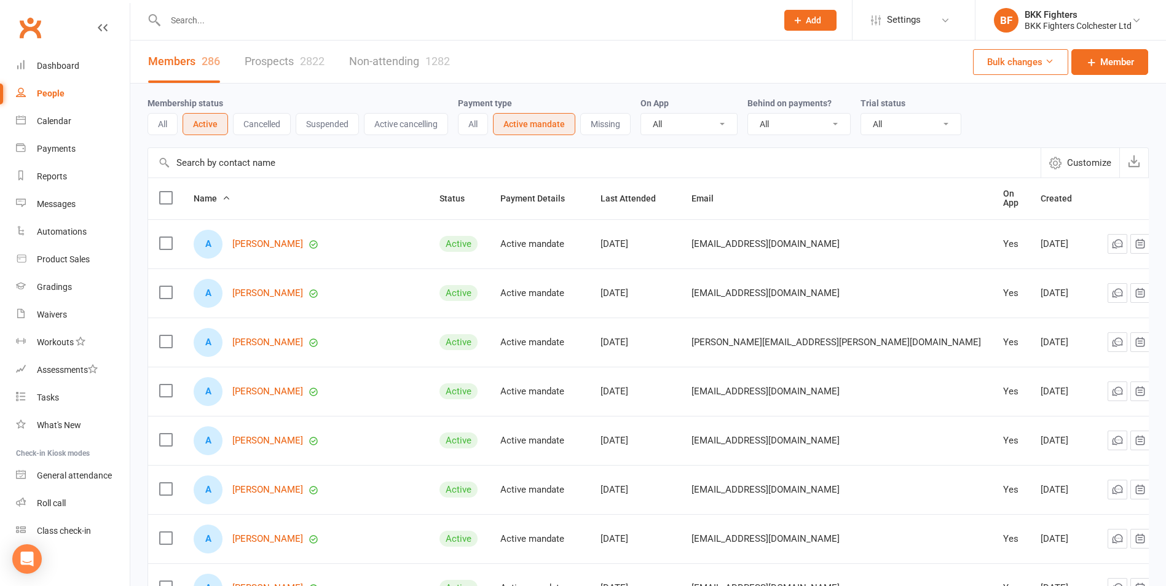
click at [232, 118] on div "All Active Cancelled Suspended Active cancelling" at bounding box center [298, 124] width 301 height 22
click at [262, 118] on button "Cancelled" at bounding box center [262, 124] width 58 height 22
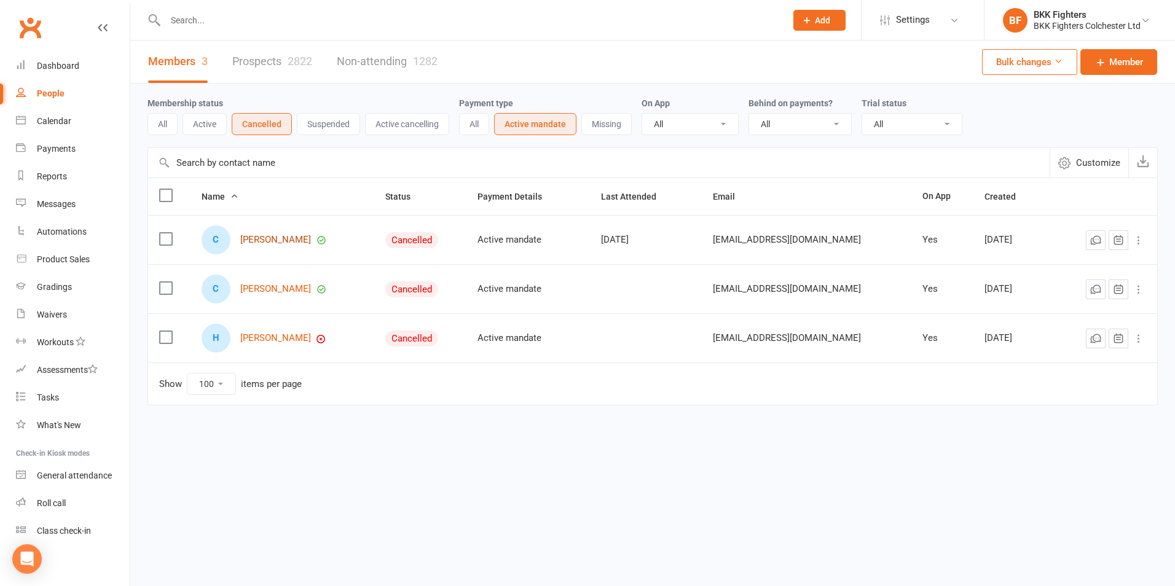
click at [272, 240] on link "[PERSON_NAME]" at bounding box center [275, 240] width 71 height 10
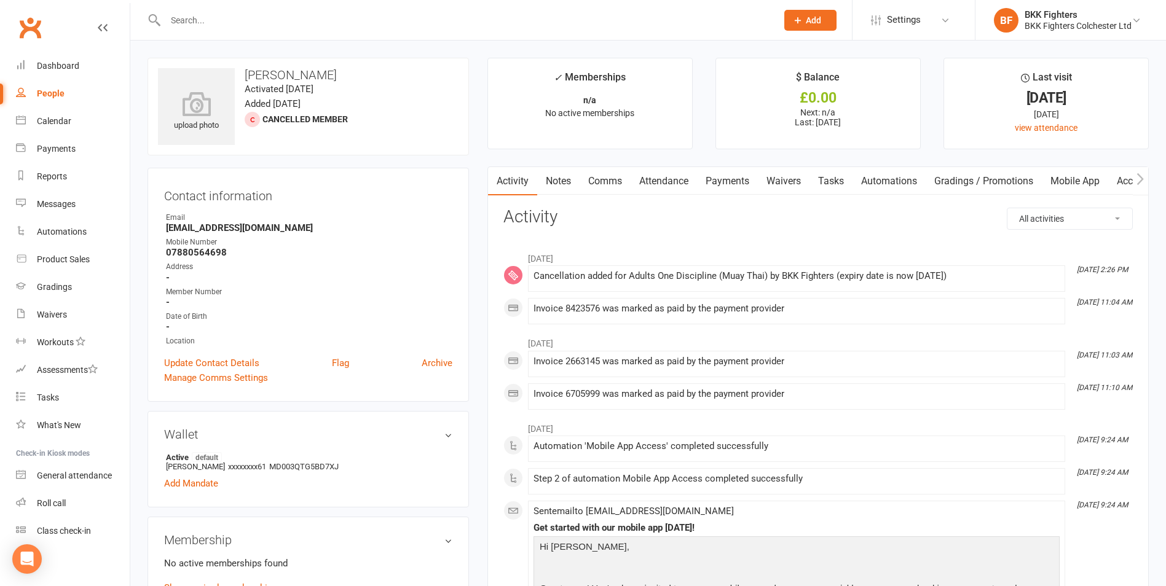
click at [732, 186] on link "Payments" at bounding box center [727, 181] width 61 height 28
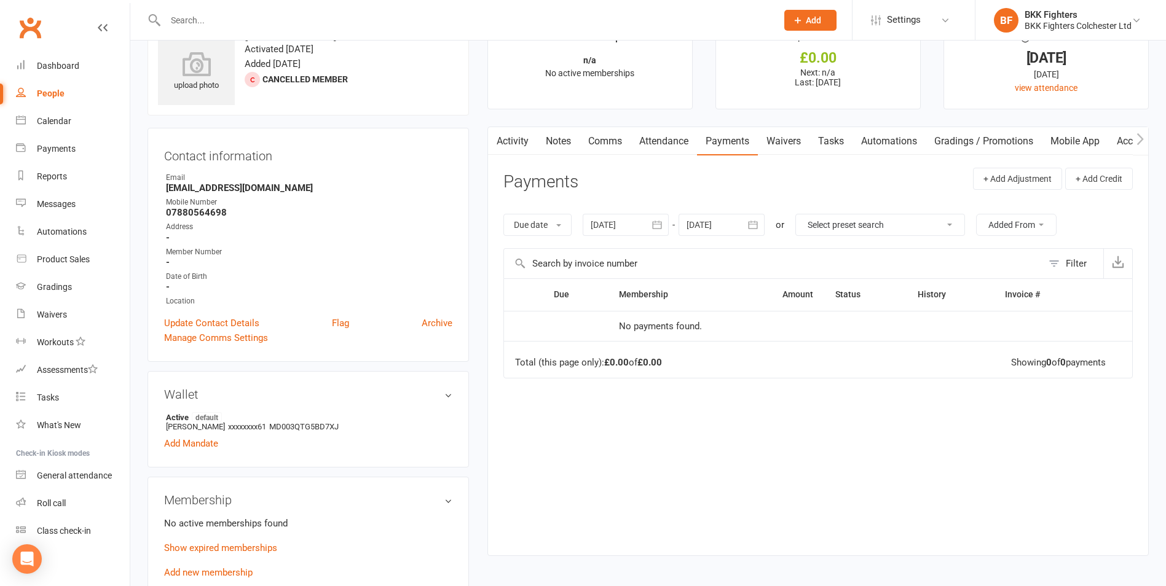
scroll to position [61, 0]
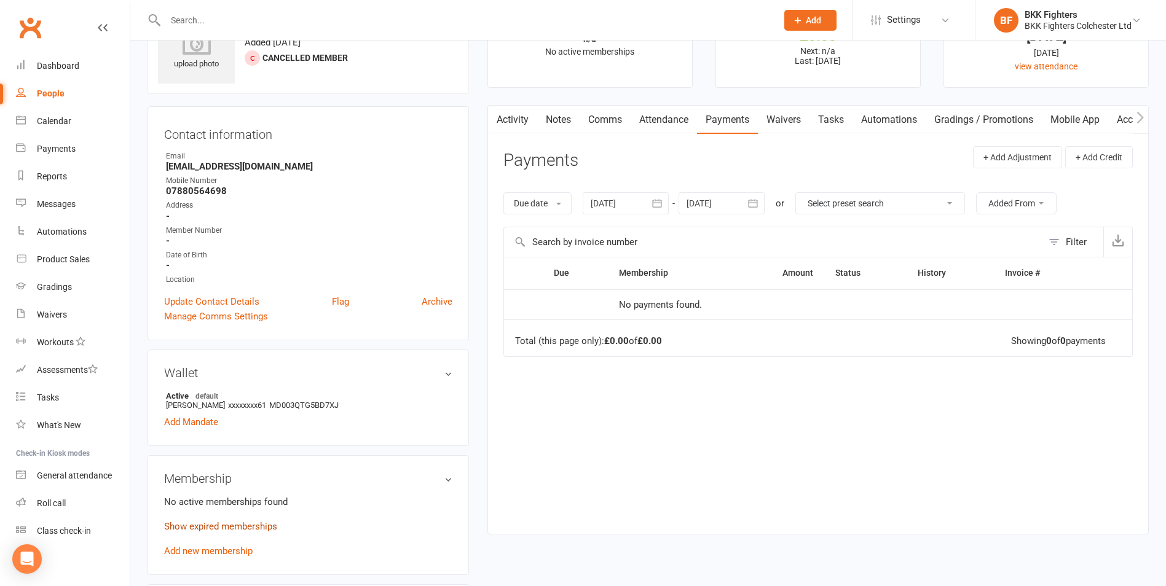
click at [251, 528] on link "Show expired memberships" at bounding box center [220, 526] width 113 height 11
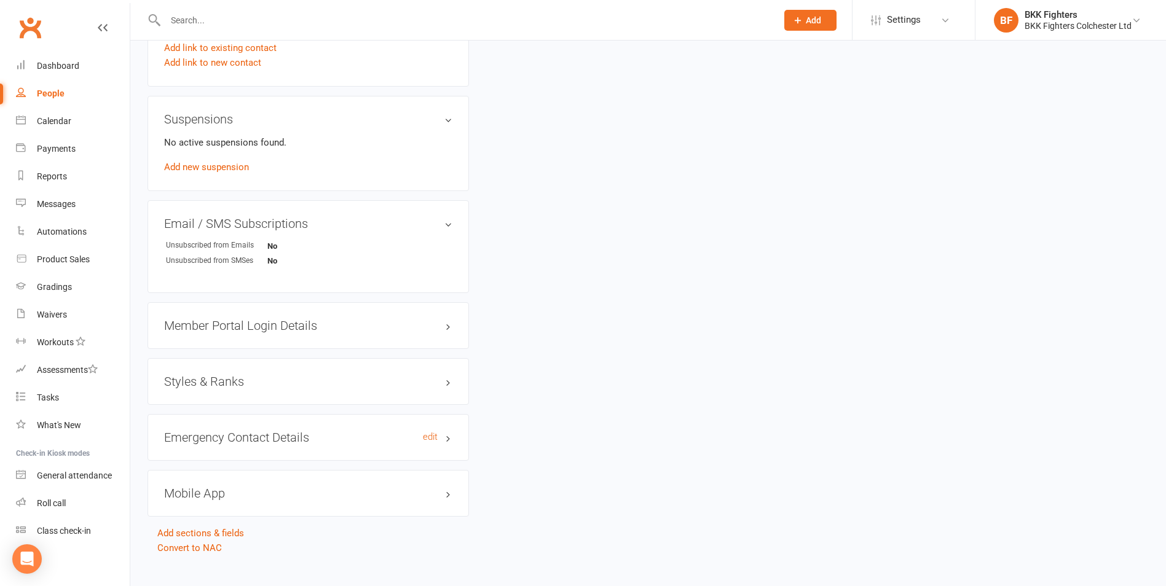
scroll to position [725, 0]
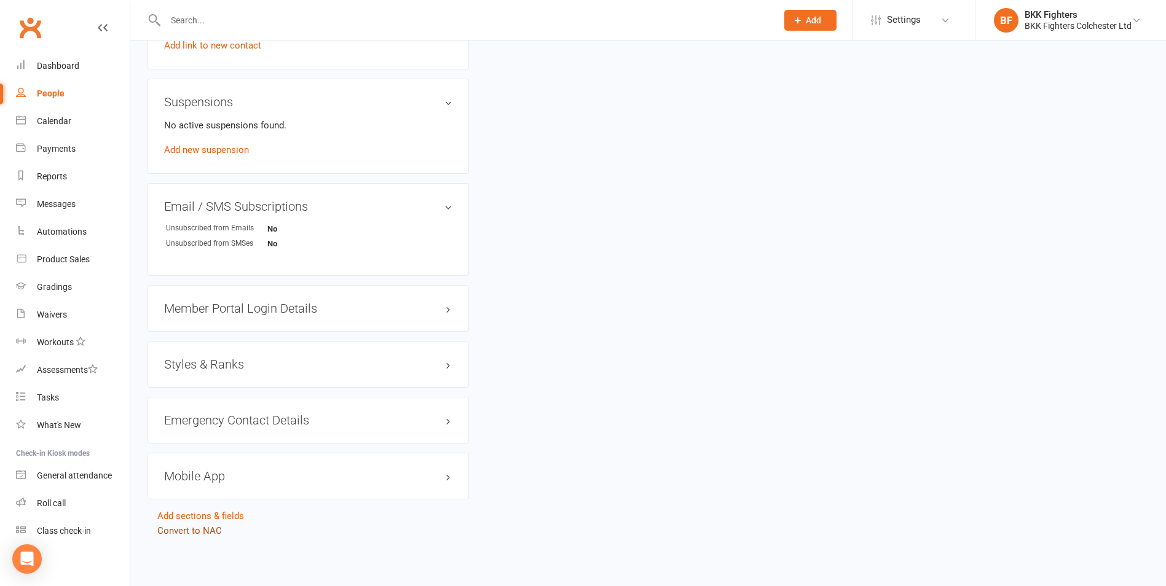
click at [188, 533] on link "Convert to NAC" at bounding box center [189, 531] width 65 height 11
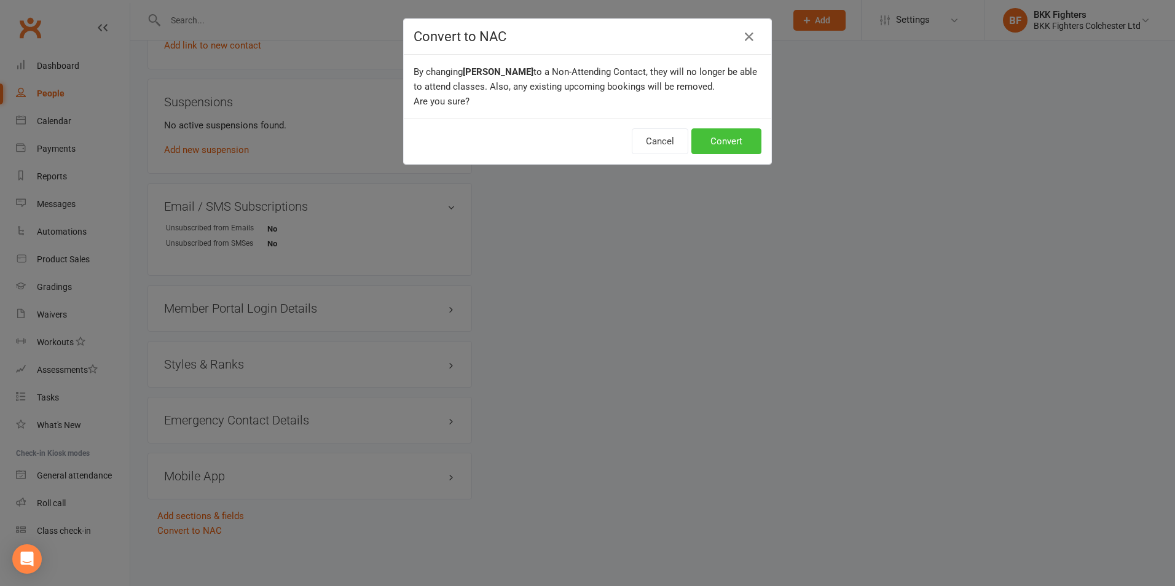
click at [713, 135] on button "Convert" at bounding box center [727, 141] width 70 height 26
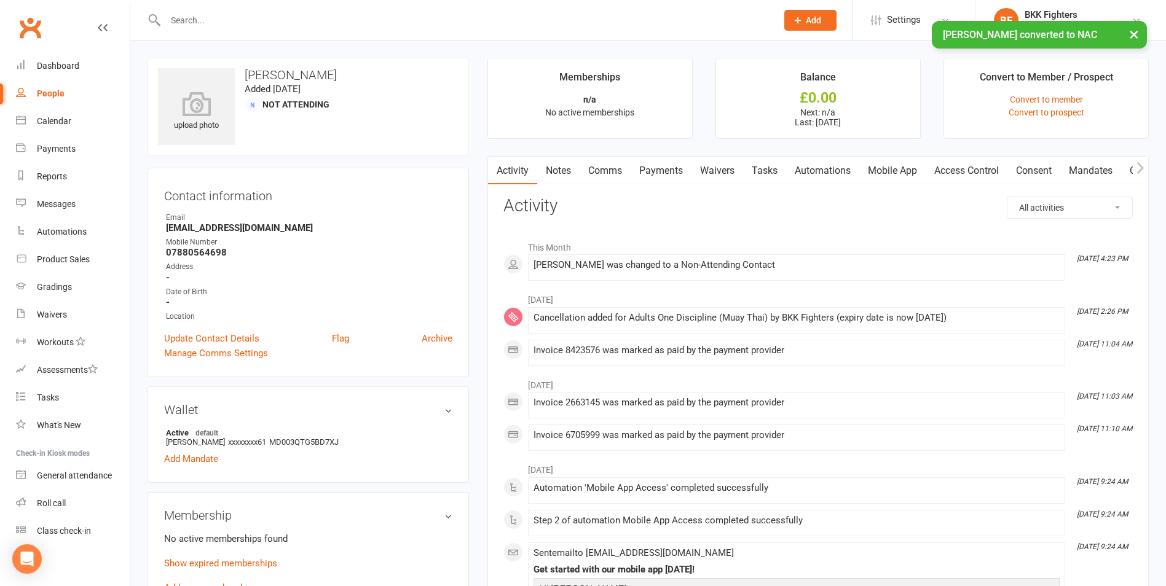
click at [41, 92] on div "People" at bounding box center [51, 94] width 28 height 10
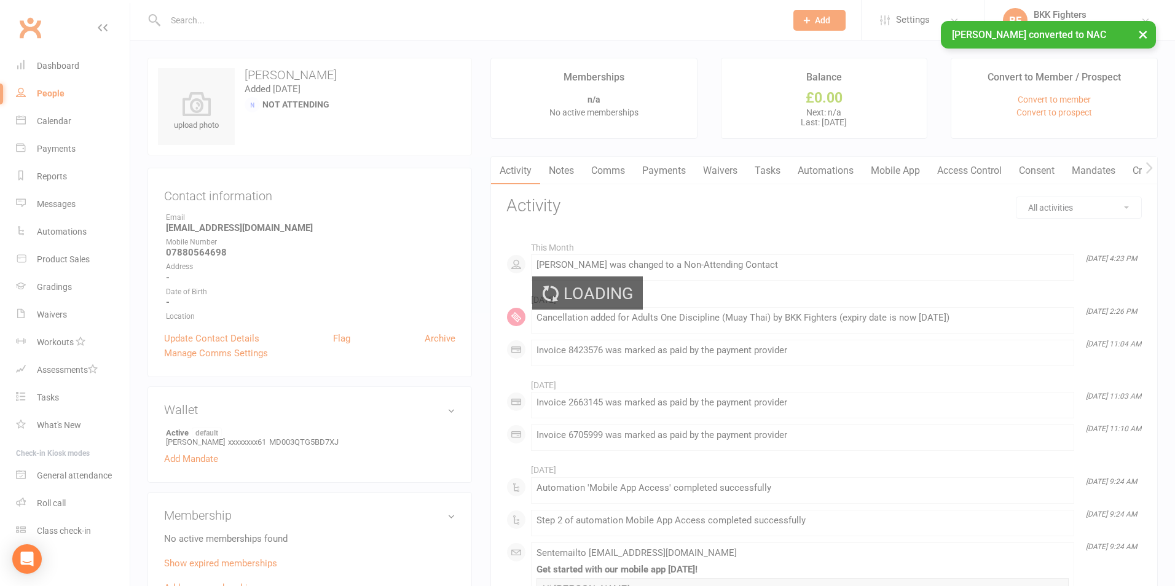
select select "100"
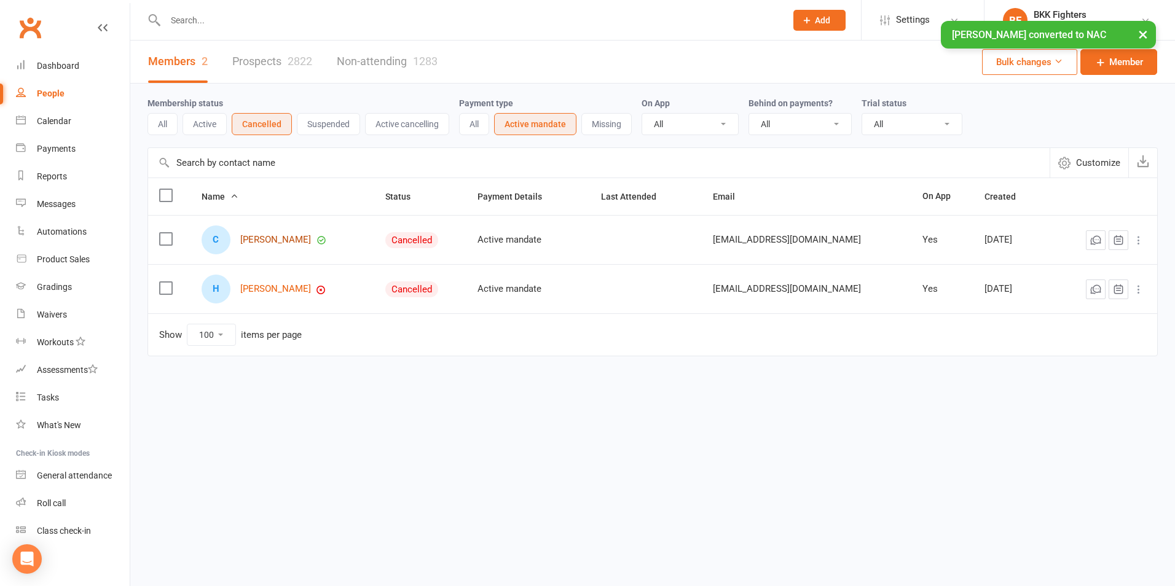
click at [281, 239] on link "[PERSON_NAME]" at bounding box center [275, 240] width 71 height 10
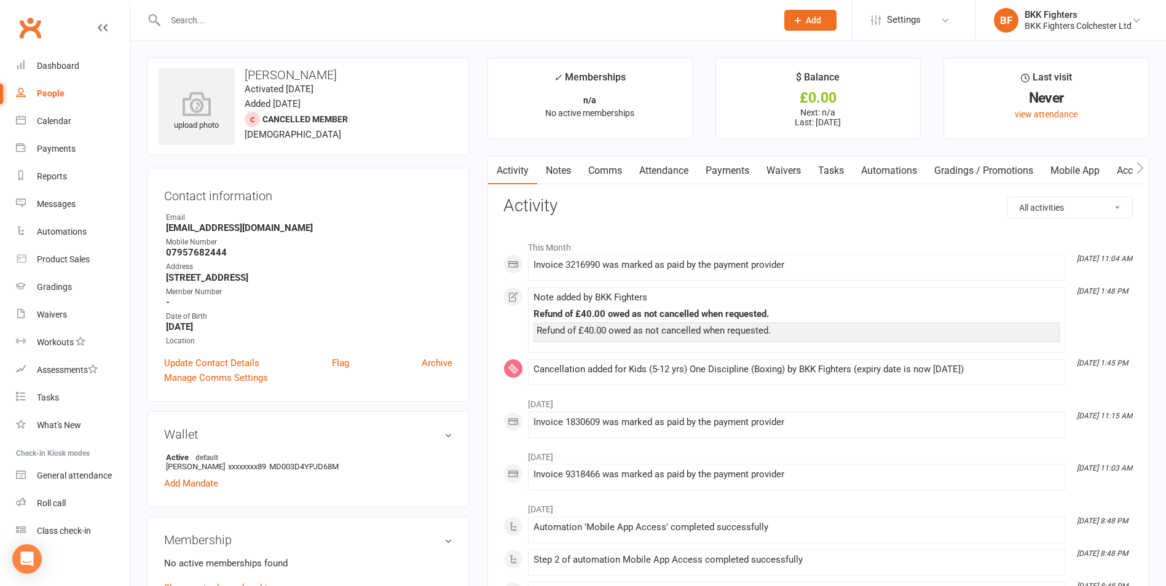
click at [738, 167] on link "Payments" at bounding box center [727, 171] width 61 height 28
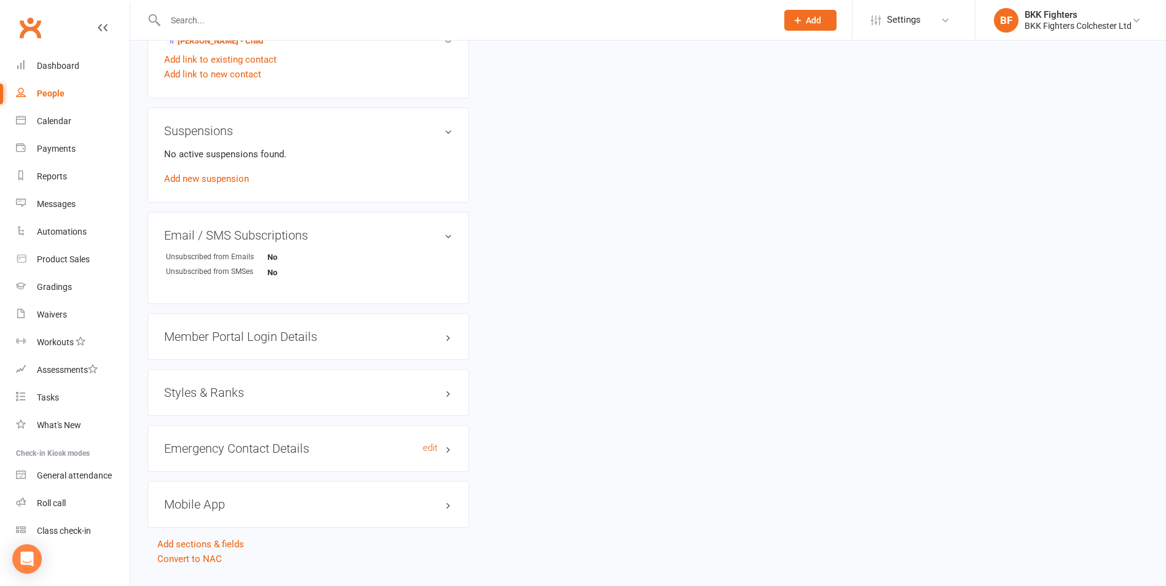
scroll to position [699, 0]
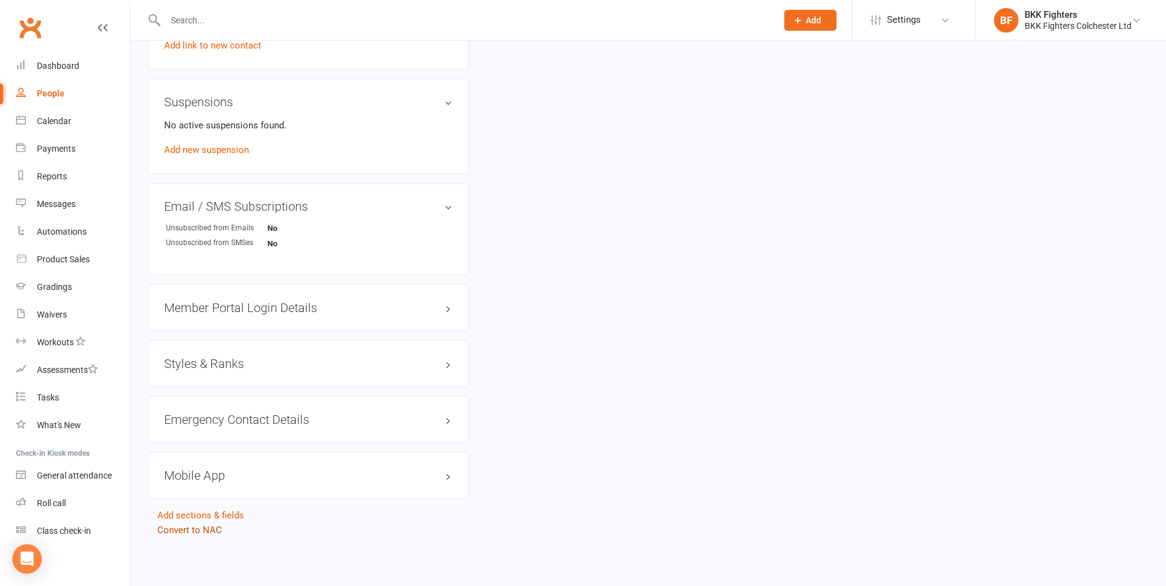
click at [207, 531] on link "Convert to NAC" at bounding box center [189, 530] width 65 height 11
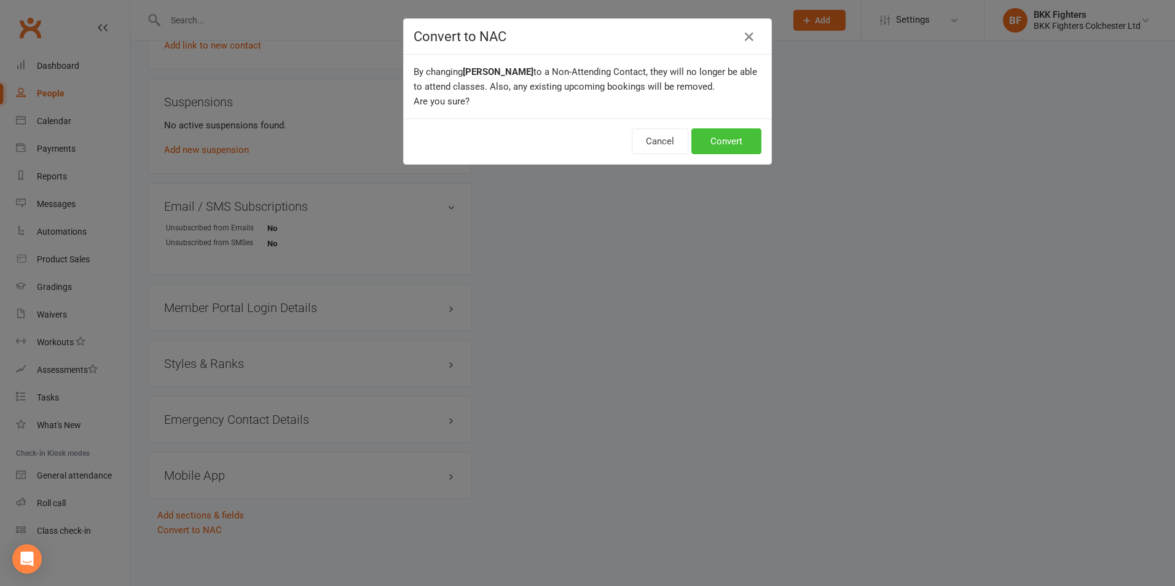
click at [732, 139] on button "Convert" at bounding box center [727, 141] width 70 height 26
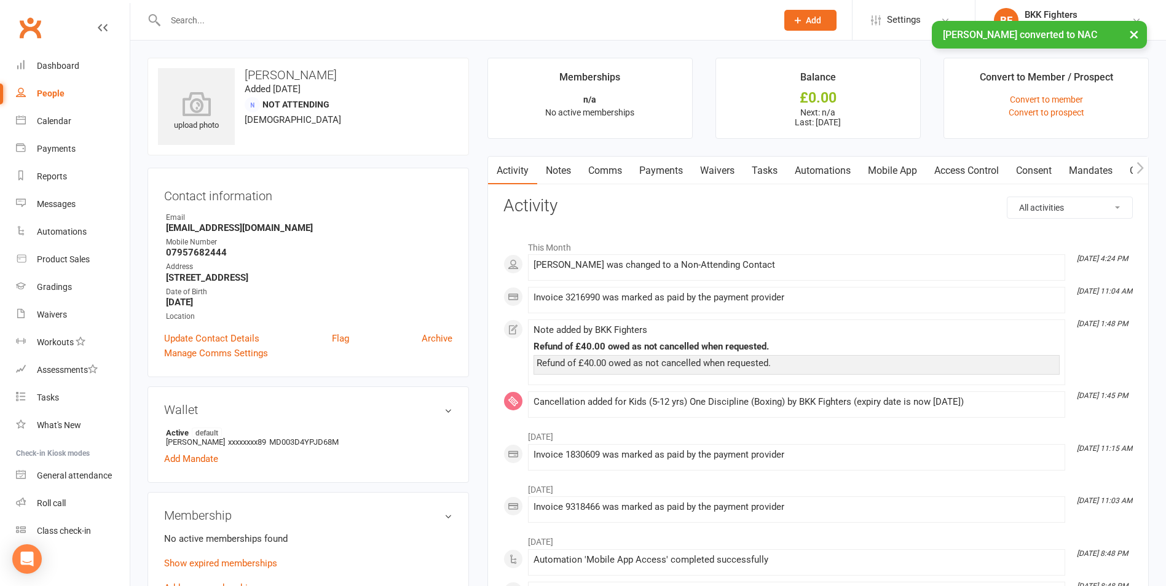
click at [38, 90] on div "People" at bounding box center [51, 94] width 28 height 10
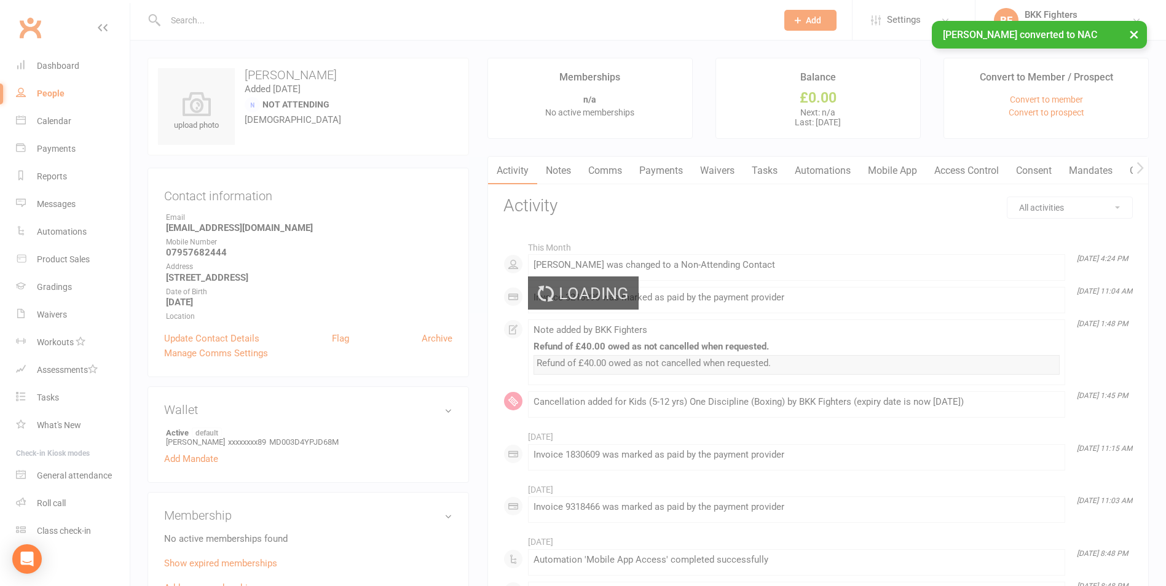
select select "100"
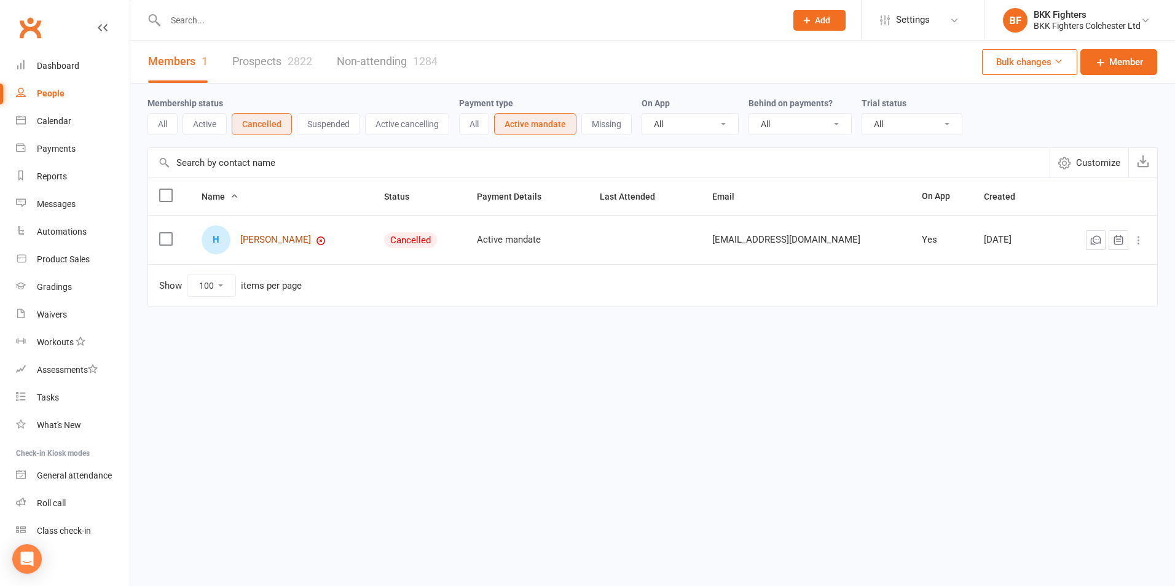
click at [264, 242] on link "[PERSON_NAME]" at bounding box center [275, 240] width 71 height 10
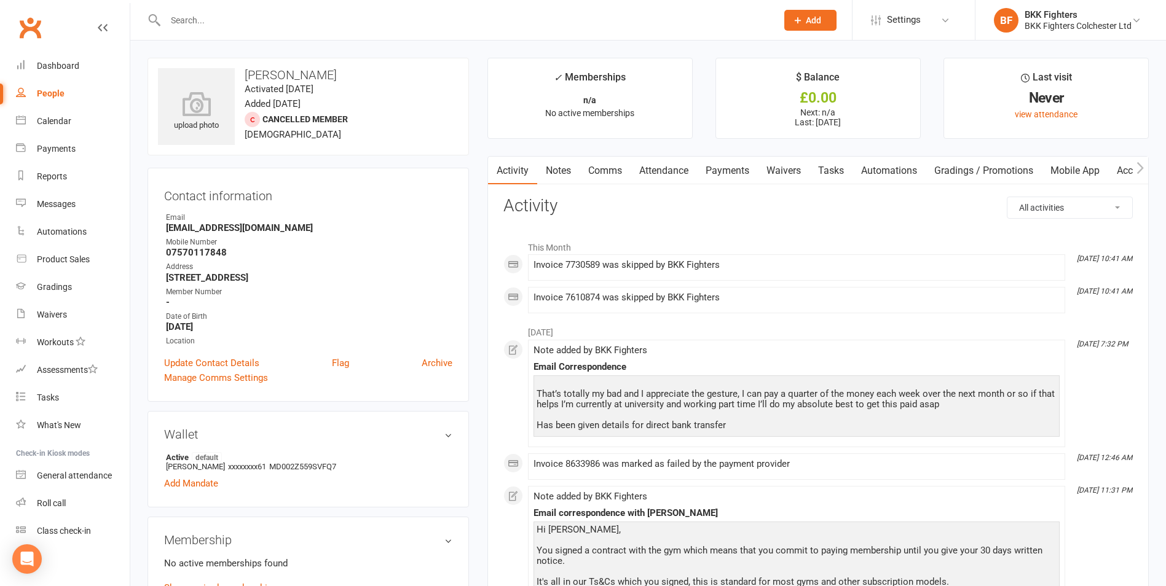
click at [744, 390] on div "That’s totally my bad and I appreciate the gesture, I can pay a quarter of the …" at bounding box center [797, 405] width 520 height 52
drag, startPoint x: 696, startPoint y: 432, endPoint x: 686, endPoint y: 427, distance: 11.3
click at [686, 427] on div "That’s totally my bad and I appreciate the gesture, I can pay a quarter of the …" at bounding box center [797, 406] width 526 height 61
click at [557, 167] on link "Notes" at bounding box center [558, 171] width 42 height 28
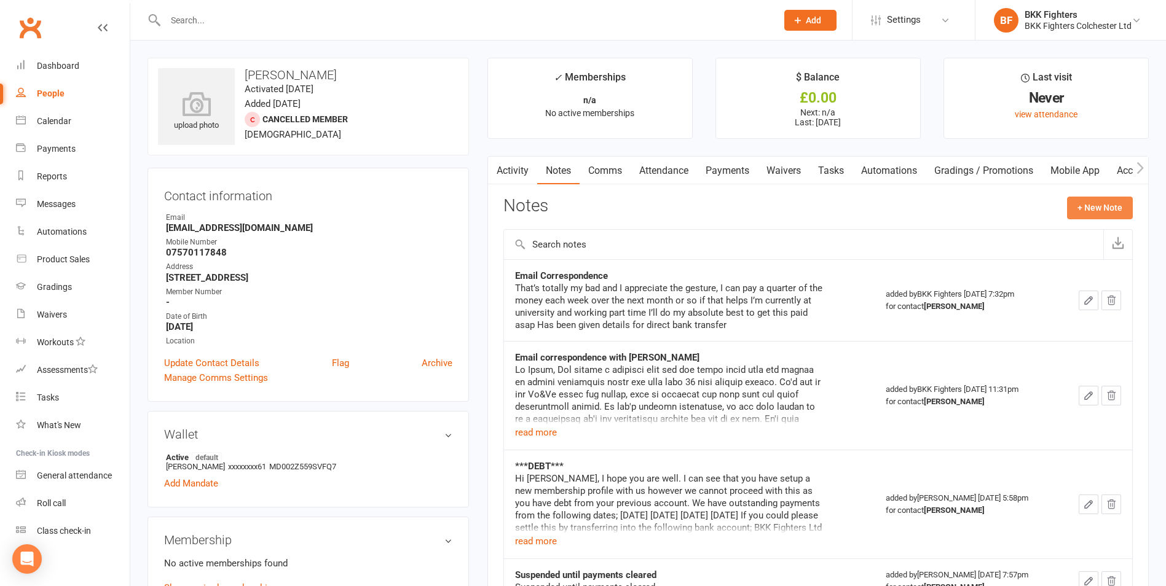
click at [1108, 206] on button "+ New Note" at bounding box center [1100, 208] width 66 height 22
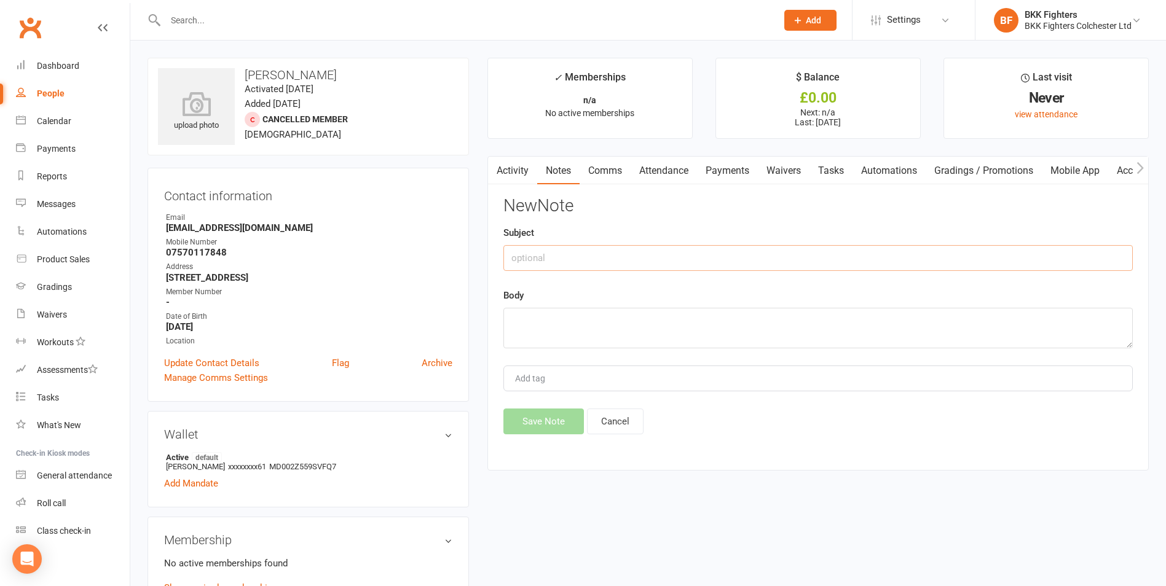
click at [620, 264] on input "text" at bounding box center [818, 258] width 630 height 26
drag, startPoint x: 620, startPoint y: 264, endPoint x: 464, endPoint y: 262, distance: 156.2
type input "Nothing yet paid"
click at [584, 322] on textarea at bounding box center [818, 328] width 630 height 41
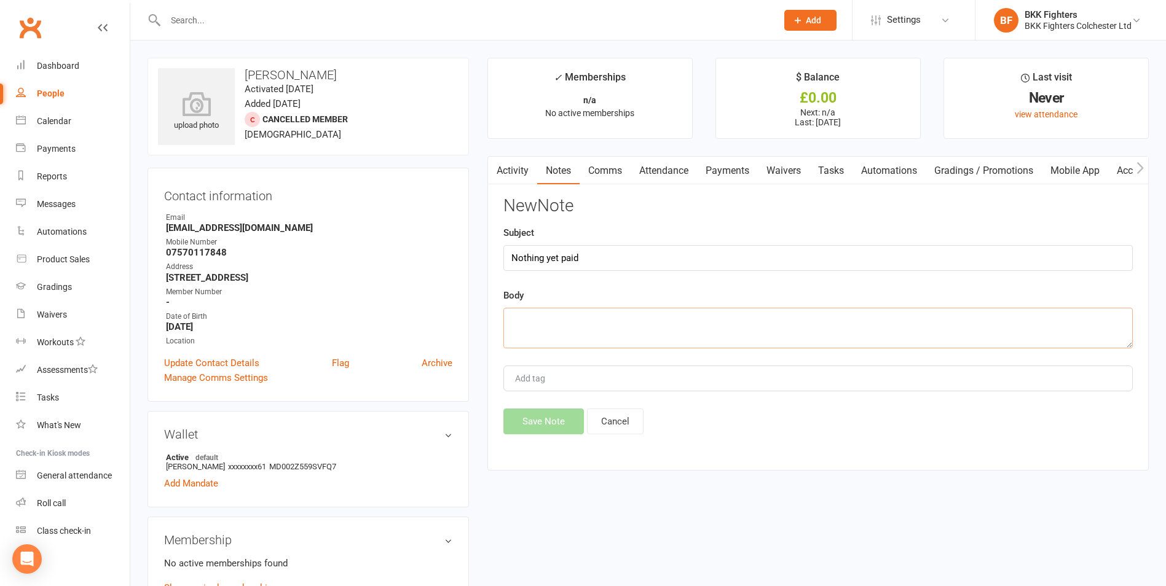
paste textarea "Nothing yet paid"
type textarea "Nothing yet paid"
click at [532, 425] on button "Save Note" at bounding box center [543, 422] width 81 height 26
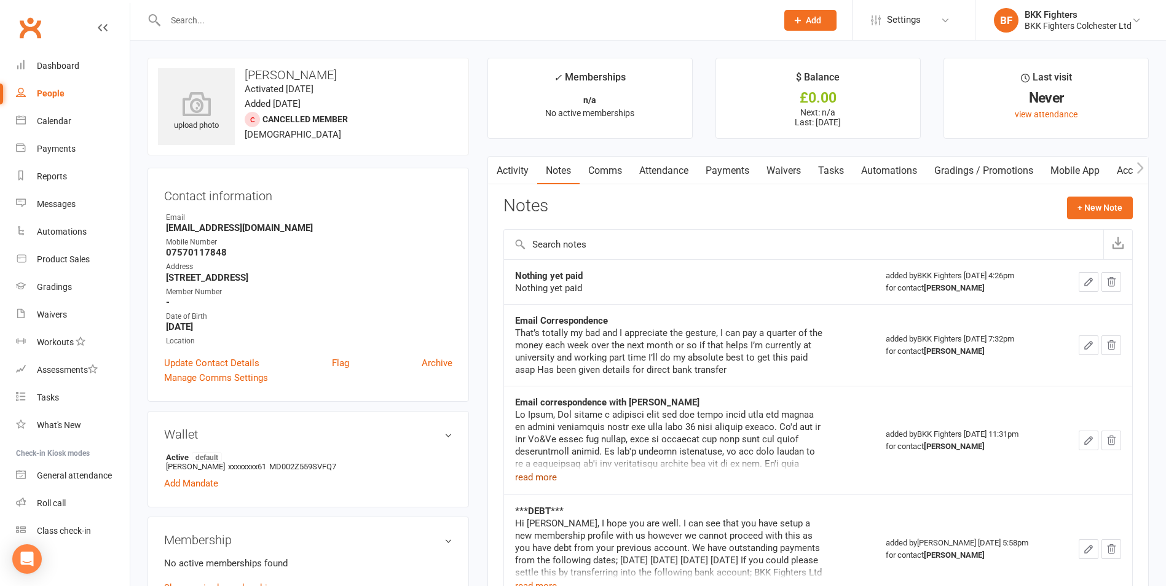
click at [549, 478] on button "read more" at bounding box center [536, 477] width 42 height 15
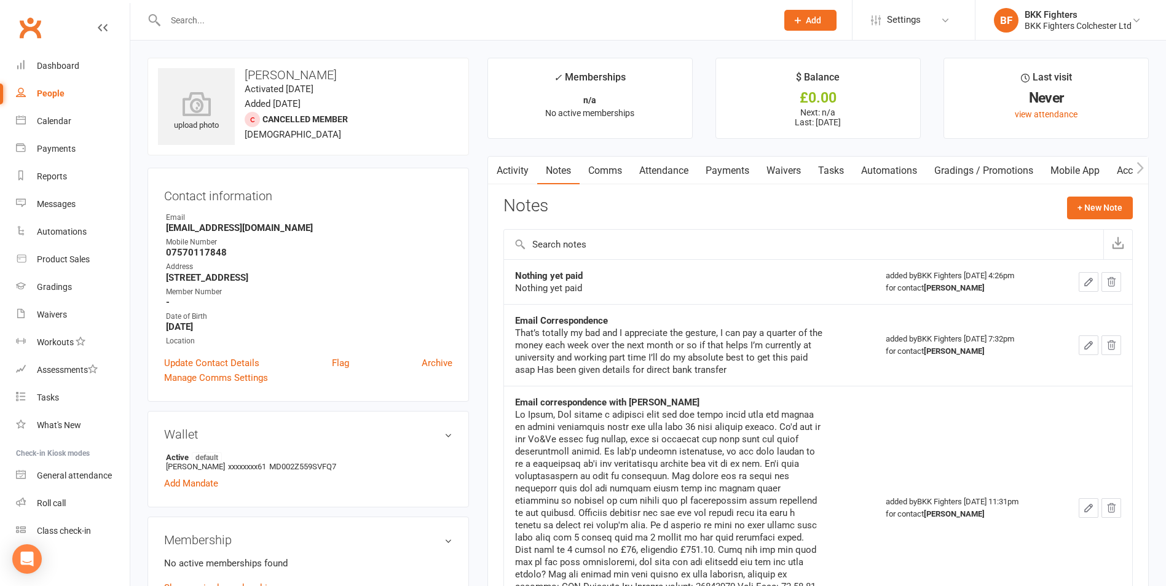
click at [616, 168] on link "Comms" at bounding box center [605, 171] width 51 height 28
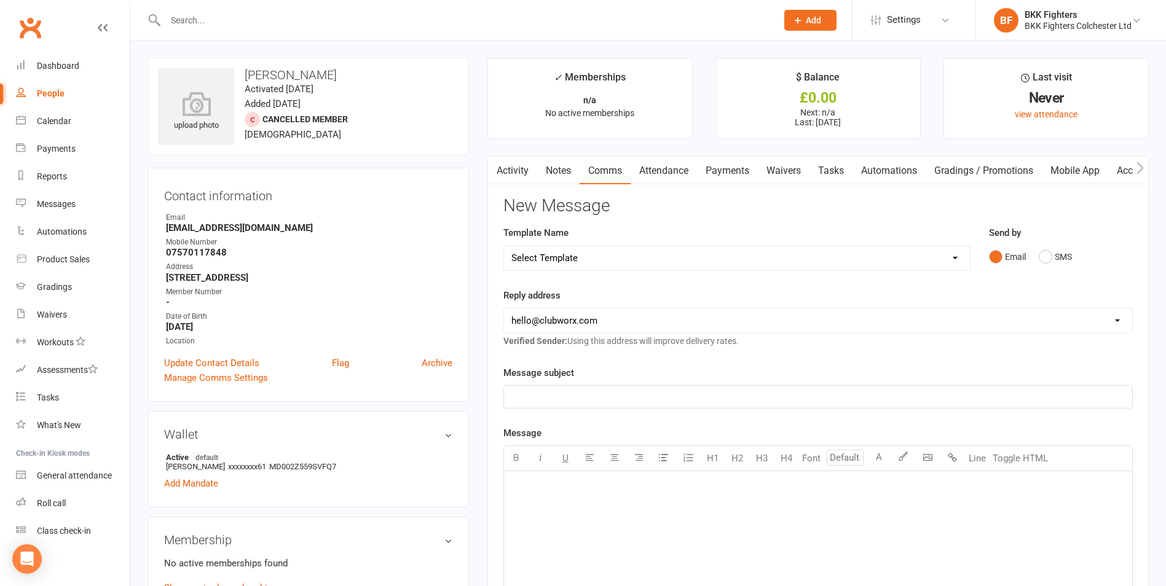
click at [651, 255] on select "Select Template [Push Notification] DD Set Up Invalid [SMS] DD Set Up Invalid […" at bounding box center [737, 258] width 466 height 25
select select "4"
click at [504, 246] on select "Select Template [Push Notification] DD Set Up Invalid [SMS] DD Set Up Invalid […" at bounding box center [737, 258] width 466 height 25
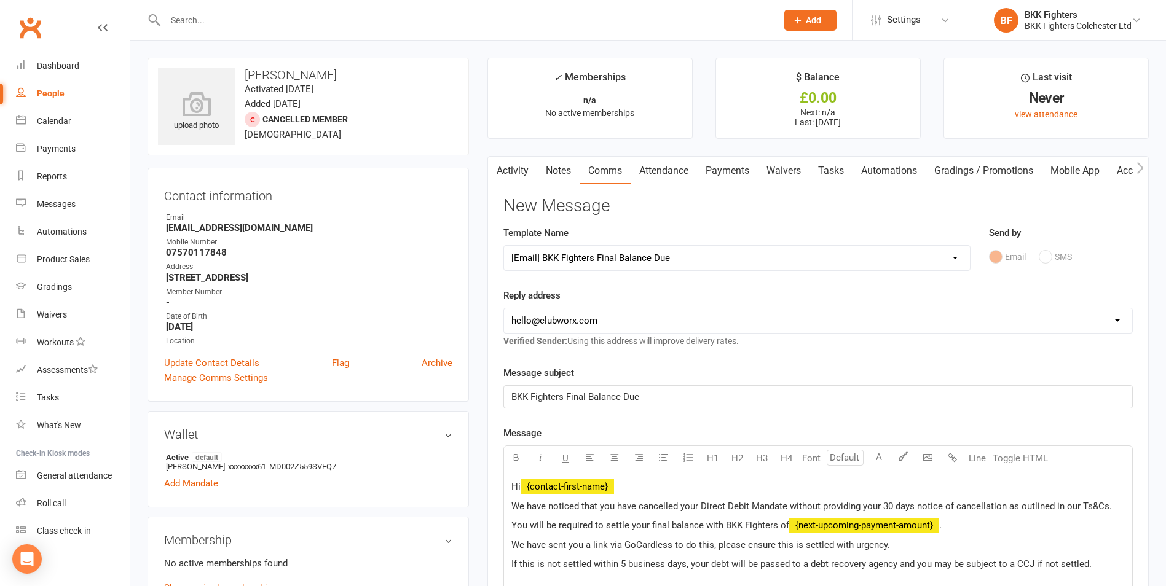
click at [648, 312] on select "[EMAIL_ADDRESS][DOMAIN_NAME] [EMAIL_ADDRESS][DOMAIN_NAME]" at bounding box center [818, 321] width 628 height 25
select select "1"
click at [504, 309] on select "[EMAIL_ADDRESS][DOMAIN_NAME] [EMAIL_ADDRESS][DOMAIN_NAME]" at bounding box center [818, 321] width 628 height 25
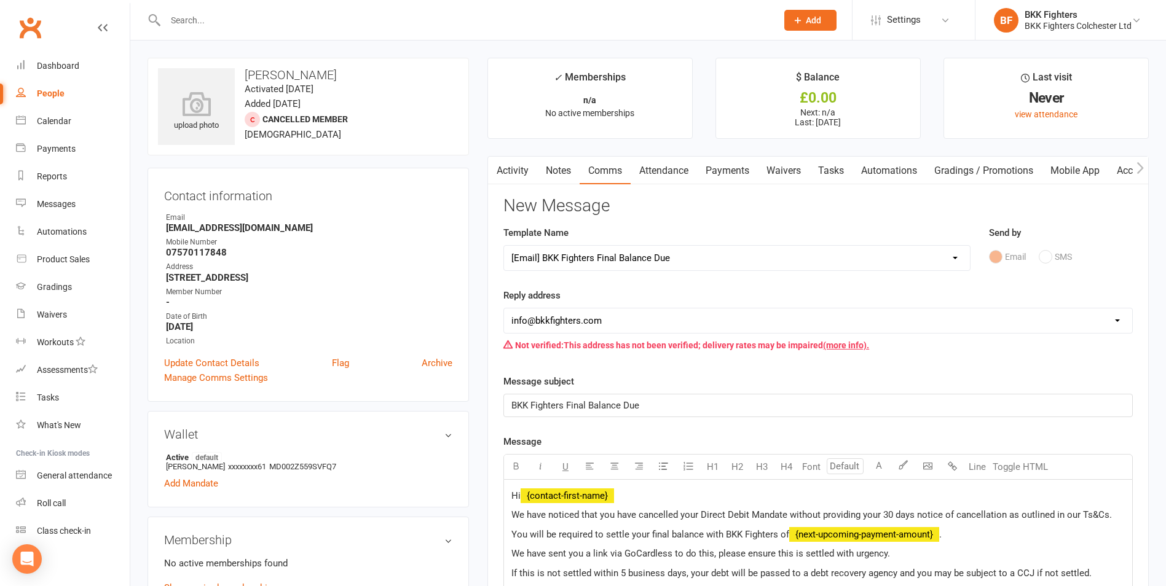
click at [561, 170] on link "Notes" at bounding box center [558, 171] width 42 height 28
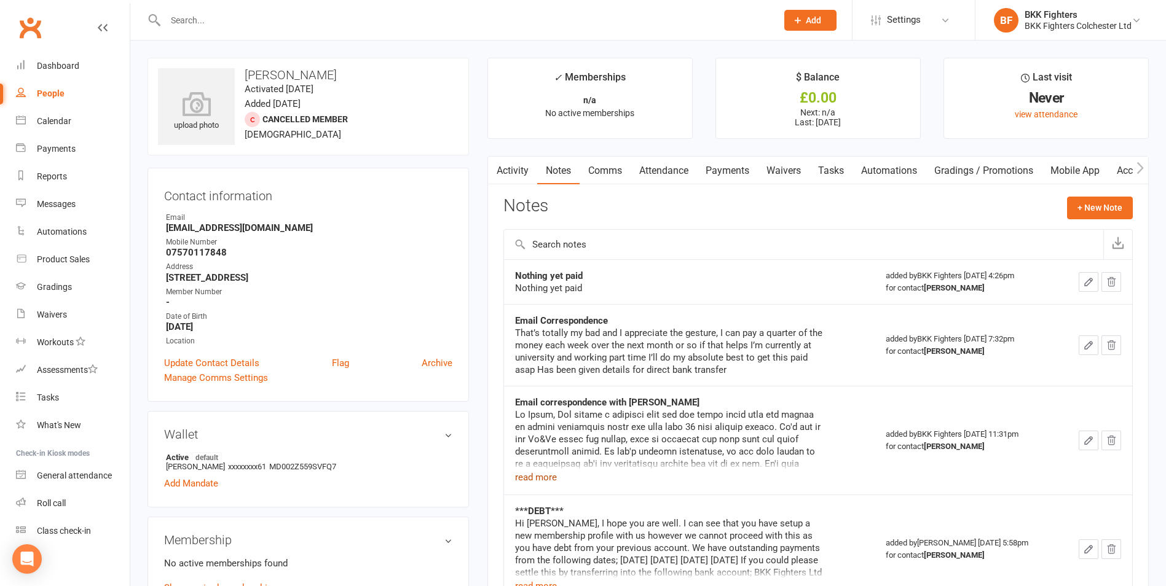
click at [543, 478] on button "read more" at bounding box center [536, 477] width 42 height 15
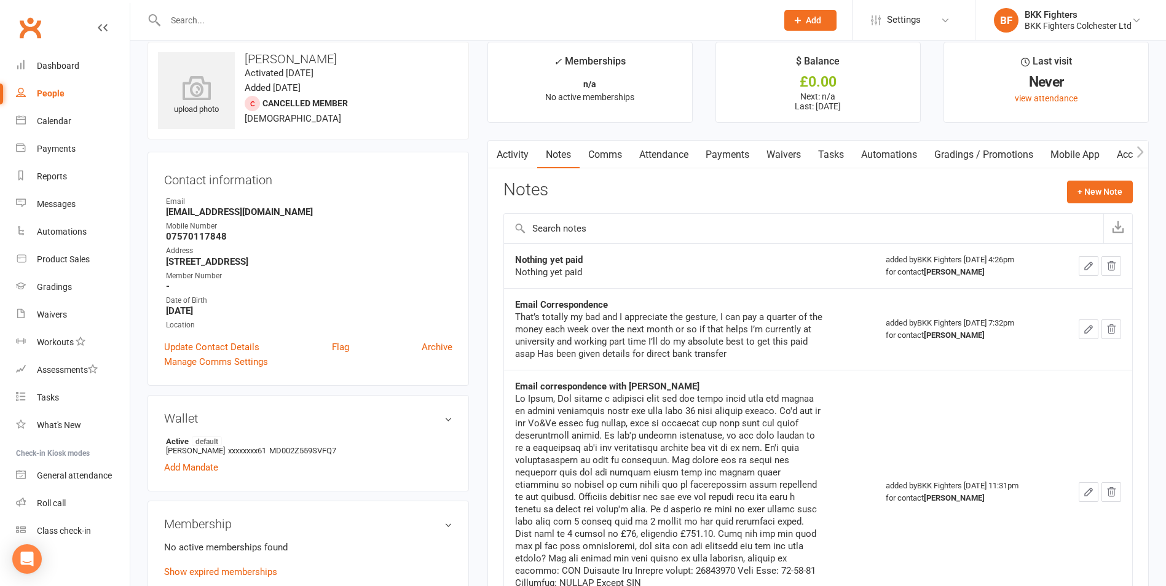
scroll to position [61, 0]
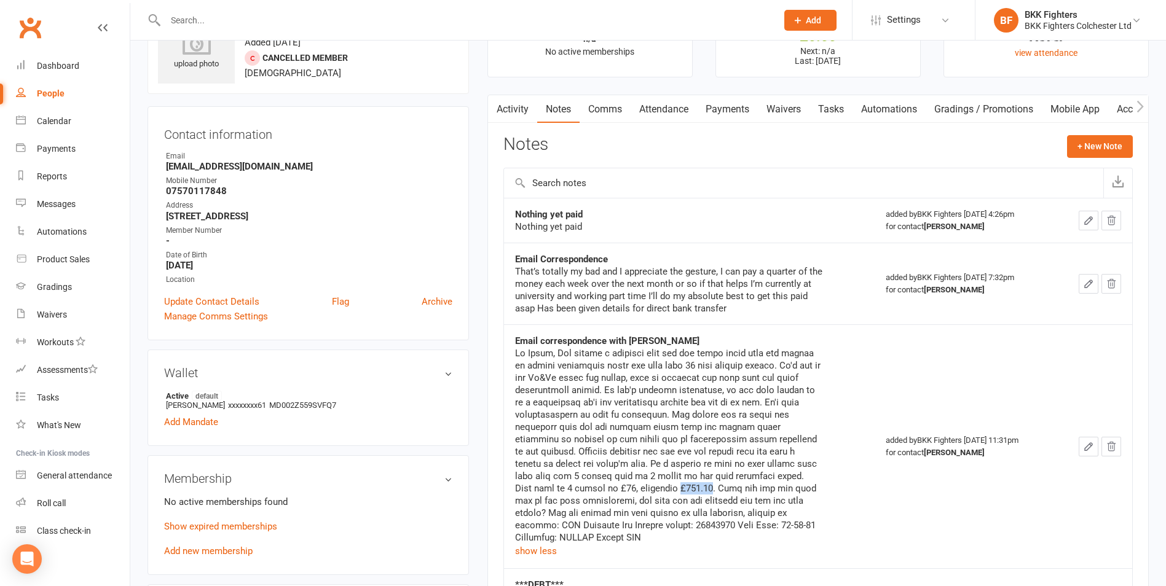
drag, startPoint x: 647, startPoint y: 490, endPoint x: 614, endPoint y: 489, distance: 33.2
click at [614, 489] on div at bounding box center [668, 445] width 307 height 197
copy div "£234.00"
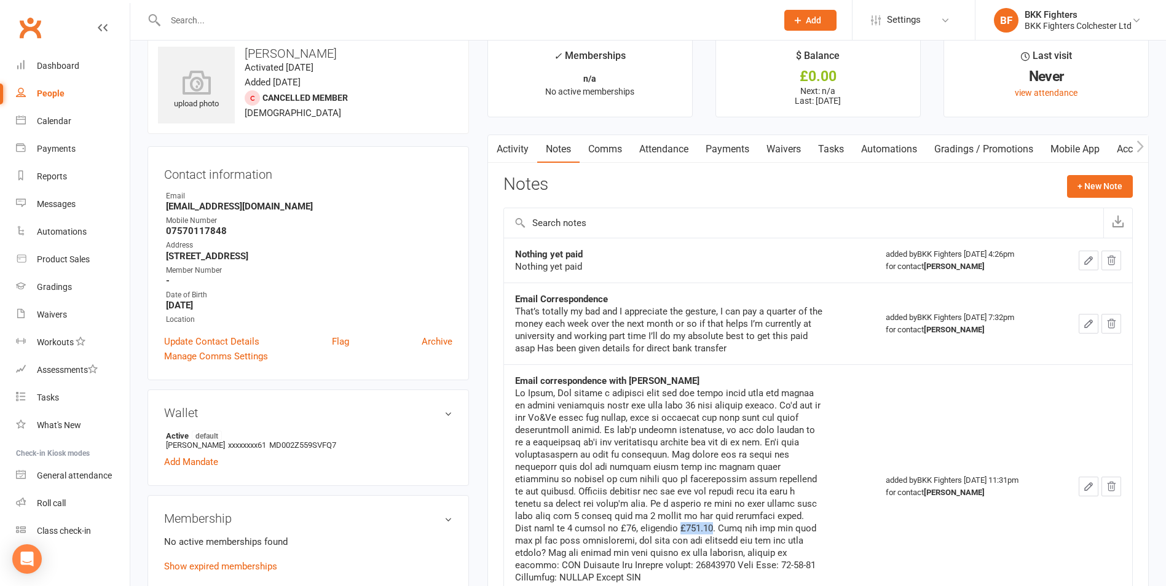
scroll to position [0, 0]
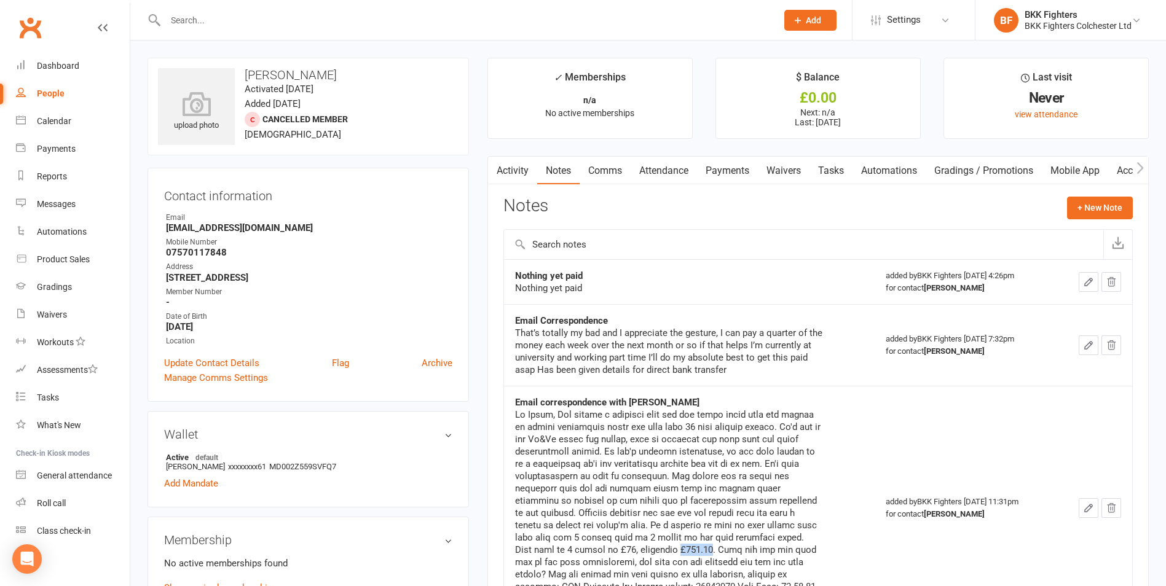
click at [523, 171] on link "Activity" at bounding box center [512, 171] width 49 height 28
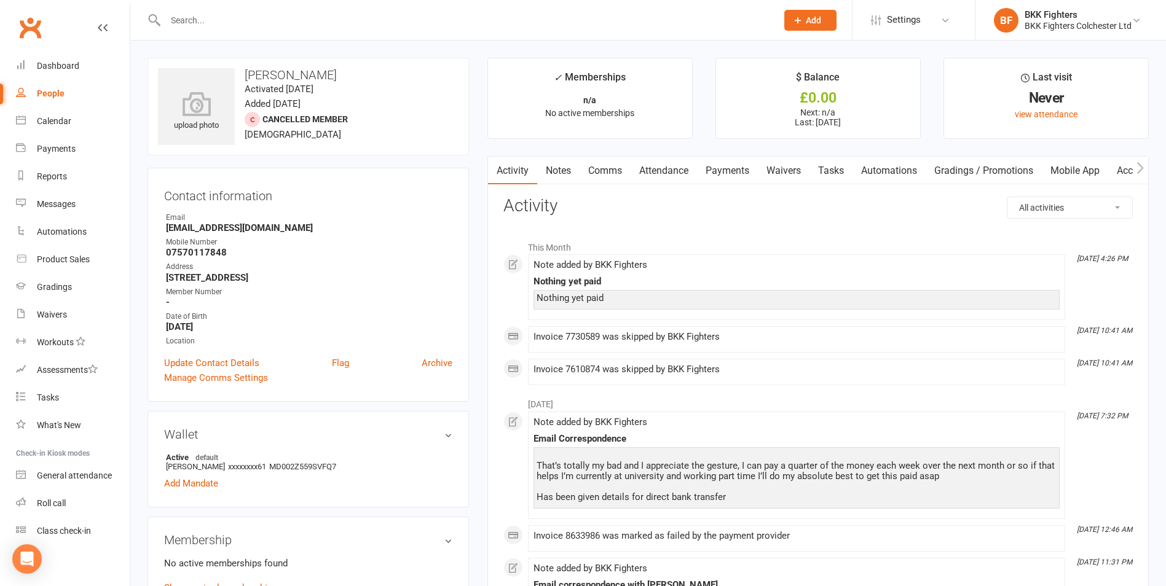
click at [610, 172] on link "Comms" at bounding box center [605, 171] width 51 height 28
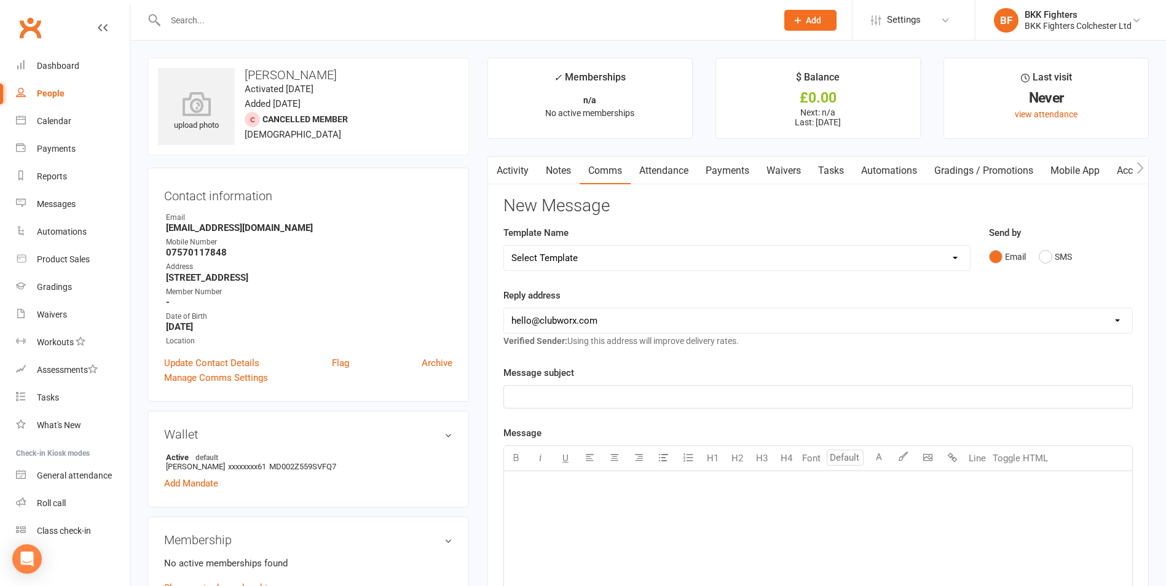
click at [607, 258] on select "Select Template [Push Notification] DD Set Up Invalid [SMS] DD Set Up Invalid […" at bounding box center [737, 258] width 466 height 25
select select "4"
click at [504, 246] on select "Select Template [Push Notification] DD Set Up Invalid [SMS] DD Set Up Invalid […" at bounding box center [737, 258] width 466 height 25
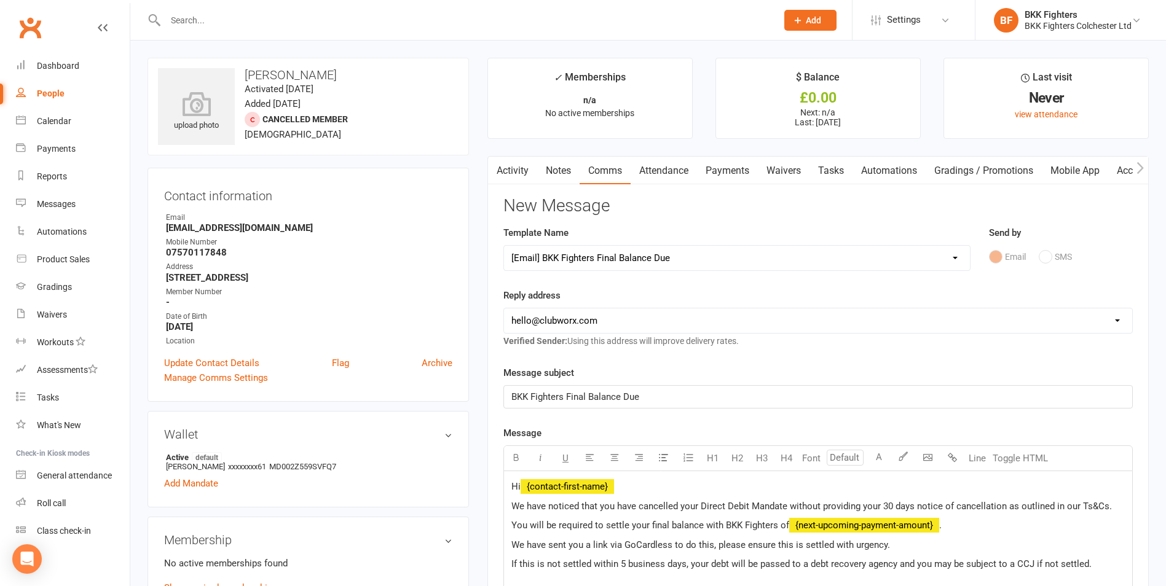
click at [625, 315] on select "[EMAIL_ADDRESS][DOMAIN_NAME] [EMAIL_ADDRESS][DOMAIN_NAME]" at bounding box center [818, 321] width 628 height 25
select select "1"
click at [504, 309] on select "[EMAIL_ADDRESS][DOMAIN_NAME] [EMAIL_ADDRESS][DOMAIN_NAME]" at bounding box center [818, 321] width 628 height 25
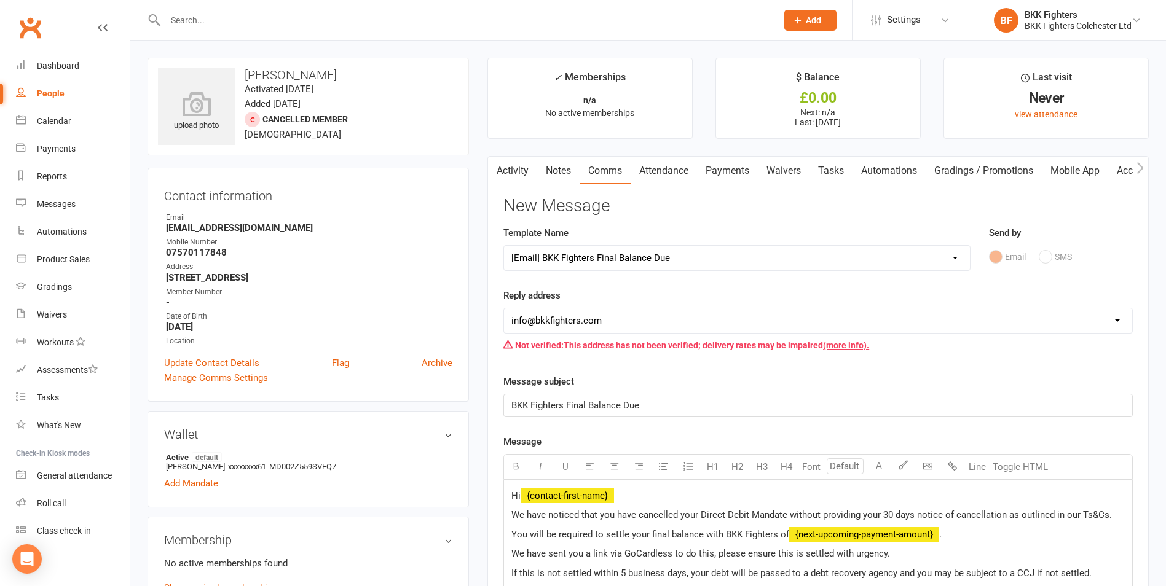
scroll to position [184, 0]
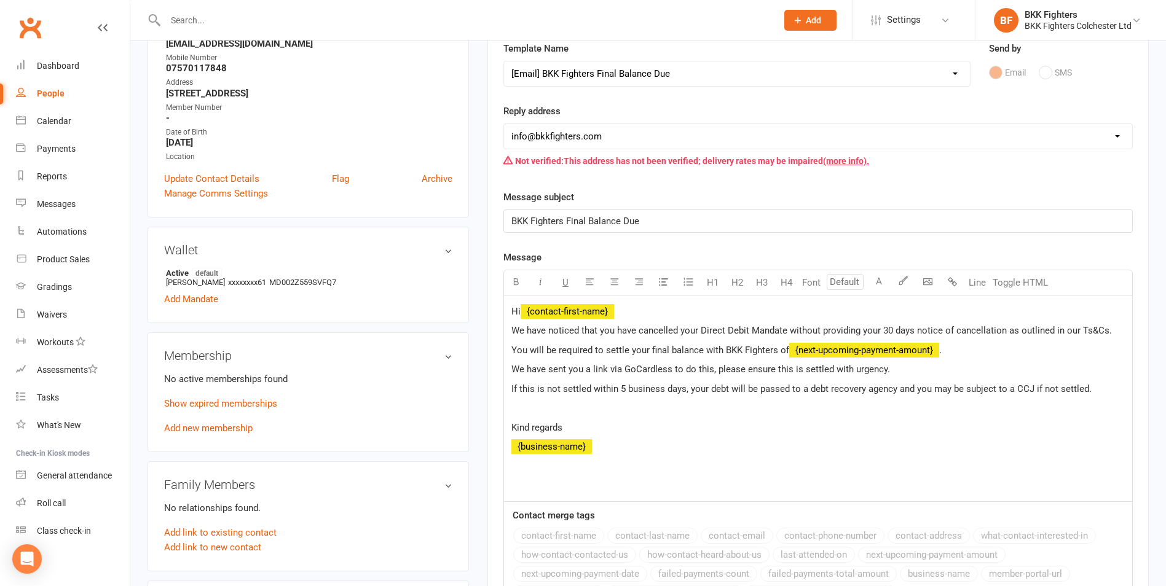
click at [966, 350] on p "You will be required to settle your final balance with BKK Fighters of ﻿ {next-…" at bounding box center [818, 350] width 614 height 15
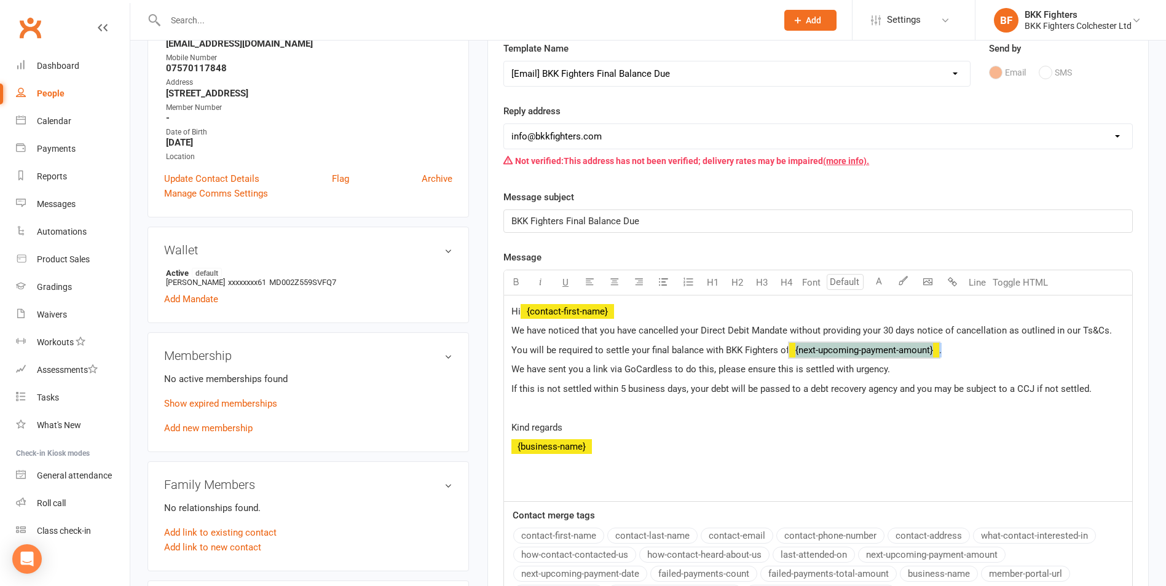
drag, startPoint x: 942, startPoint y: 352, endPoint x: 802, endPoint y: 348, distance: 140.8
click at [802, 348] on p "You will be required to settle your final balance with BKK Fighters of ﻿ {next-…" at bounding box center [818, 350] width 614 height 15
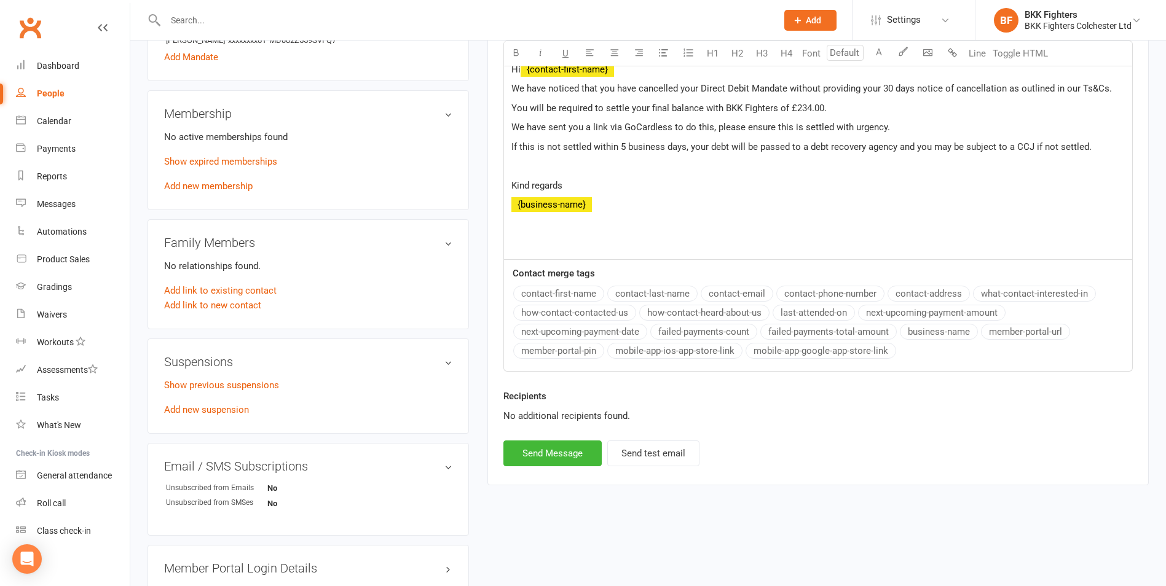
scroll to position [430, 0]
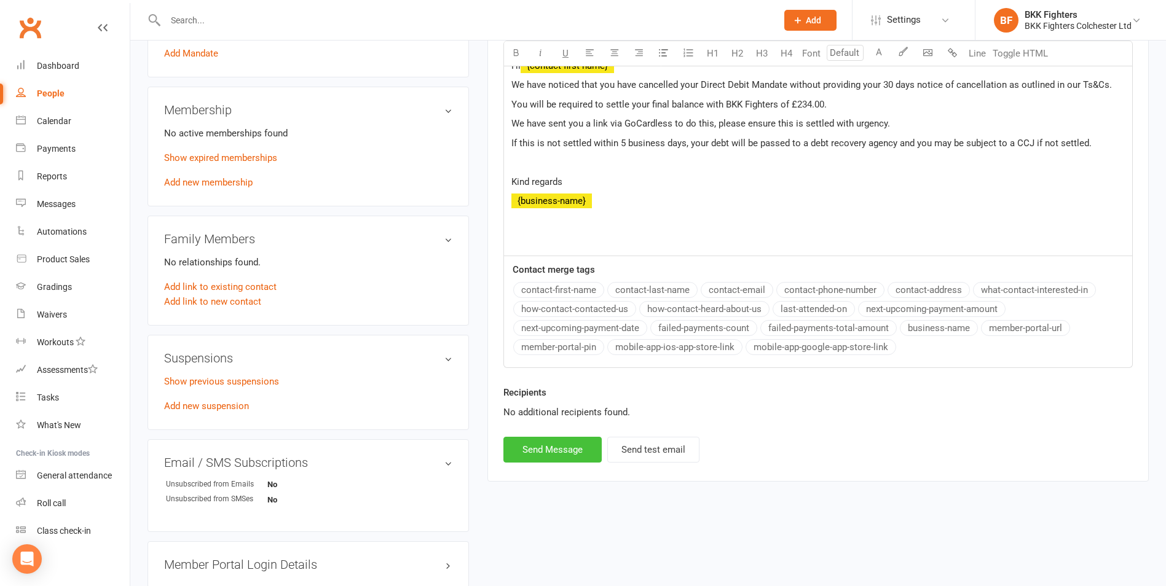
click at [567, 449] on button "Send Message" at bounding box center [552, 450] width 98 height 26
select select
select select "0"
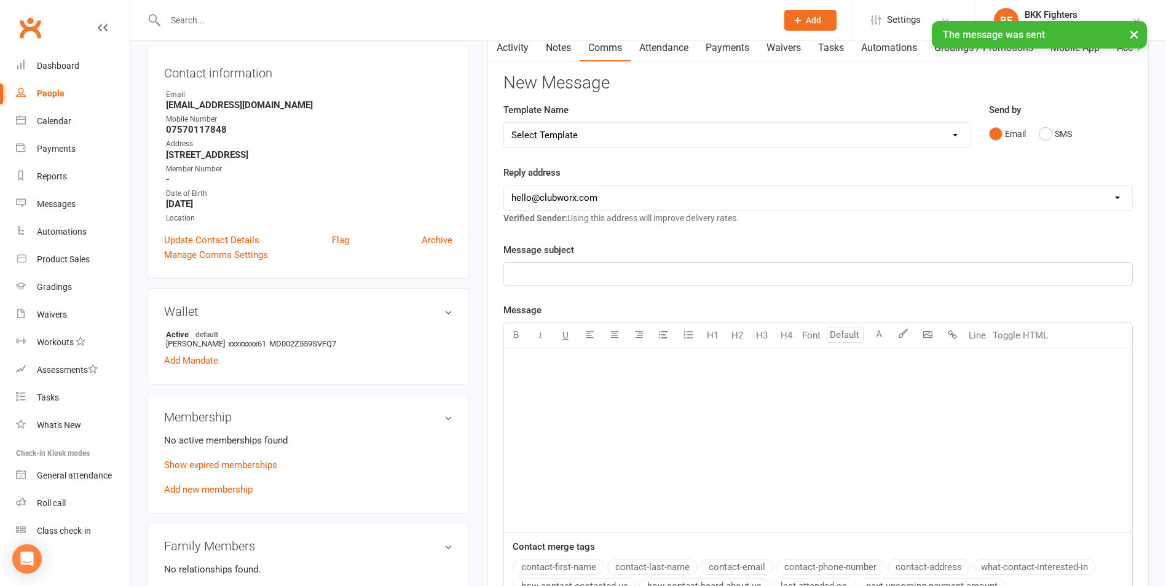
scroll to position [0, 0]
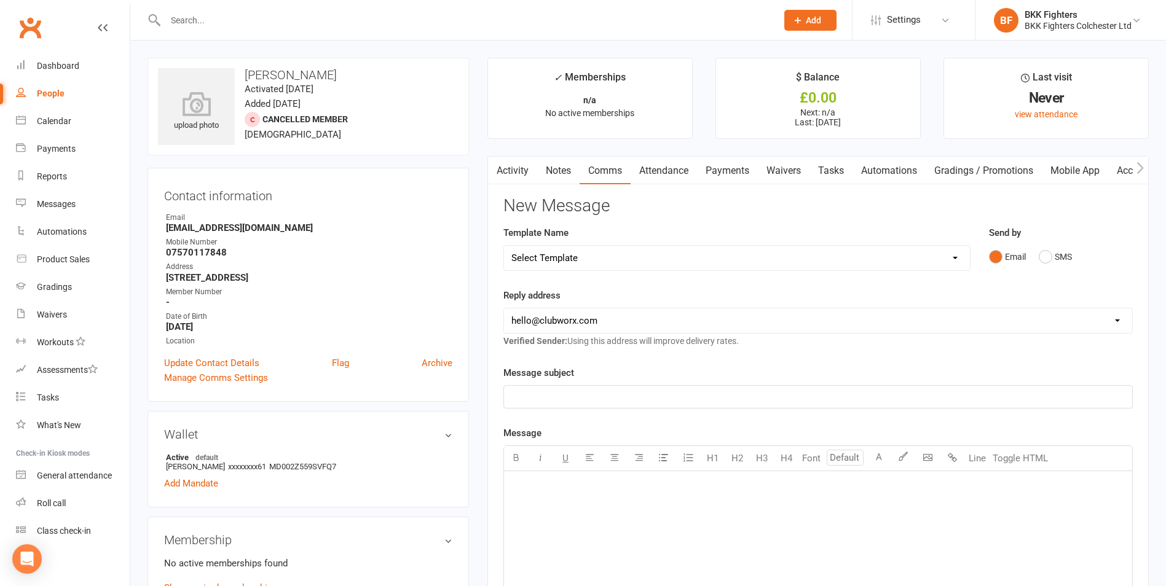
click at [500, 174] on button "button" at bounding box center [495, 171] width 15 height 28
click at [515, 170] on link "Activity" at bounding box center [512, 171] width 49 height 28
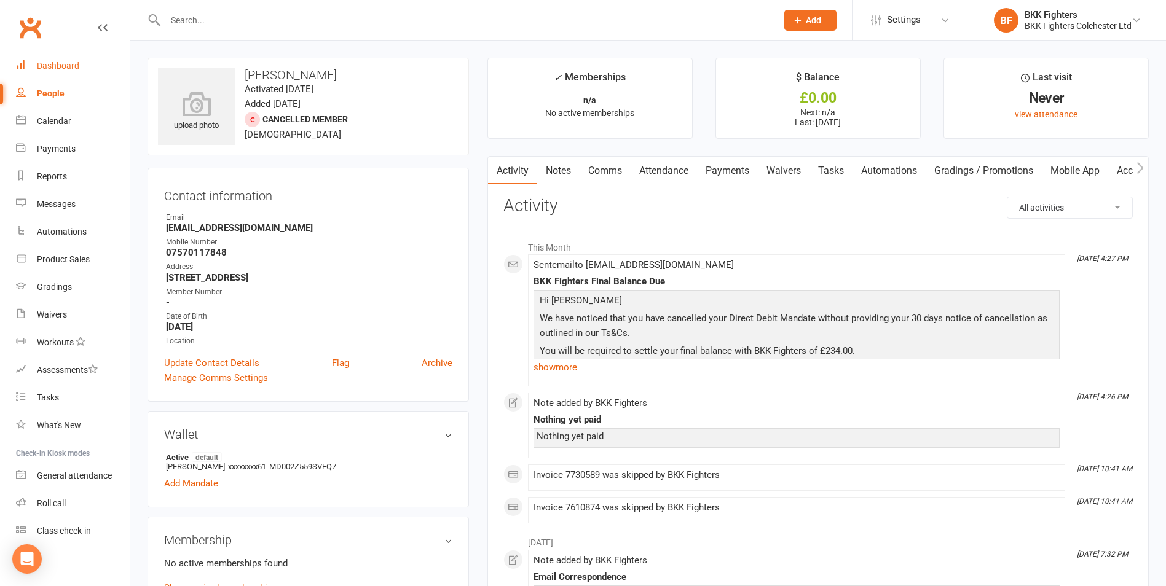
click at [52, 66] on div "Dashboard" at bounding box center [58, 66] width 42 height 10
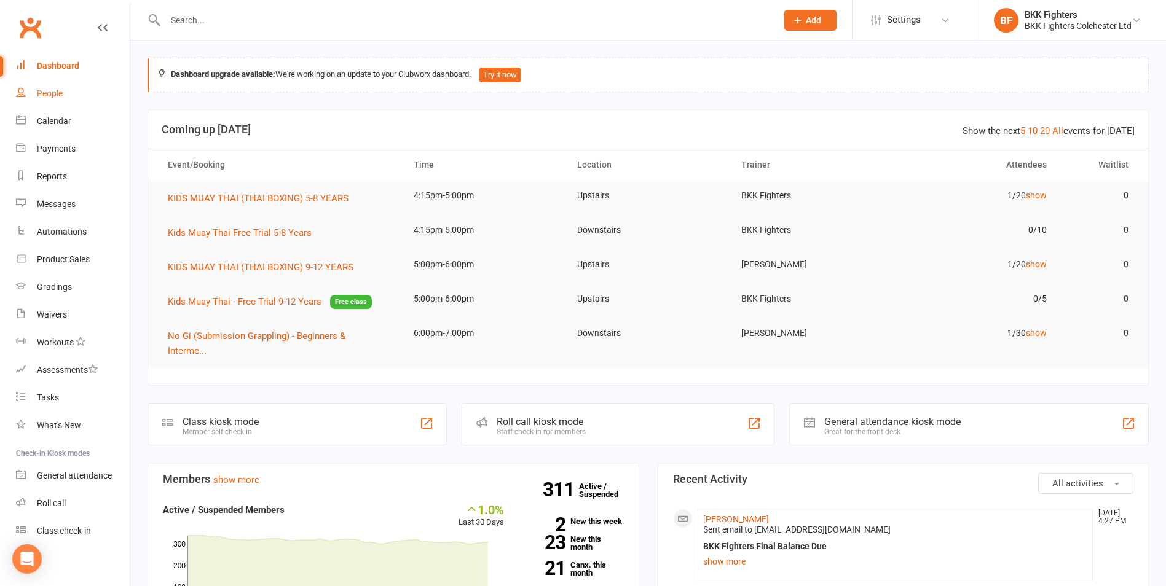
click at [57, 92] on div "People" at bounding box center [50, 94] width 26 height 10
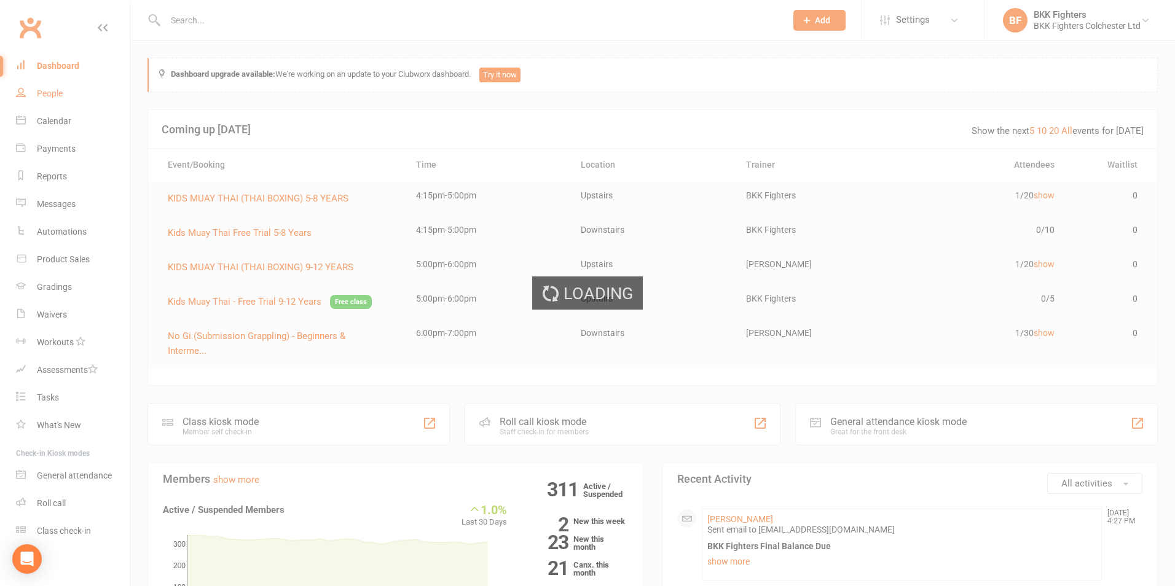
select select "100"
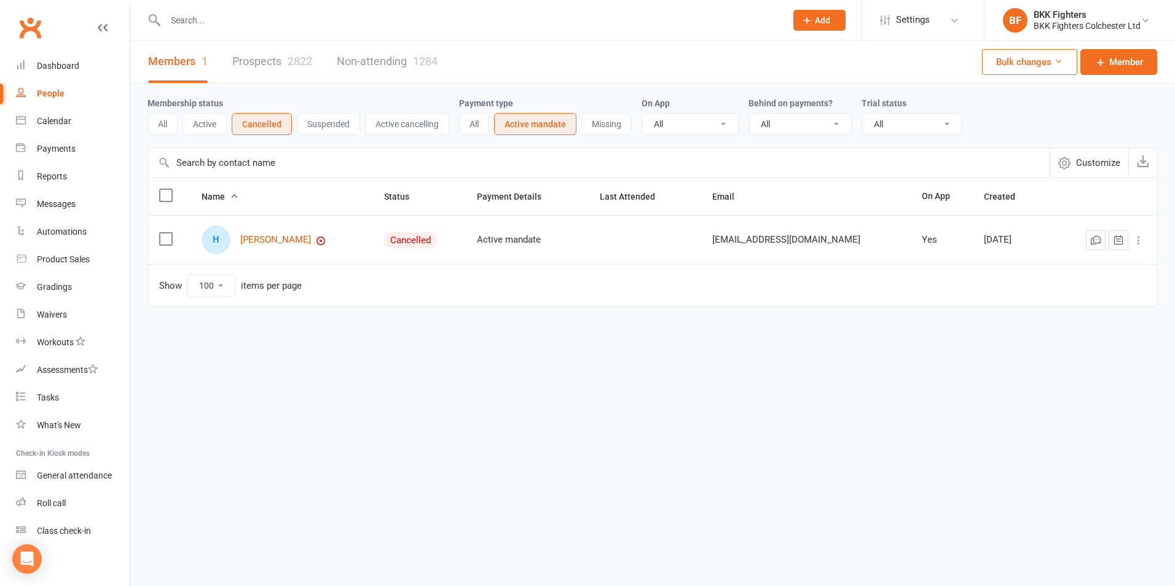
click at [596, 121] on button "Missing" at bounding box center [607, 124] width 50 height 22
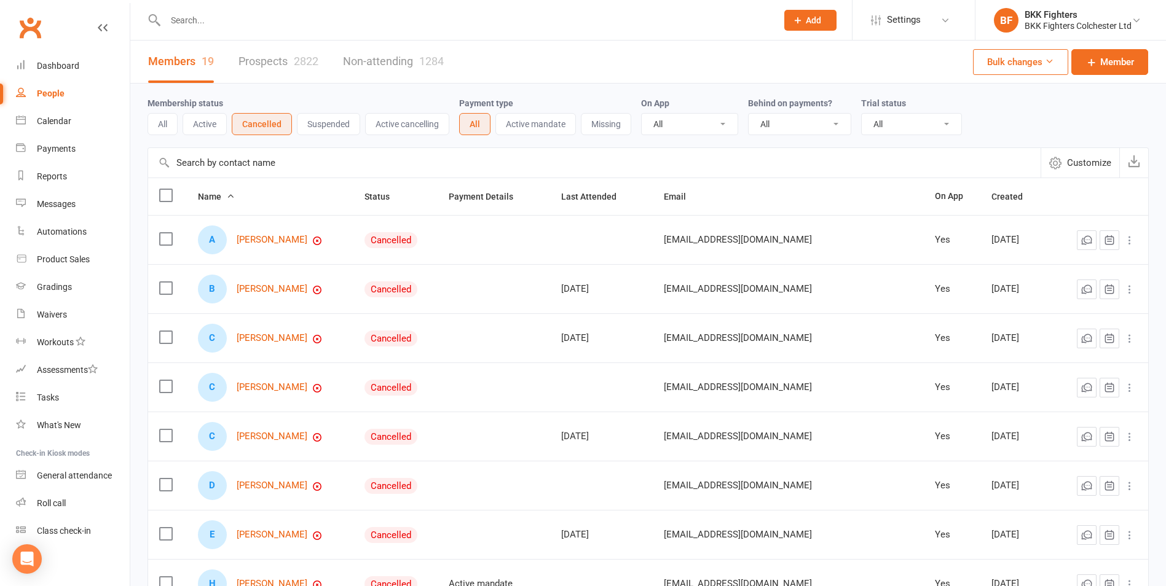
click at [595, 125] on button "Missing" at bounding box center [606, 124] width 50 height 22
click at [207, 123] on button "Active" at bounding box center [205, 124] width 44 height 22
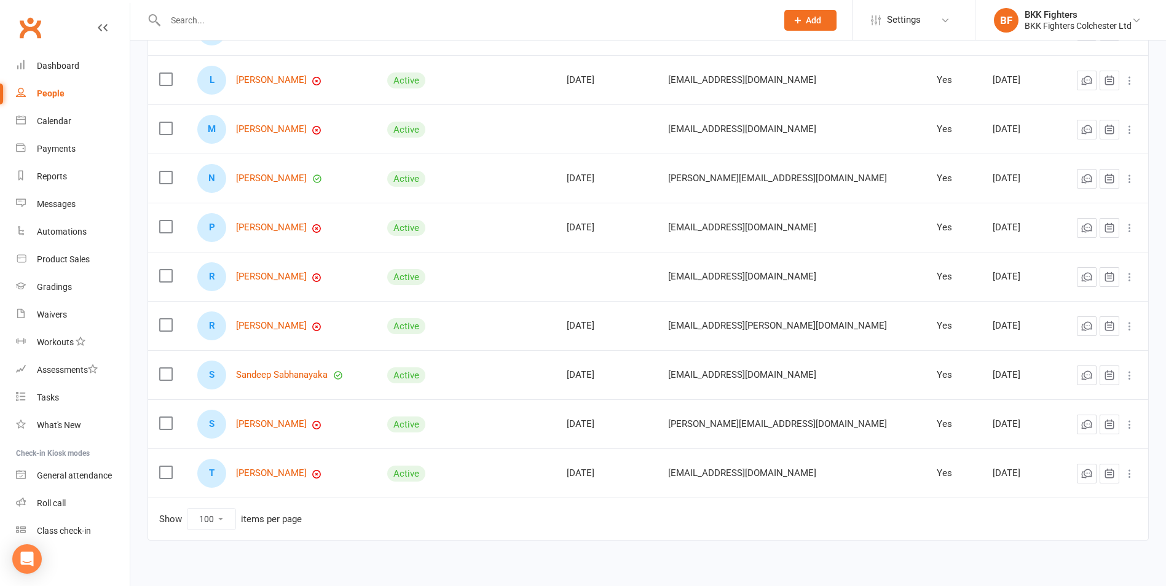
scroll to position [574, 0]
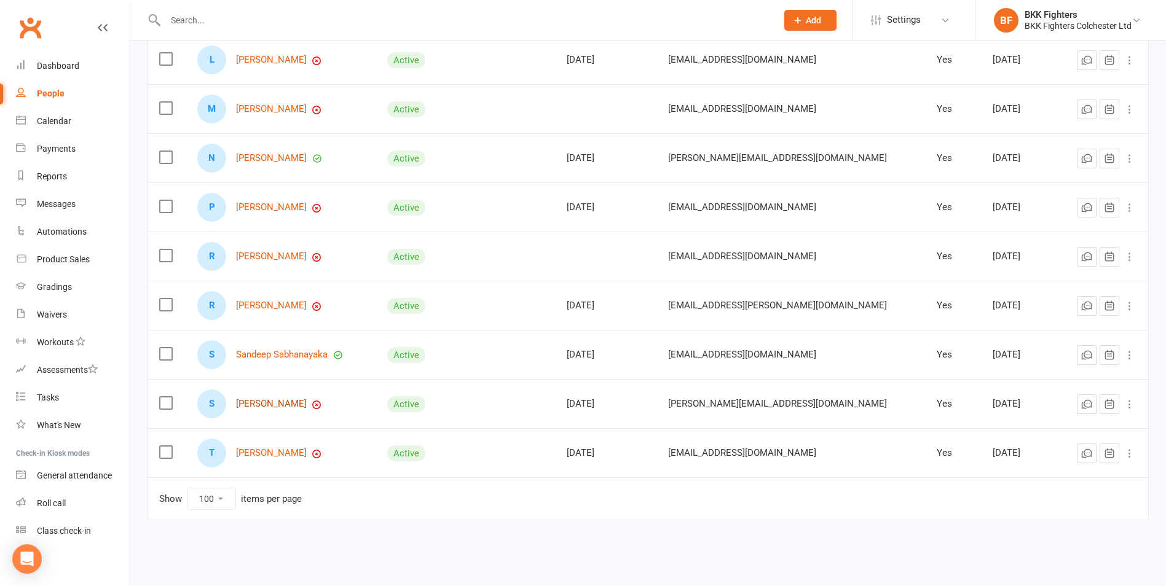
click at [266, 403] on link "[PERSON_NAME]" at bounding box center [271, 404] width 71 height 10
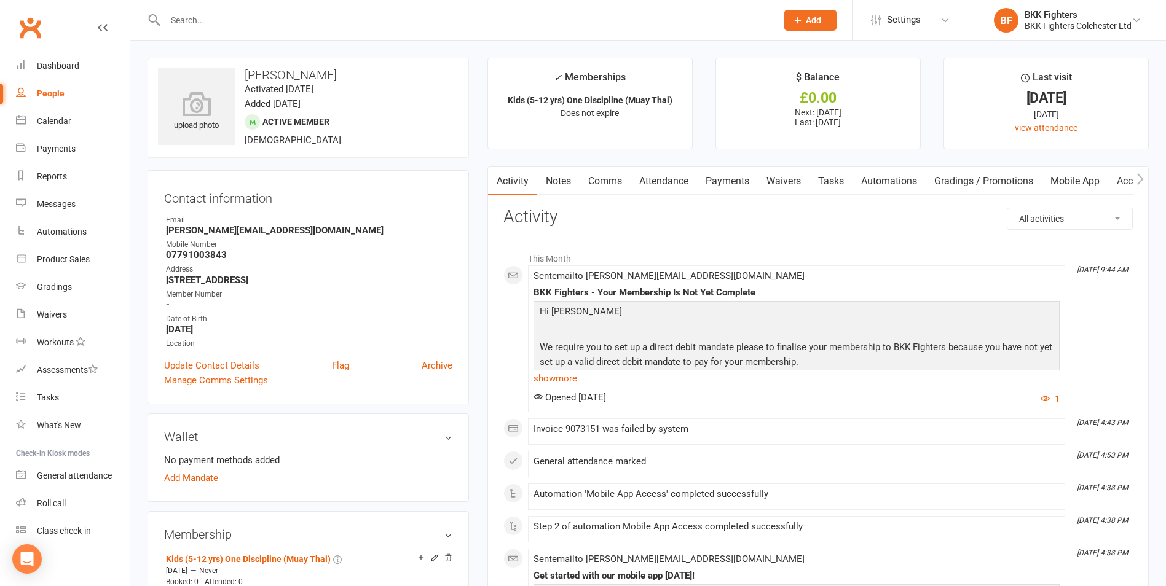
click at [610, 172] on link "Comms" at bounding box center [605, 181] width 51 height 28
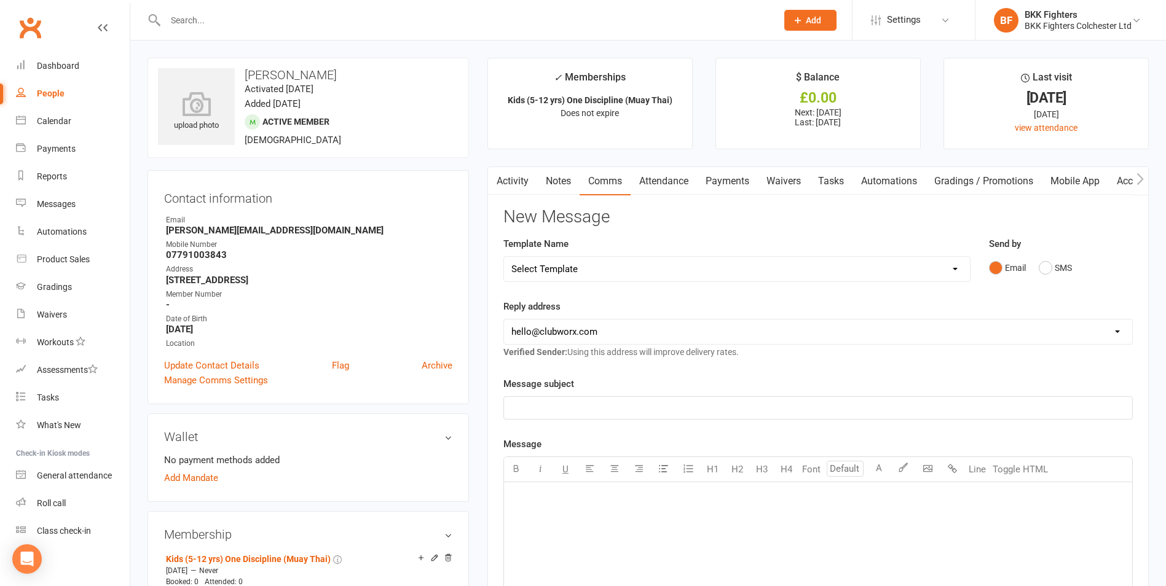
click at [614, 272] on select "Select Template [Push Notification] DD Set Up Invalid [SMS] DD Set Up Invalid […" at bounding box center [737, 269] width 466 height 25
select select "7"
click at [504, 257] on select "Select Template [Push Notification] DD Set Up Invalid [SMS] DD Set Up Invalid […" at bounding box center [737, 269] width 466 height 25
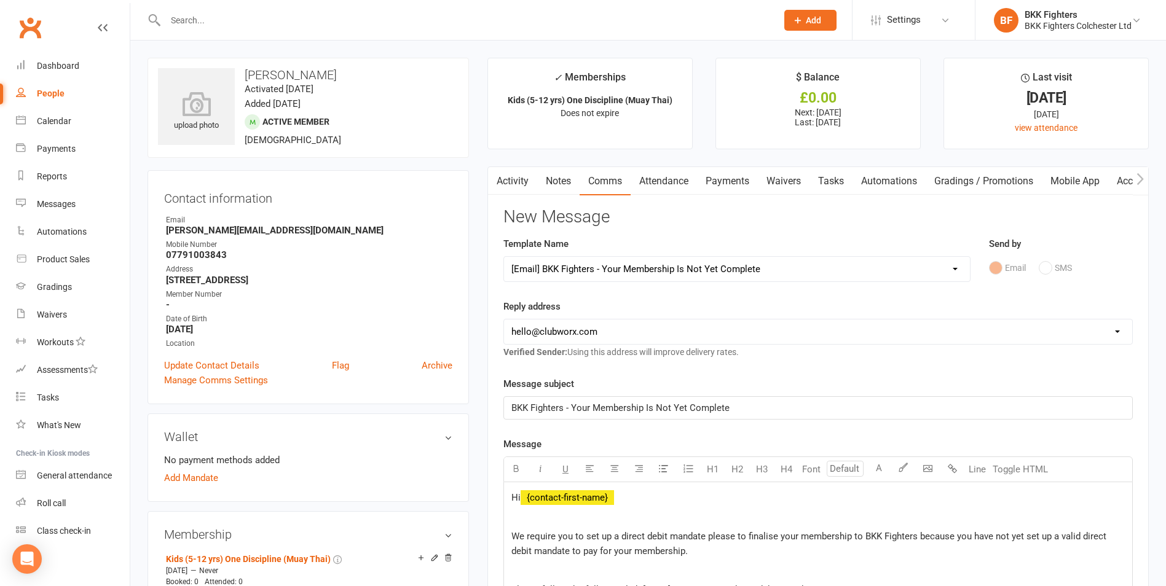
click at [613, 330] on select "[EMAIL_ADDRESS][DOMAIN_NAME] [EMAIL_ADDRESS][DOMAIN_NAME]" at bounding box center [818, 332] width 628 height 25
select select "1"
click at [504, 320] on select "[EMAIL_ADDRESS][DOMAIN_NAME] [EMAIL_ADDRESS][DOMAIN_NAME]" at bounding box center [818, 332] width 628 height 25
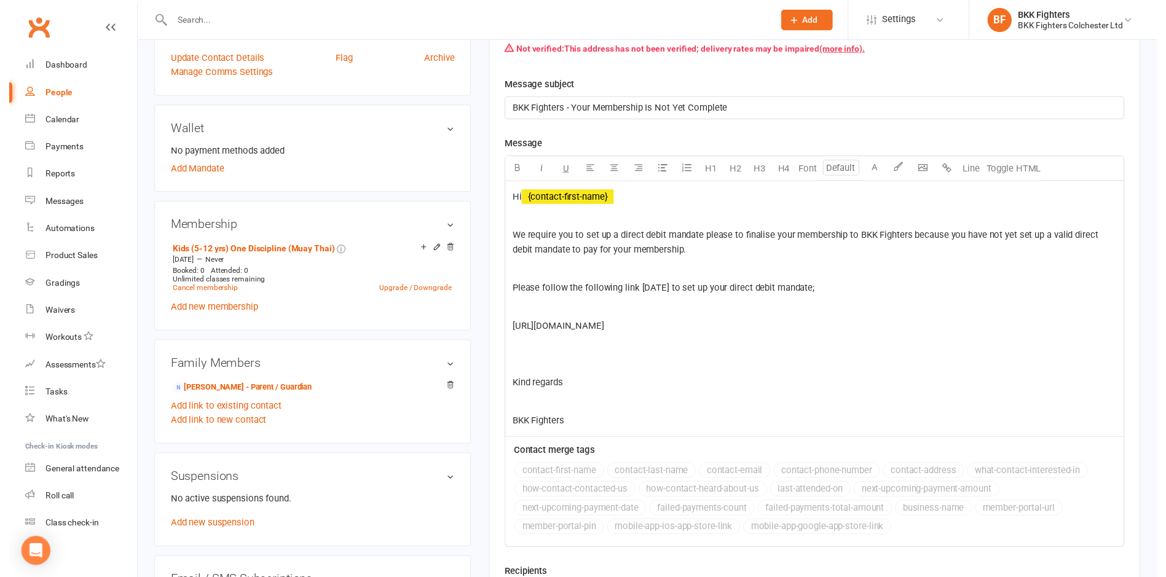
scroll to position [492, 0]
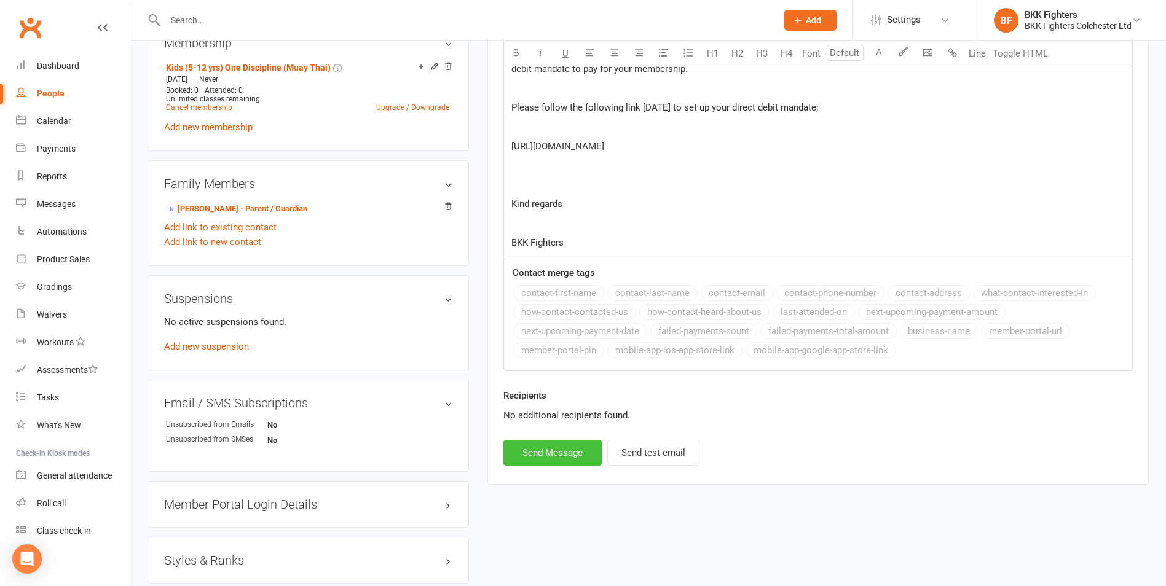
click at [542, 459] on button "Send Message" at bounding box center [552, 453] width 98 height 26
select select
select select "0"
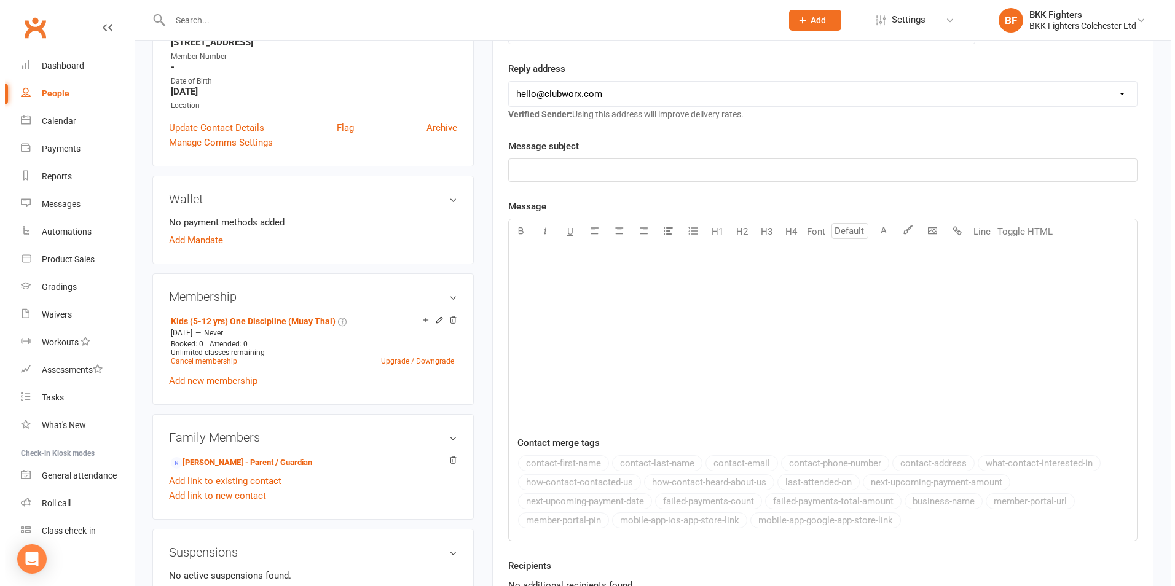
scroll to position [307, 0]
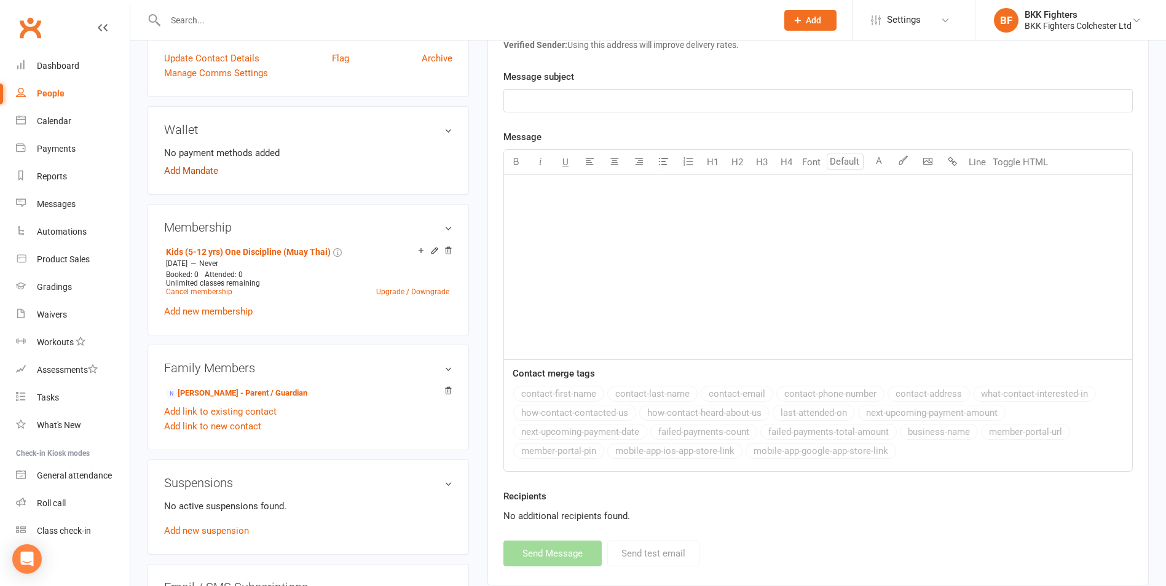
click at [207, 172] on link "Add Mandate" at bounding box center [191, 171] width 54 height 15
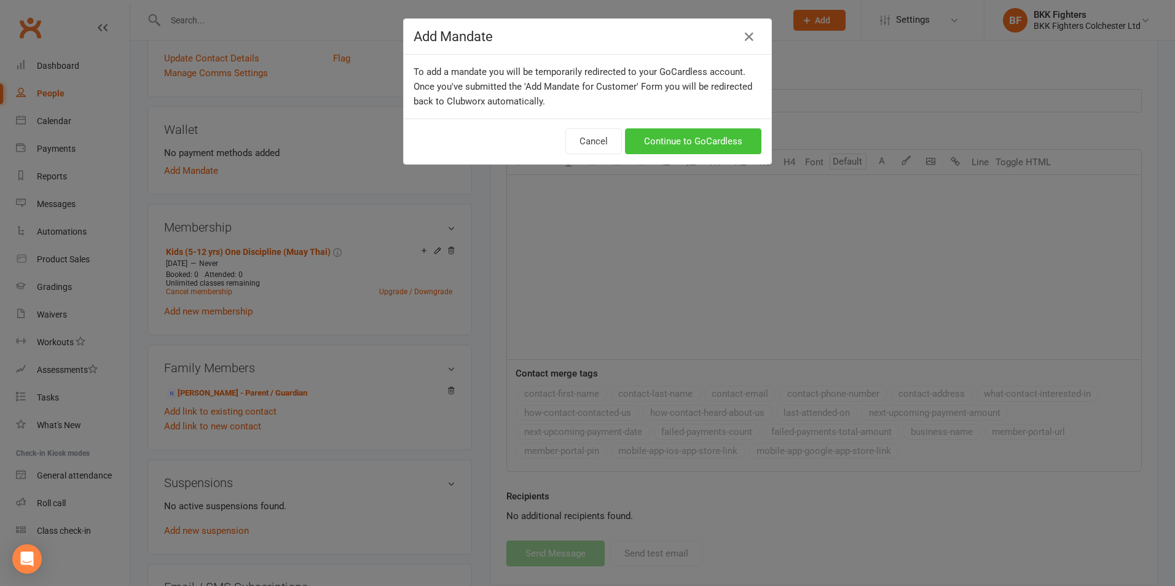
click at [717, 137] on link "Continue to GoCardless" at bounding box center [693, 141] width 136 height 26
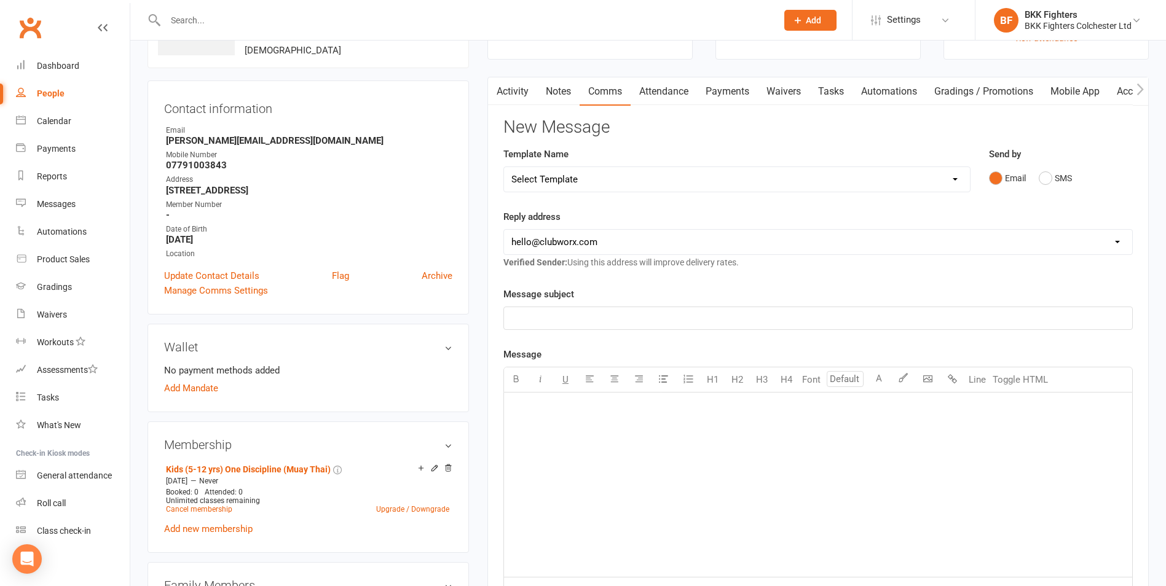
scroll to position [61, 0]
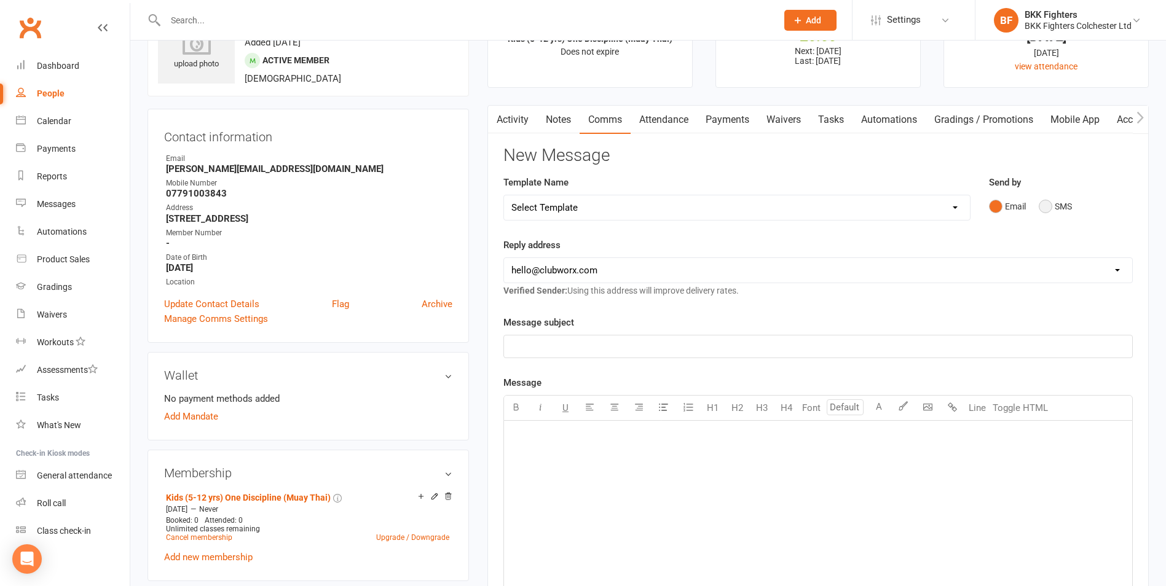
click at [1048, 205] on button "SMS" at bounding box center [1055, 206] width 33 height 23
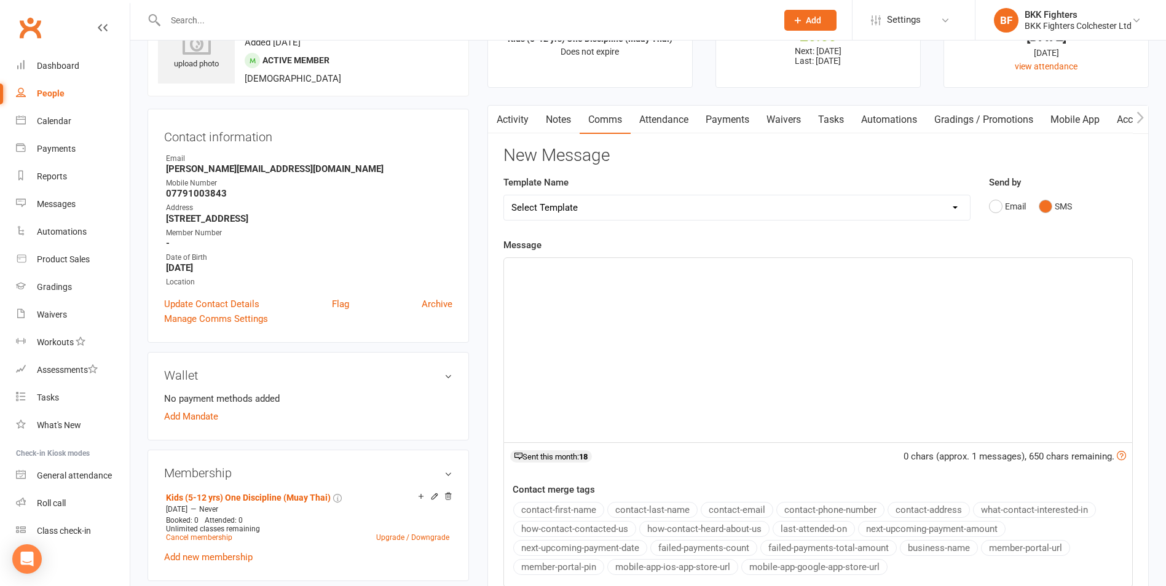
click at [634, 280] on div "﻿" at bounding box center [818, 350] width 628 height 184
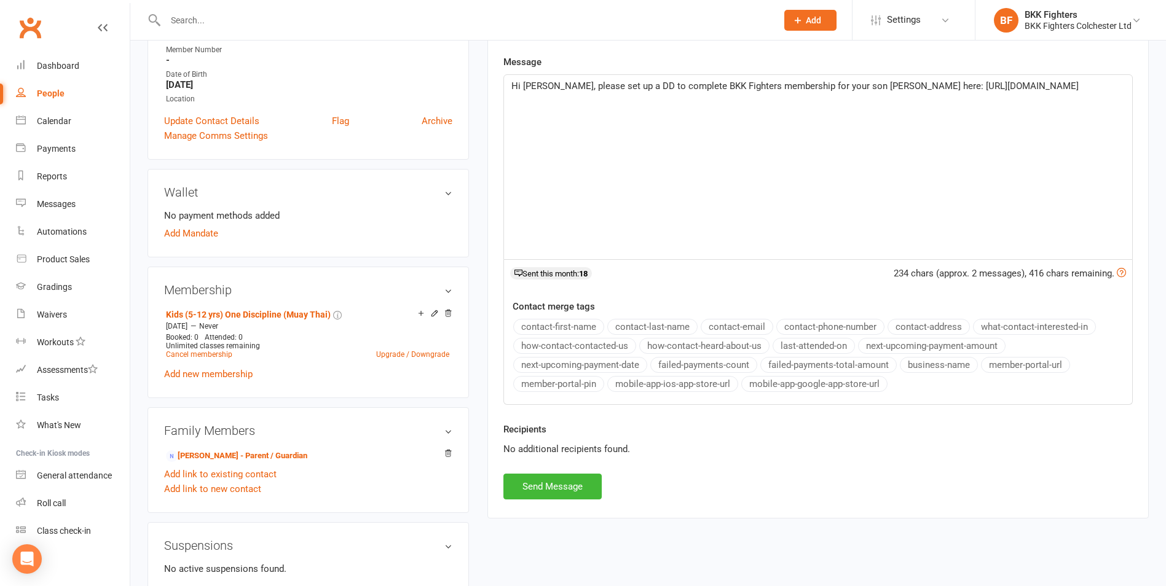
scroll to position [369, 0]
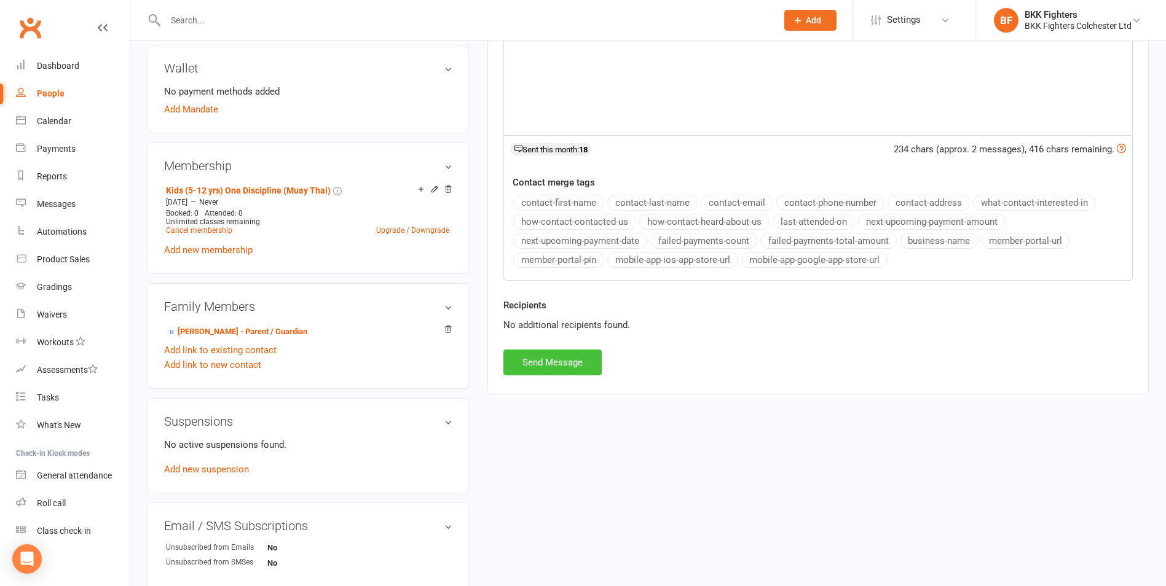
click at [563, 366] on button "Send Message" at bounding box center [552, 363] width 98 height 26
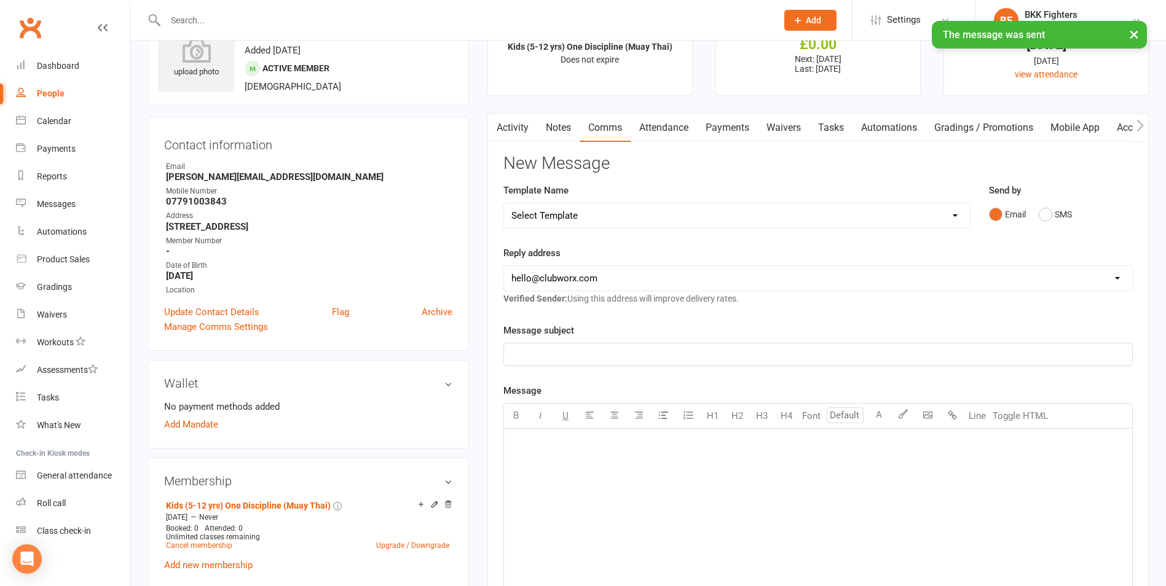
scroll to position [0, 0]
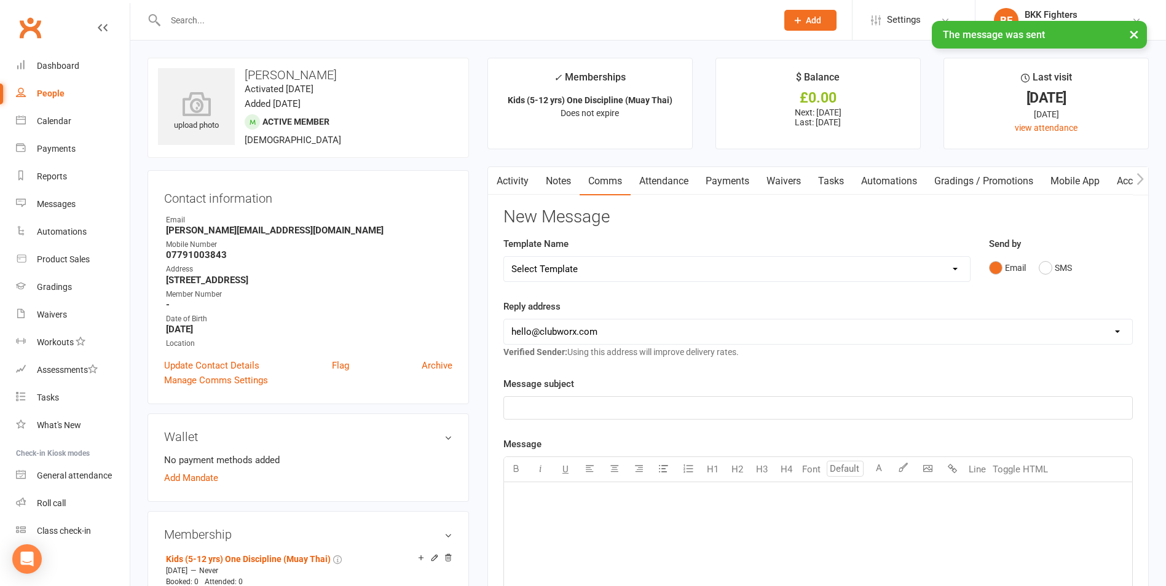
click at [61, 100] on link "People" at bounding box center [73, 94] width 114 height 28
select select "100"
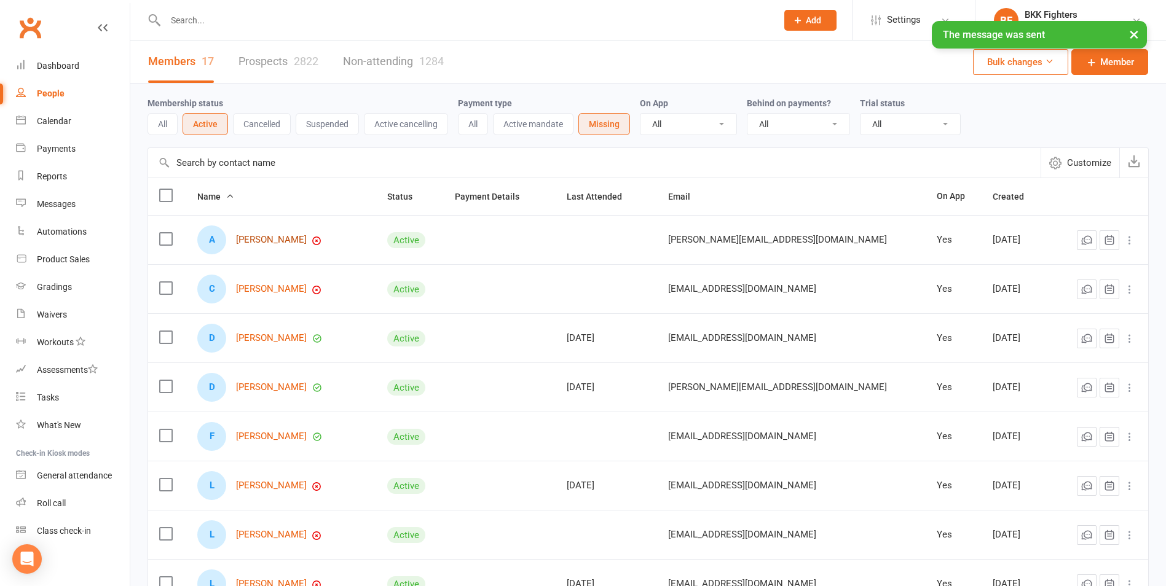
click at [265, 241] on link "[PERSON_NAME]" at bounding box center [271, 240] width 71 height 10
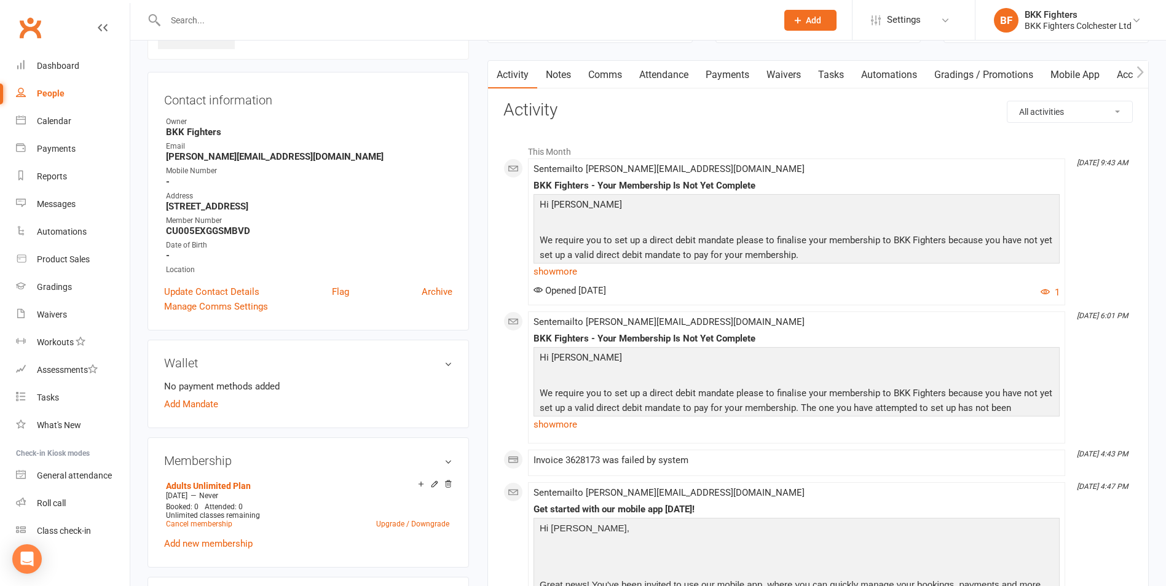
scroll to position [246, 0]
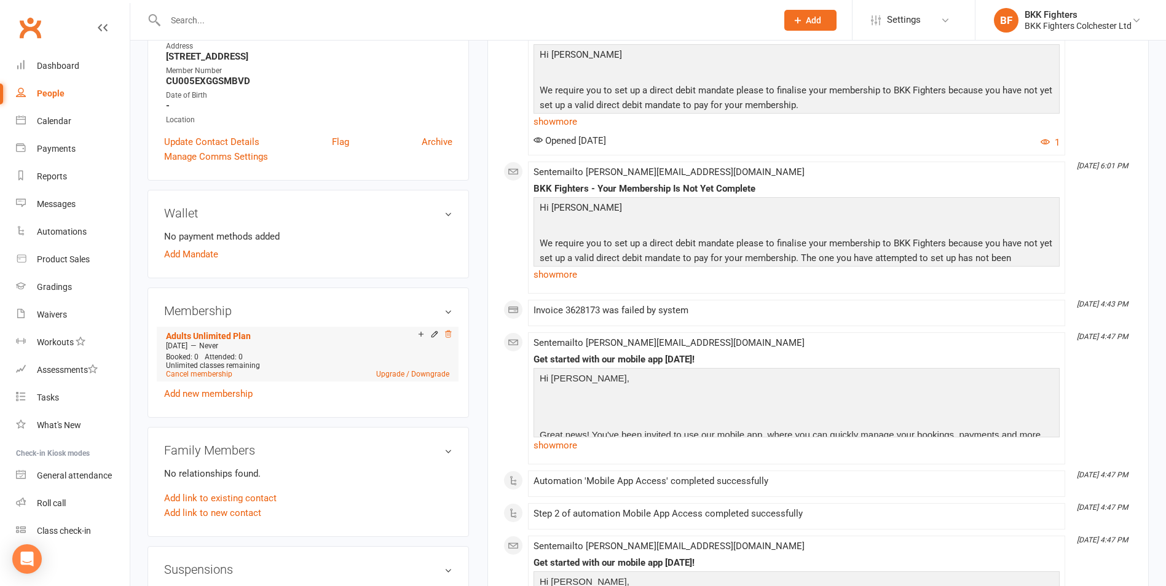
click at [451, 336] on icon at bounding box center [448, 334] width 6 height 7
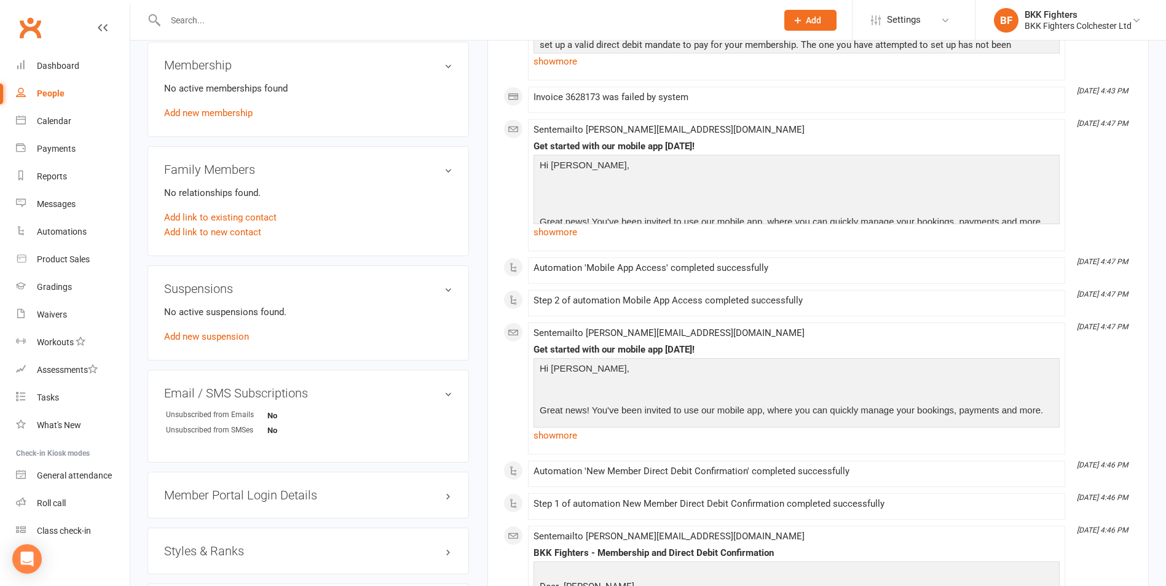
scroll to position [430, 0]
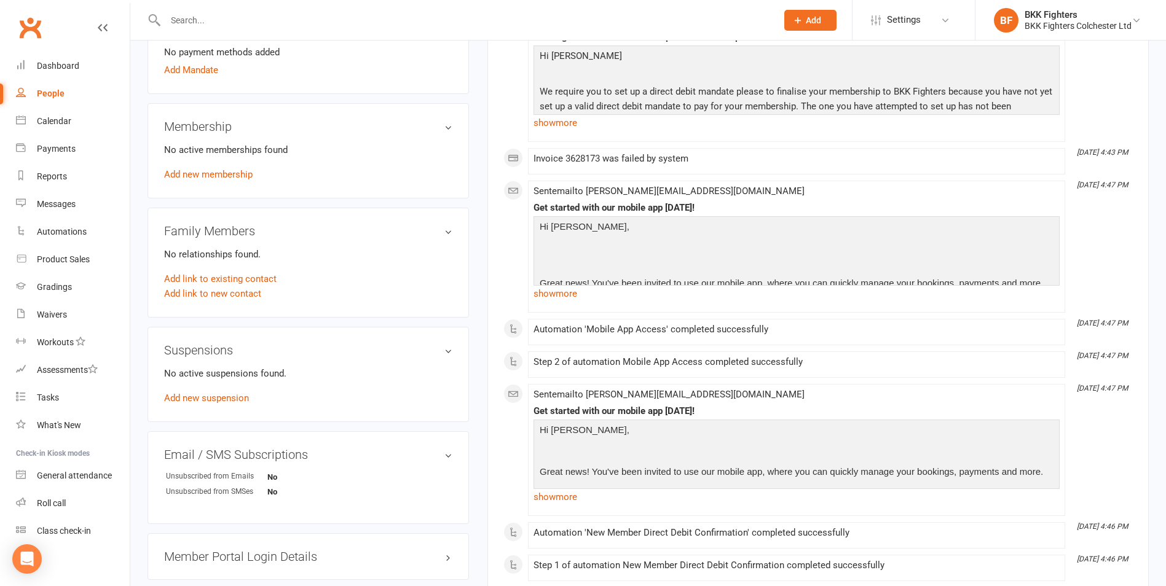
drag, startPoint x: 275, startPoint y: 278, endPoint x: 266, endPoint y: 278, distance: 9.8
click at [274, 277] on div "Add link to existing contact" at bounding box center [308, 279] width 288 height 15
click at [266, 278] on link "Add link to existing contact" at bounding box center [220, 279] width 113 height 15
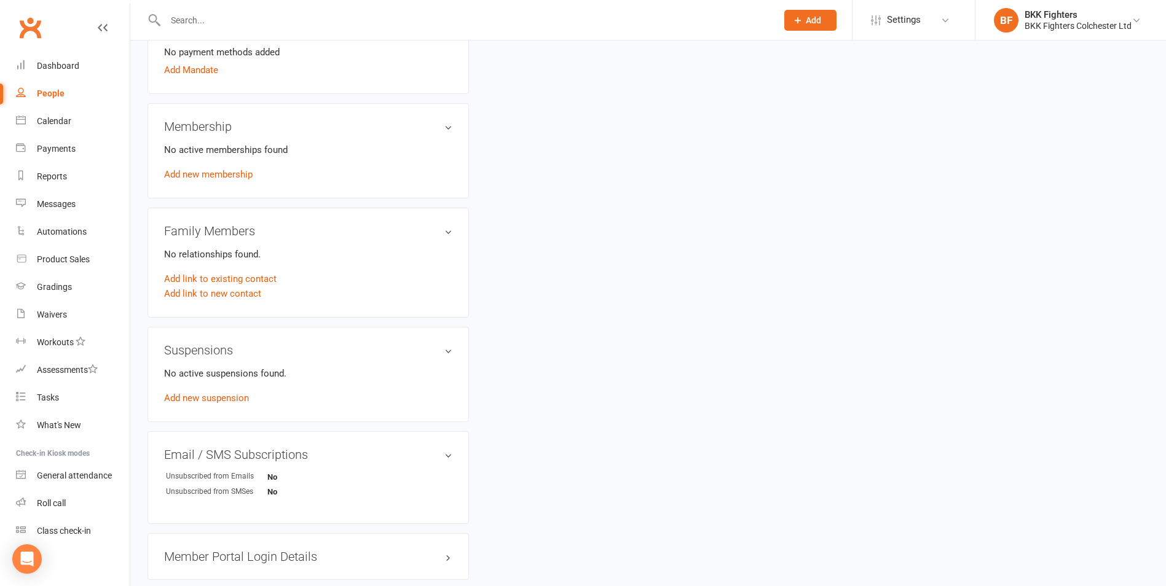
scroll to position [0, 0]
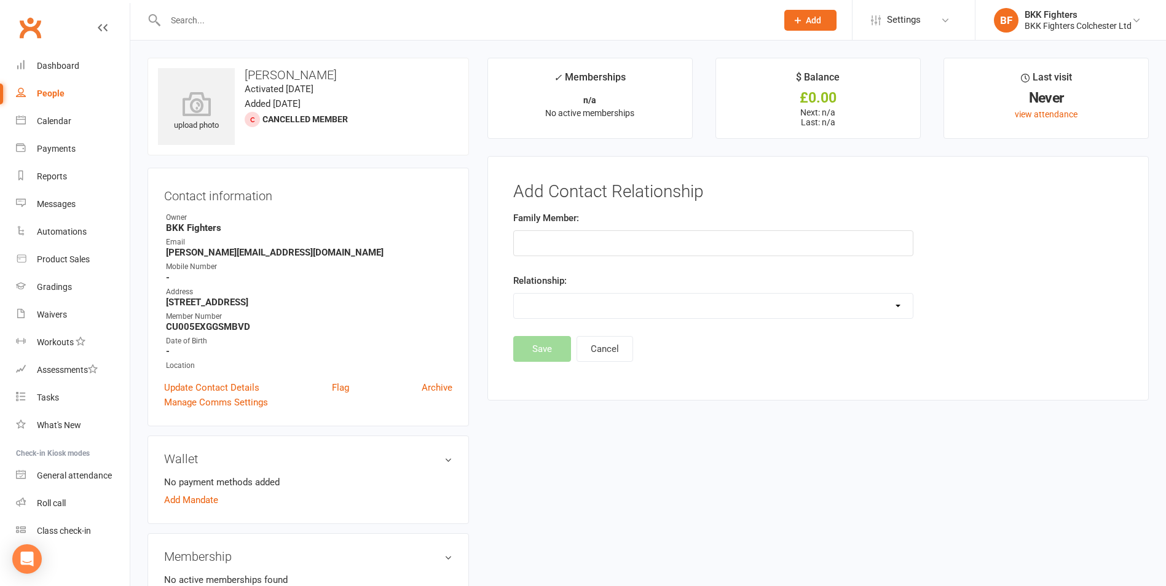
click at [604, 243] on input "text" at bounding box center [713, 244] width 400 height 26
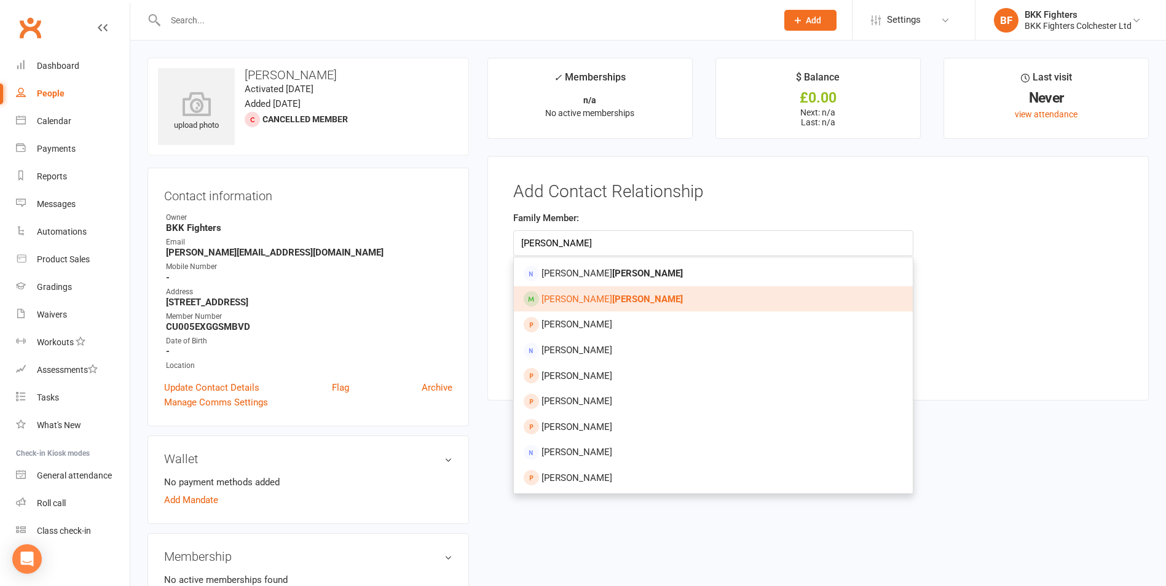
type input "elvin"
click at [595, 300] on link "Stanley Elvin" at bounding box center [713, 299] width 399 height 26
type input "[PERSON_NAME]"
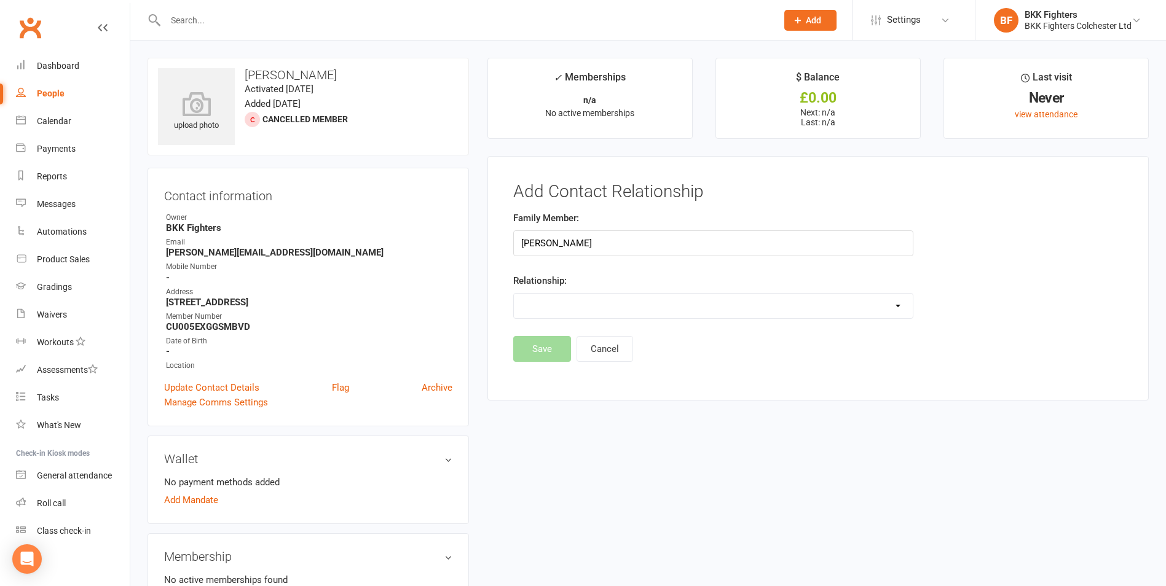
click at [595, 300] on select "Parent / Guardian Child Sibling (parent not in system) Spouse / Partner Cousin …" at bounding box center [713, 306] width 399 height 25
select select "0"
click at [514, 294] on select "Parent / Guardian Child Sibling (parent not in system) Spouse / Partner Cousin …" at bounding box center [713, 306] width 399 height 25
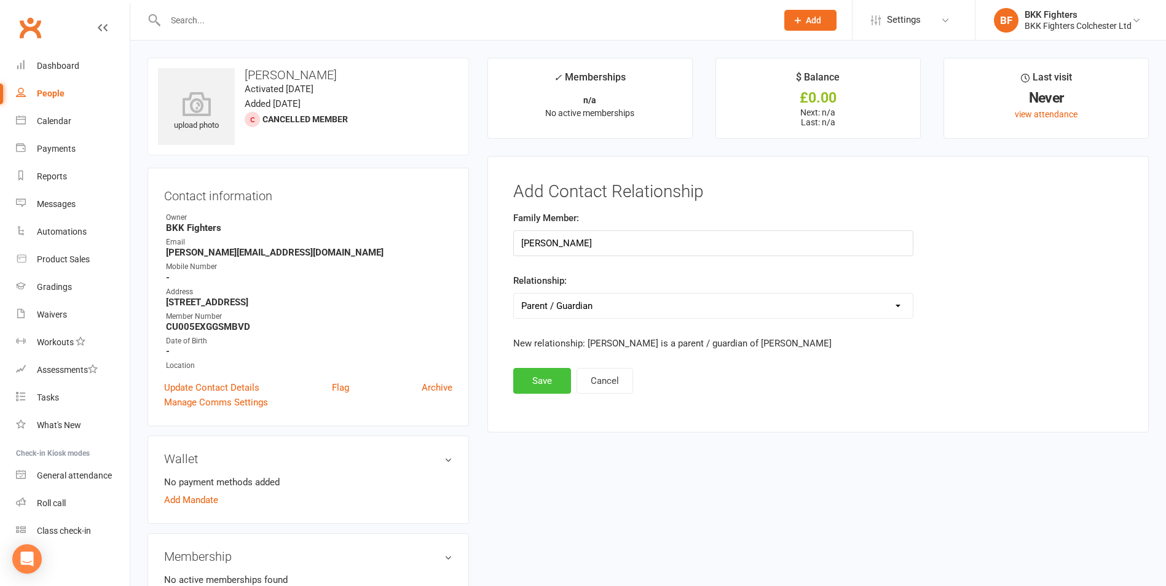
click at [545, 381] on button "Save" at bounding box center [542, 381] width 58 height 26
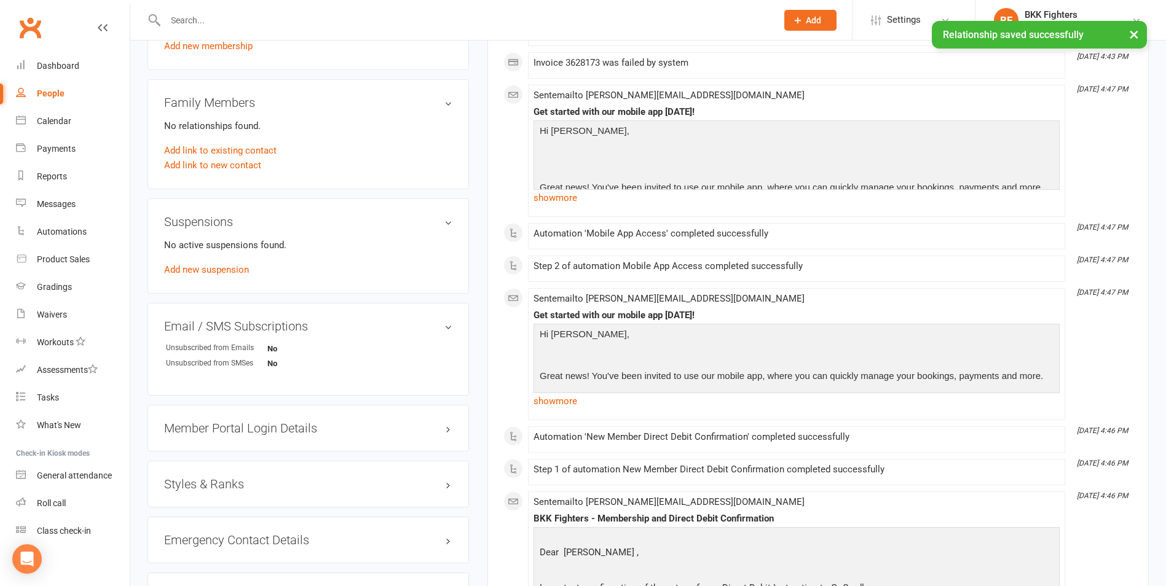
scroll to position [676, 0]
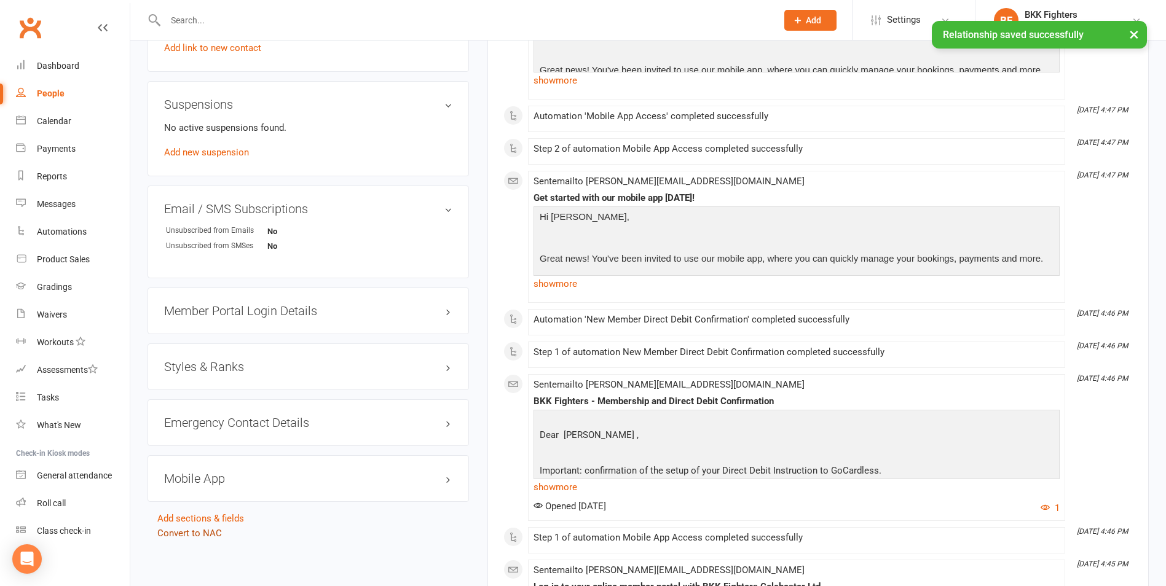
click at [202, 534] on link "Convert to NAC" at bounding box center [189, 533] width 65 height 11
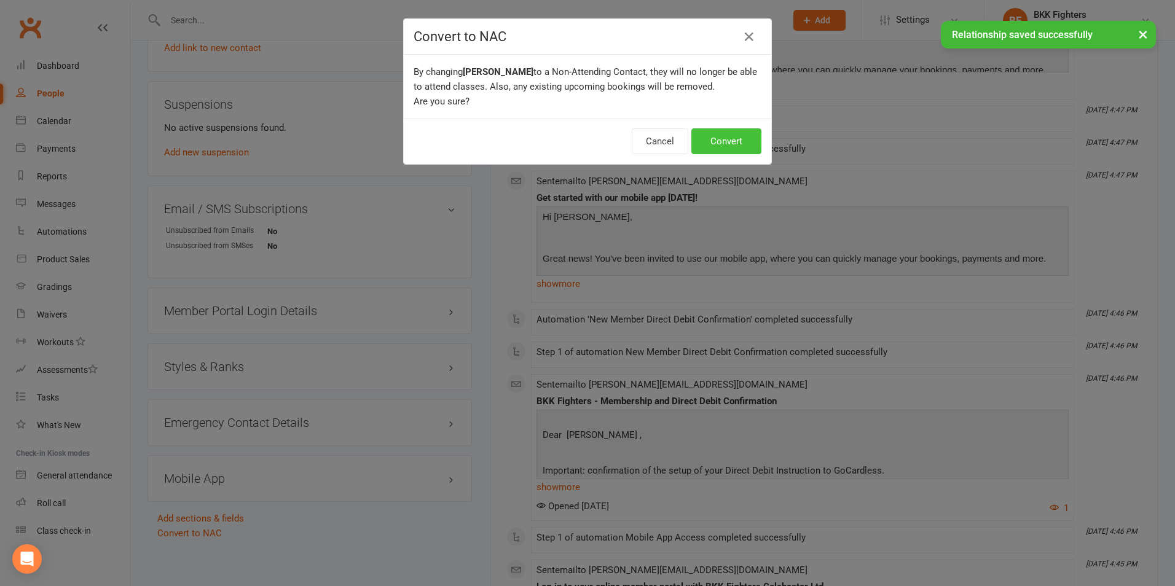
click at [726, 144] on button "Convert" at bounding box center [727, 141] width 70 height 26
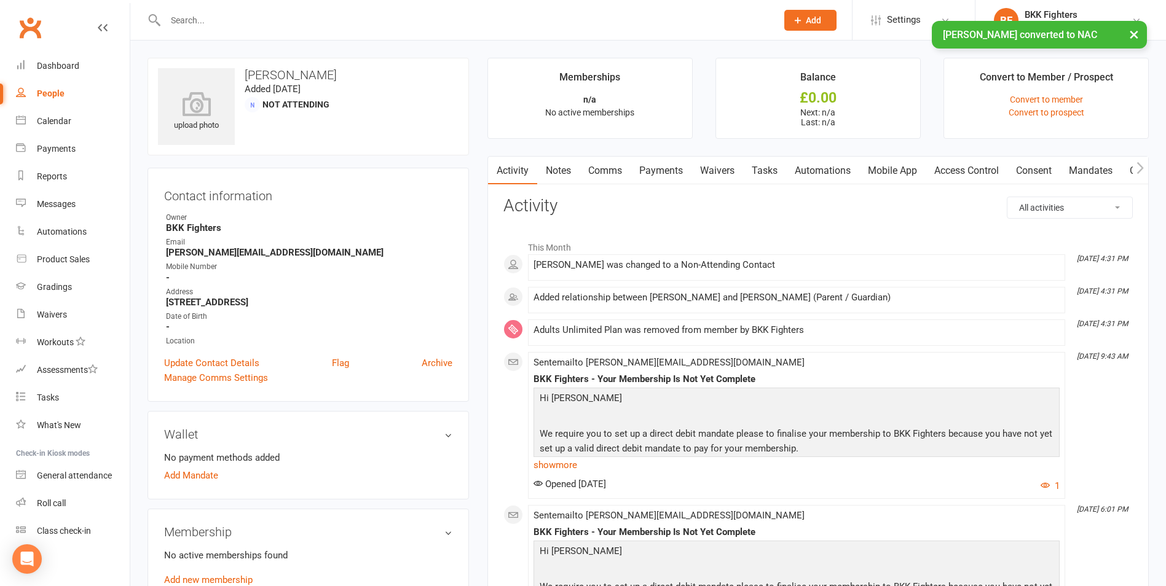
click at [49, 93] on div "People" at bounding box center [51, 94] width 28 height 10
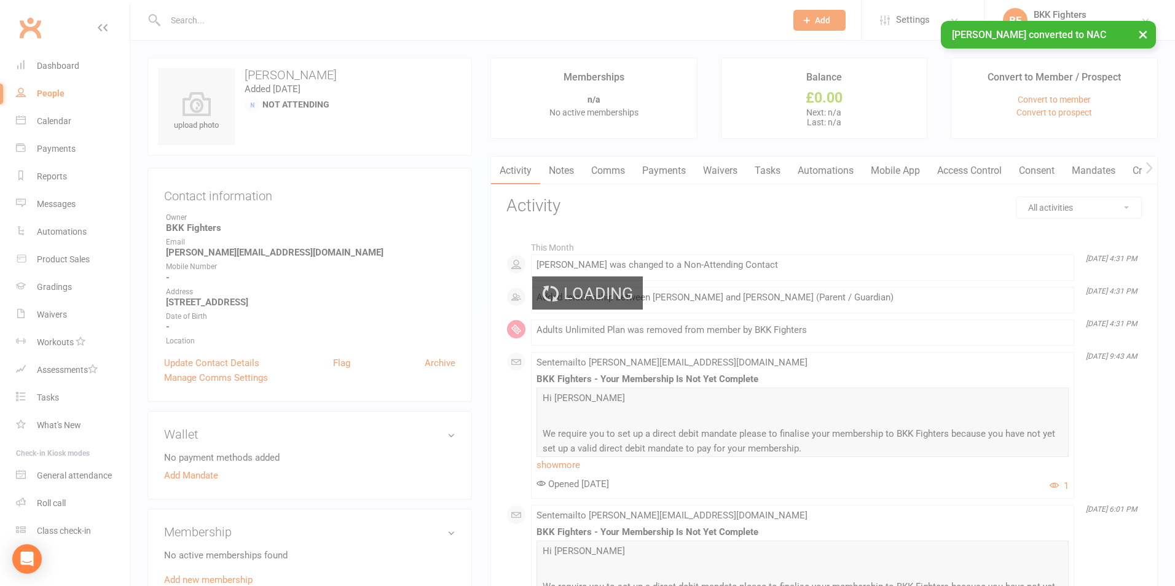
select select "100"
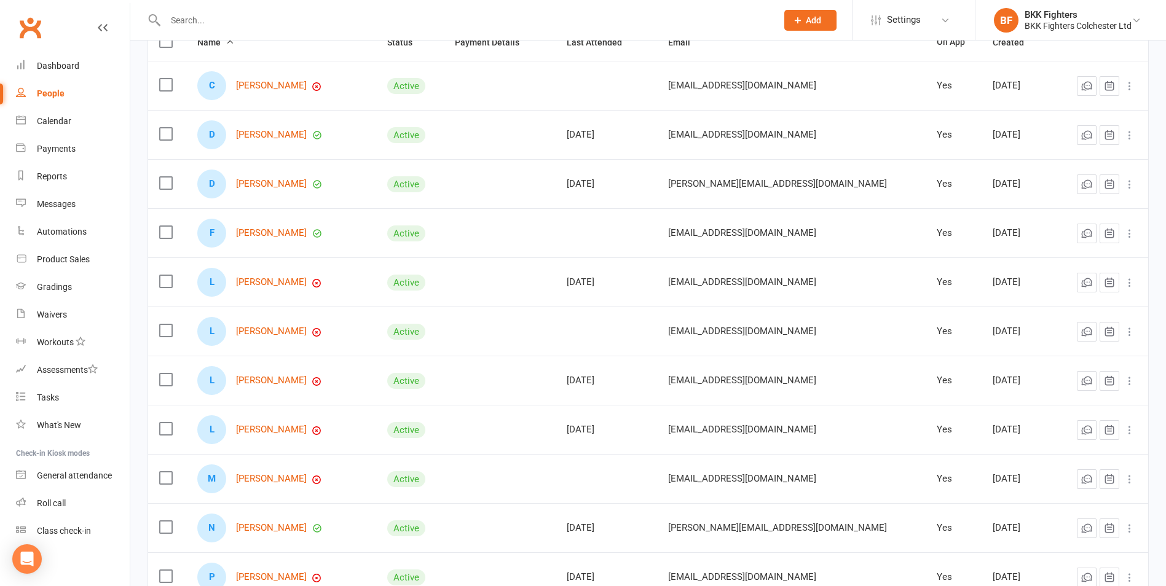
scroll to position [184, 0]
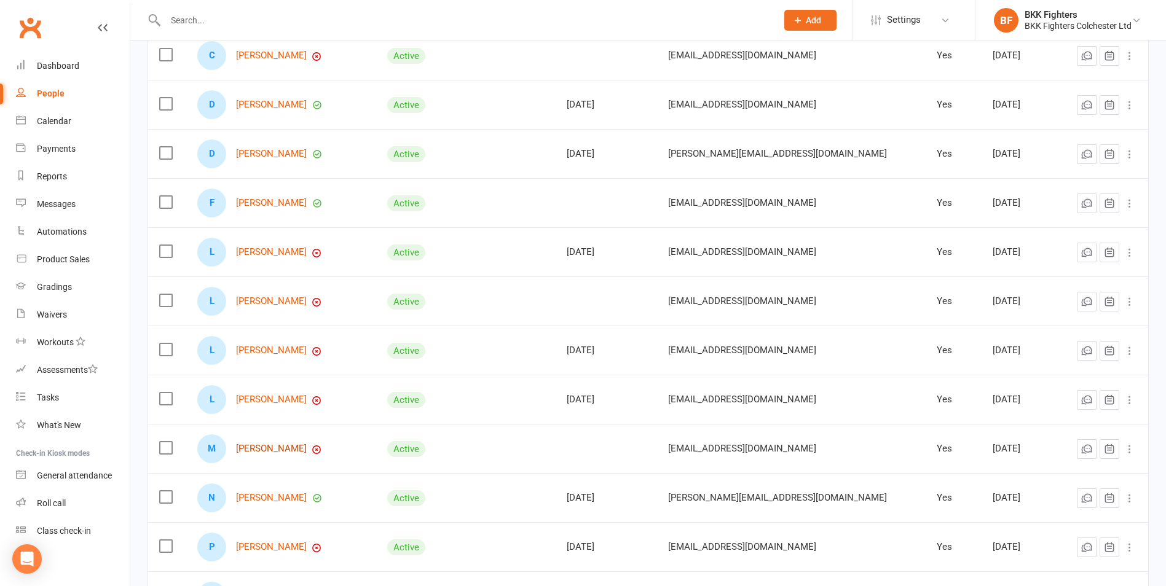
click at [277, 449] on link "[PERSON_NAME]" at bounding box center [271, 449] width 71 height 10
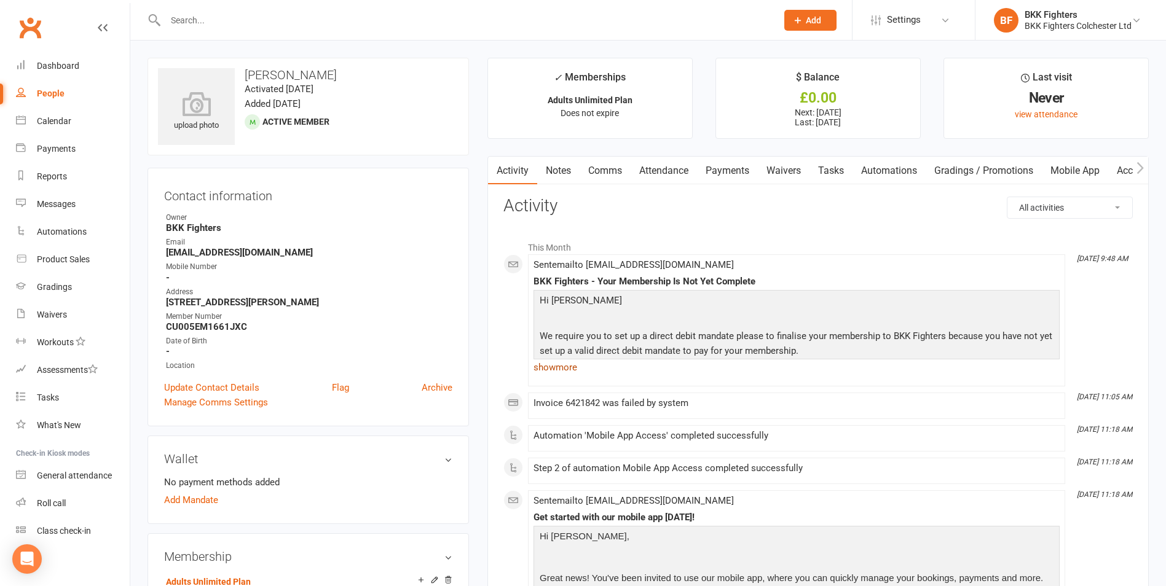
click at [542, 367] on link "show more" at bounding box center [797, 367] width 526 height 17
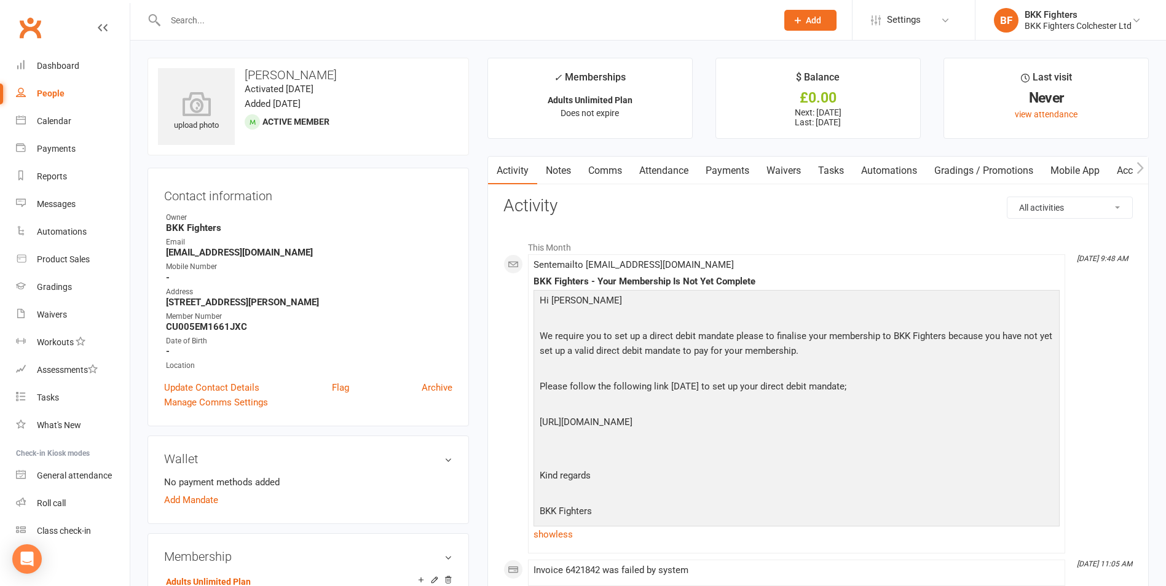
click at [604, 167] on link "Comms" at bounding box center [605, 171] width 51 height 28
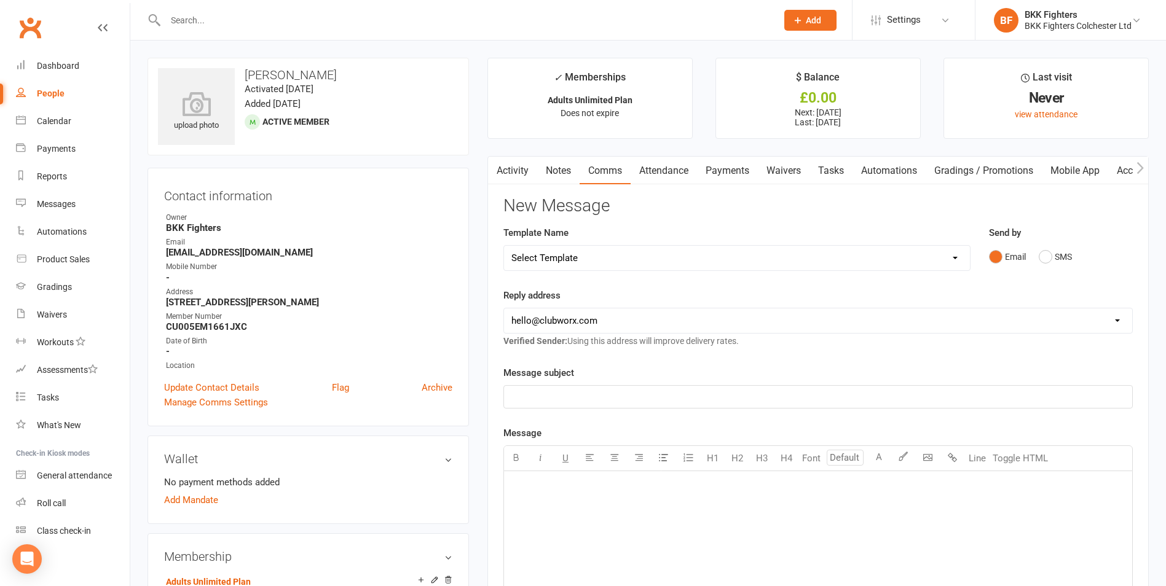
click at [744, 168] on link "Payments" at bounding box center [727, 171] width 61 height 28
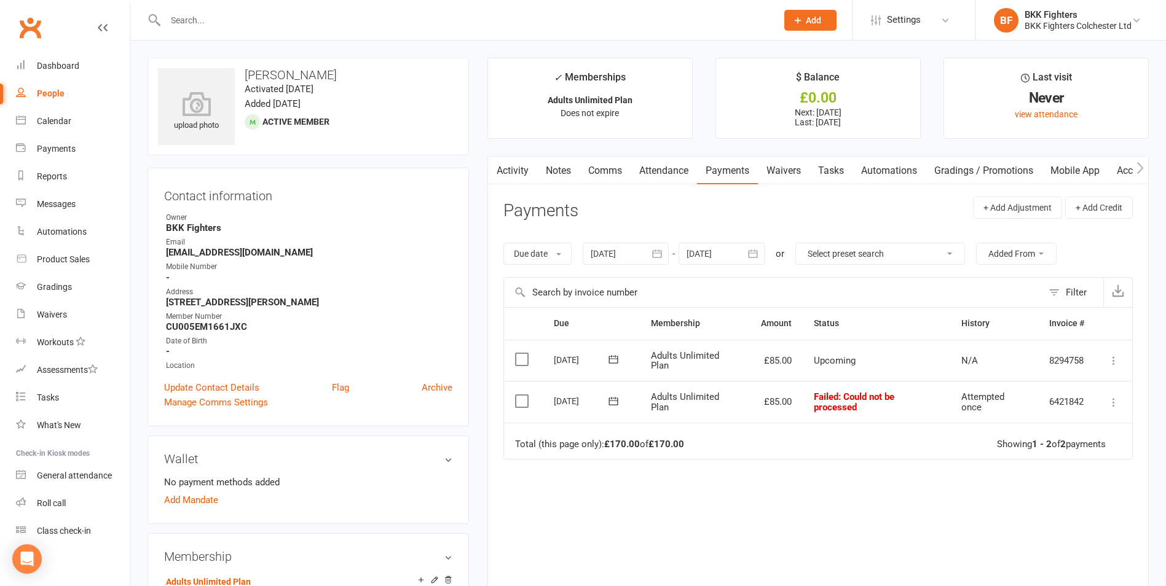
click at [641, 253] on div at bounding box center [626, 254] width 86 height 22
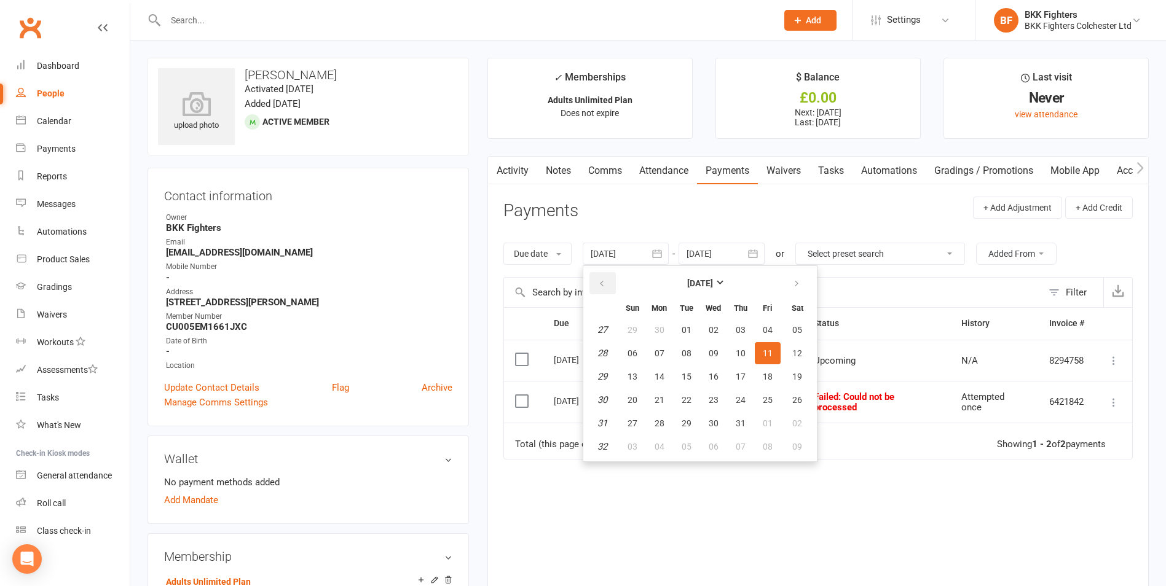
click at [606, 286] on icon "button" at bounding box center [602, 284] width 9 height 10
click at [649, 374] on button "10" at bounding box center [660, 377] width 26 height 22
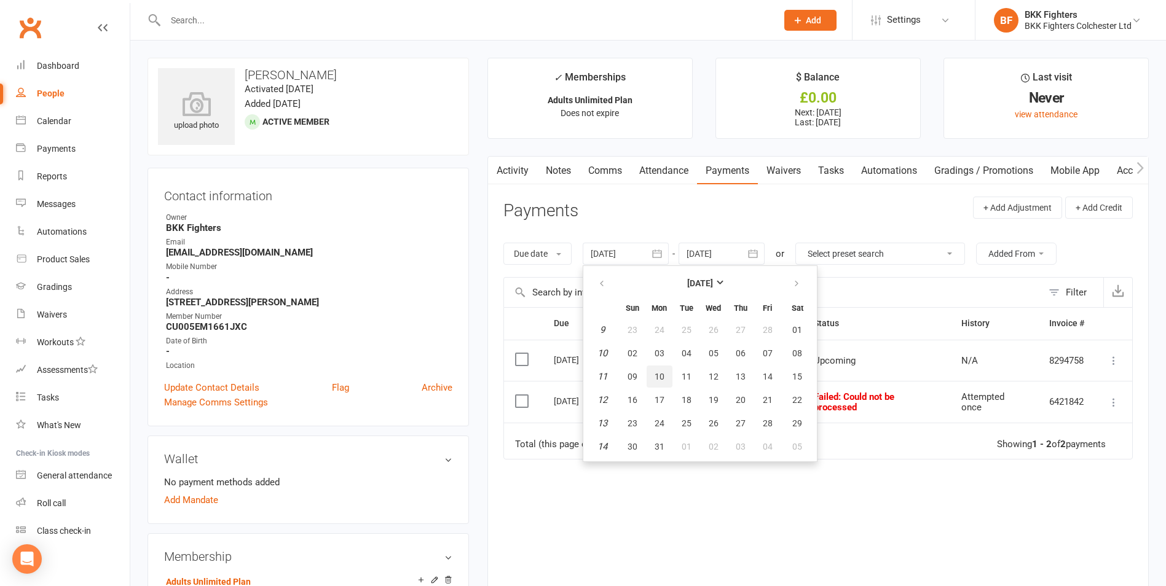
type input "10 Mar 2025"
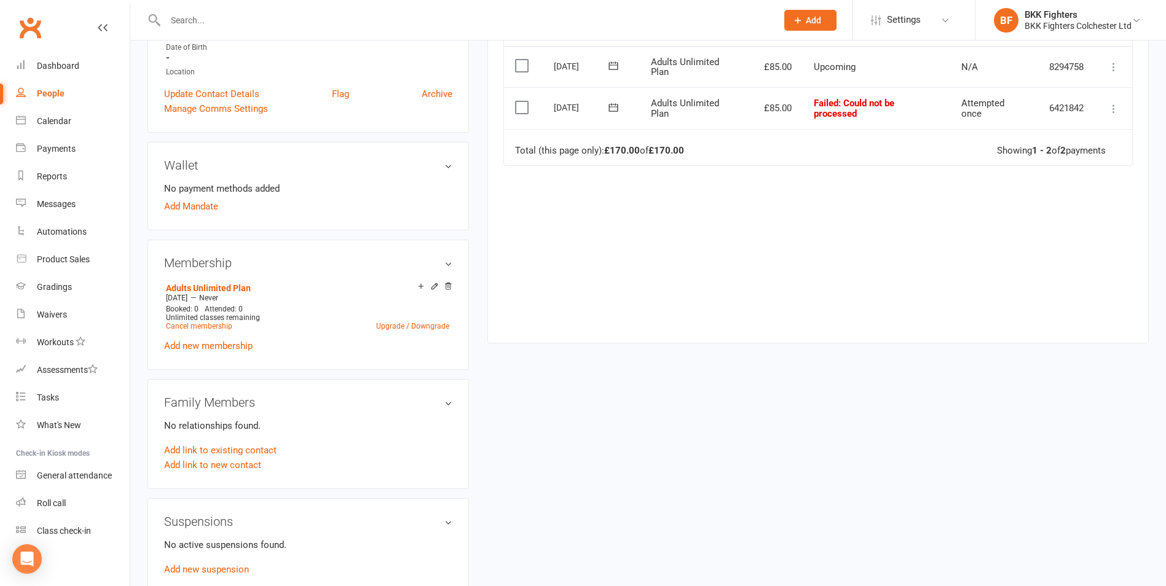
scroll to position [307, 0]
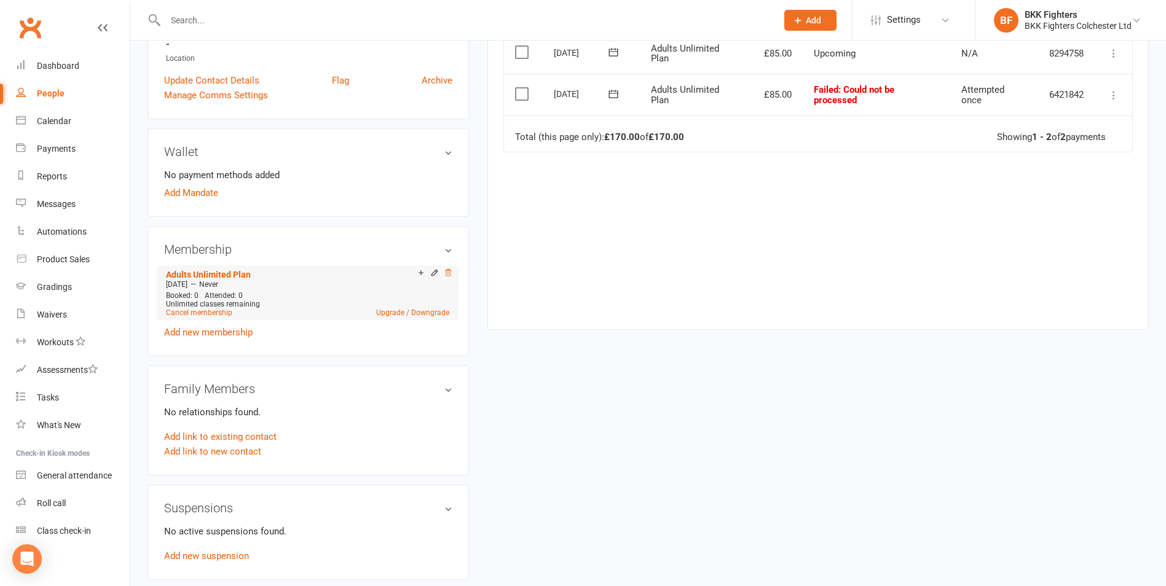
click at [451, 275] on icon at bounding box center [448, 272] width 6 height 7
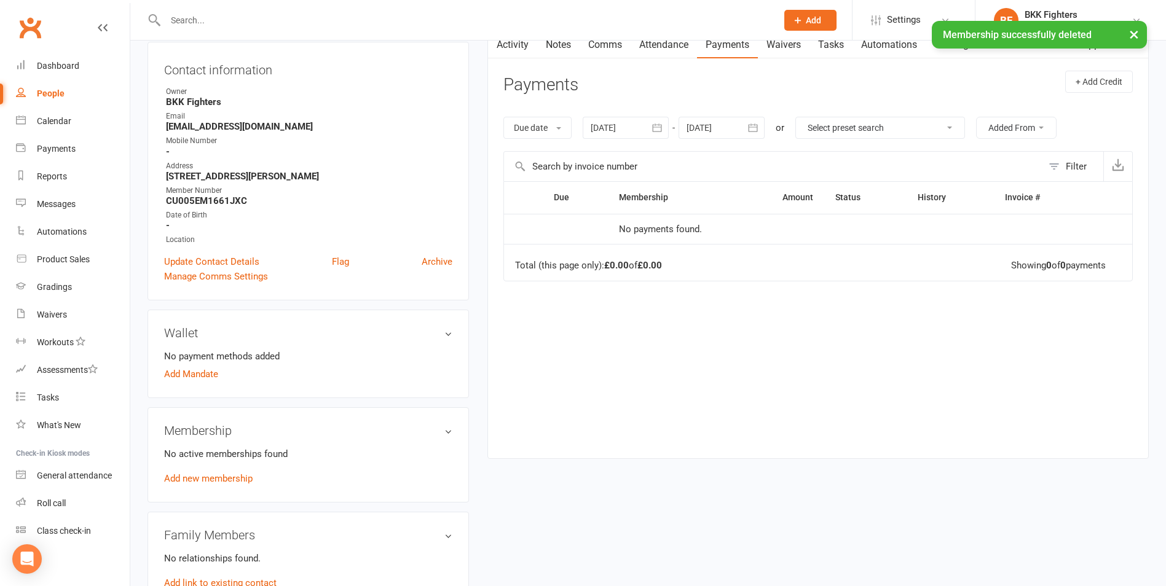
scroll to position [0, 0]
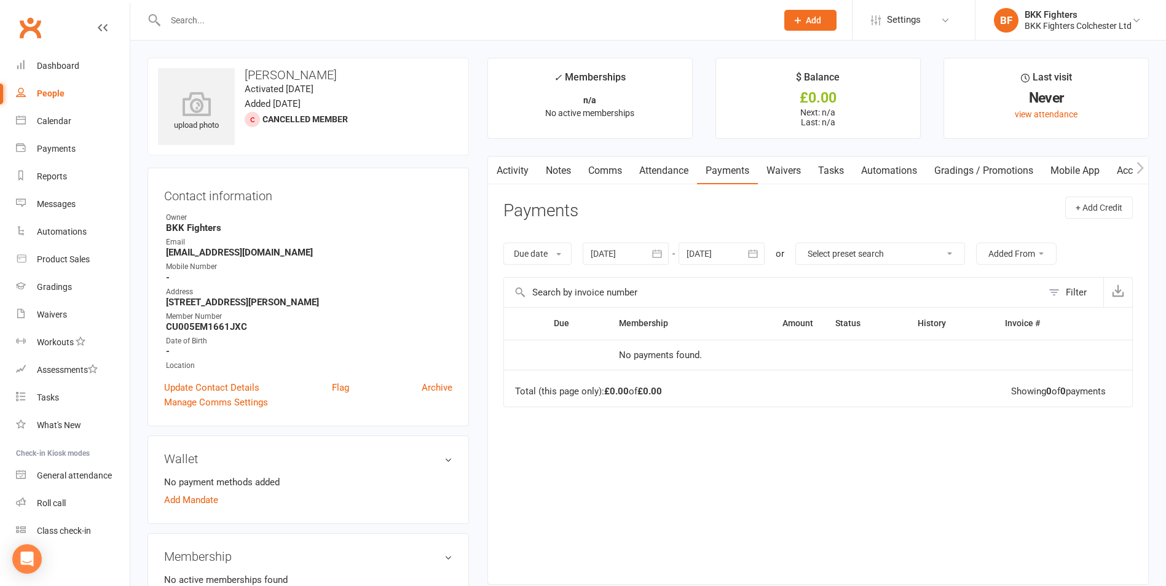
click at [793, 171] on link "Waivers" at bounding box center [784, 171] width 52 height 28
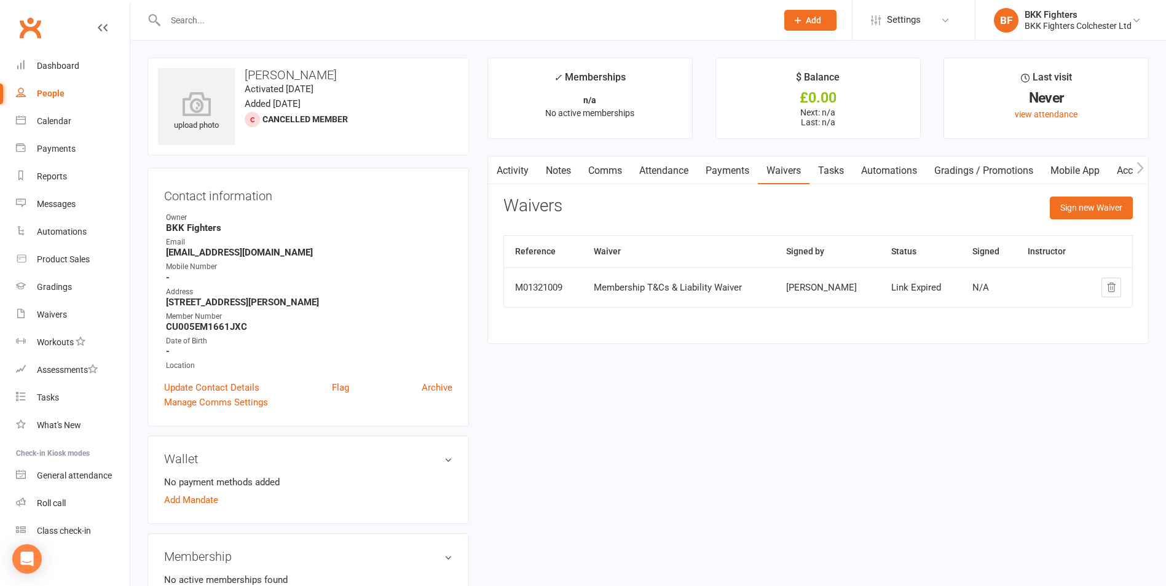
click at [1079, 194] on div "Activity Notes Comms Attendance Payments Waivers Tasks Automations Gradings / P…" at bounding box center [818, 250] width 661 height 189
click at [1081, 202] on button "Sign new Waiver" at bounding box center [1091, 208] width 83 height 22
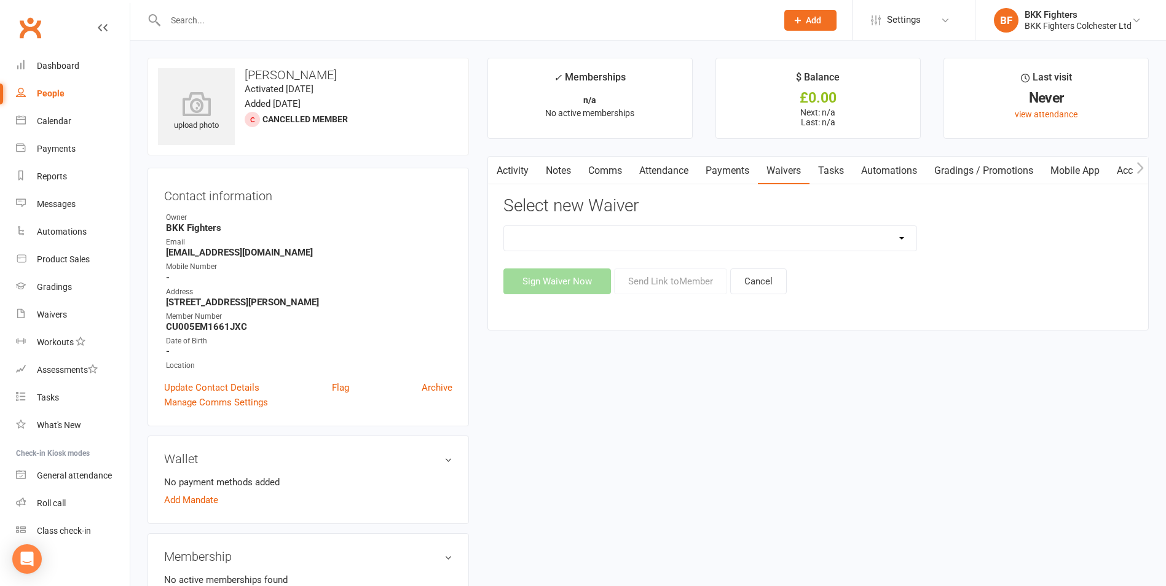
click at [737, 240] on select "Membership T&Cs & Liability Waiver New Member Waiver" at bounding box center [710, 238] width 413 height 25
select select "6172"
click at [504, 226] on select "Membership T&Cs & Liability Waiver New Member Waiver" at bounding box center [710, 238] width 413 height 25
click at [578, 285] on button "Sign Waiver Now" at bounding box center [557, 282] width 108 height 26
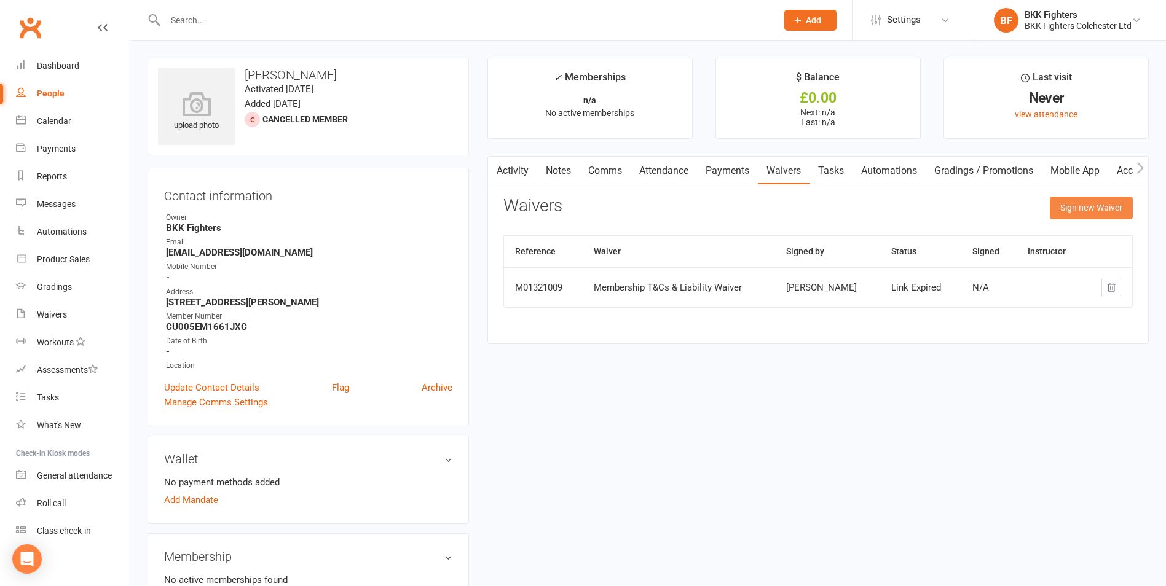
click at [1085, 211] on button "Sign new Waiver" at bounding box center [1091, 208] width 83 height 22
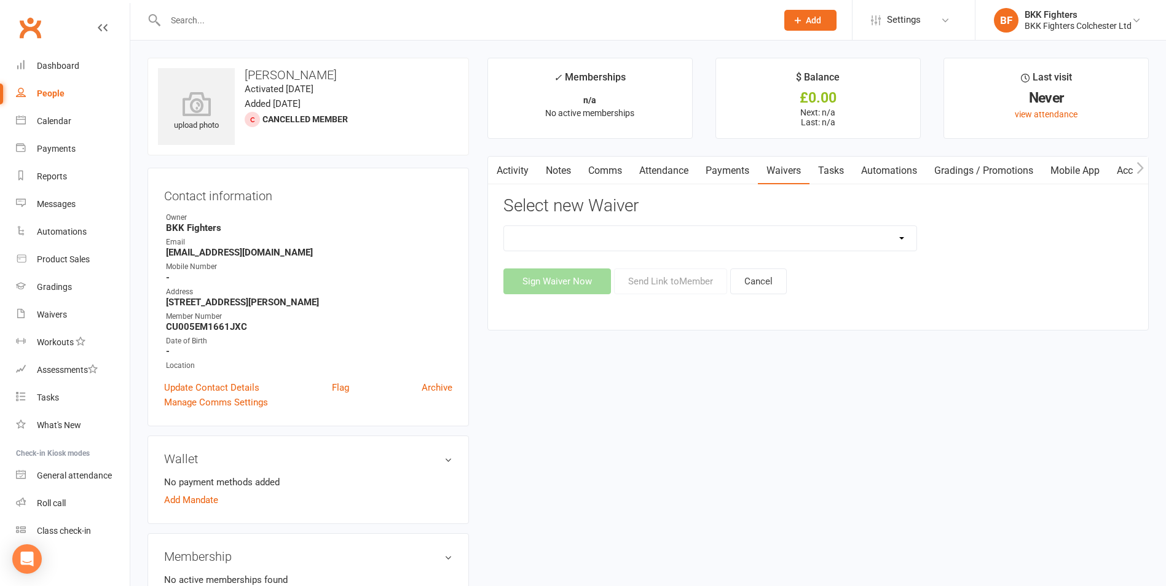
click at [821, 232] on select "Membership T&Cs & Liability Waiver New Member Waiver" at bounding box center [710, 238] width 413 height 25
select select "6172"
click at [504, 226] on select "Membership T&Cs & Liability Waiver New Member Waiver" at bounding box center [710, 238] width 413 height 25
click at [692, 283] on button "Send Link to Member" at bounding box center [670, 282] width 113 height 26
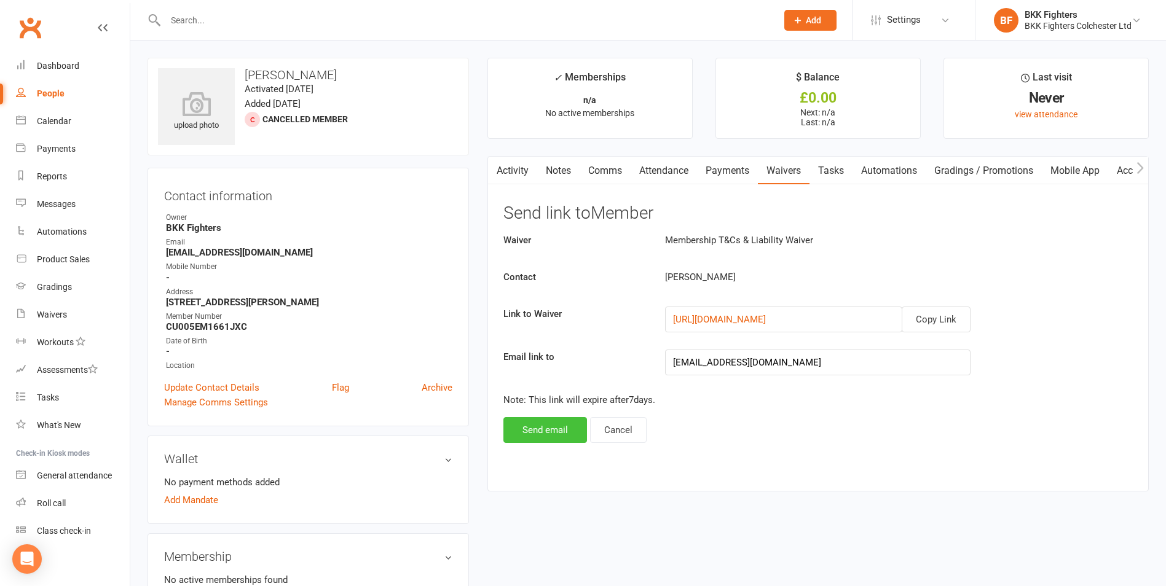
click at [555, 436] on button "Send email" at bounding box center [545, 430] width 84 height 26
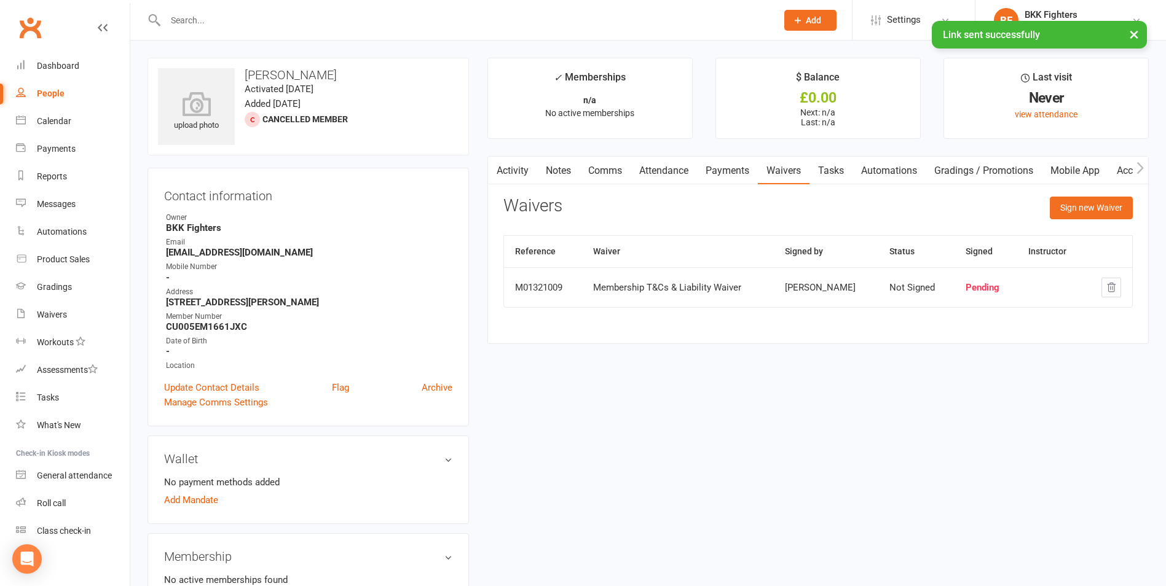
click at [605, 168] on link "Comms" at bounding box center [605, 171] width 51 height 28
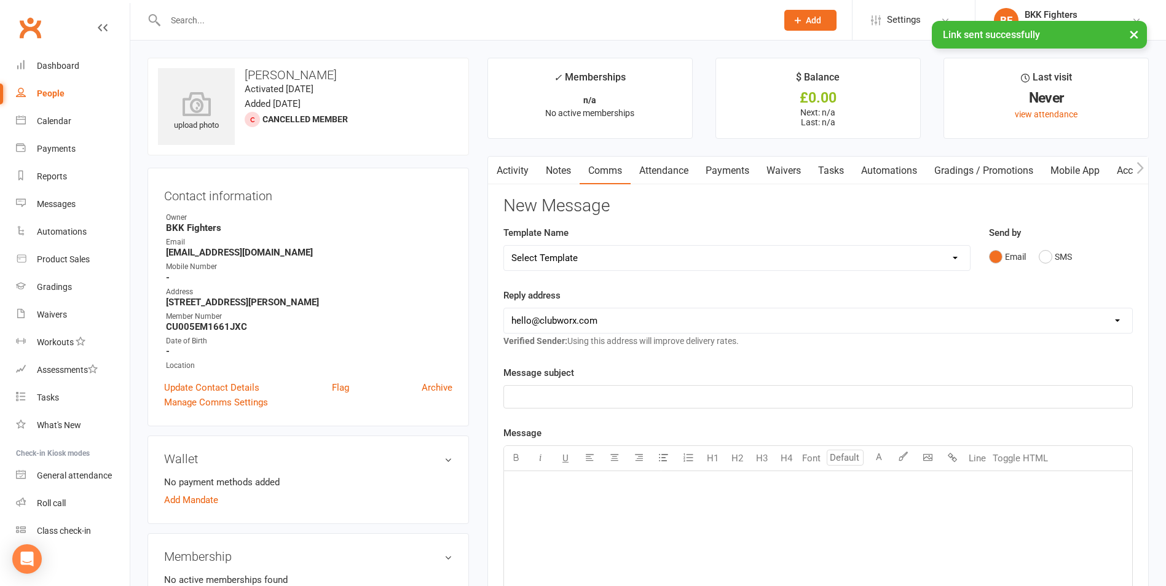
click at [627, 253] on select "Select Template [Push Notification] DD Set Up Invalid [SMS] DD Set Up Invalid […" at bounding box center [737, 258] width 466 height 25
select select "2"
click at [504, 246] on select "Select Template [Push Notification] DD Set Up Invalid [SMS] DD Set Up Invalid […" at bounding box center [737, 258] width 466 height 25
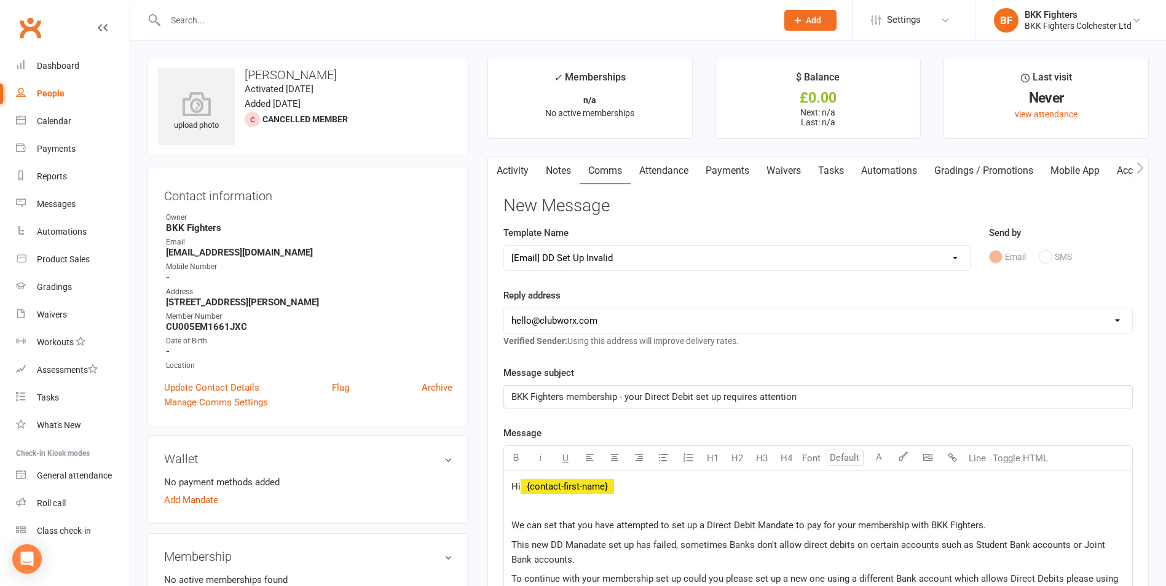
click at [660, 315] on select "[EMAIL_ADDRESS][DOMAIN_NAME] [EMAIL_ADDRESS][DOMAIN_NAME]" at bounding box center [818, 321] width 628 height 25
select select "1"
click at [504, 309] on select "[EMAIL_ADDRESS][DOMAIN_NAME] [EMAIL_ADDRESS][DOMAIN_NAME]" at bounding box center [818, 321] width 628 height 25
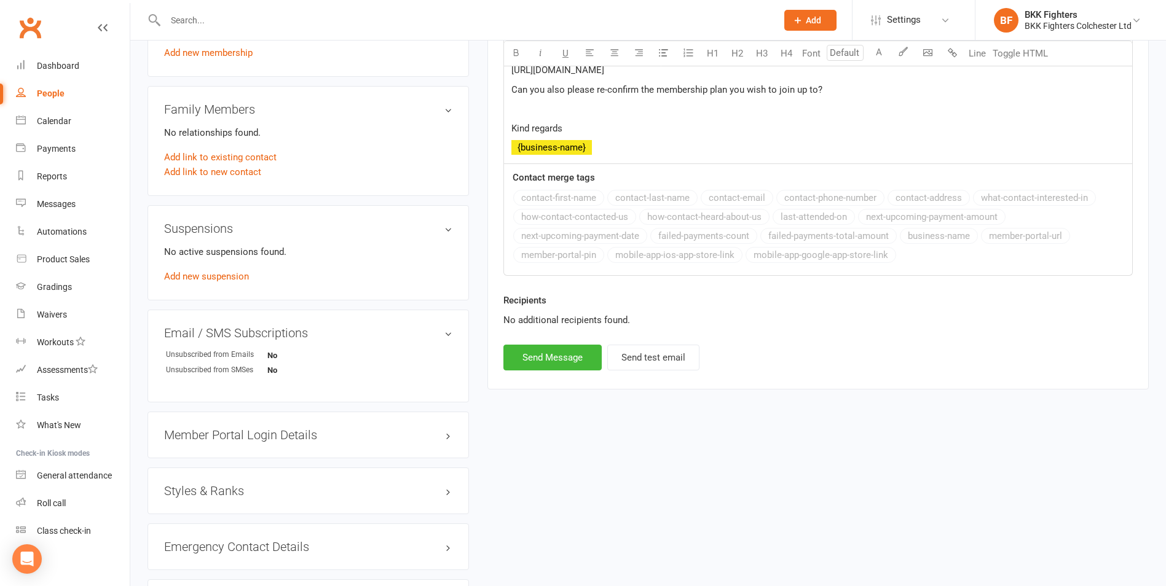
scroll to position [553, 0]
click at [574, 349] on button "Send Message" at bounding box center [552, 357] width 98 height 26
select select
select select "0"
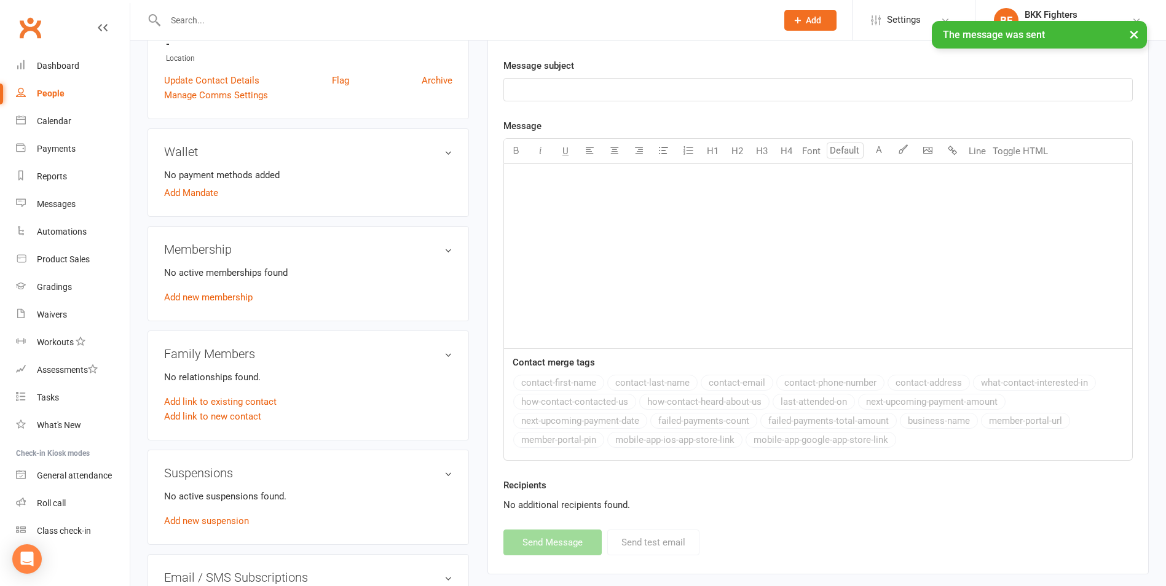
scroll to position [0, 0]
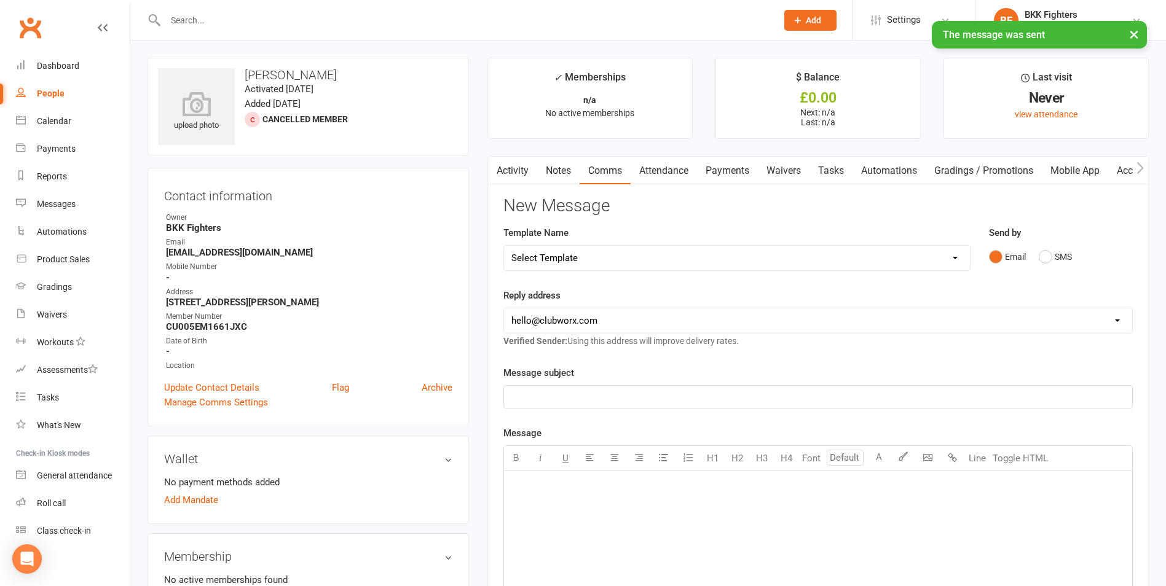
click at [519, 170] on link "Activity" at bounding box center [512, 171] width 49 height 28
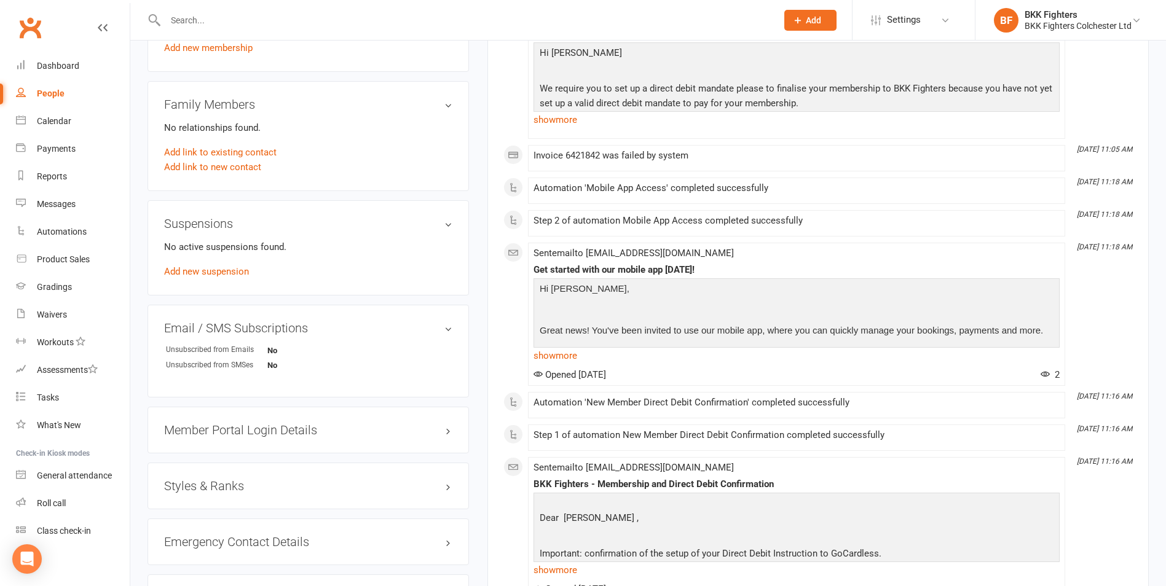
scroll to position [799, 0]
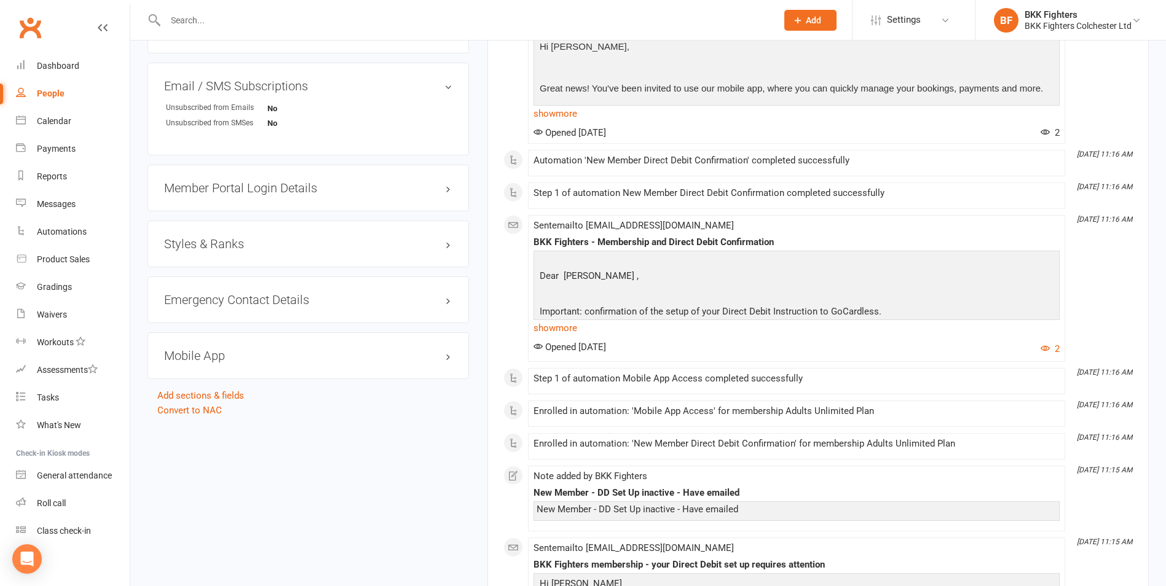
click at [286, 361] on h3 "Mobile App" at bounding box center [308, 356] width 288 height 14
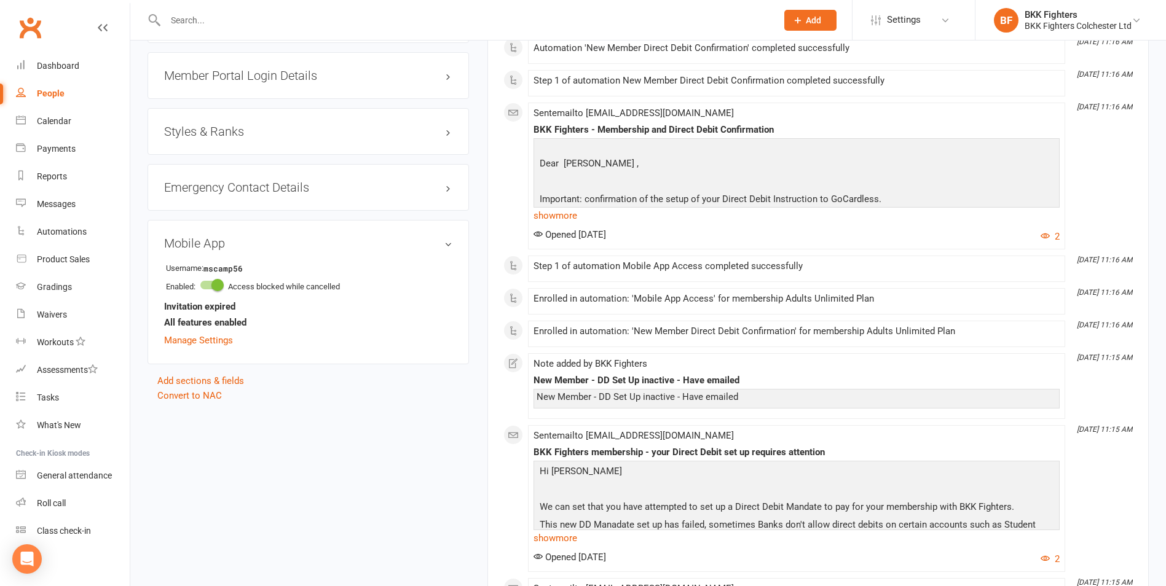
scroll to position [922, 0]
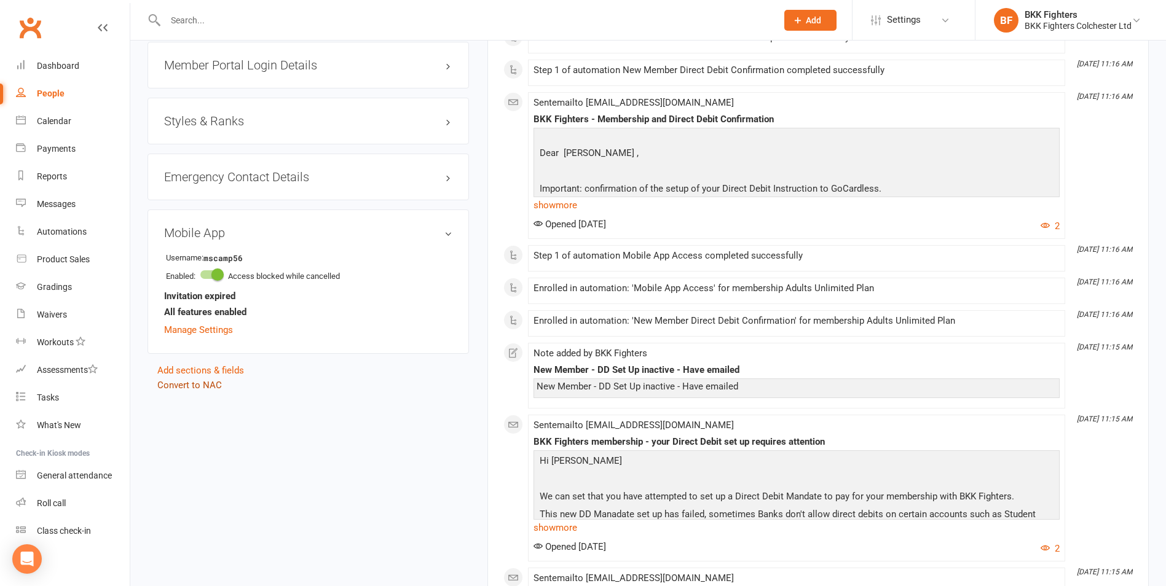
click at [208, 386] on link "Convert to NAC" at bounding box center [189, 385] width 65 height 11
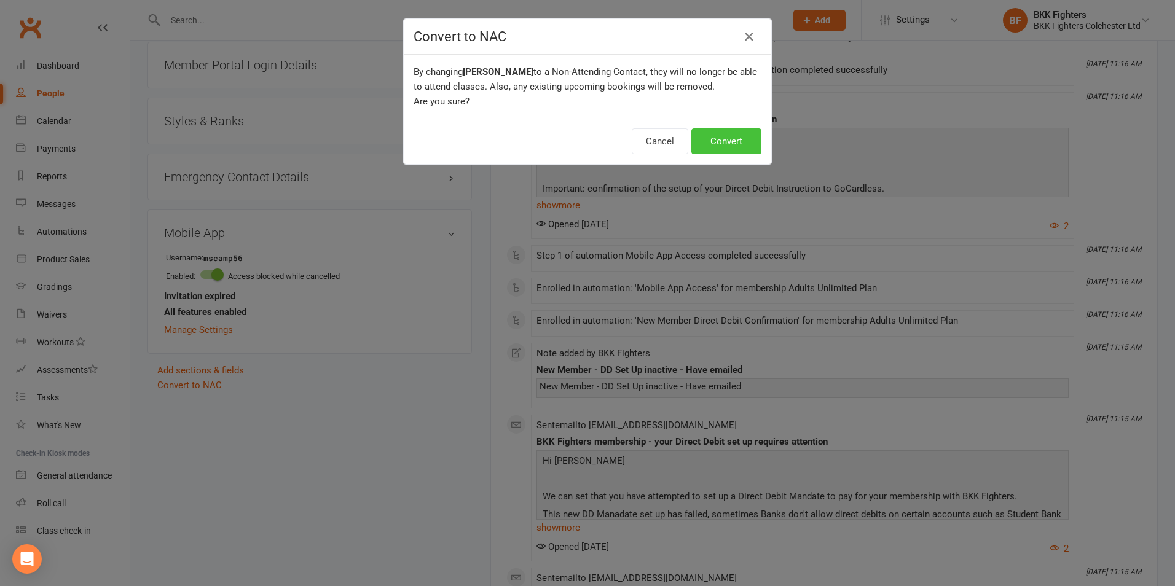
click at [711, 139] on button "Convert" at bounding box center [727, 141] width 70 height 26
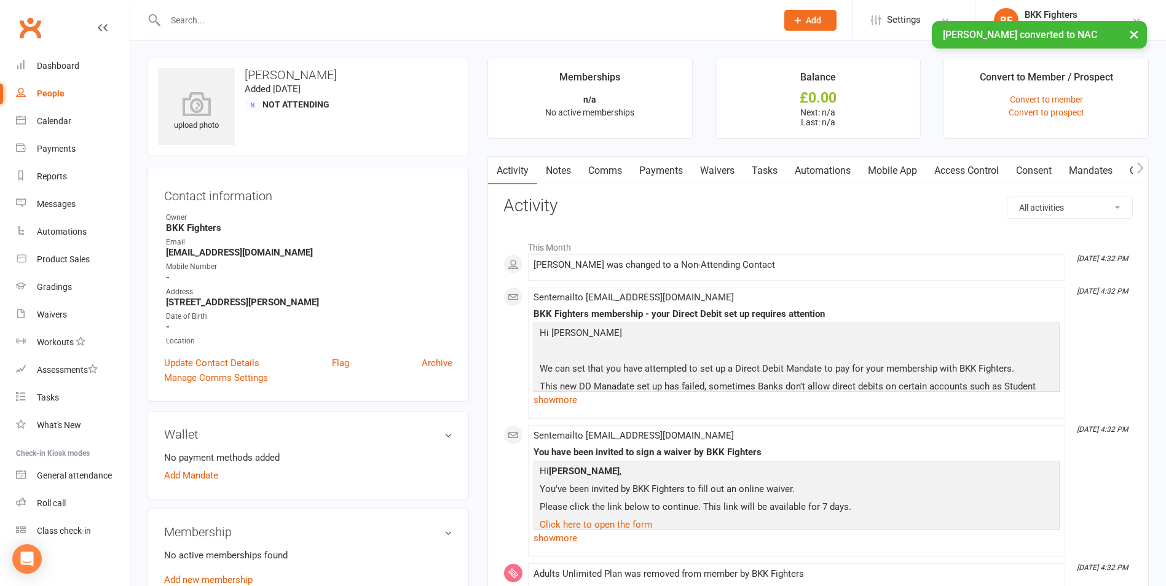
click at [48, 90] on div "People" at bounding box center [51, 94] width 28 height 10
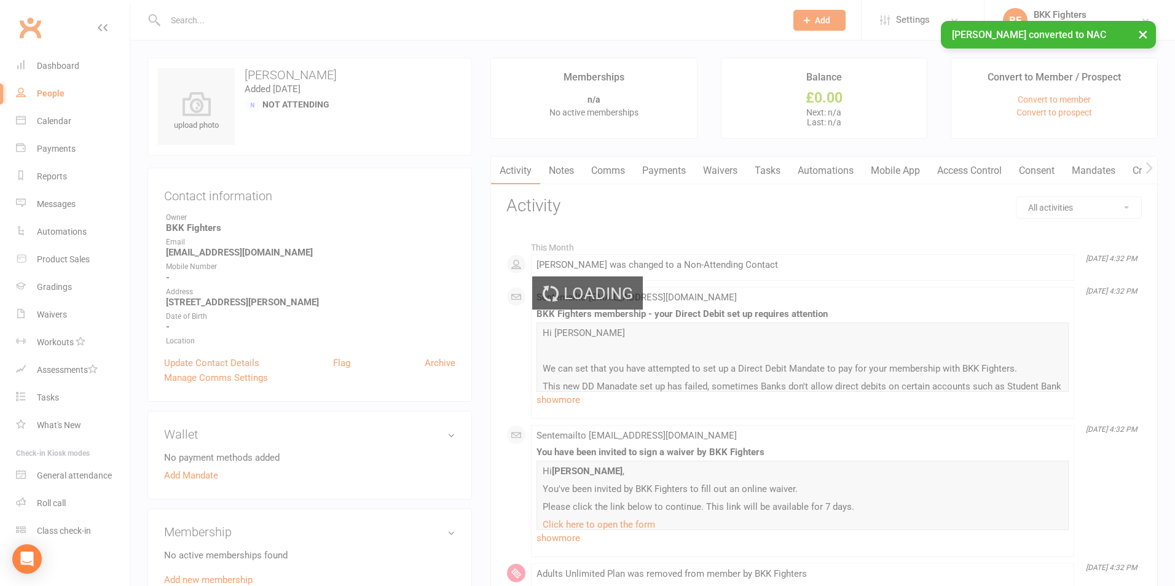
select select "100"
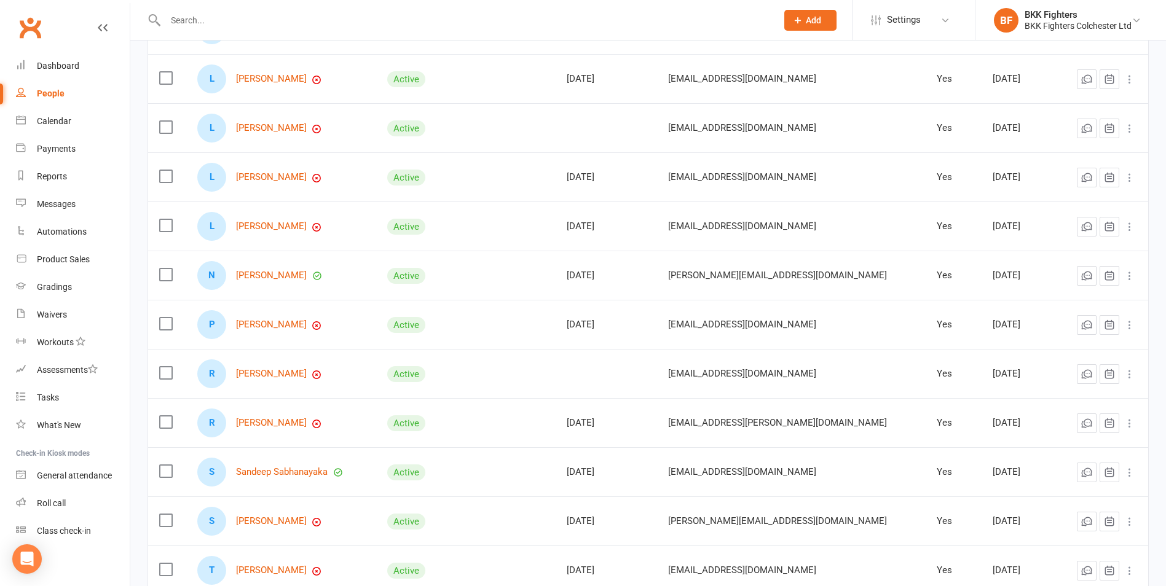
scroll to position [353, 0]
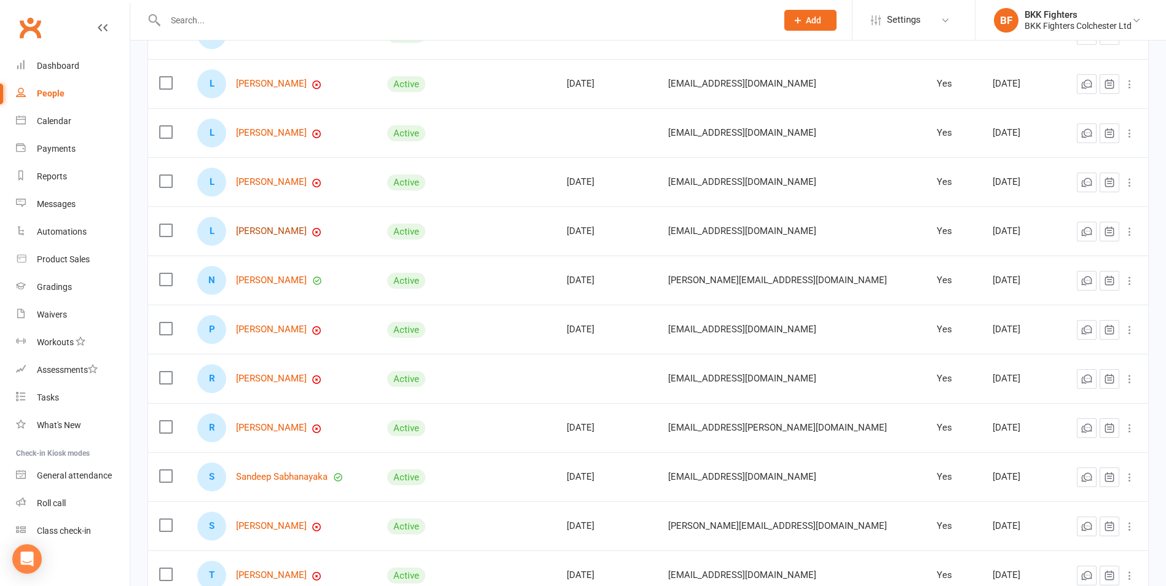
click at [275, 235] on link "[PERSON_NAME]" at bounding box center [271, 231] width 71 height 10
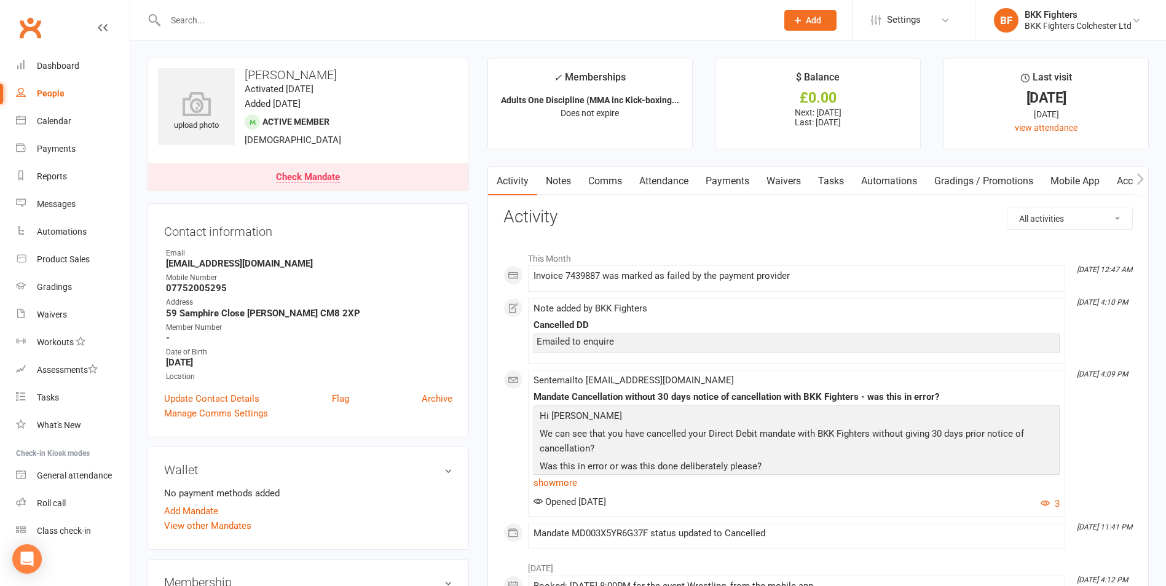
click at [610, 175] on link "Comms" at bounding box center [605, 181] width 51 height 28
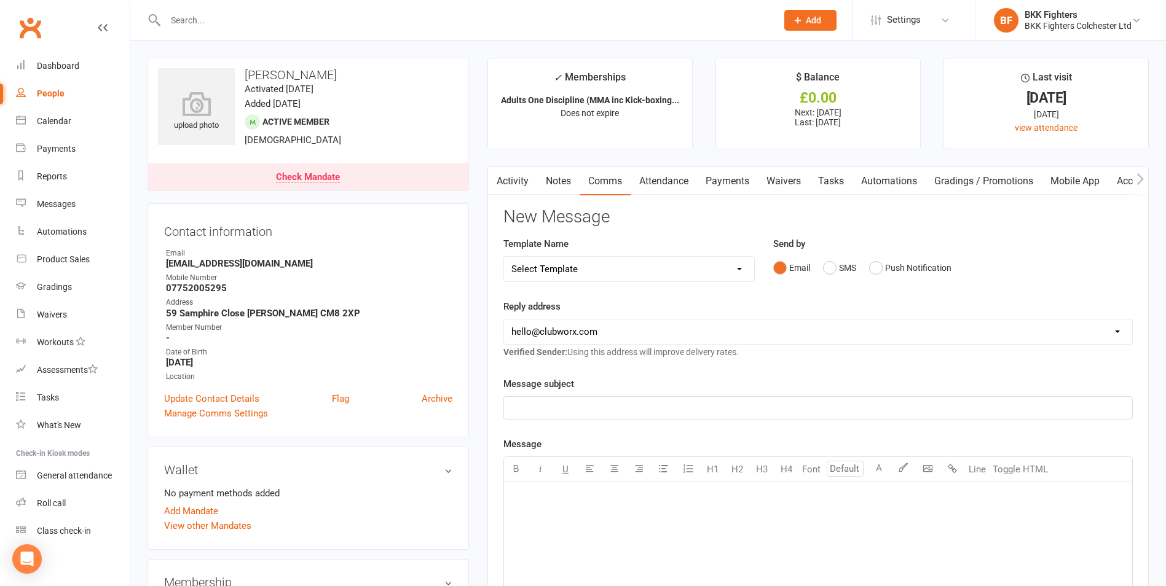
click at [599, 270] on select "Select Template [Push Notification] DD Set Up Invalid [SMS] DD Set Up Invalid […" at bounding box center [629, 269] width 250 height 25
select select "4"
click at [504, 257] on select "Select Template [Push Notification] DD Set Up Invalid [SMS] DD Set Up Invalid […" at bounding box center [629, 269] width 250 height 25
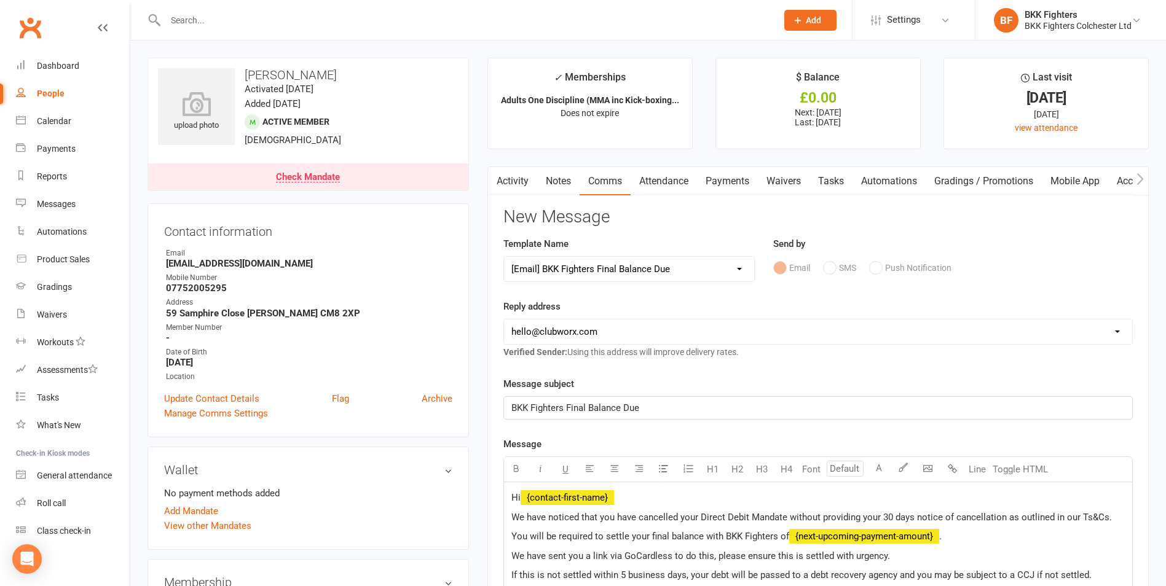
click at [731, 189] on link "Payments" at bounding box center [727, 181] width 61 height 28
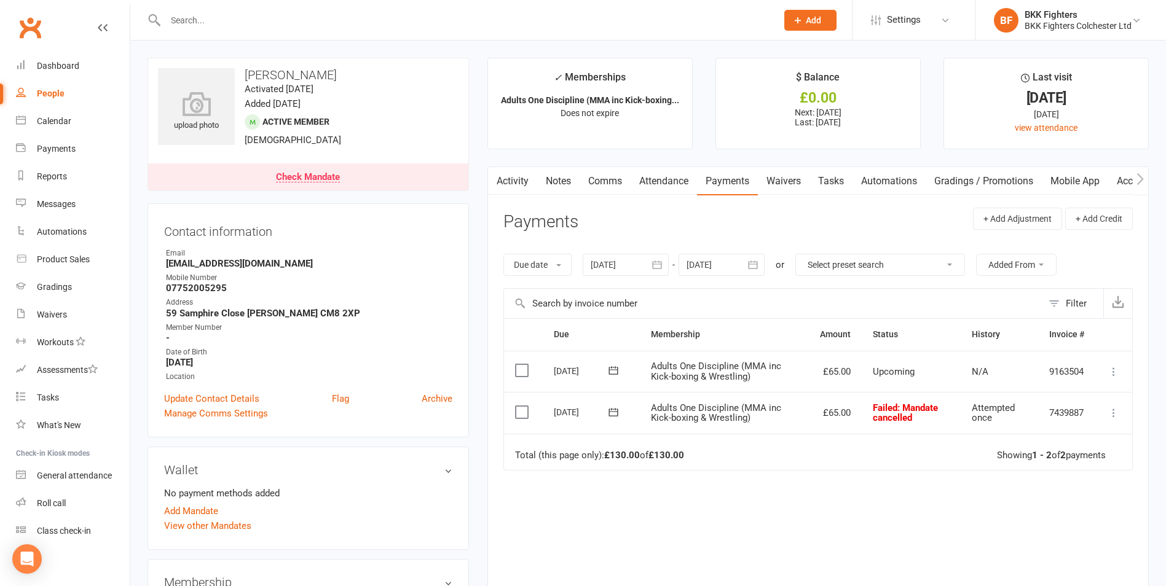
click at [513, 181] on link "Activity" at bounding box center [512, 181] width 49 height 28
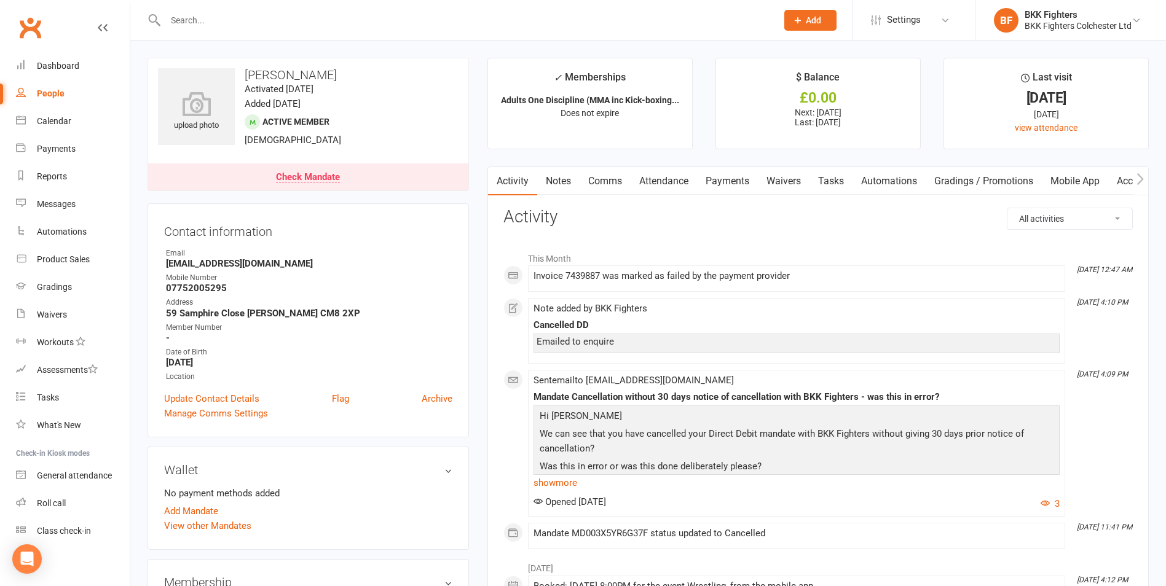
click at [602, 180] on link "Comms" at bounding box center [605, 181] width 51 height 28
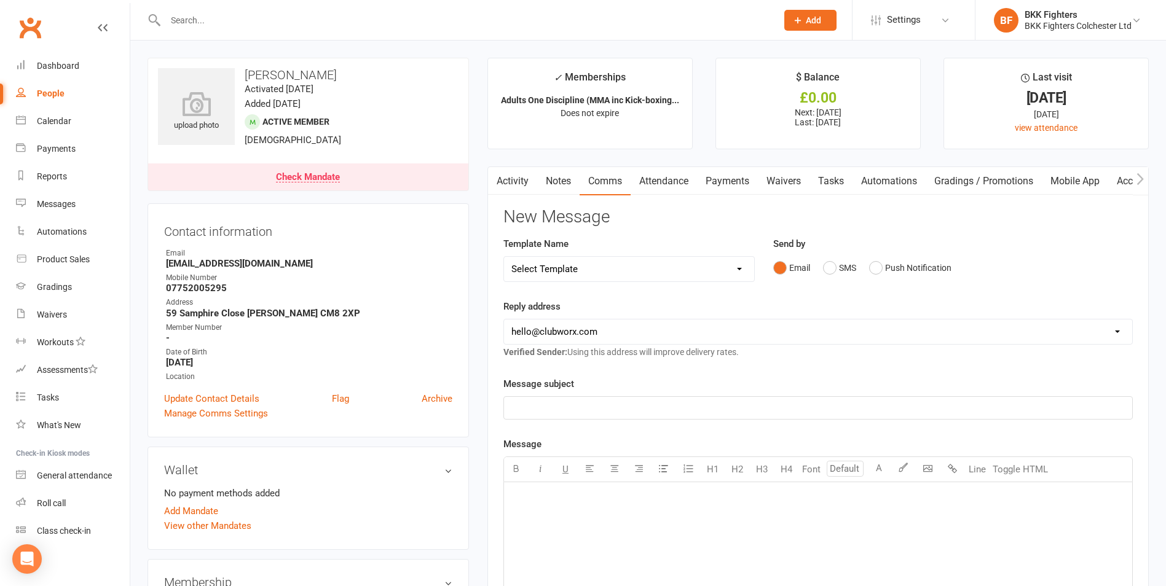
click at [579, 270] on select "Select Template [Push Notification] DD Set Up Invalid [SMS] DD Set Up Invalid […" at bounding box center [629, 269] width 250 height 25
select select "4"
click at [504, 257] on select "Select Template [Push Notification] DD Set Up Invalid [SMS] DD Set Up Invalid […" at bounding box center [629, 269] width 250 height 25
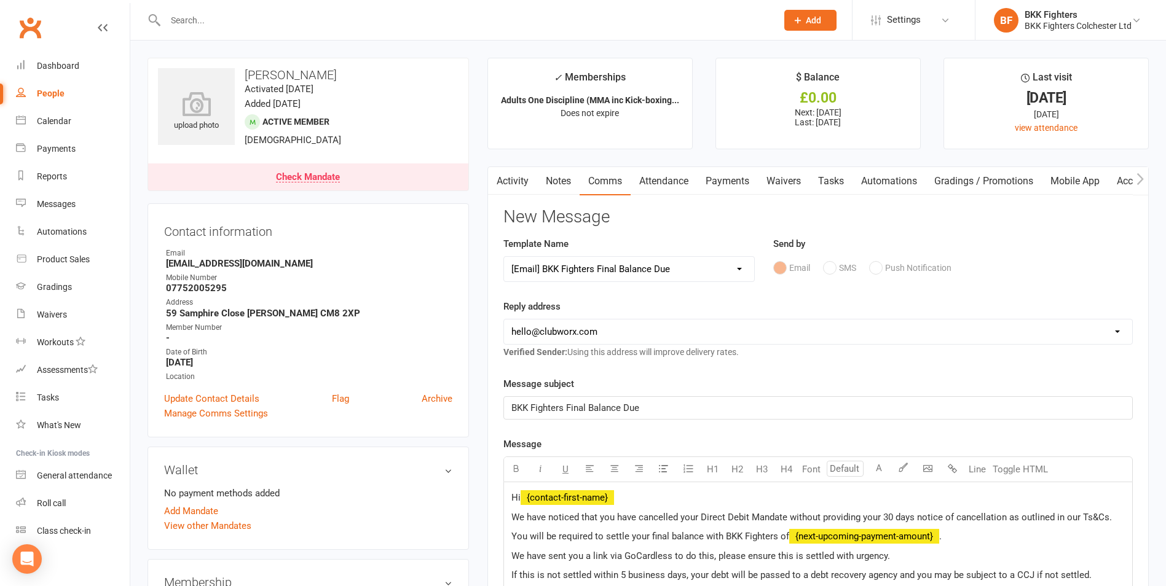
drag, startPoint x: 569, startPoint y: 327, endPoint x: 574, endPoint y: 337, distance: 10.7
click at [569, 327] on select "[EMAIL_ADDRESS][DOMAIN_NAME] [EMAIL_ADDRESS][DOMAIN_NAME]" at bounding box center [818, 332] width 628 height 25
select select "1"
click at [504, 320] on select "[EMAIL_ADDRESS][DOMAIN_NAME] [EMAIL_ADDRESS][DOMAIN_NAME]" at bounding box center [818, 332] width 628 height 25
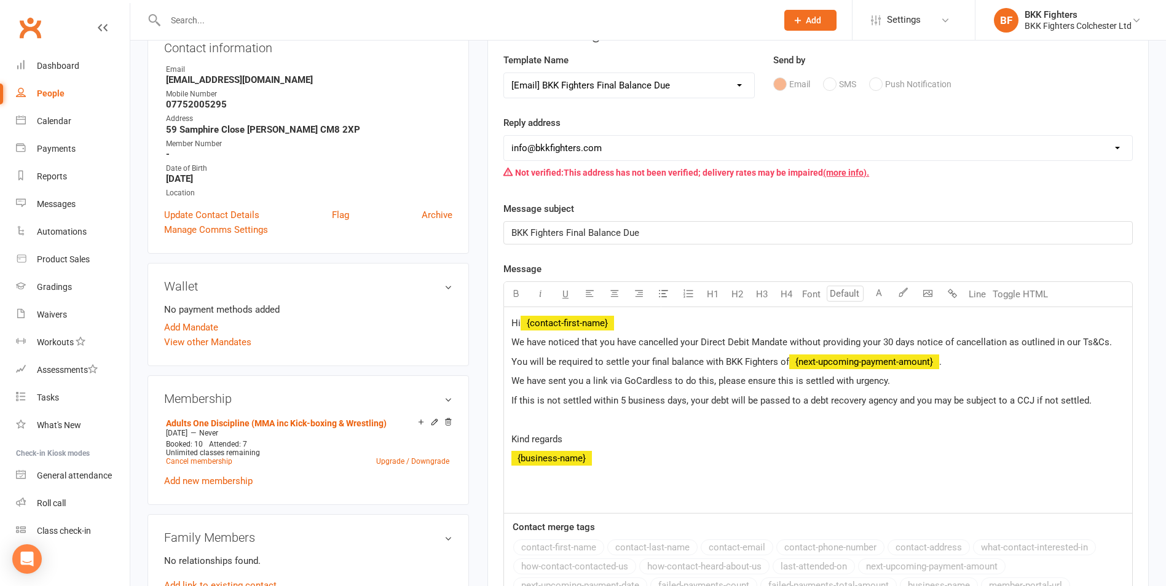
scroll to position [184, 0]
click at [848, 382] on span "We have sent you a link via GoCardless to do this, please ensure this is settle…" at bounding box center [700, 380] width 379 height 11
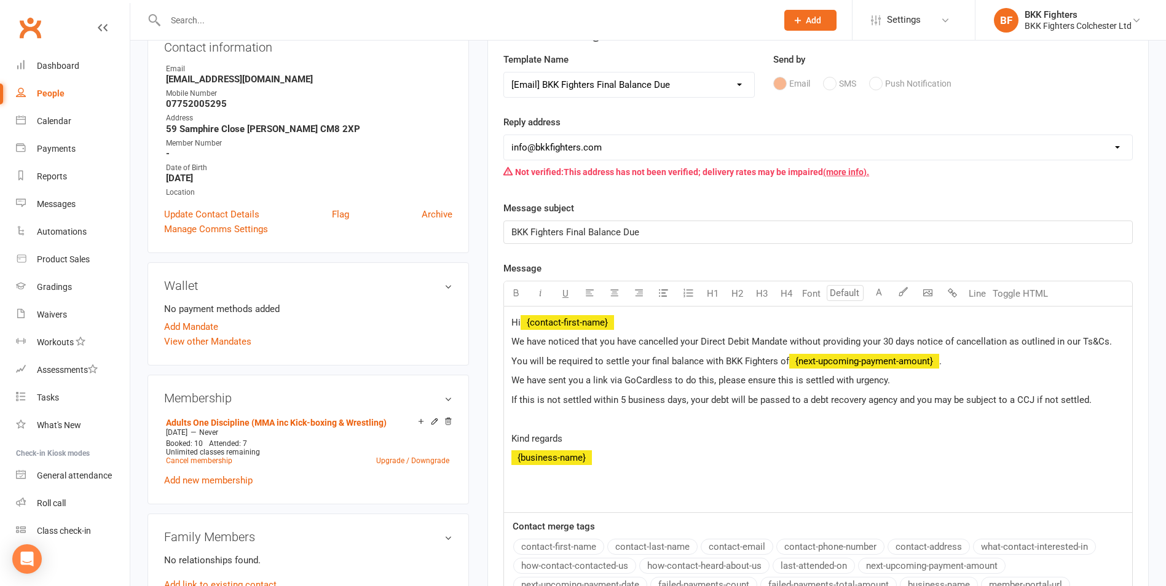
click at [952, 364] on p "You will be required to settle your final balance with BKK Fighters of ﻿ {next-…" at bounding box center [818, 361] width 614 height 15
drag, startPoint x: 932, startPoint y: 362, endPoint x: 833, endPoint y: 361, distance: 99.0
click at [833, 361] on p "You will be required to settle your final balance with BKK Fighters of ﻿ {next-…" at bounding box center [818, 361] width 614 height 15
click at [901, 382] on p "We have sent you a link via GoCardless to do this, please ensure this is settle…" at bounding box center [818, 380] width 614 height 15
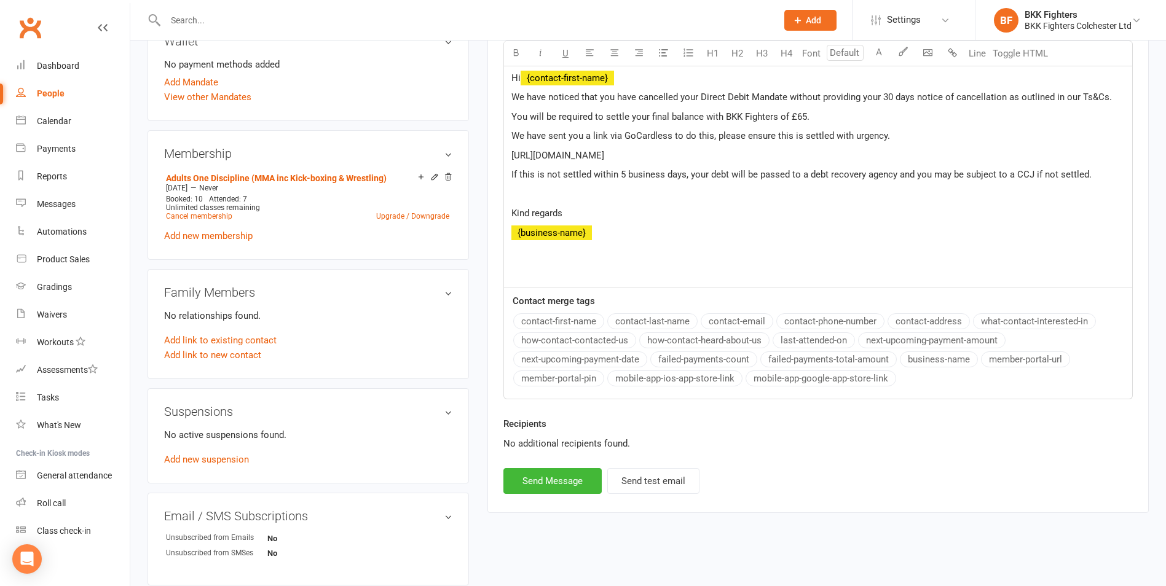
scroll to position [430, 0]
click at [552, 482] on button "Send Message" at bounding box center [552, 480] width 98 height 26
select select
select select "0"
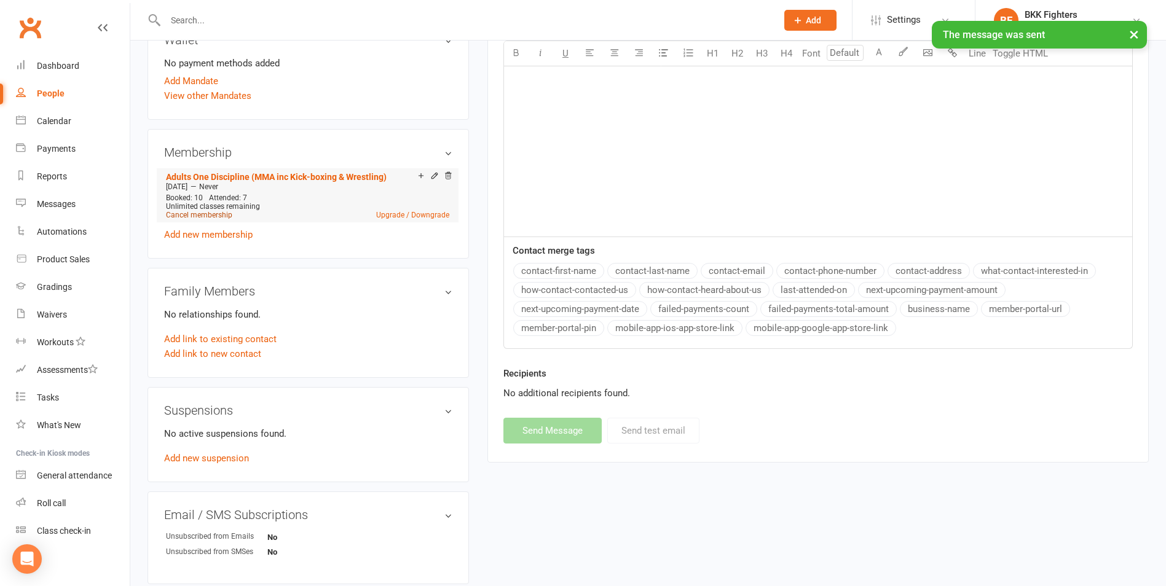
click at [213, 215] on link "Cancel membership" at bounding box center [199, 215] width 66 height 9
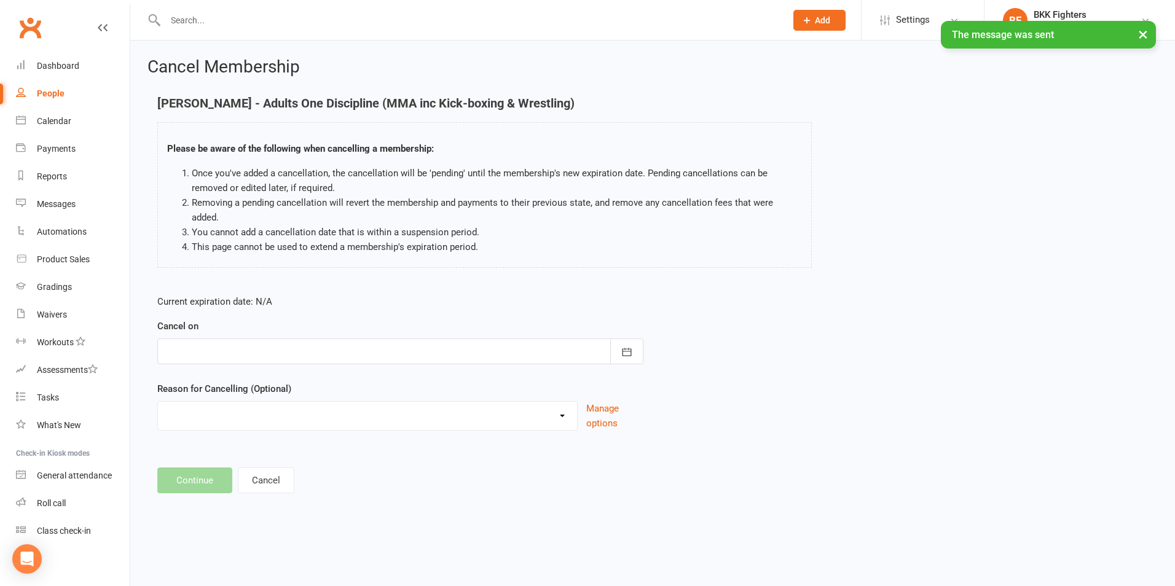
click at [336, 345] on div at bounding box center [400, 352] width 486 height 26
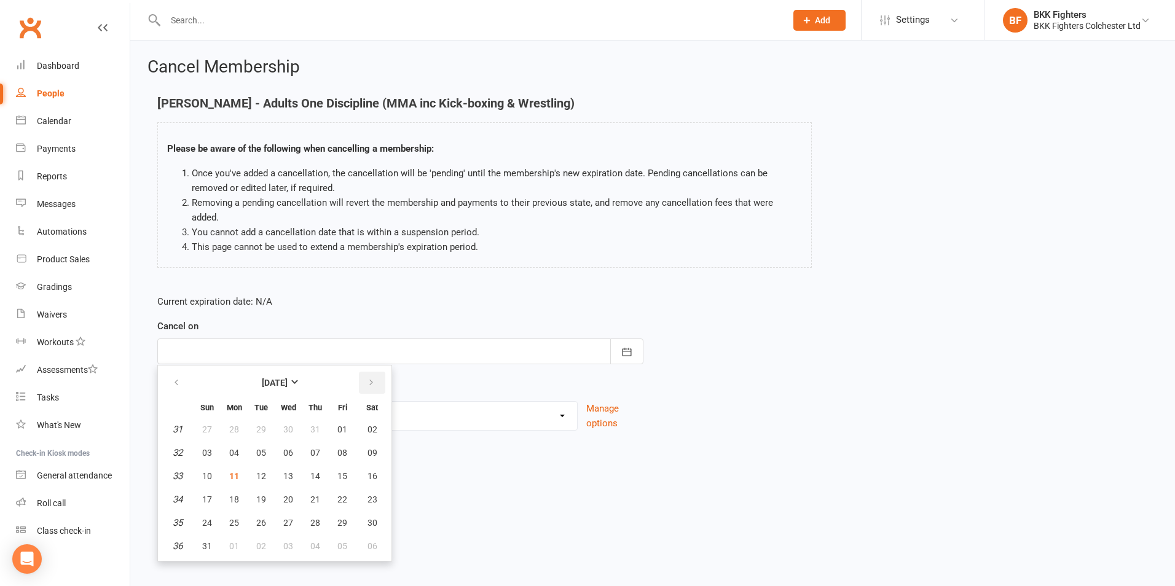
click at [368, 378] on icon "button" at bounding box center [371, 383] width 9 height 10
click at [342, 425] on span "05" at bounding box center [343, 430] width 10 height 10
type input "05 Sep 2025"
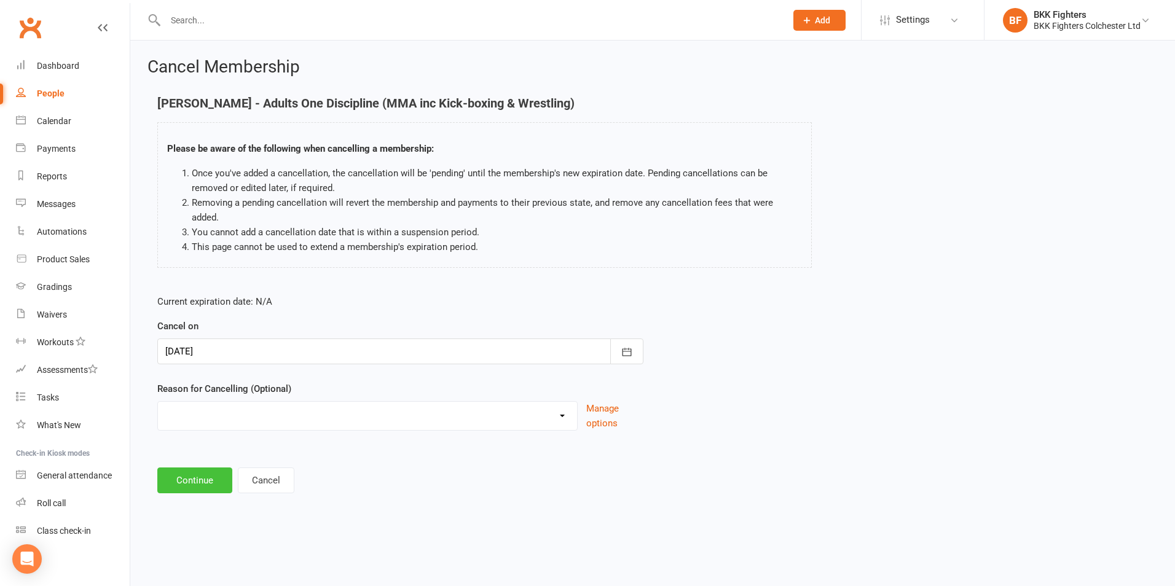
click at [213, 468] on button "Continue" at bounding box center [194, 481] width 75 height 26
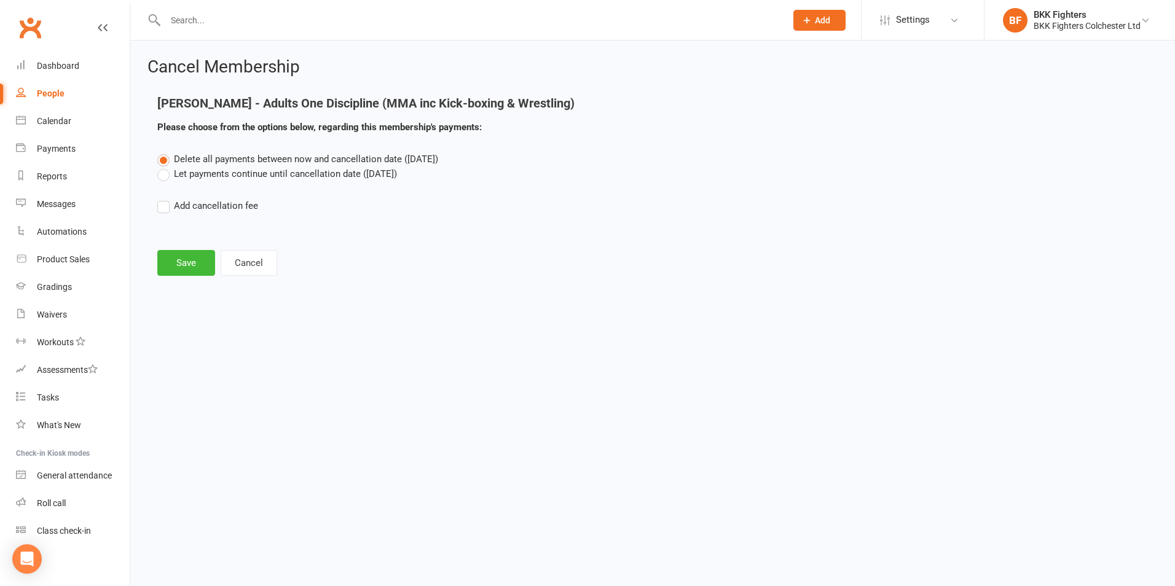
click at [265, 175] on label "Let payments continue until cancellation date (Sep 5, 2025)" at bounding box center [277, 174] width 240 height 15
click at [165, 167] on input "Let payments continue until cancellation date (Sep 5, 2025)" at bounding box center [161, 167] width 8 height 0
click at [205, 273] on button "Save" at bounding box center [186, 263] width 58 height 26
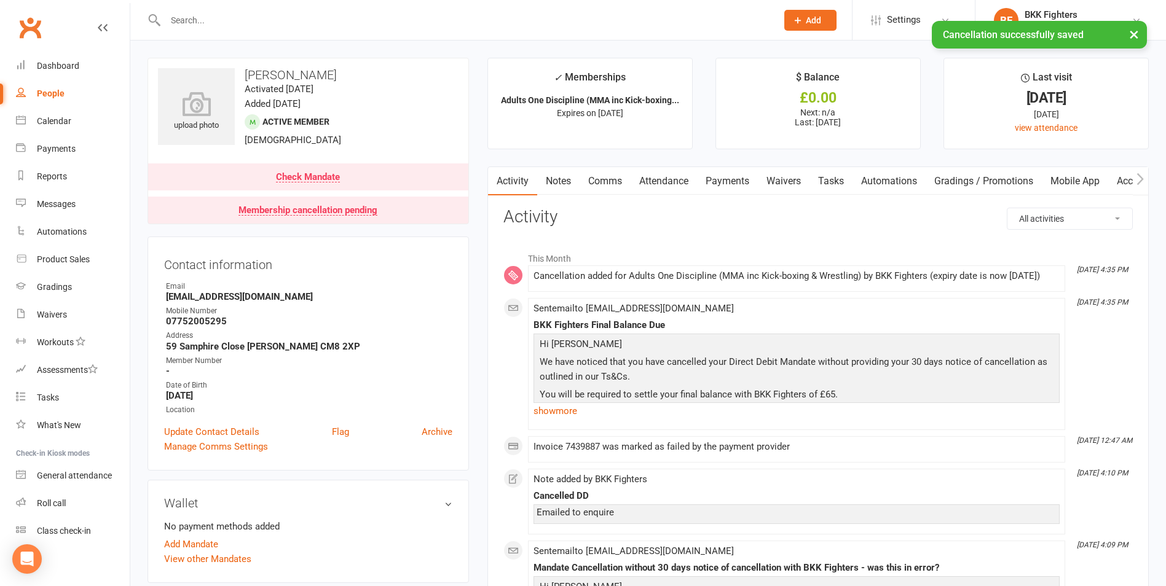
click at [52, 93] on div "People" at bounding box center [51, 94] width 28 height 10
select select "100"
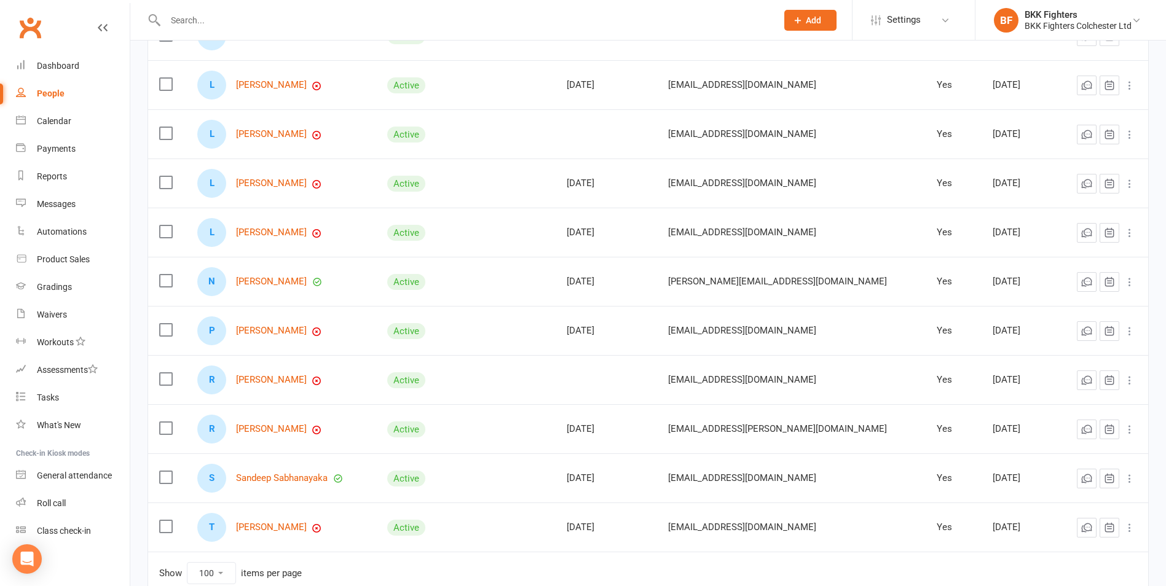
scroll to position [369, 0]
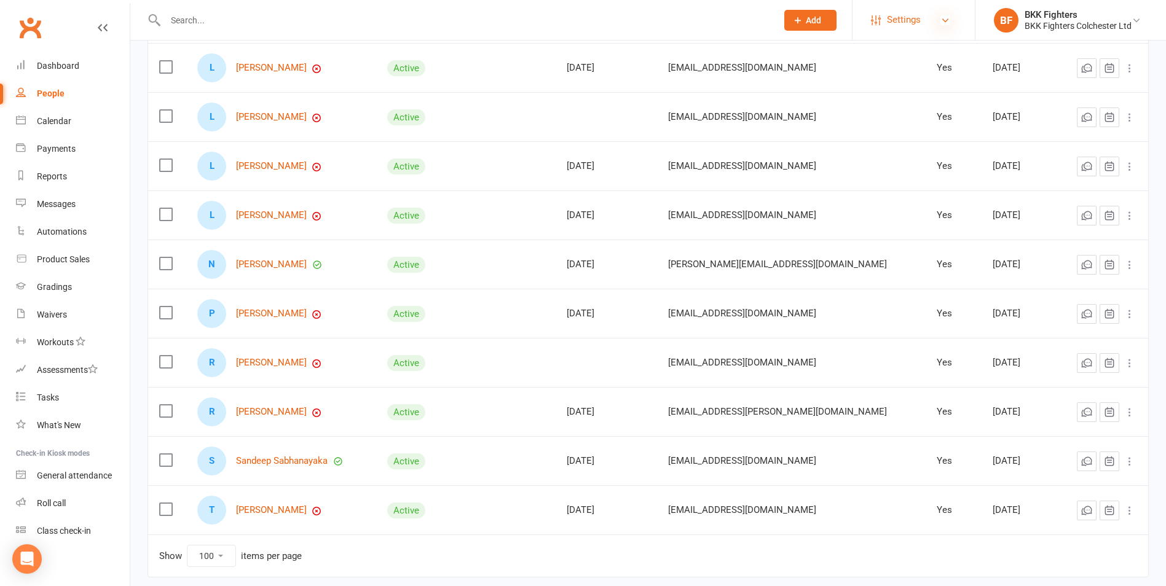
click at [947, 19] on icon at bounding box center [946, 20] width 10 height 10
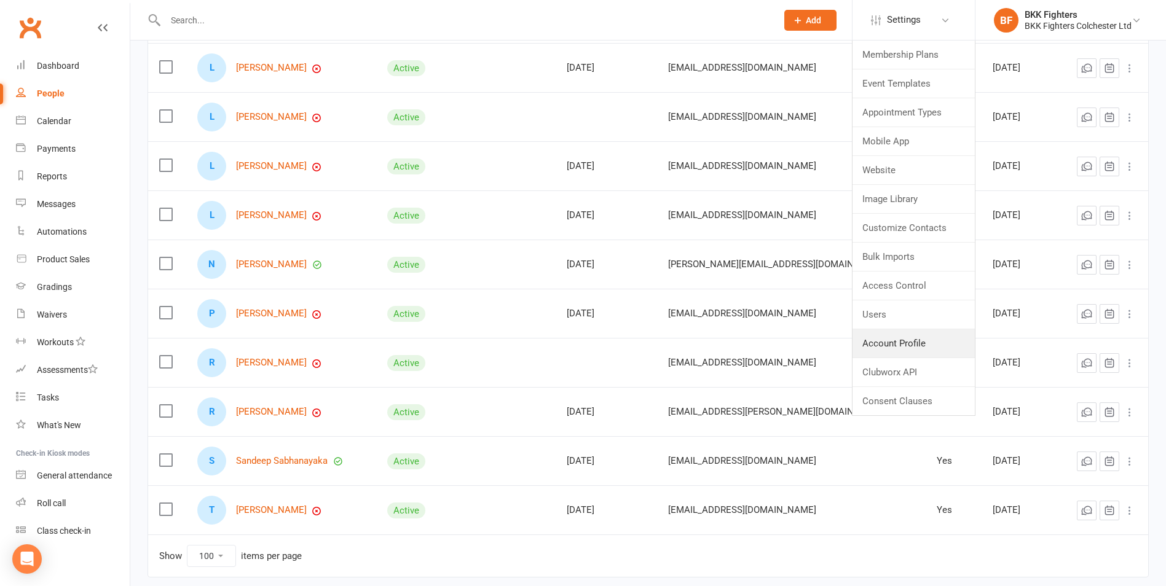
click at [918, 345] on link "Account Profile" at bounding box center [914, 344] width 122 height 28
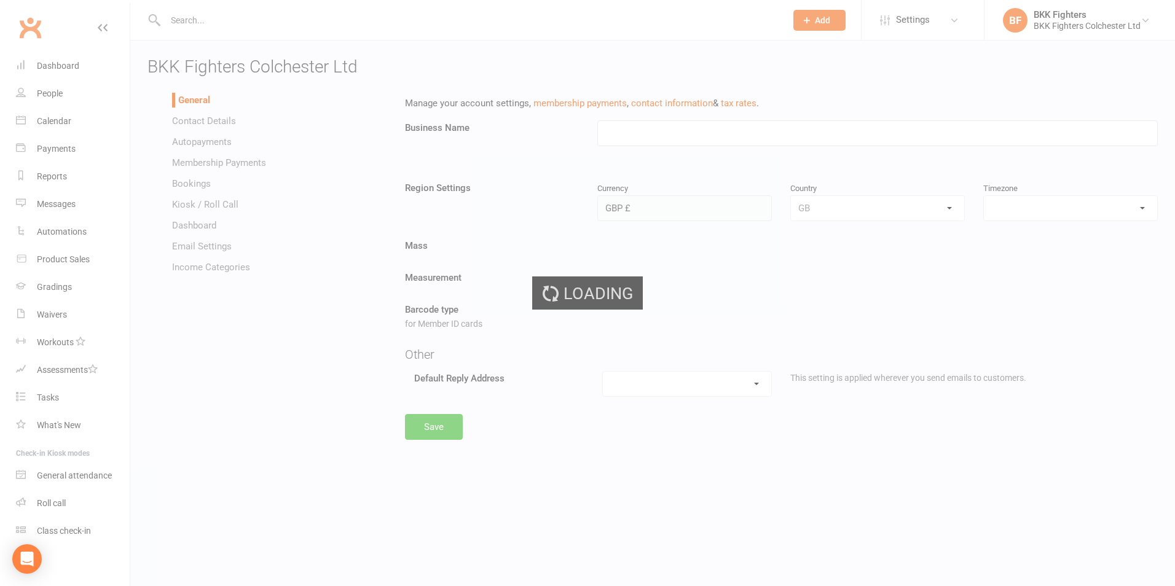
type input "BKK Fighters Colchester Ltd"
select select "Europe/[GEOGRAPHIC_DATA]"
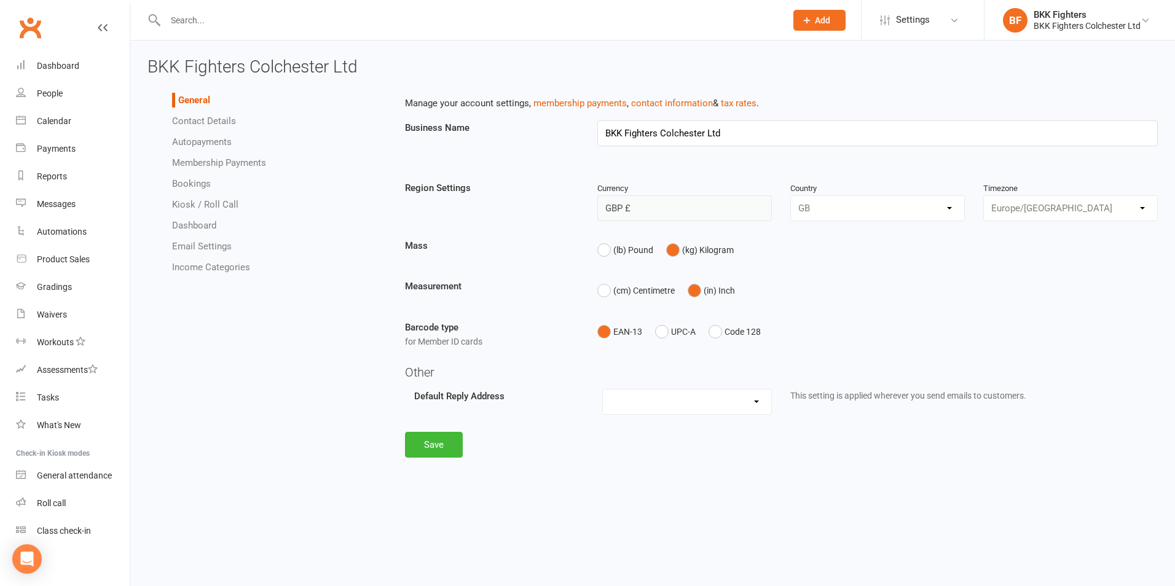
click at [194, 146] on link "Autopayments" at bounding box center [202, 141] width 60 height 11
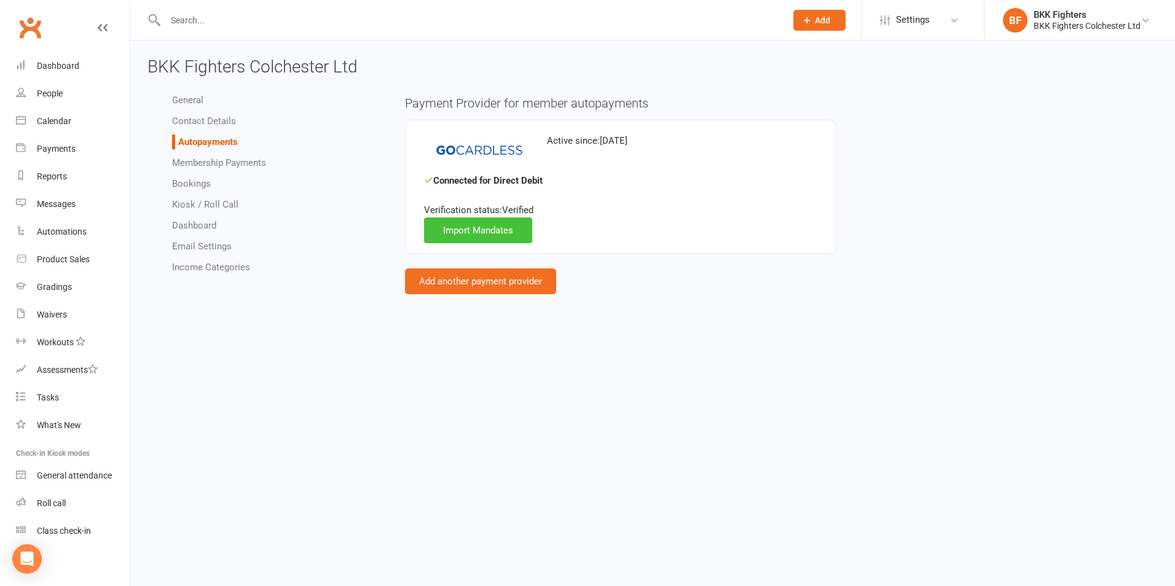
click at [491, 237] on link "Import Mandates" at bounding box center [478, 231] width 108 height 26
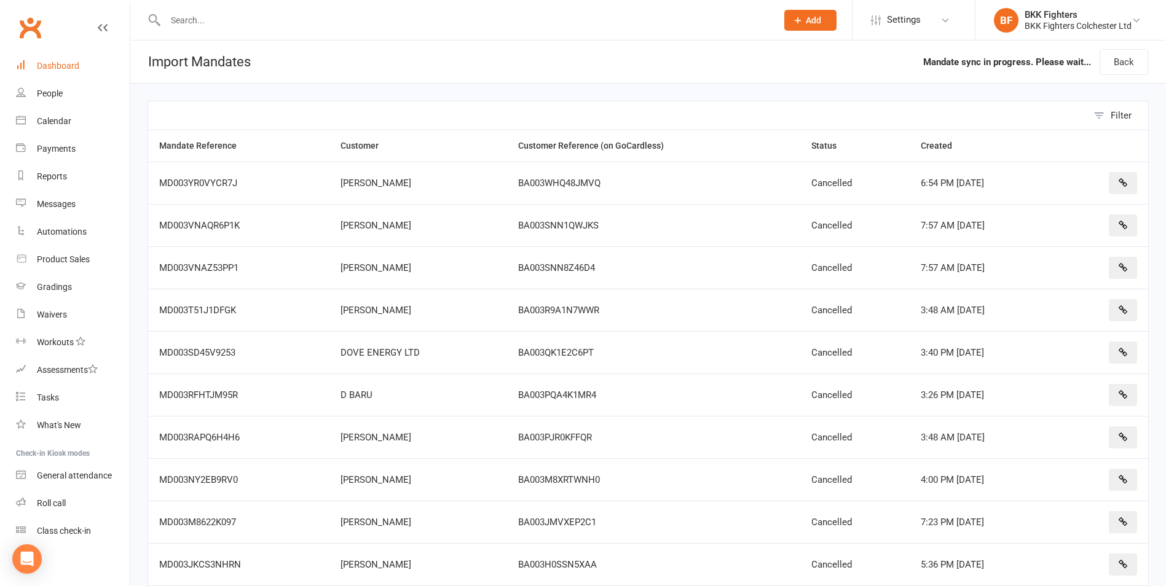
click at [45, 63] on div "Dashboard" at bounding box center [58, 66] width 42 height 10
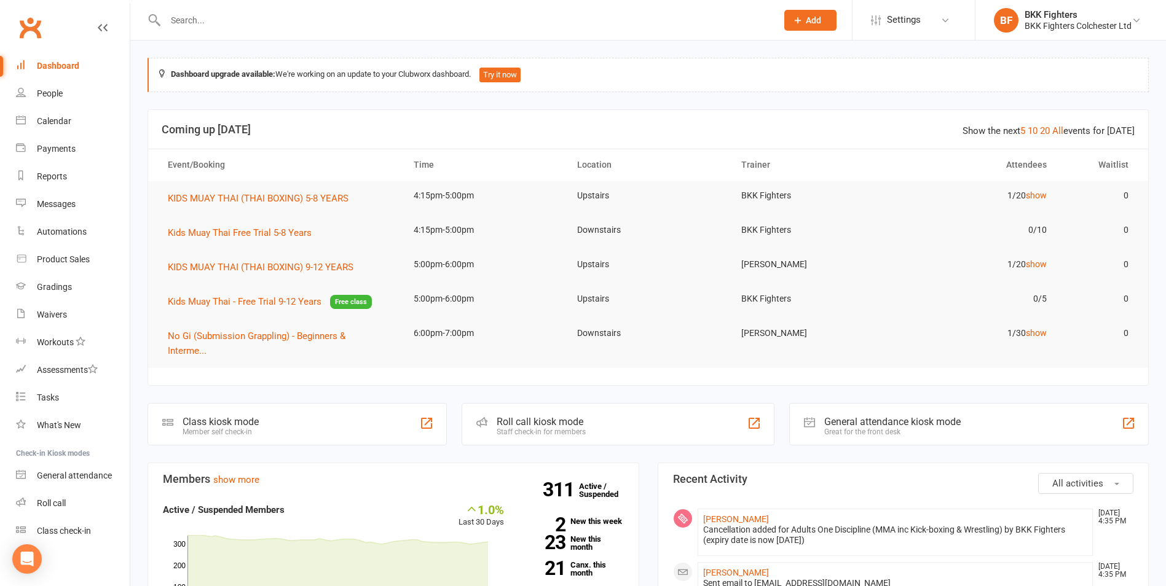
click at [199, 28] on input "text" at bounding box center [465, 20] width 607 height 17
click at [39, 92] on div "People" at bounding box center [50, 94] width 26 height 10
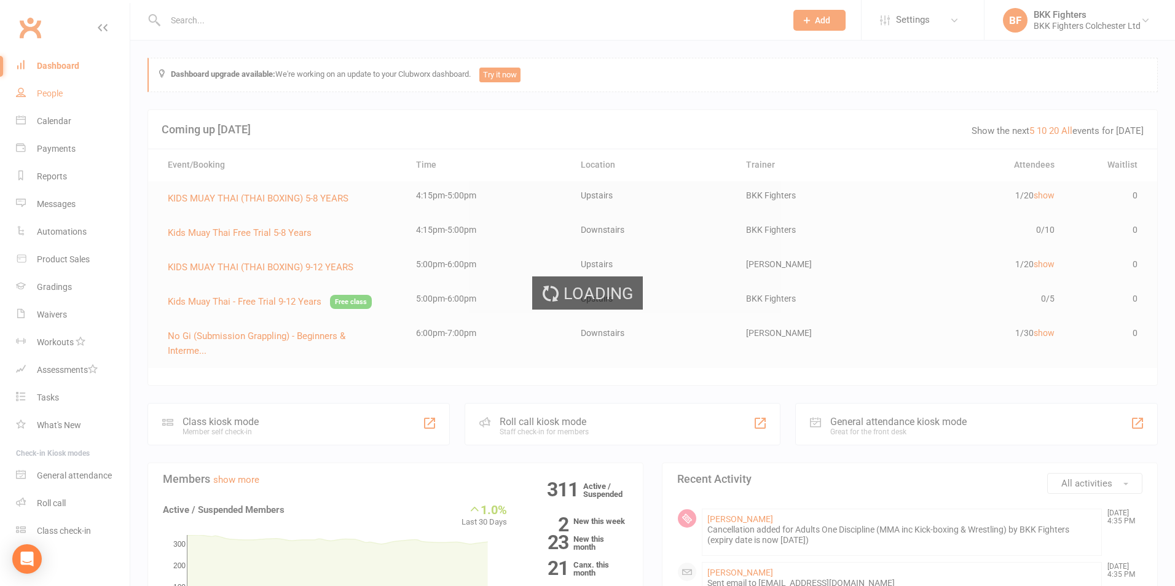
select select "100"
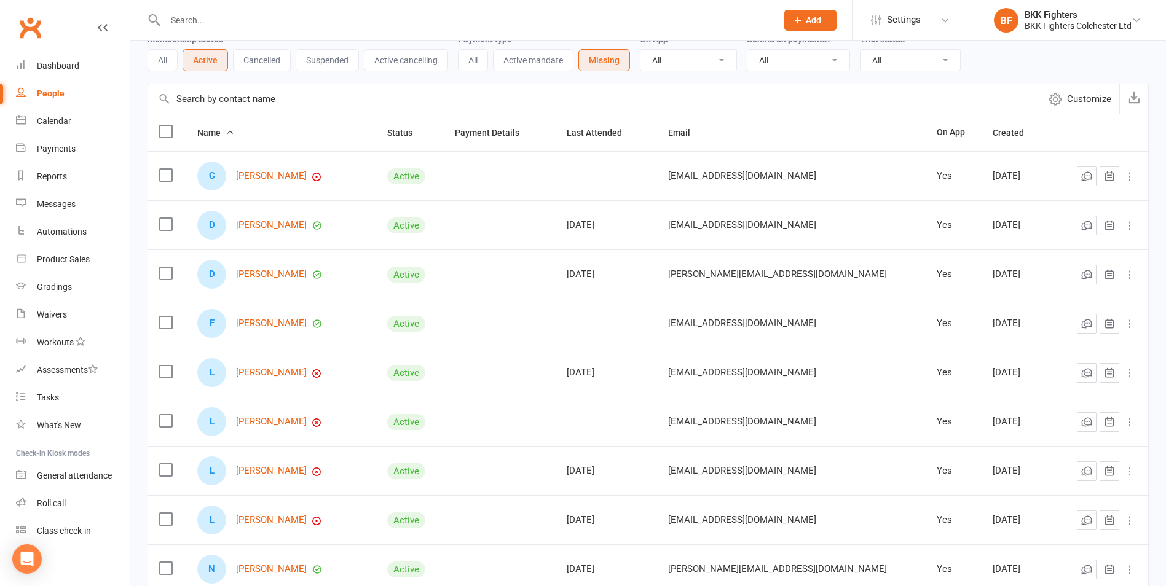
scroll to position [58, 0]
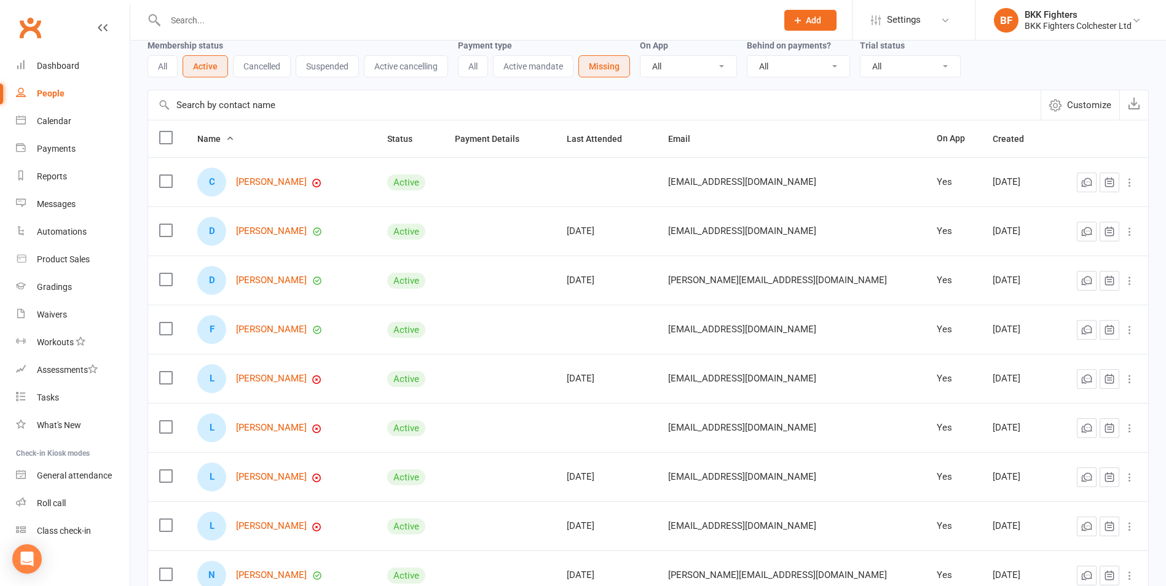
click at [523, 70] on button "Active mandate" at bounding box center [533, 66] width 81 height 22
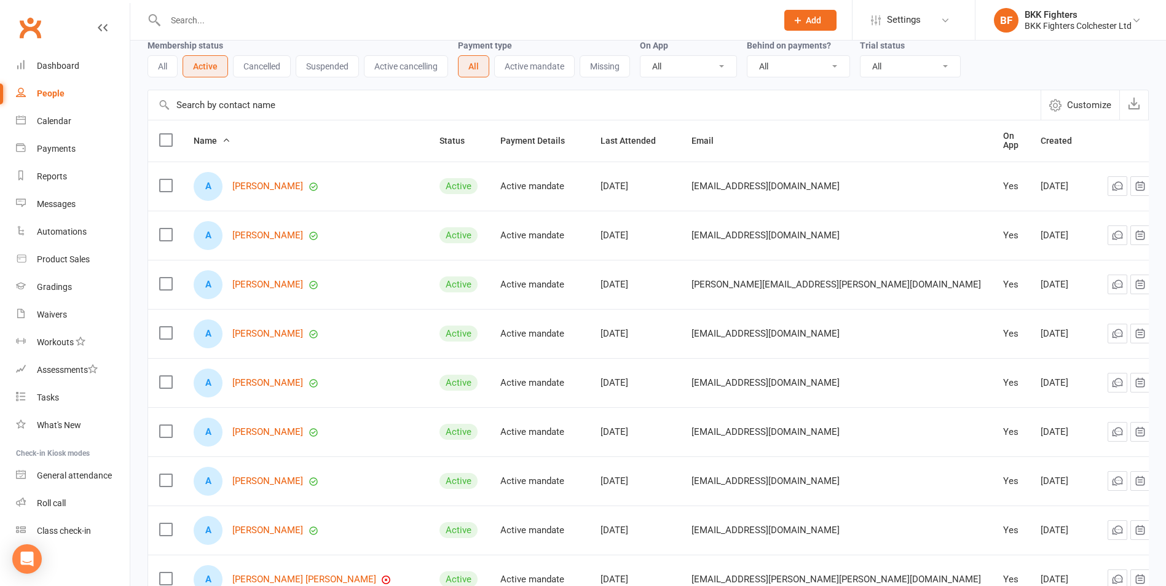
click at [547, 74] on button "Active mandate" at bounding box center [534, 66] width 81 height 22
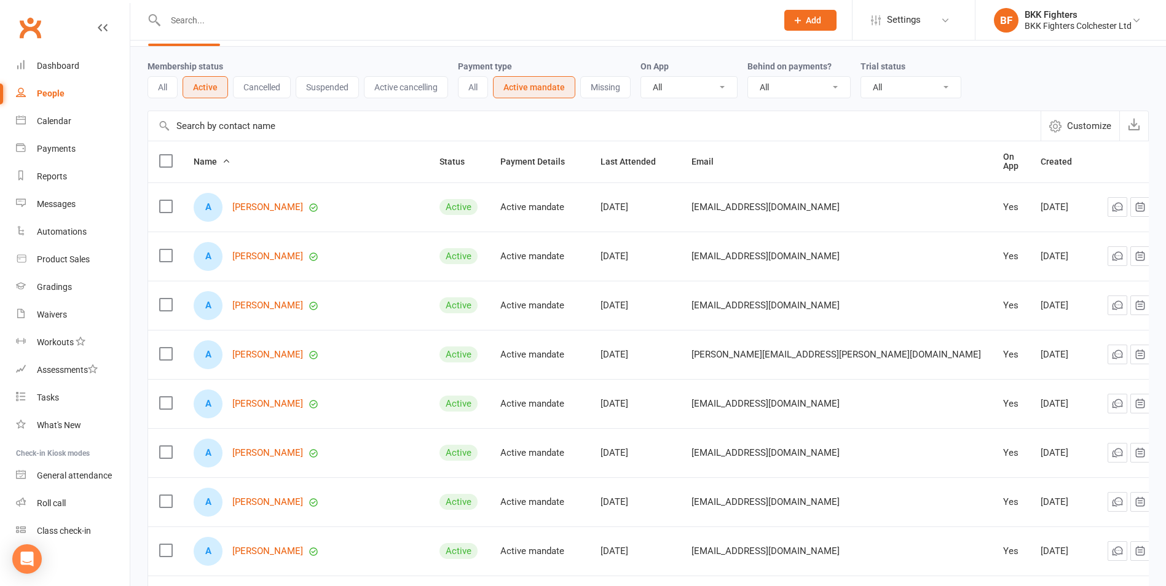
scroll to position [0, 0]
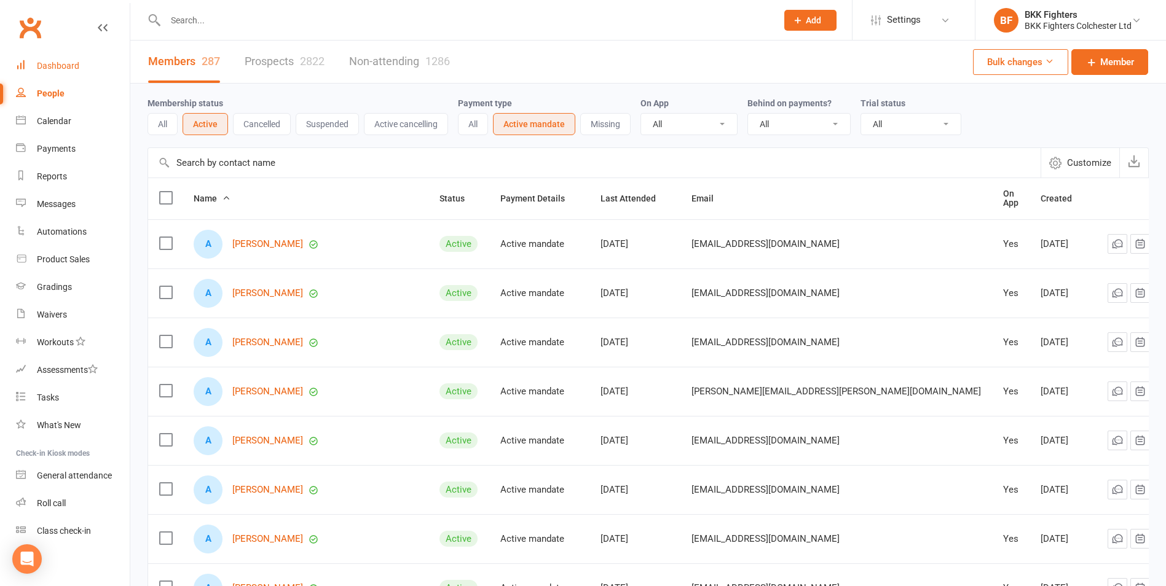
click at [68, 66] on div "Dashboard" at bounding box center [58, 66] width 42 height 10
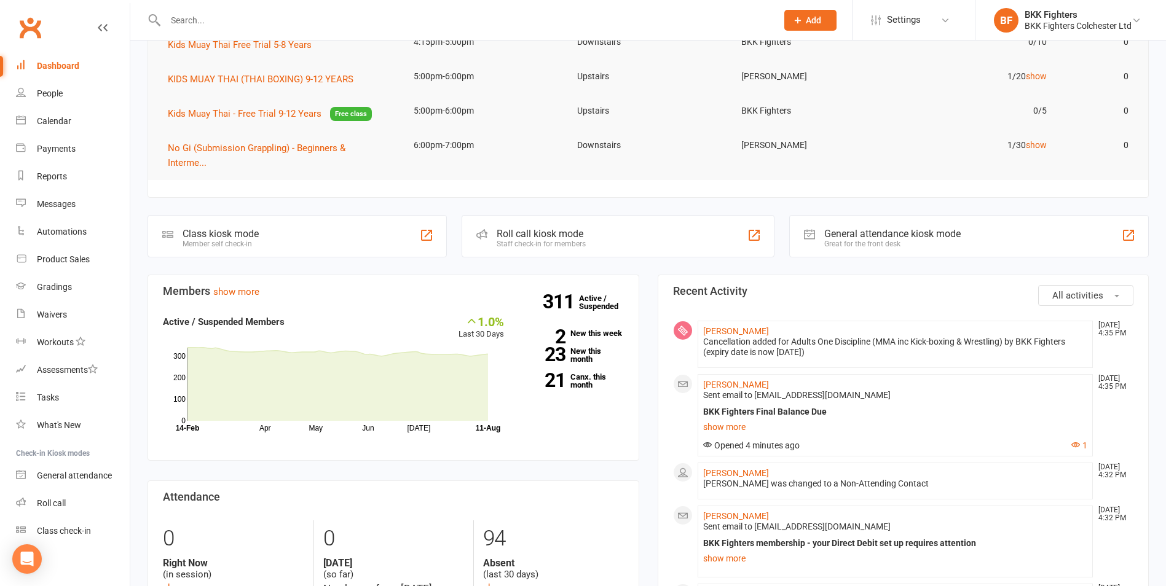
scroll to position [61, 0]
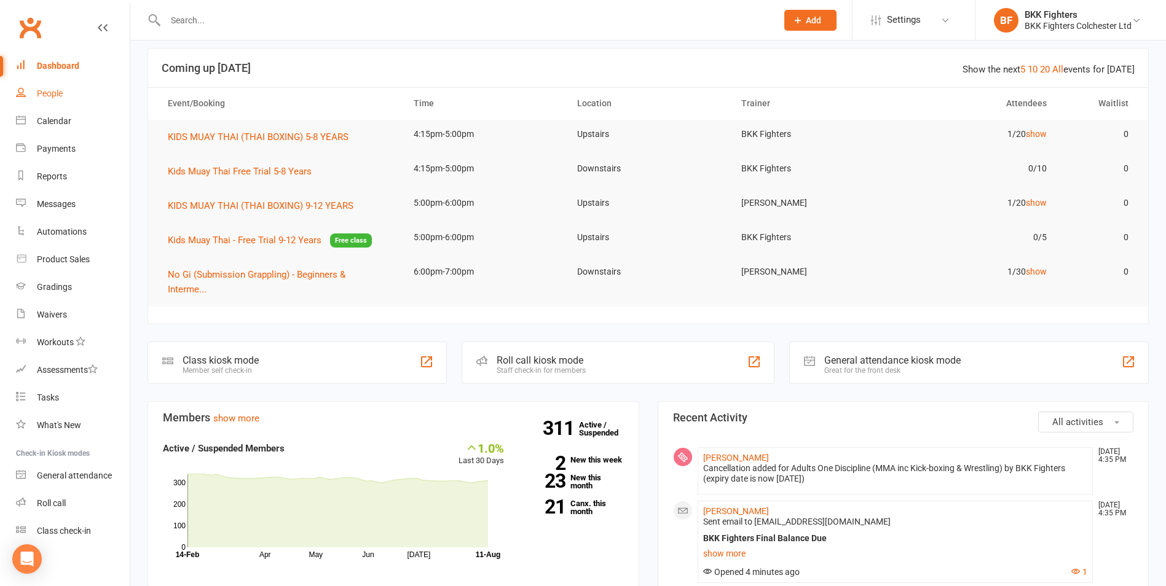
click at [49, 99] on link "People" at bounding box center [73, 94] width 114 height 28
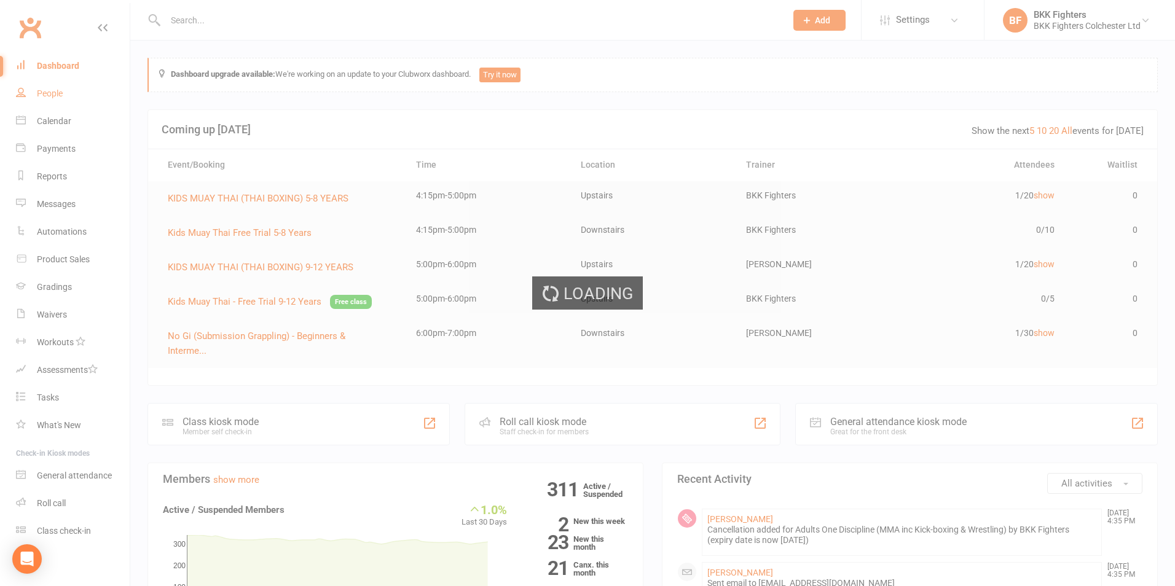
select select "100"
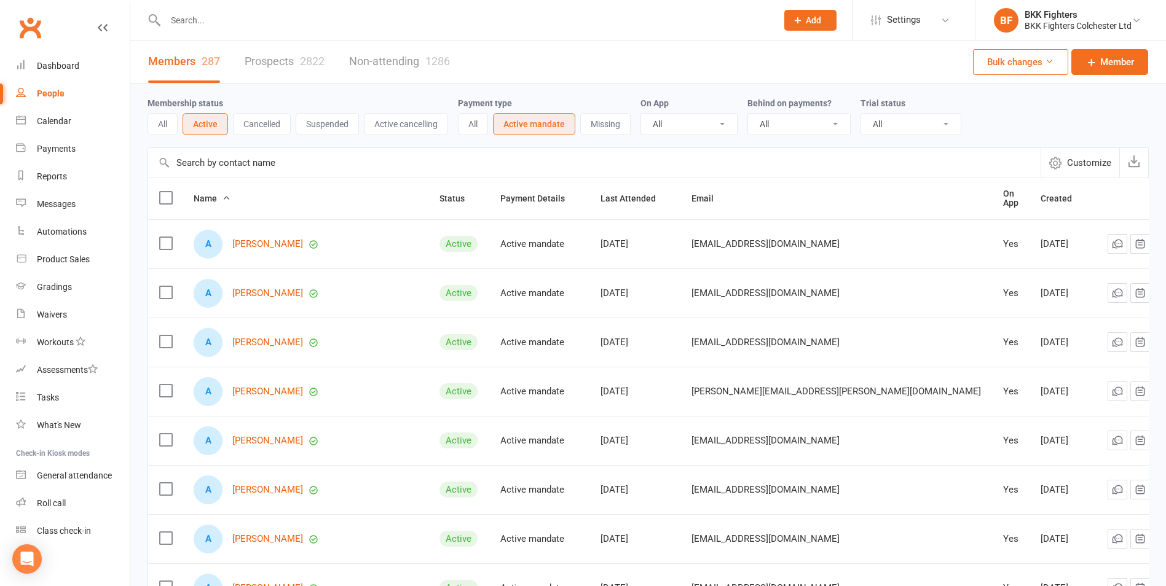
click at [57, 90] on div "People" at bounding box center [51, 94] width 28 height 10
